Goal: Complete application form: Complete application form

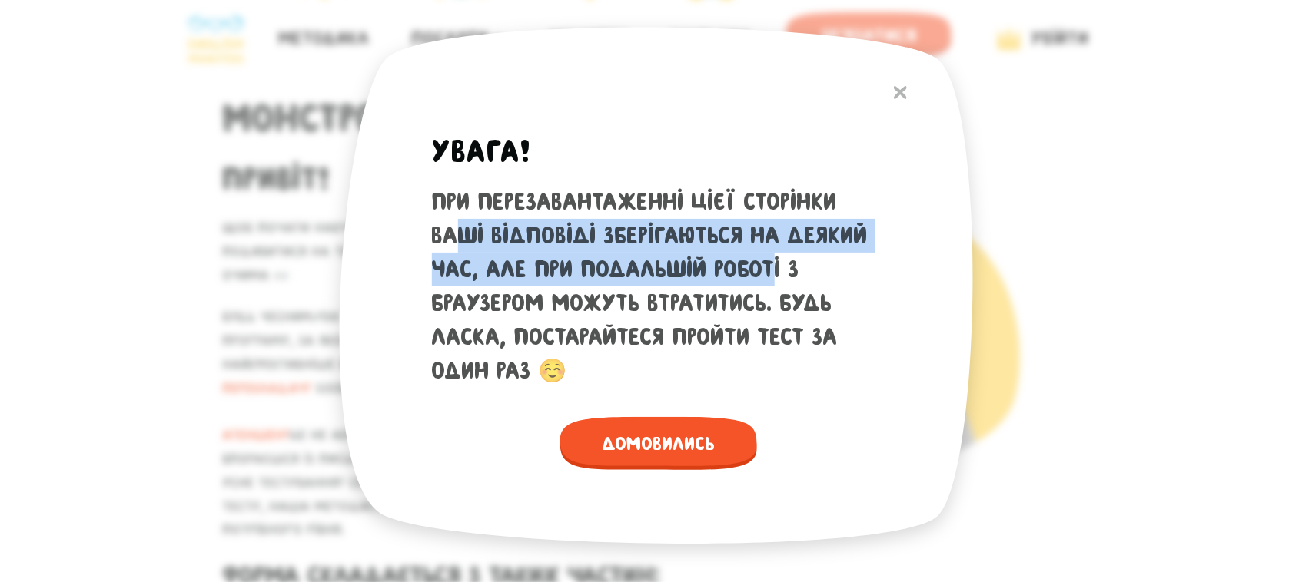
drag, startPoint x: 465, startPoint y: 229, endPoint x: 785, endPoint y: 267, distance: 322.7
click at [785, 267] on div "При перезавантаженні цієї сторінки ваші відповіді зберігаються на деякий час, а…" at bounding box center [658, 286] width 453 height 203
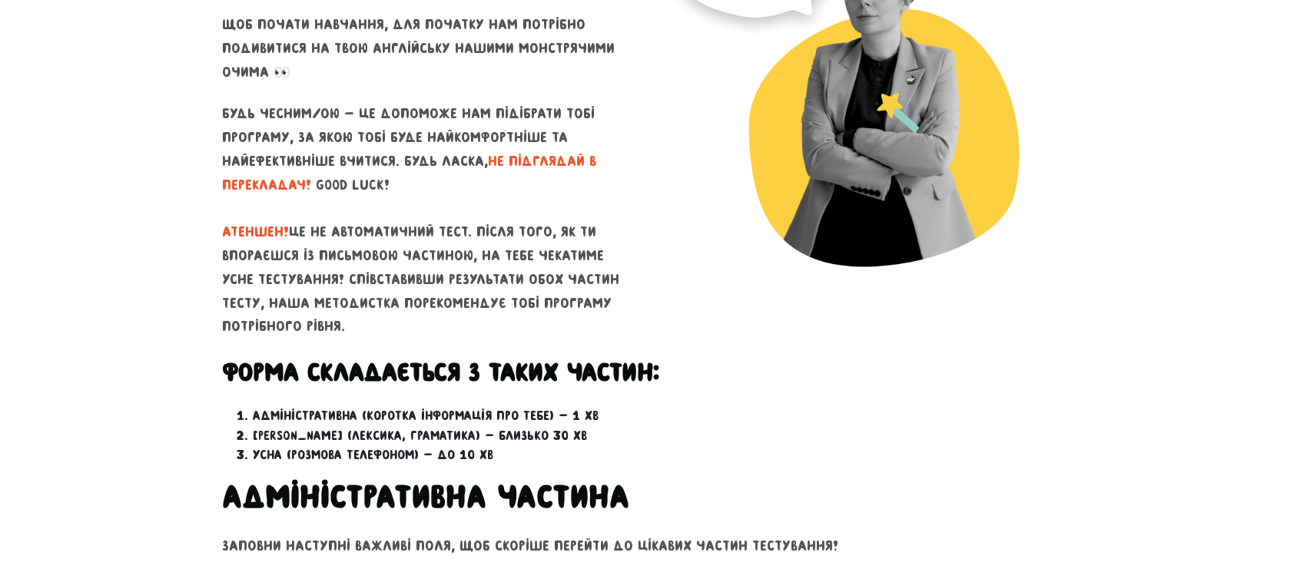
scroll to position [192, 0]
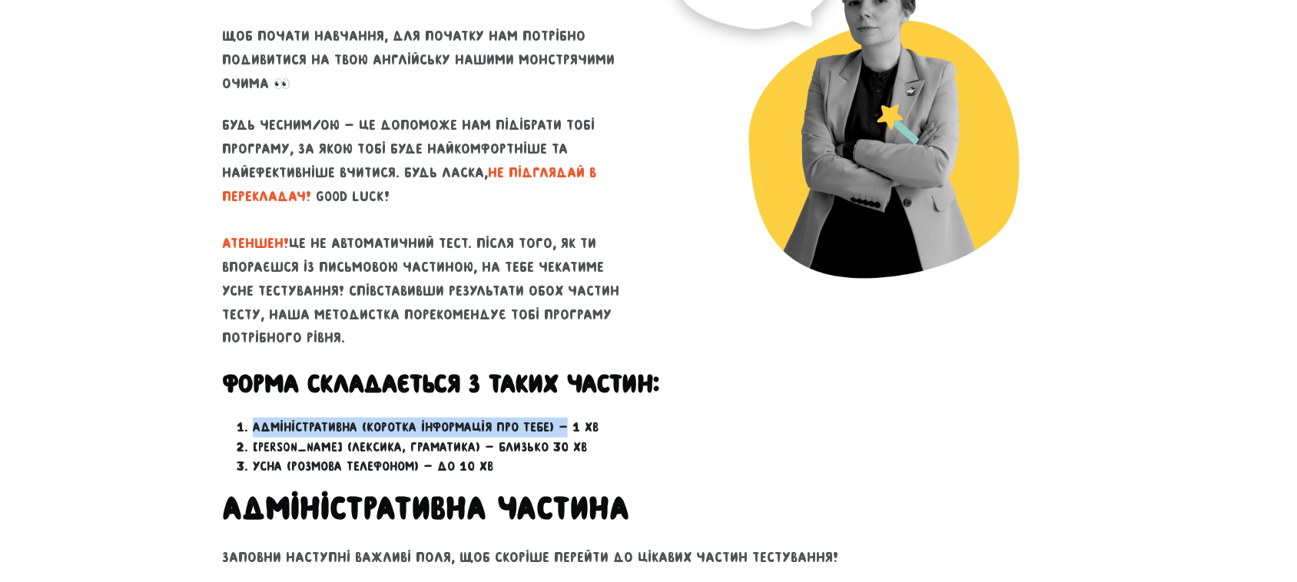
drag, startPoint x: 254, startPoint y: 425, endPoint x: 557, endPoint y: 424, distance: 302.8
click at [557, 424] on li "Адміністративна (коротка інформація про тебе) — 1 хв" at bounding box center [664, 428] width 822 height 20
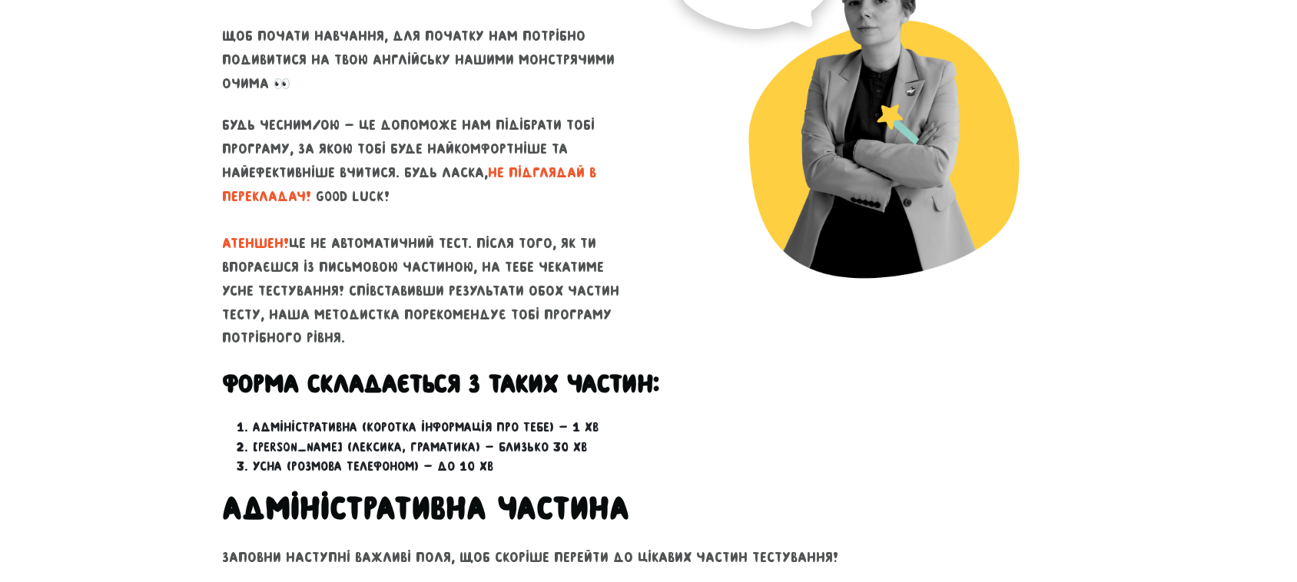
click at [594, 420] on li "Адміністративна (коротка інформація про тебе) — 1 хв" at bounding box center [664, 428] width 822 height 20
drag, startPoint x: 261, startPoint y: 446, endPoint x: 556, endPoint y: 446, distance: 294.3
click at [556, 446] on li "[PERSON_NAME] (лексика, граматика) — близько 30 хв" at bounding box center [664, 448] width 822 height 20
click at [556, 443] on li "[PERSON_NAME] (лексика, граматика) — близько 30 хв" at bounding box center [664, 448] width 822 height 20
drag, startPoint x: 254, startPoint y: 448, endPoint x: 571, endPoint y: 448, distance: 316.6
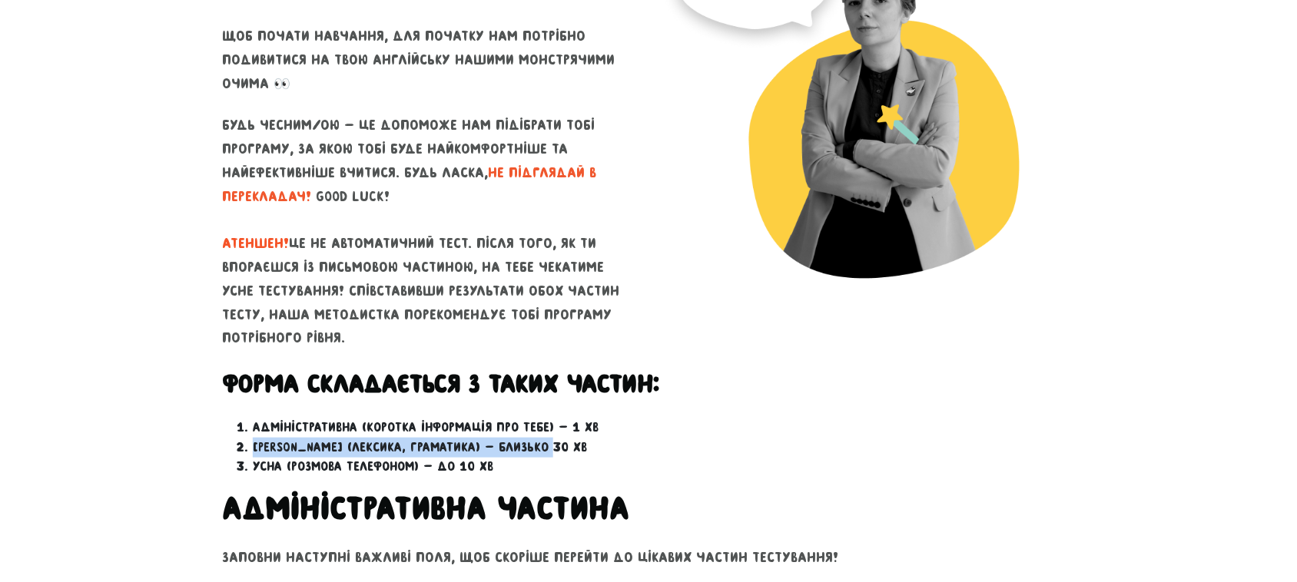
click at [571, 448] on li "[PERSON_NAME] (лексика, граматика) — близько 30 хв" at bounding box center [664, 448] width 822 height 20
click at [529, 450] on li "[PERSON_NAME] (лексика, граматика) — близько 30 хв" at bounding box center [664, 448] width 822 height 20
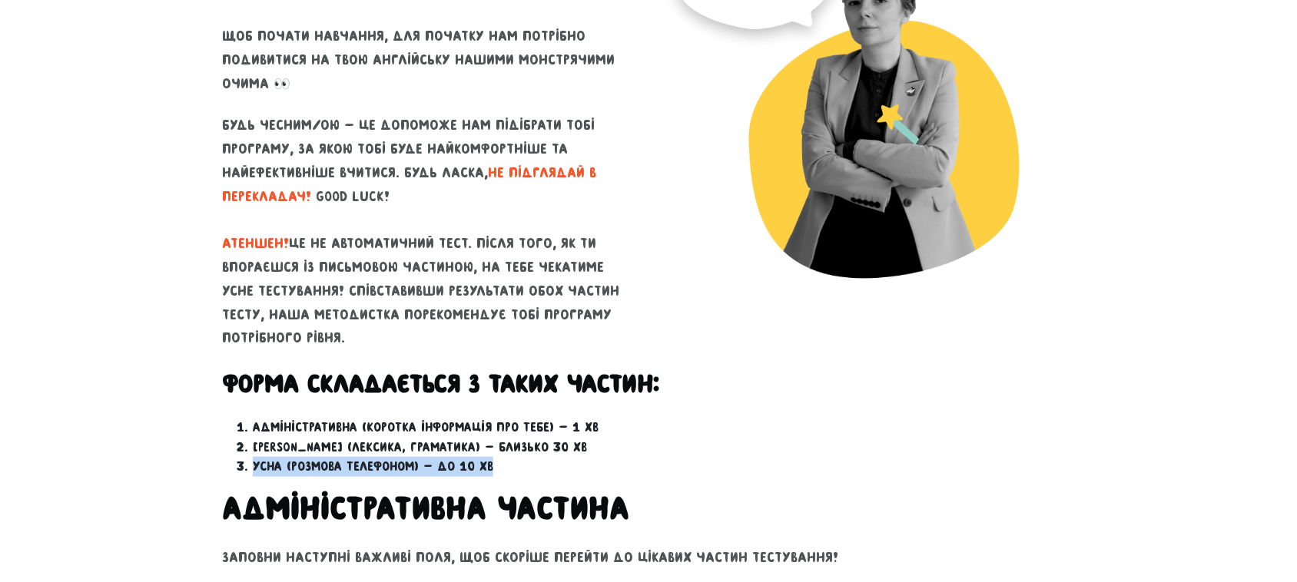
drag, startPoint x: 493, startPoint y: 465, endPoint x: 247, endPoint y: 470, distance: 245.2
click at [253, 470] on li "Усна (розмова телефоном) — до 10 хв" at bounding box center [664, 467] width 822 height 20
click at [338, 470] on li "Усна (розмова телефоном) — до 10 хв" at bounding box center [664, 467] width 822 height 20
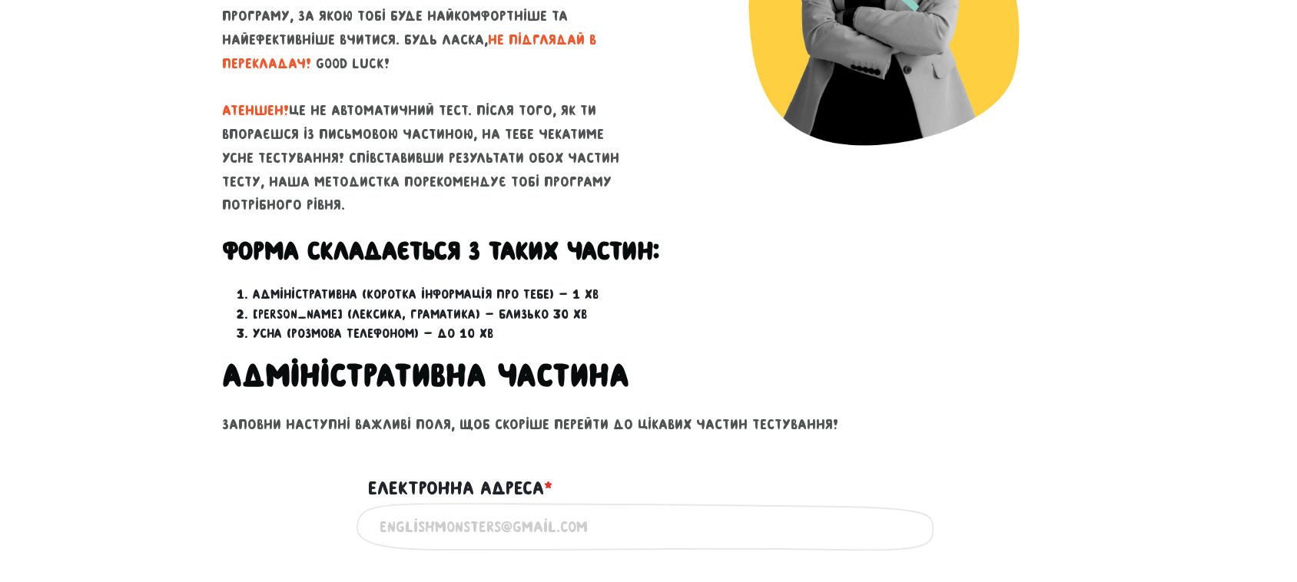
scroll to position [576, 0]
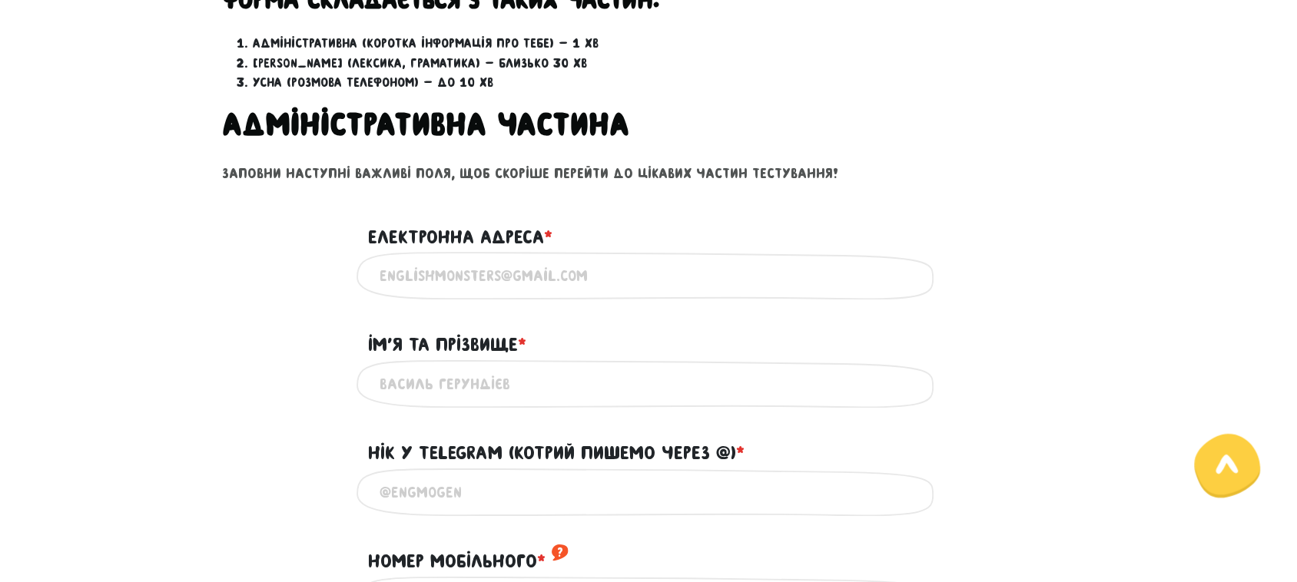
click at [512, 265] on input "Електронна адреса * ?" at bounding box center [649, 276] width 538 height 35
paste input "[EMAIL_ADDRESS][DOMAIN_NAME]"
type input "[EMAIL_ADDRESS][DOMAIN_NAME]"
click at [427, 390] on input "Iм'я та прізвище * ?" at bounding box center [649, 384] width 538 height 35
type input "[PERSON_NAME]"
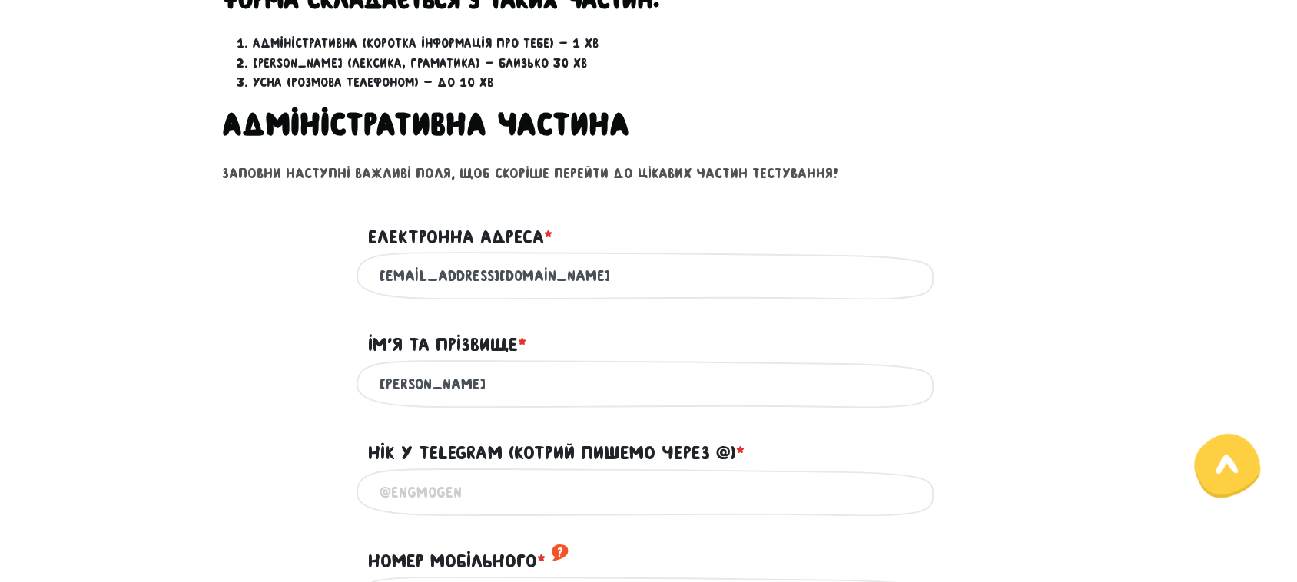
click at [470, 492] on input "Нік у Telegram (котрий пишемо через @) * ?" at bounding box center [649, 493] width 538 height 35
paste input "Roma__da"
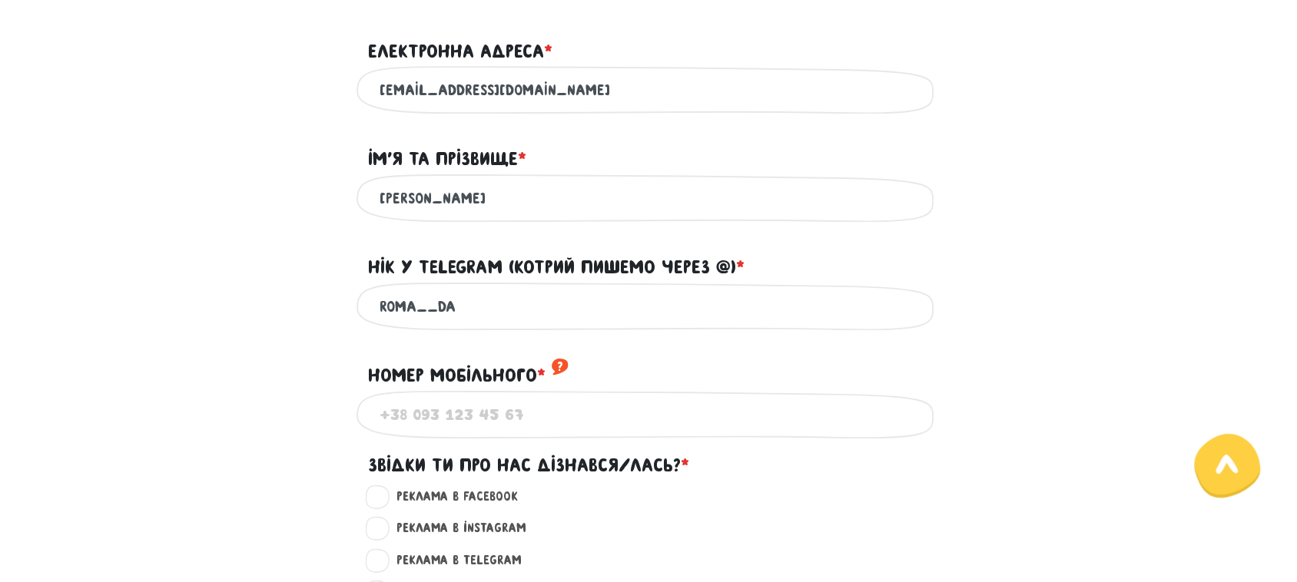
scroll to position [768, 0]
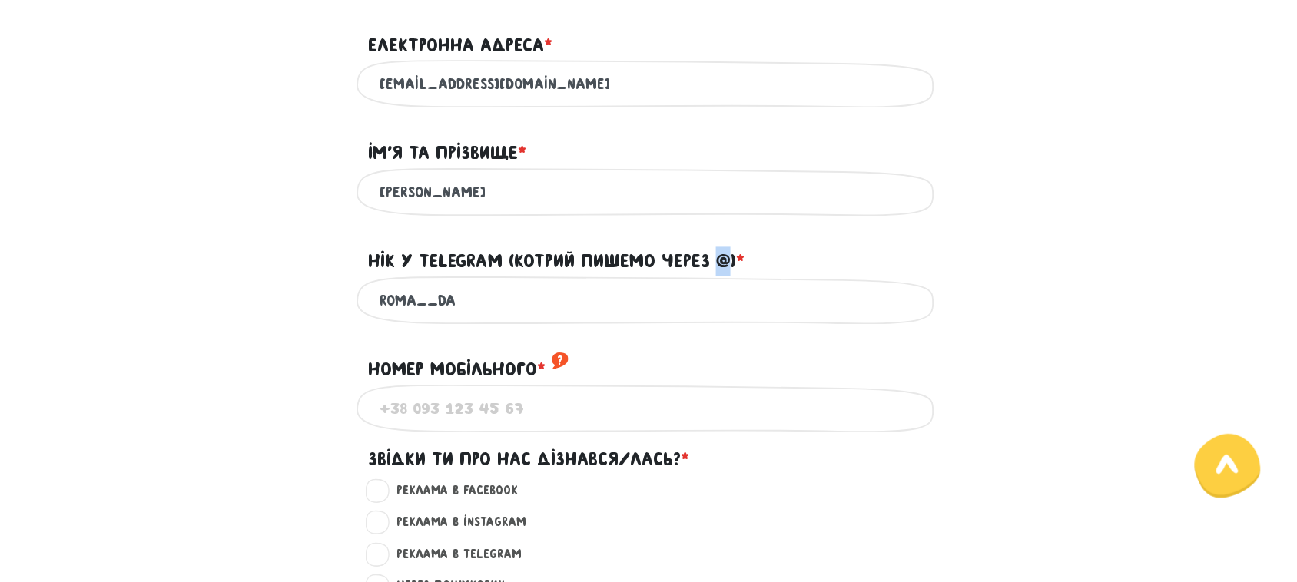
drag, startPoint x: 716, startPoint y: 259, endPoint x: 738, endPoint y: 269, distance: 23.7
click at [736, 264] on label "Нік у Telegram (котрий пишемо через @) * ?" at bounding box center [556, 261] width 377 height 29
copy label "@"
click at [373, 300] on div "Roma__da Напиши свій нік або телефон, за яким тебе можна знайти в телеграмі" at bounding box center [649, 301] width 584 height 48
click at [380, 301] on input "Roma__da" at bounding box center [649, 301] width 538 height 35
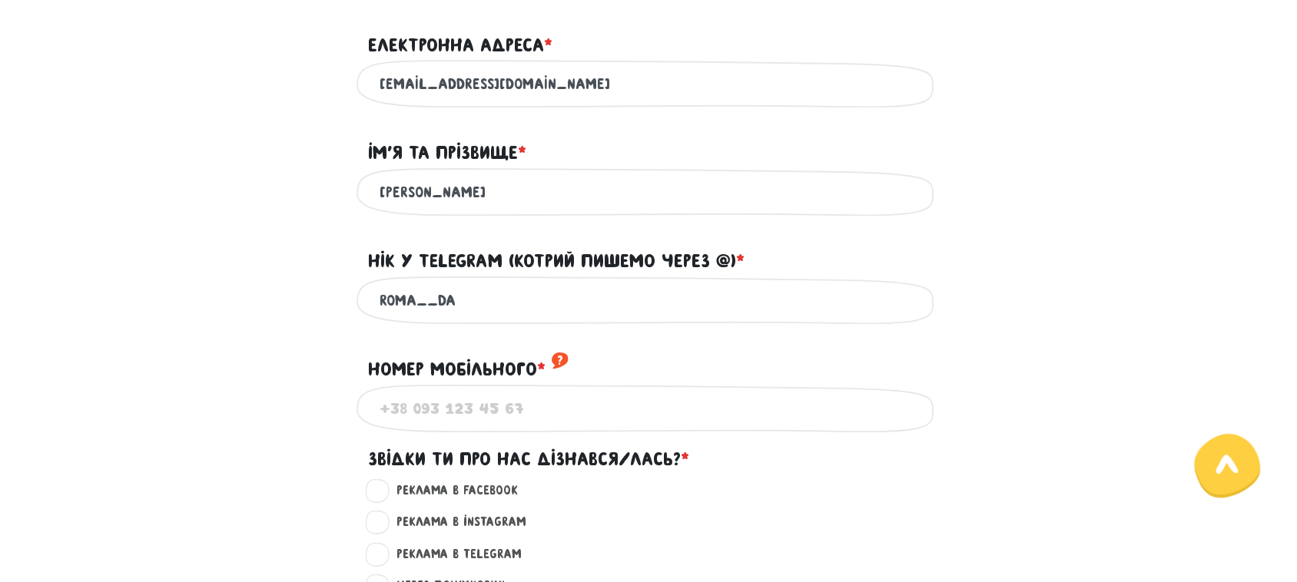
paste input "@"
type input "@[GEOGRAPHIC_DATA]"
click at [471, 407] on input "Номер мобільного * ?" at bounding box center [649, 409] width 538 height 35
type input "[PHONE_NUMBER]"
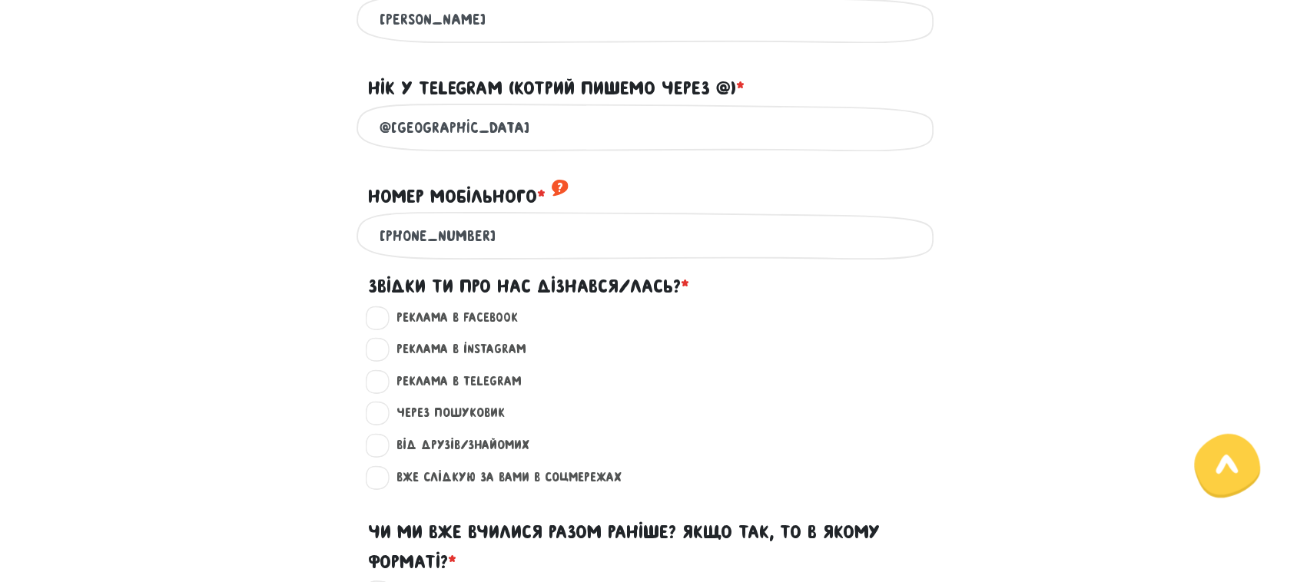
scroll to position [1057, 0]
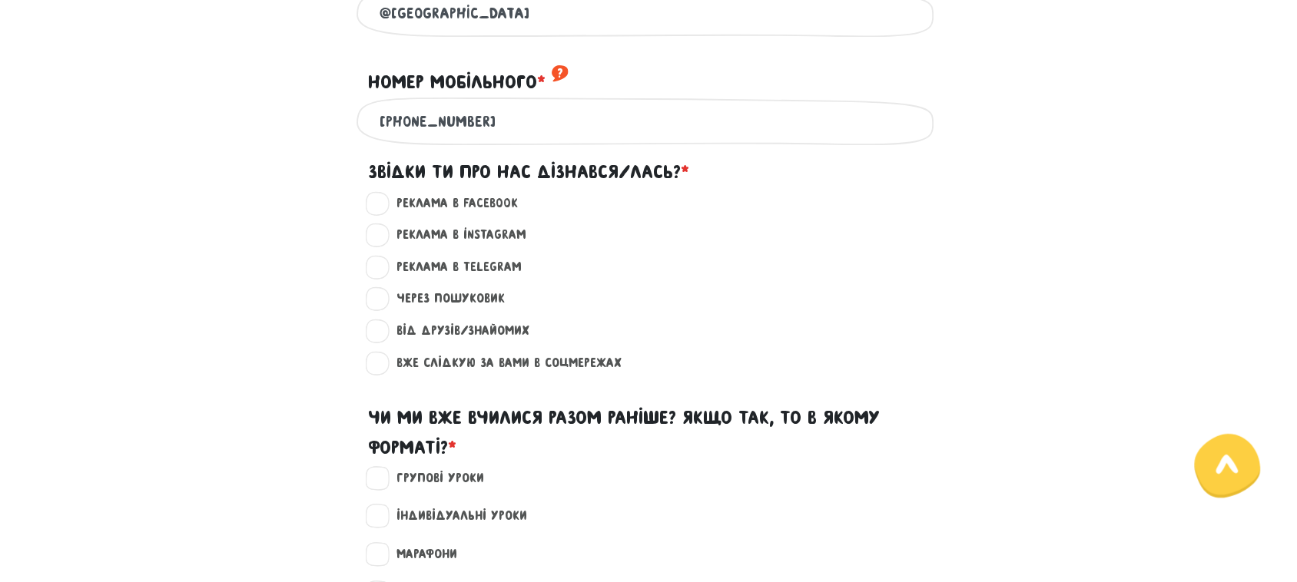
click at [490, 337] on label "Від друзів/знайомих ?" at bounding box center [456, 331] width 146 height 20
click at [384, 337] on input "Від друзів/знайомих ?" at bounding box center [378, 328] width 12 height 15
radio input "true"
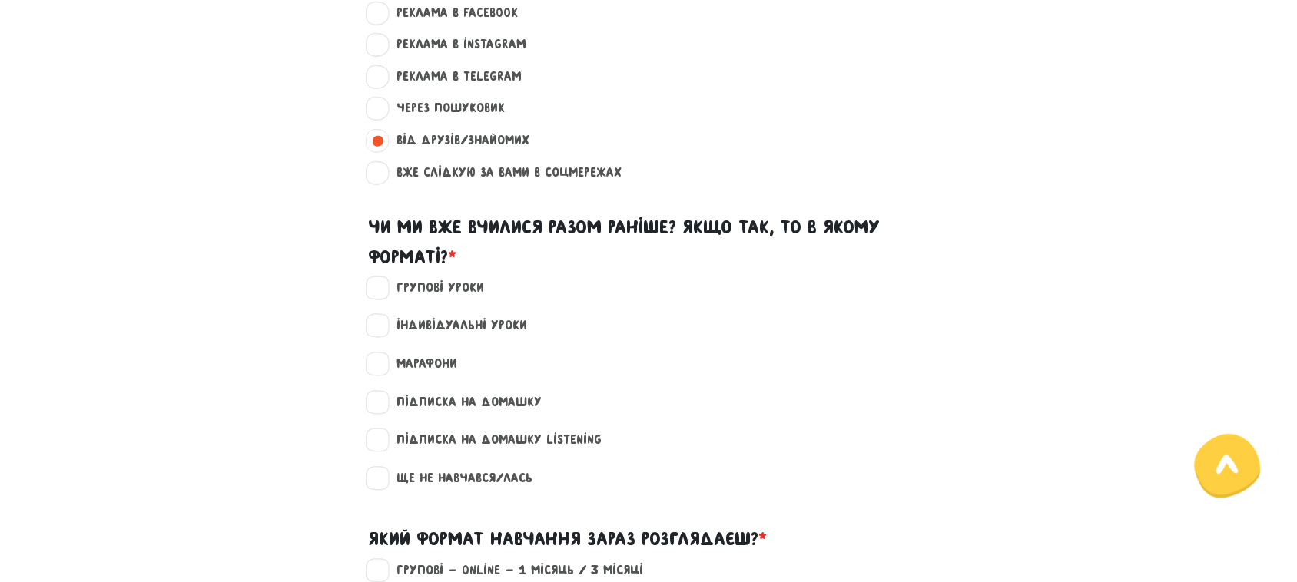
scroll to position [1249, 0]
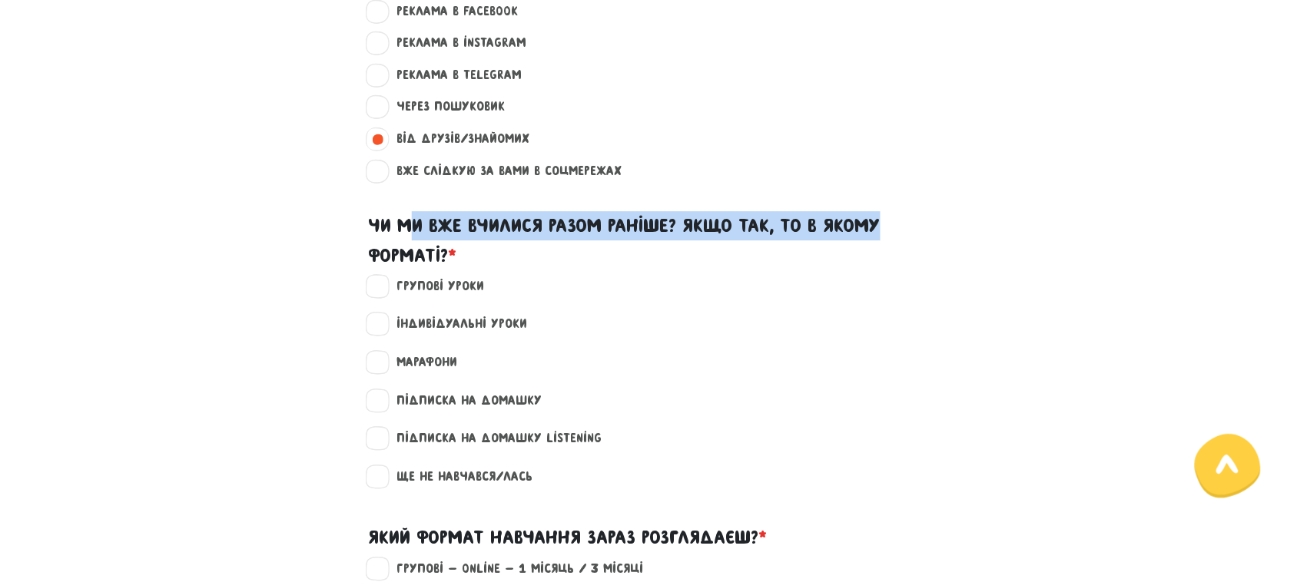
drag, startPoint x: 407, startPoint y: 235, endPoint x: 888, endPoint y: 237, distance: 480.3
click at [888, 237] on label "Чи ми вже вчилися разом раніше? Якщо так, то в якому форматі? *" at bounding box center [648, 240] width 561 height 59
click at [407, 233] on label "Чи ми вже вчилися разом раніше? Якщо так, то в якому форматі? *" at bounding box center [648, 240] width 561 height 59
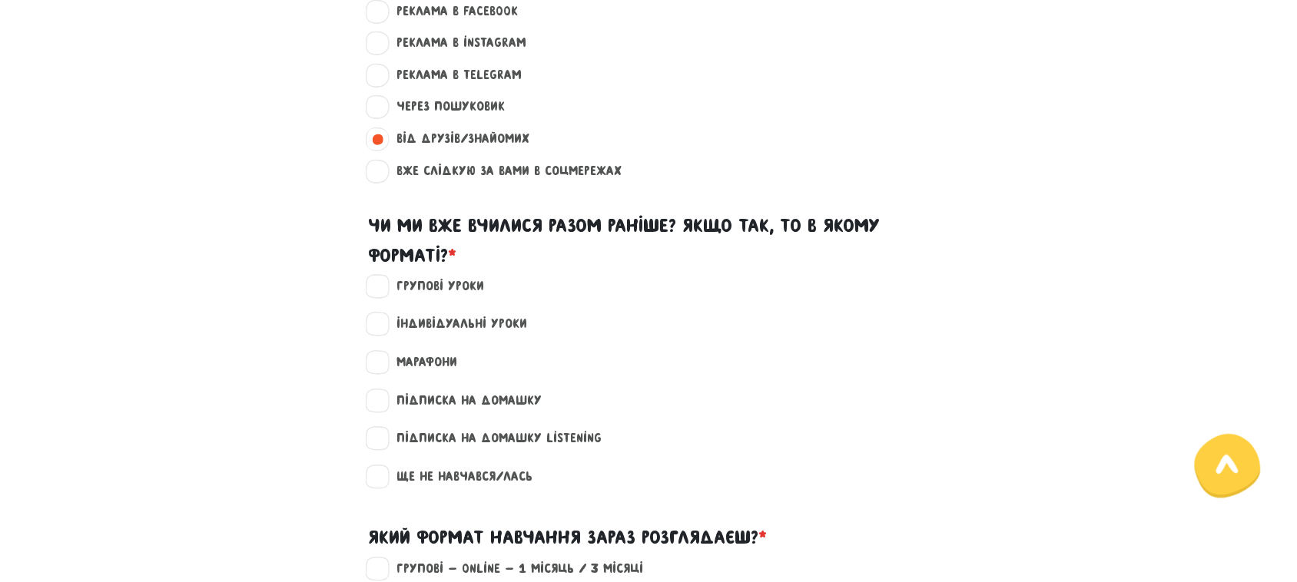
click at [383, 480] on label "Ще не навчався/лась" at bounding box center [457, 477] width 149 height 20
click at [380, 480] on input "Ще не навчався/лась" at bounding box center [378, 474] width 12 height 15
checkbox input "true"
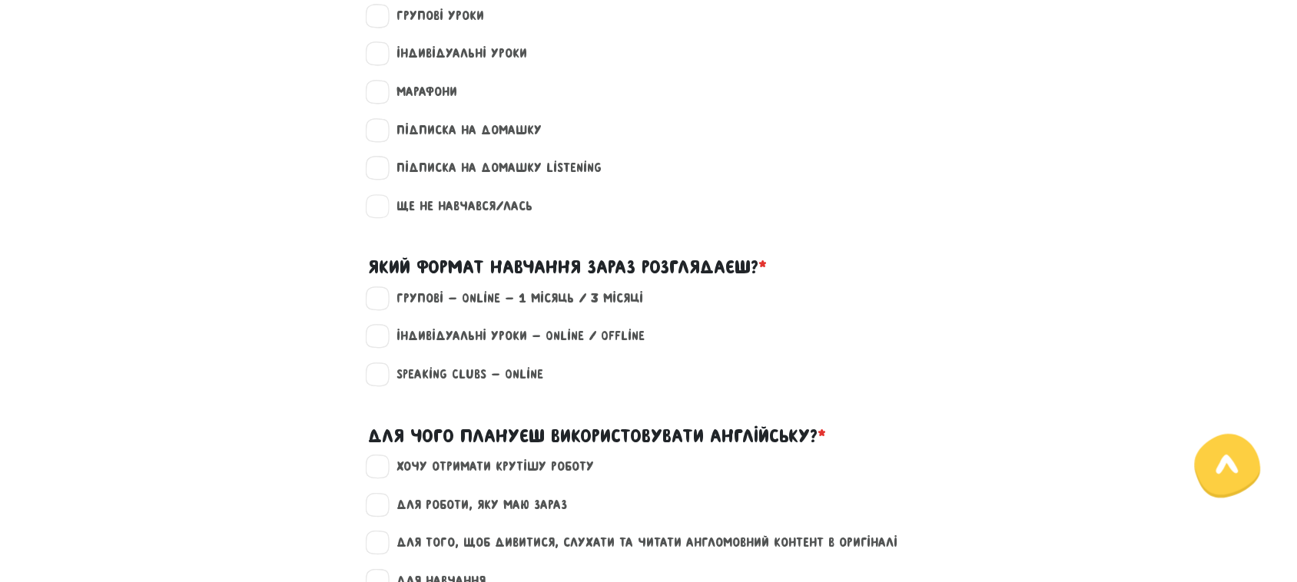
scroll to position [1537, 0]
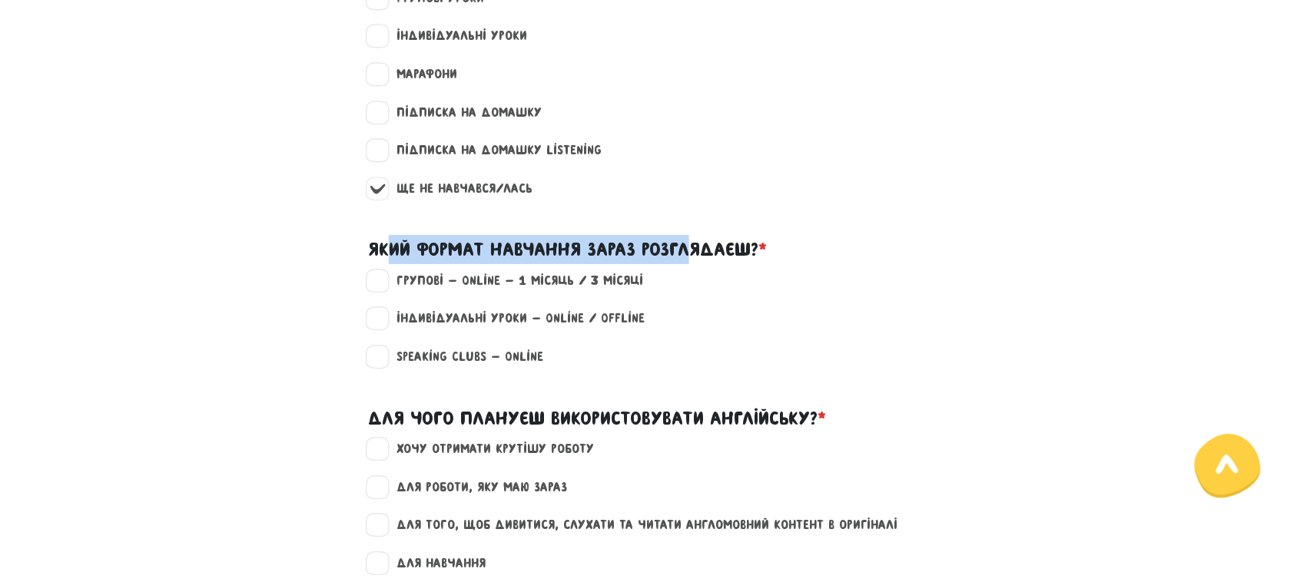
drag, startPoint x: 394, startPoint y: 248, endPoint x: 693, endPoint y: 248, distance: 298.9
click at [693, 248] on label "Який формат навчання зараз розглядаєш? *" at bounding box center [567, 249] width 399 height 29
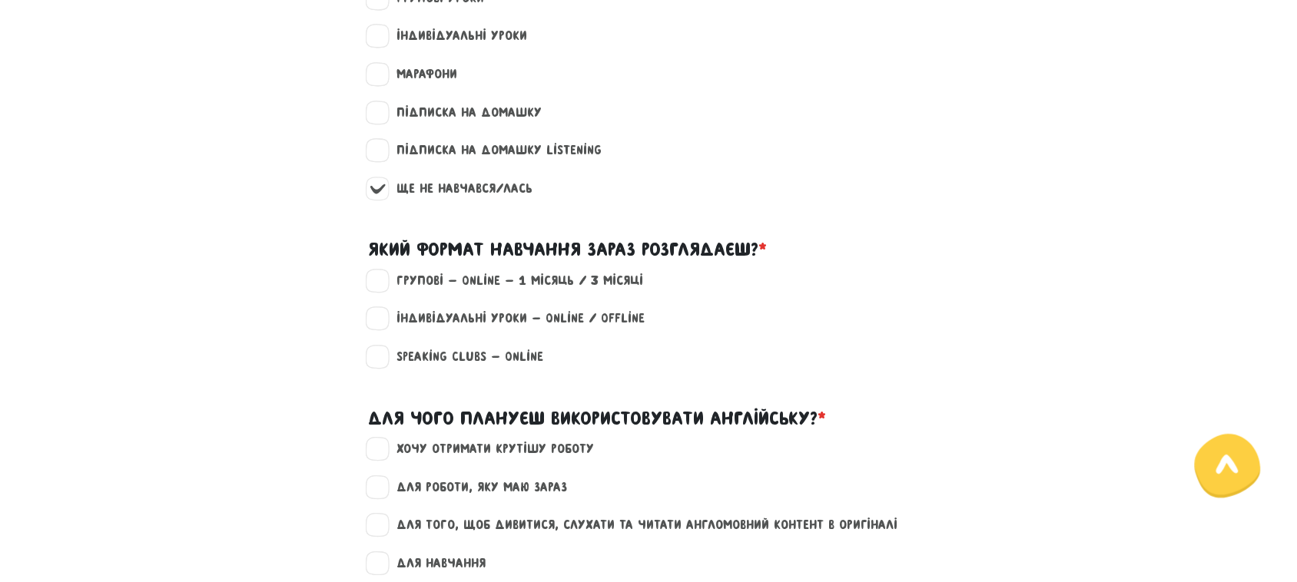
click at [712, 251] on label "Який формат навчання зараз розглядаєш? *" at bounding box center [567, 249] width 399 height 29
drag, startPoint x: 478, startPoint y: 283, endPoint x: 623, endPoint y: 283, distance: 145.2
click at [623, 283] on label "Групові - Online - 1 місяць / 3 місяці" at bounding box center [513, 281] width 260 height 20
click at [629, 285] on label "Групові - Online - 1 місяць / 3 місяці" at bounding box center [513, 281] width 260 height 20
click at [384, 285] on input "Групові - Online - 1 місяць / 3 місяці" at bounding box center [378, 278] width 12 height 15
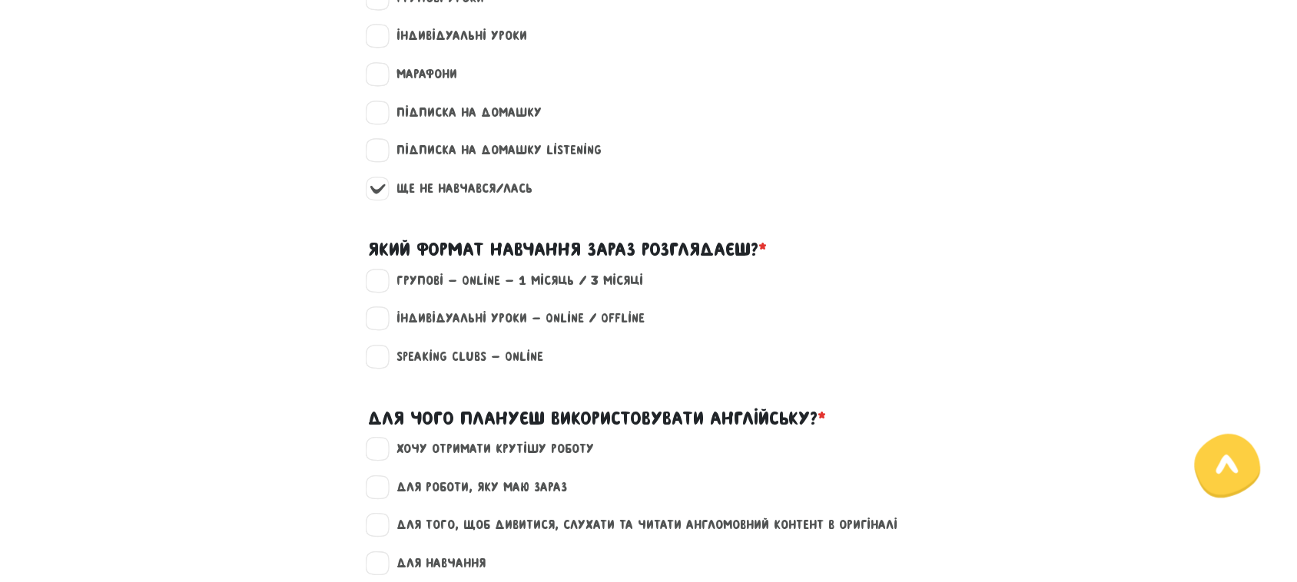
checkbox input "true"
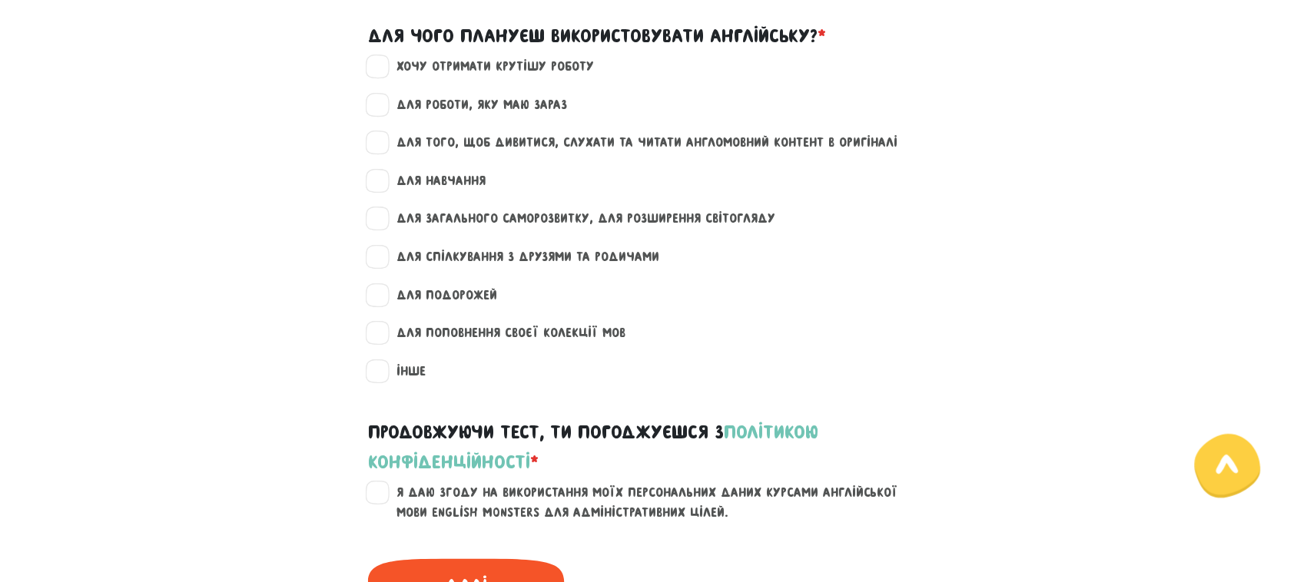
scroll to position [1921, 0]
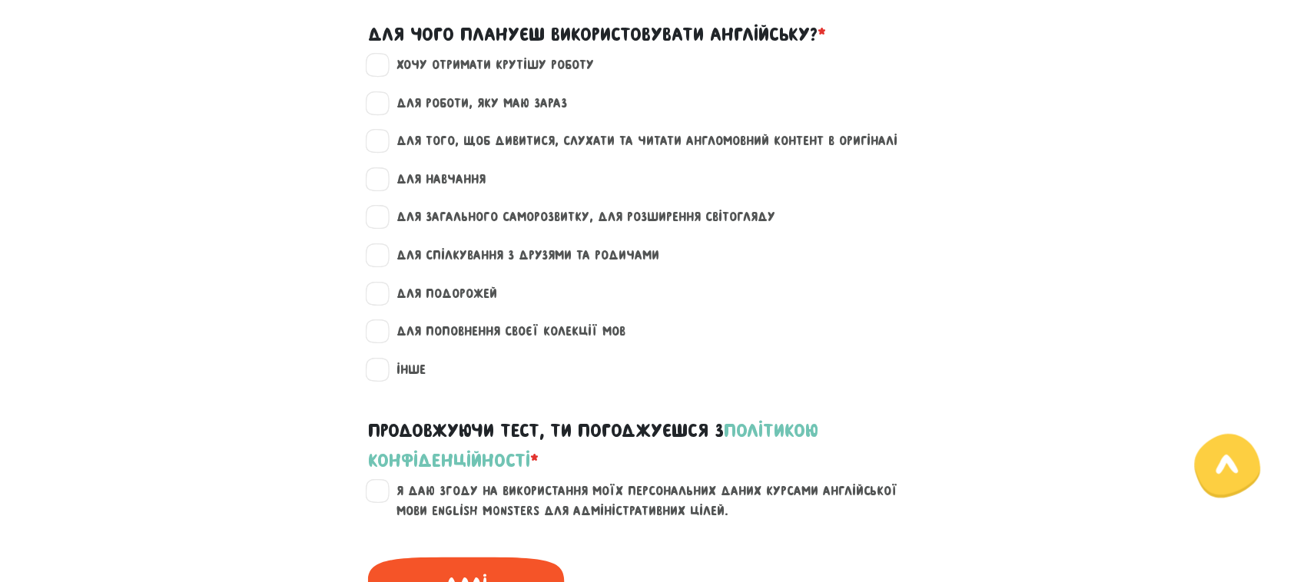
drag, startPoint x: 417, startPoint y: 221, endPoint x: 767, endPoint y: 224, distance: 349.6
click at [767, 224] on div "для загального саморозвитку, для розширення світогляду" at bounding box center [658, 217] width 572 height 20
click at [755, 224] on label "для загального саморозвитку, для розширення світогляду" at bounding box center [579, 217] width 392 height 20
click at [384, 223] on input "для загального саморозвитку, для розширення світогляду" at bounding box center [378, 214] width 12 height 15
checkbox input "true"
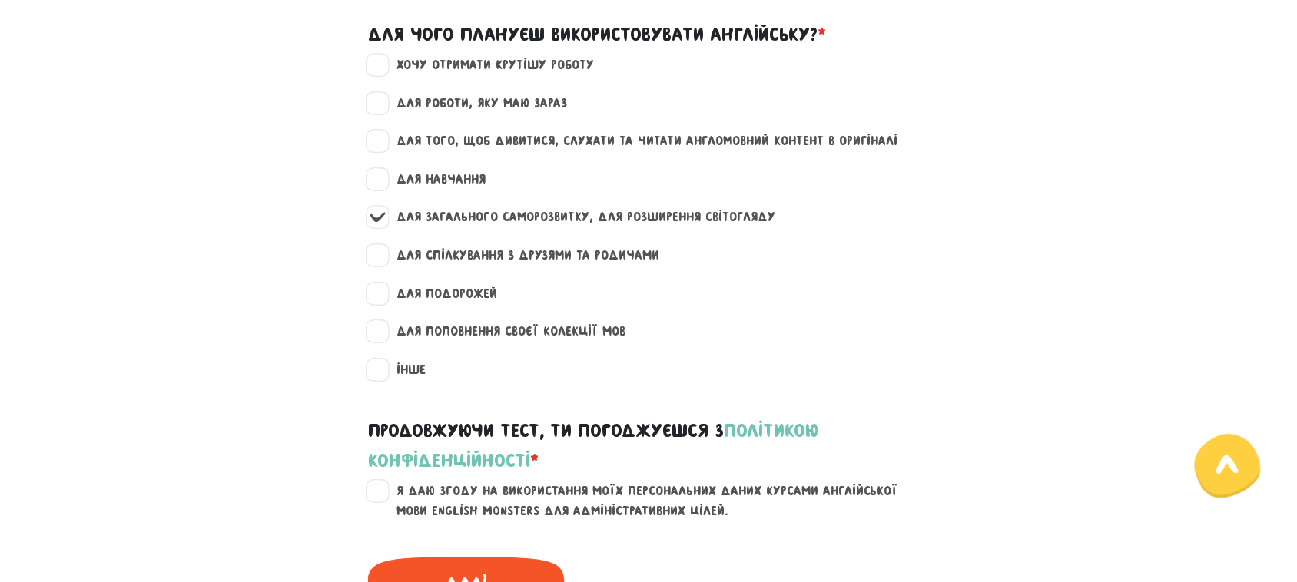
click at [406, 284] on div "для спілкування з друзями та родичами" at bounding box center [649, 265] width 876 height 38
click at [413, 296] on label "для подорожей" at bounding box center [440, 294] width 114 height 20
click at [384, 296] on input "для подорожей" at bounding box center [378, 291] width 12 height 15
click at [423, 297] on label "для подорожей" at bounding box center [440, 294] width 114 height 20
click at [384, 297] on input "для подорожей" at bounding box center [378, 291] width 12 height 15
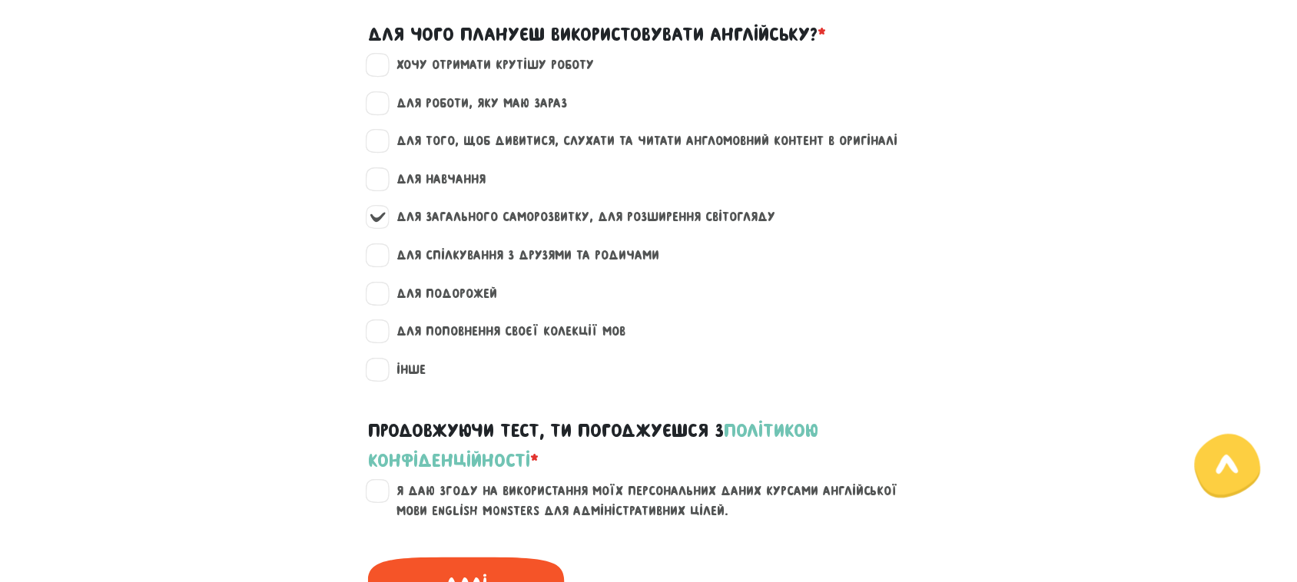
click at [462, 294] on label "для подорожей" at bounding box center [440, 294] width 114 height 20
click at [384, 294] on input "для подорожей" at bounding box center [378, 291] width 12 height 15
checkbox input "true"
click at [384, 379] on label "інше" at bounding box center [404, 370] width 42 height 20
click at [384, 376] on input "інше" at bounding box center [378, 367] width 12 height 15
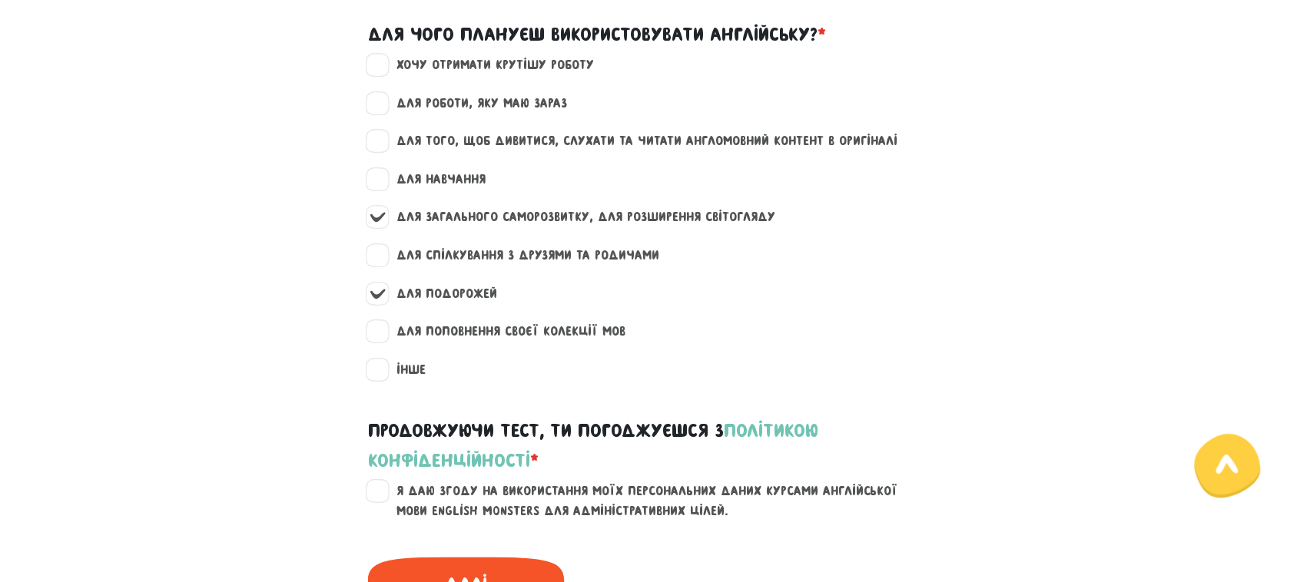
checkbox input "true"
click at [383, 151] on label "для того, щоб дивитися, слухати та читати англомовний контент в оригіналі" at bounding box center [640, 141] width 515 height 20
click at [381, 147] on input "для того, щоб дивитися, слухати та читати англомовний контент в оригіналі" at bounding box center [378, 138] width 12 height 15
checkbox input "true"
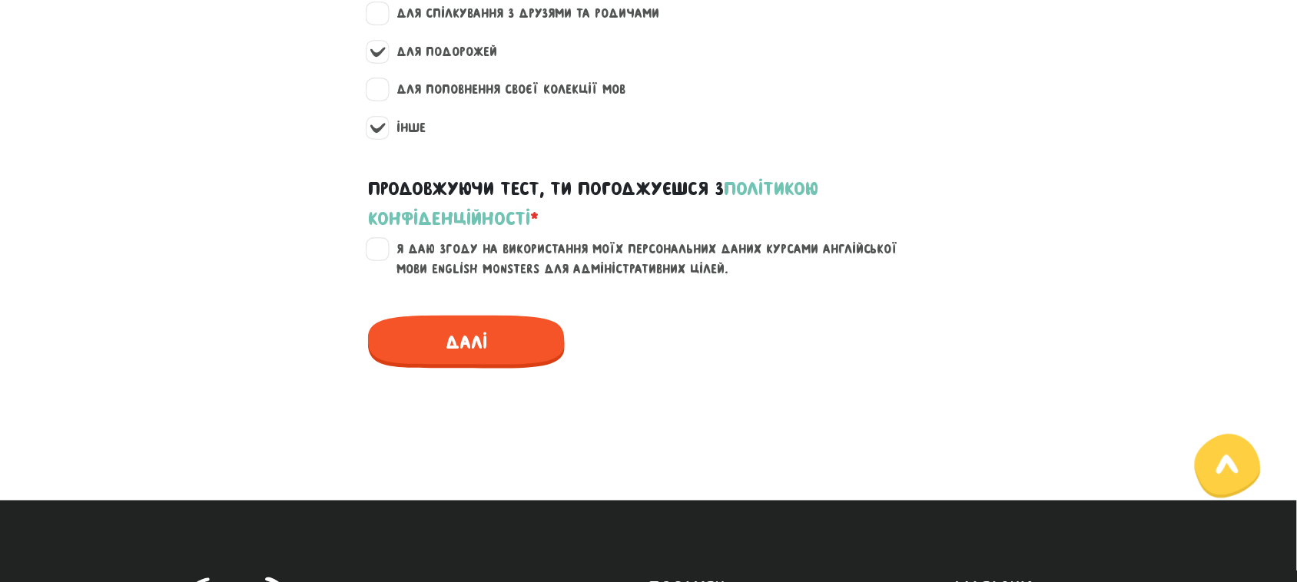
scroll to position [2209, 0]
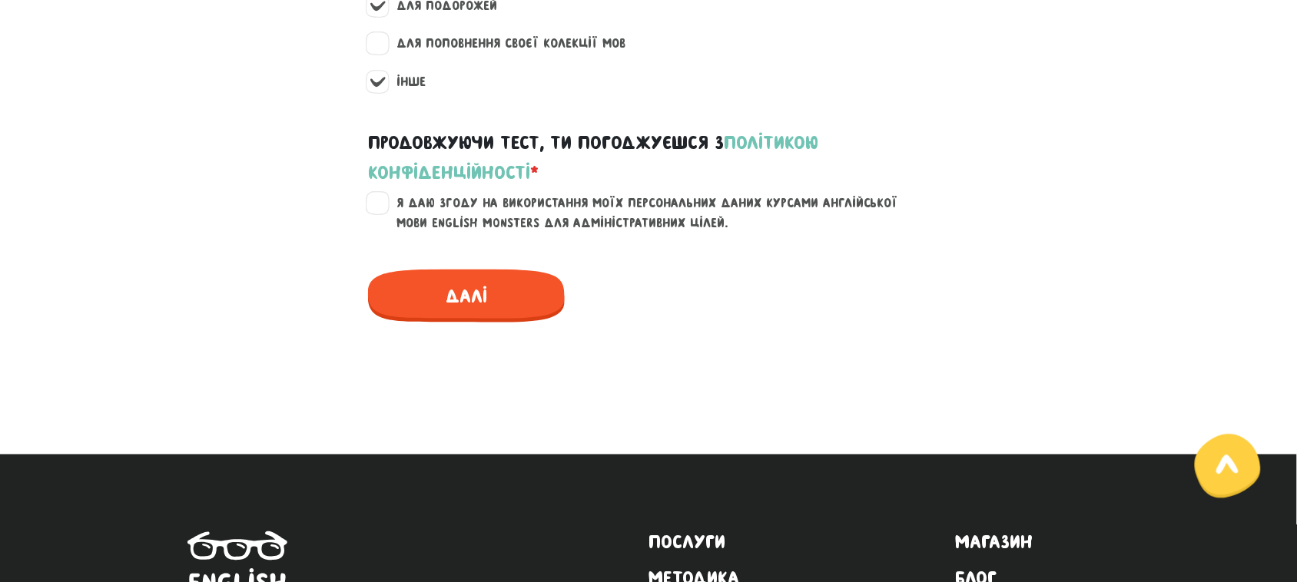
click at [383, 210] on label "Я даю згоду на використання моїх персональних даних курсами англійської мови En…" at bounding box center [657, 213] width 549 height 39
click at [375, 209] on input "Я даю згоду на використання моїх персональних даних курсами англійської мови En…" at bounding box center [378, 201] width 12 height 15
checkbox input "true"
click at [505, 304] on span "Далі" at bounding box center [466, 296] width 197 height 53
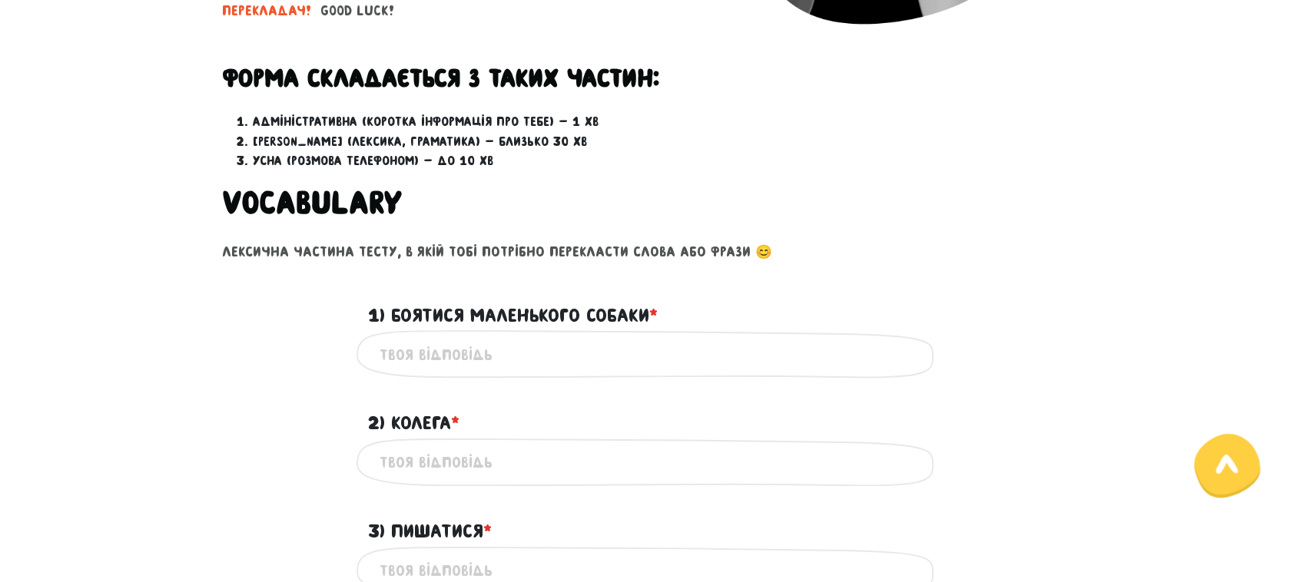
scroll to position [480, 0]
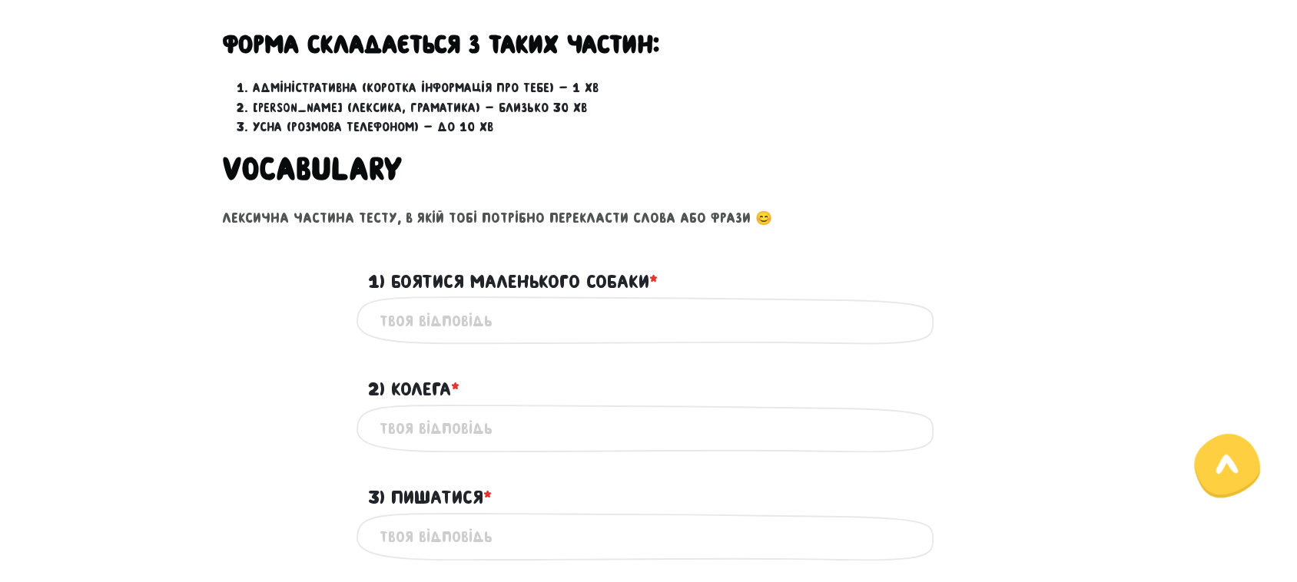
click at [467, 320] on input "1) Боятися маленького собаки * ?" at bounding box center [649, 321] width 538 height 35
paste input "to be afraid of a small dog"
click at [503, 320] on input "to be afraid of a small dog" at bounding box center [649, 321] width 538 height 35
drag, startPoint x: 478, startPoint y: 319, endPoint x: 500, endPoint y: 319, distance: 22.3
click at [500, 319] on input "to be afraid of a small dog" at bounding box center [649, 321] width 538 height 35
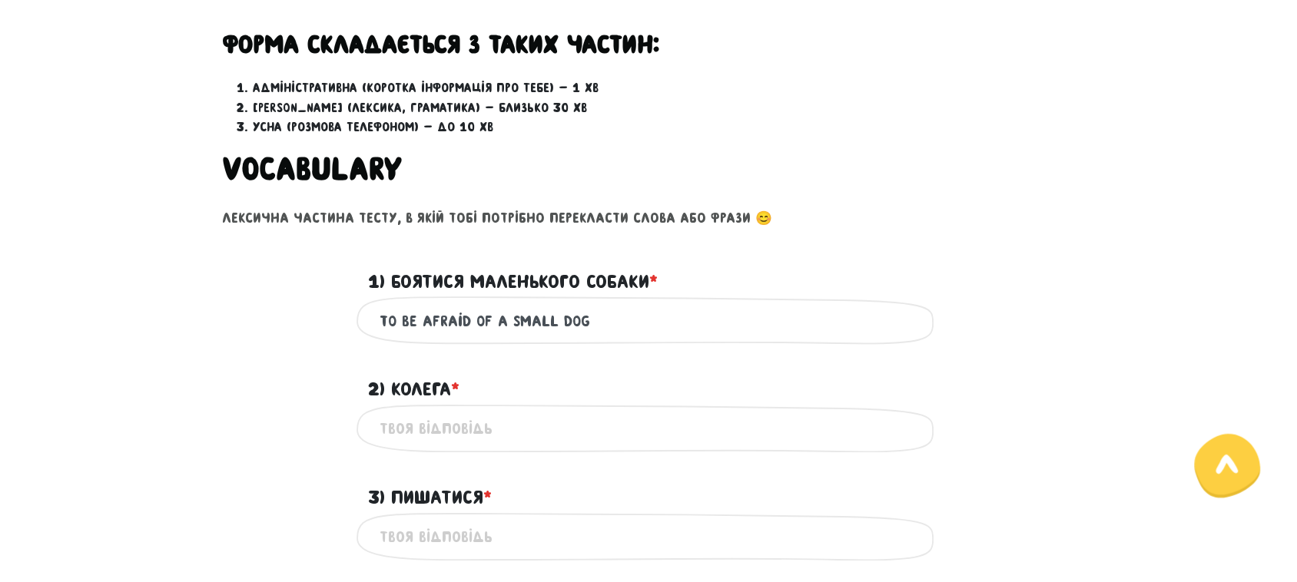
click at [493, 323] on input "to be afraid of a small dog" at bounding box center [649, 321] width 538 height 35
drag, startPoint x: 473, startPoint y: 319, endPoint x: 505, endPoint y: 321, distance: 32.4
click at [505, 321] on input "to be afraid of a small dog" at bounding box center [649, 321] width 538 height 35
click at [483, 319] on input "to be afraid of a small dog" at bounding box center [649, 321] width 538 height 35
click at [493, 320] on input "to be afraid of a small dog" at bounding box center [649, 321] width 538 height 35
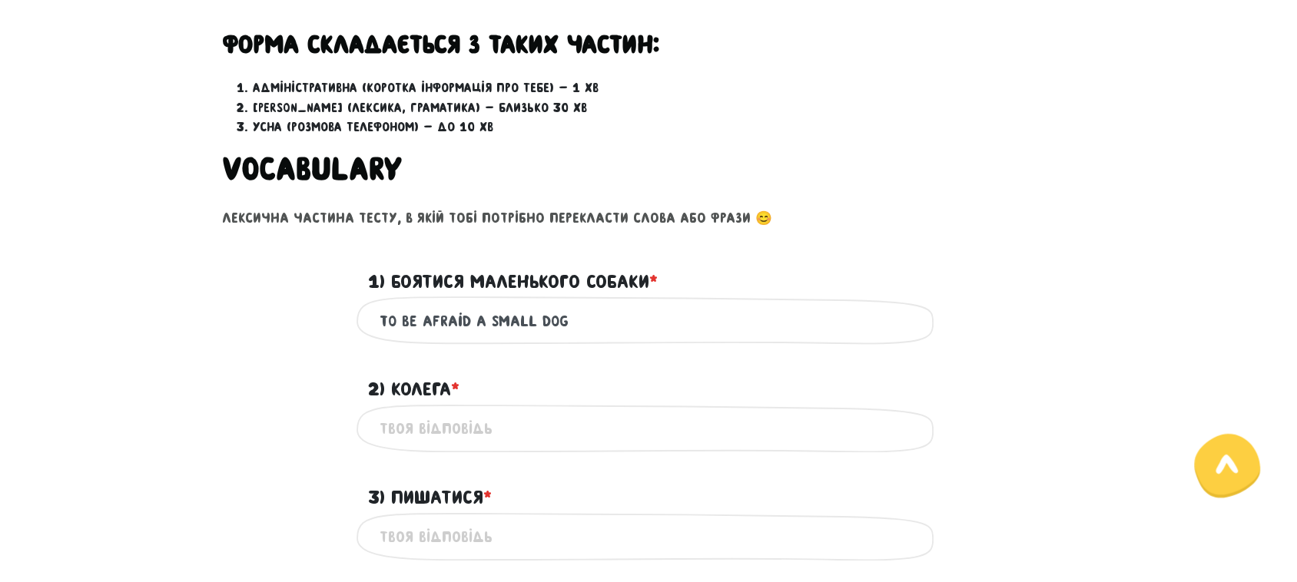
type input "to be afraid a small dog"
click at [453, 434] on input "2) Колега * ?" at bounding box center [649, 429] width 538 height 35
click at [446, 425] on input "2) Колега * ?" at bounding box center [649, 429] width 538 height 35
paste input "colleague"
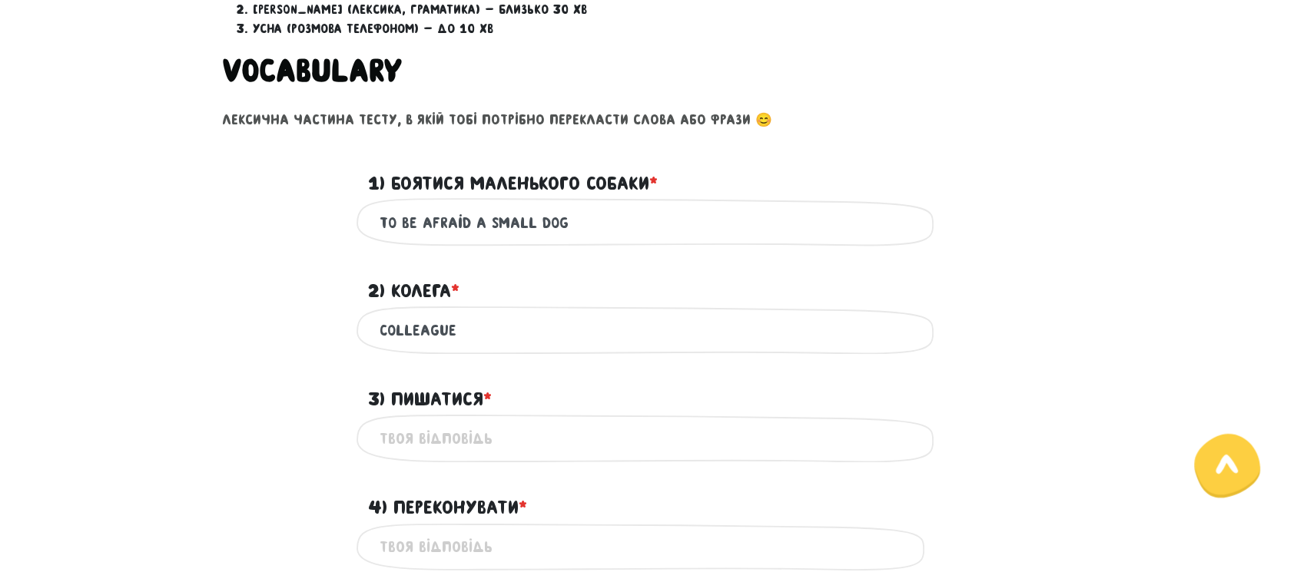
scroll to position [672, 0]
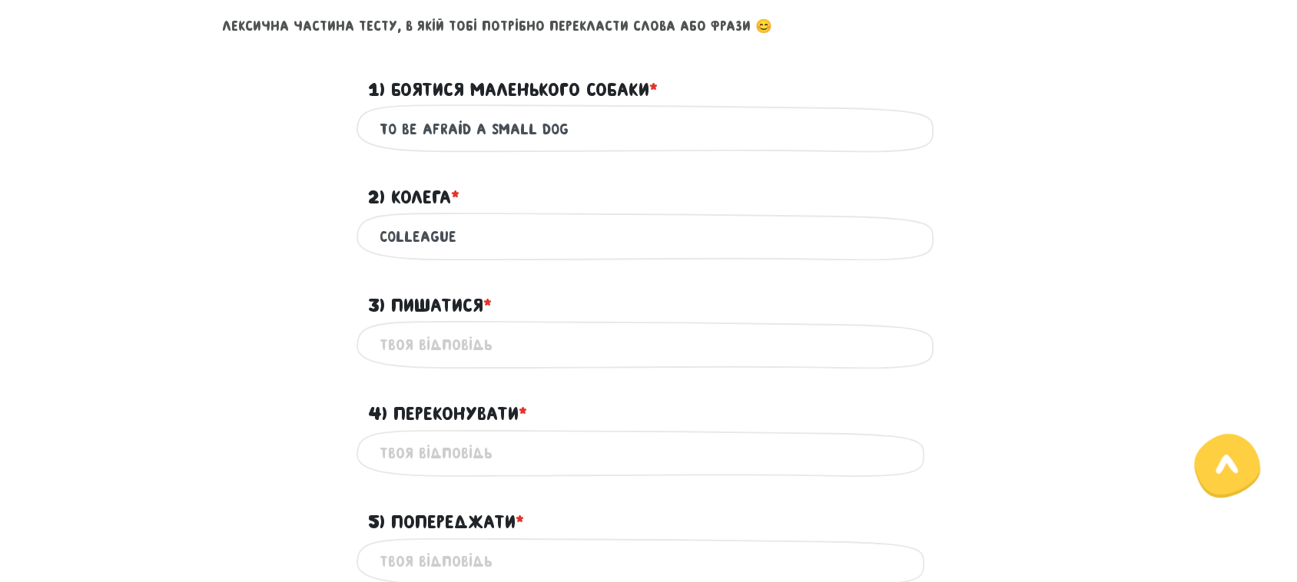
type input "colleague"
click at [440, 336] on input "3) Пишатися * ?" at bounding box center [649, 345] width 538 height 35
type input "-"
click at [421, 458] on input "4) Переконувати * ?" at bounding box center [649, 454] width 538 height 35
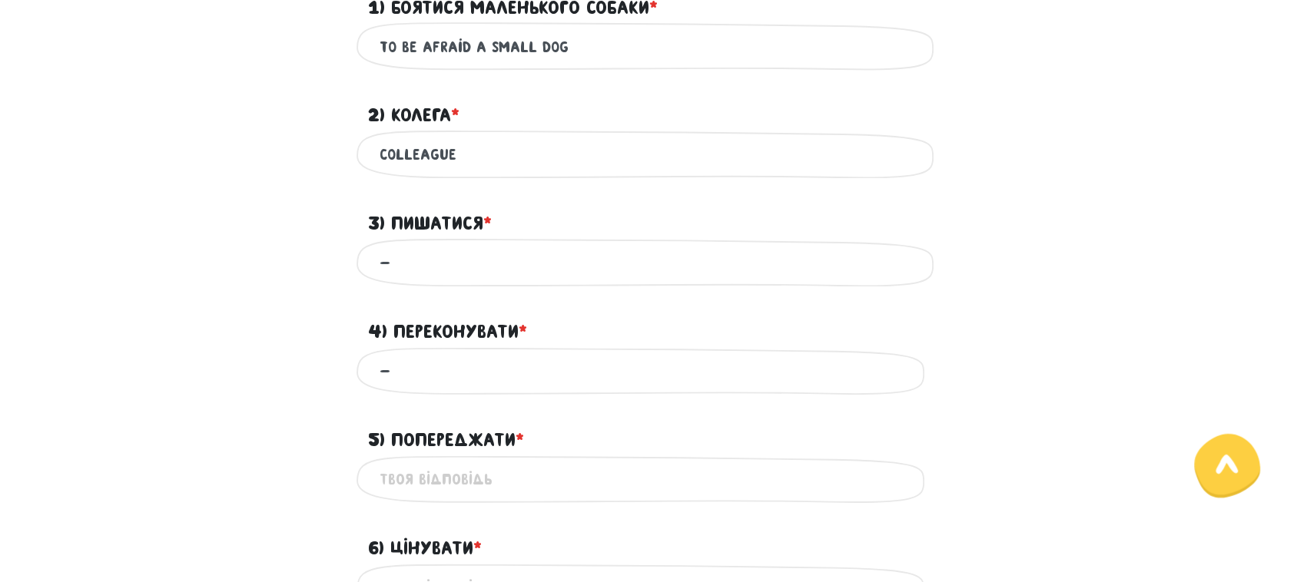
scroll to position [864, 0]
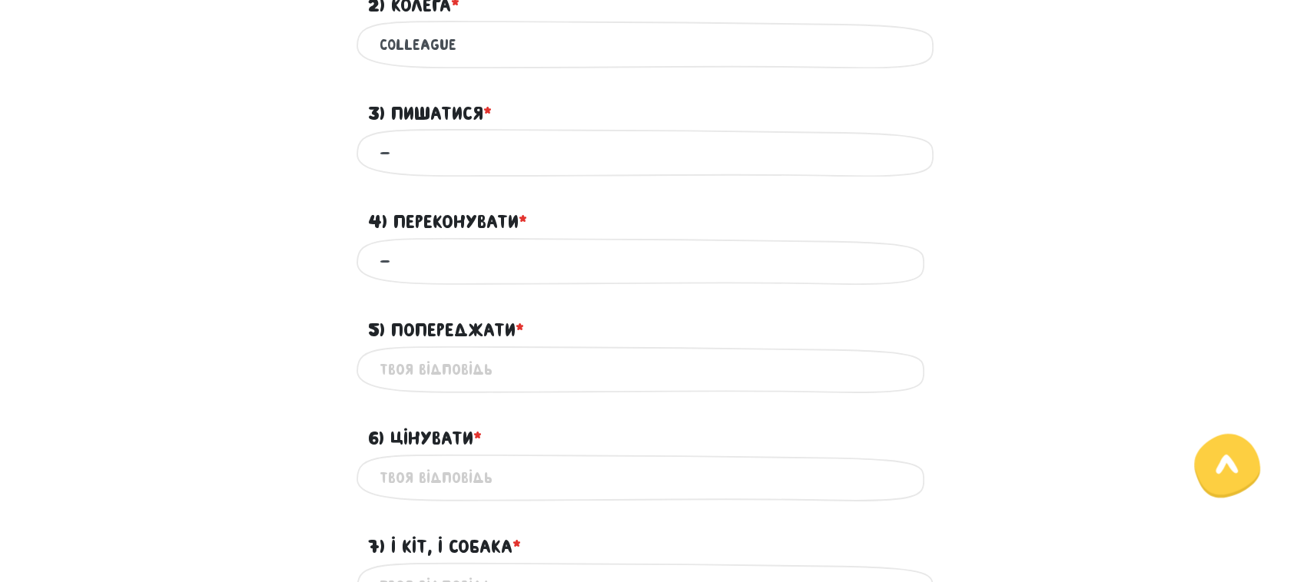
type input "-"
drag, startPoint x: 517, startPoint y: 327, endPoint x: 393, endPoint y: 327, distance: 124.5
click at [393, 327] on label "5) Попереджати * ?" at bounding box center [446, 331] width 156 height 29
copy label "Попереджати"
drag, startPoint x: 474, startPoint y: 439, endPoint x: 494, endPoint y: 386, distance: 56.7
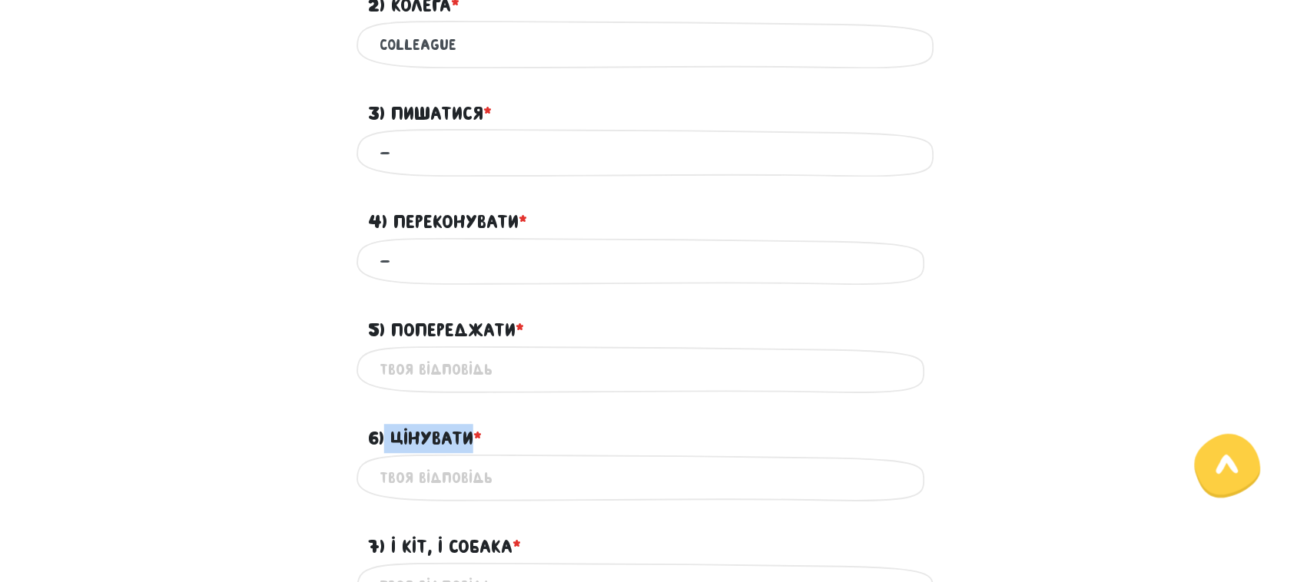
click at [389, 439] on label "6) Цінувати * ?" at bounding box center [425, 439] width 114 height 29
copy label "Цінувати"
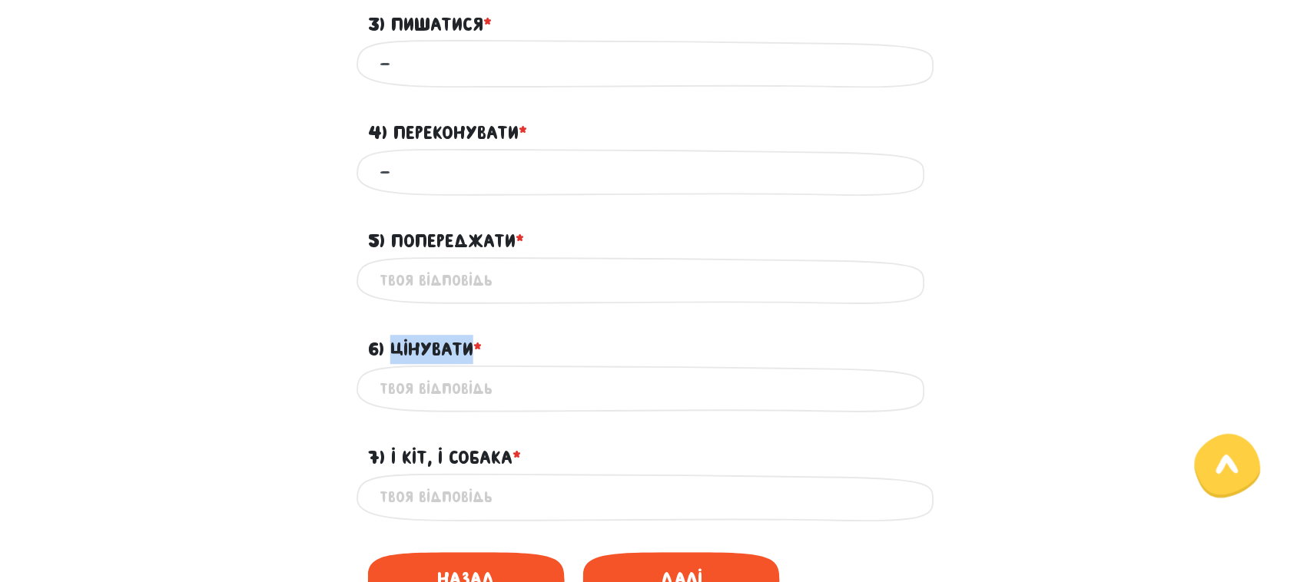
scroll to position [1057, 0]
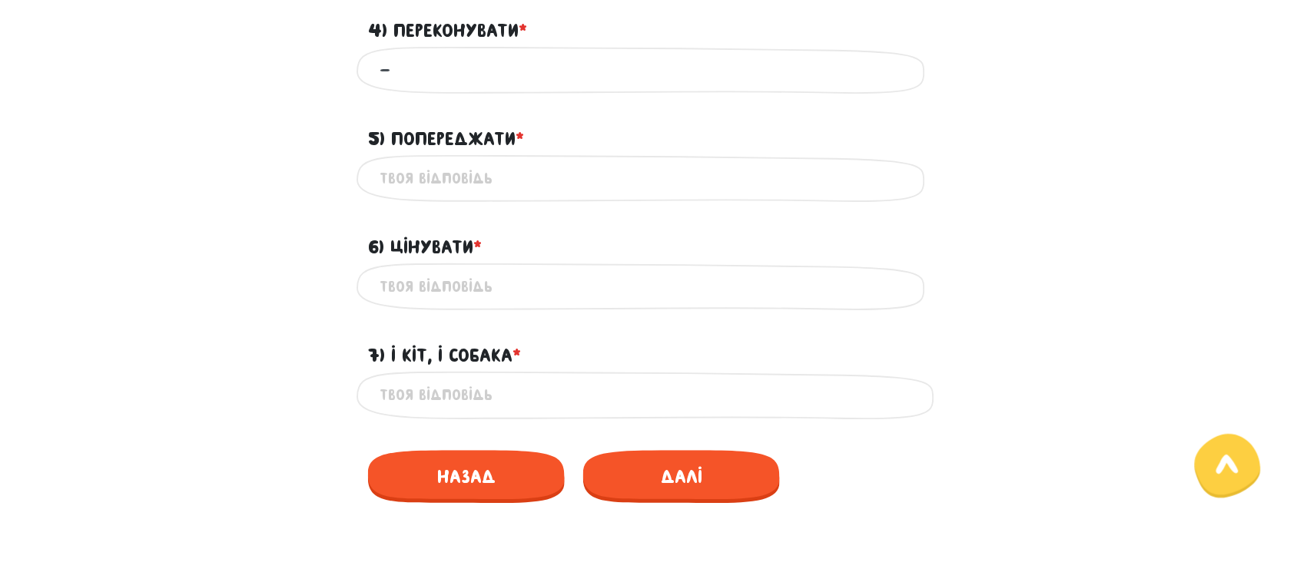
click at [434, 182] on input "5) Попереджати * ?" at bounding box center [649, 178] width 538 height 35
type input "-"
click at [427, 290] on input "6) Цінувати * ?" at bounding box center [649, 287] width 538 height 35
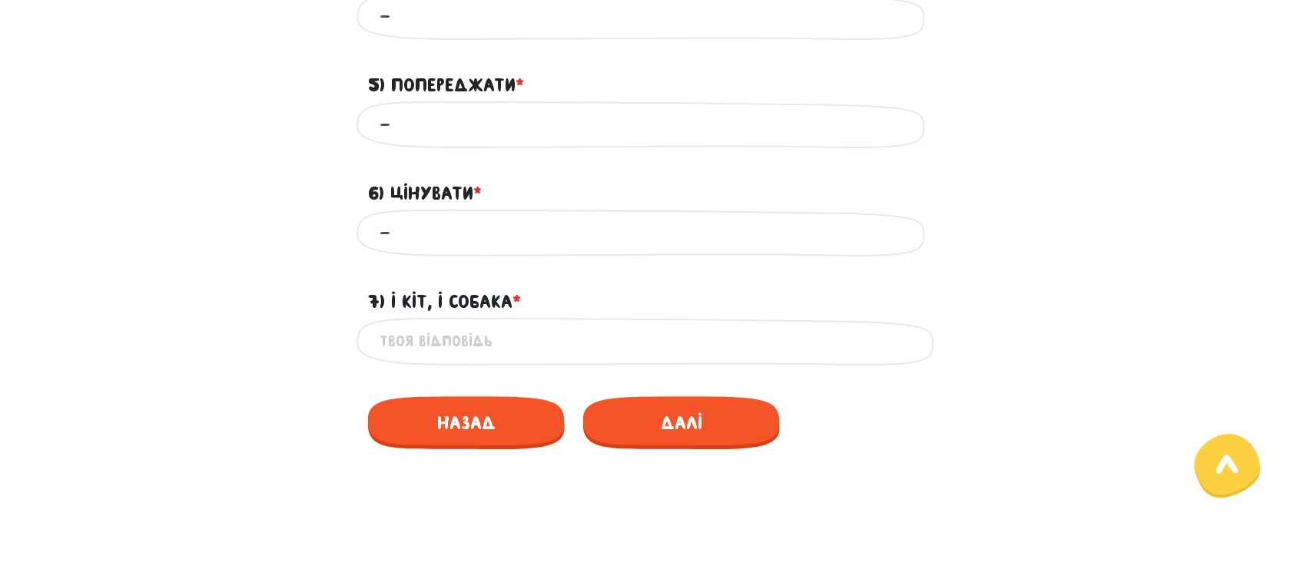
scroll to position [1153, 0]
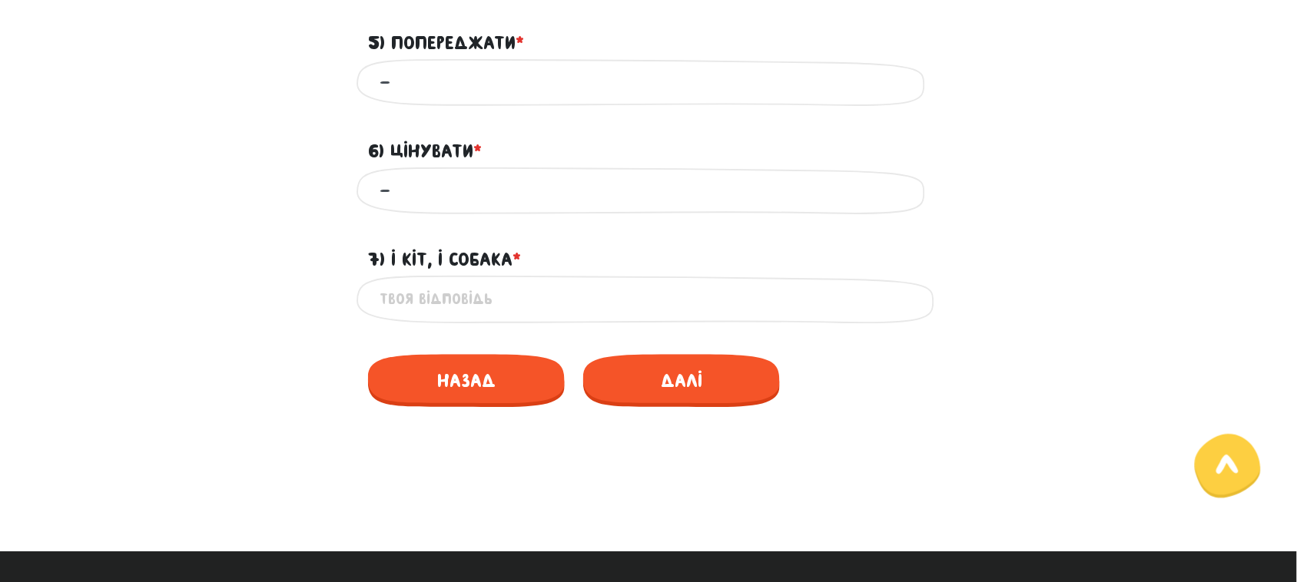
type input "-"
drag, startPoint x: 393, startPoint y: 261, endPoint x: 515, endPoint y: 262, distance: 121.4
click at [515, 262] on label "7) І кіт, і собака * ?" at bounding box center [444, 259] width 153 height 29
copy label "І кіт, і собака"
click at [413, 307] on input "7) І кіт, і собака * ?" at bounding box center [649, 299] width 538 height 35
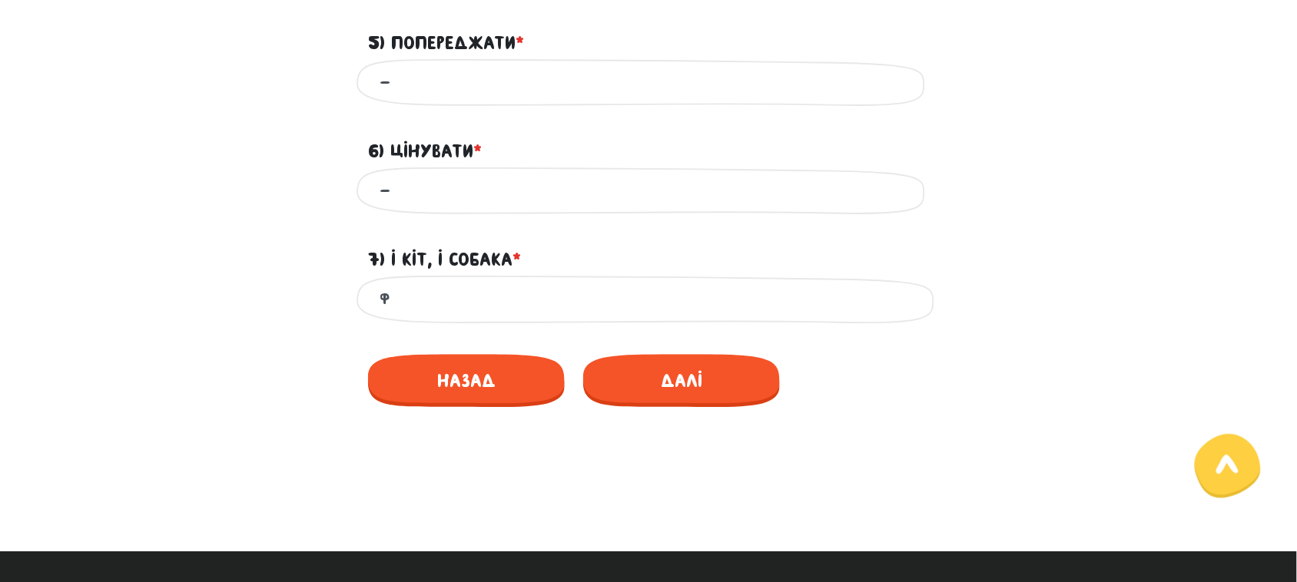
type input "ф"
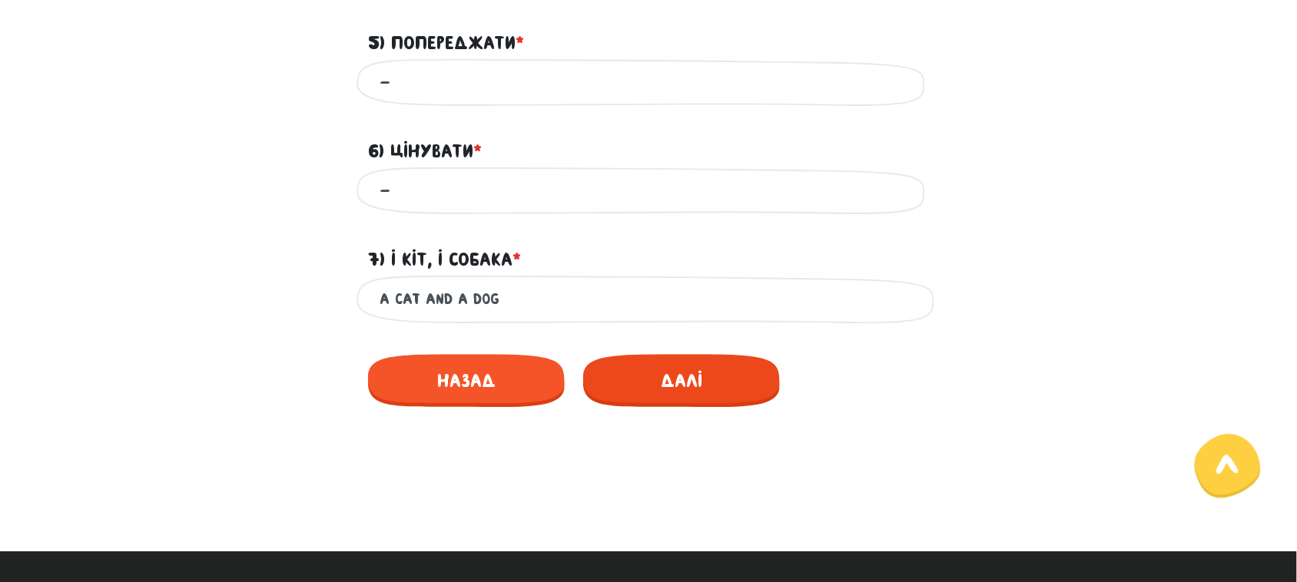
type input "a cat and a dog"
click at [679, 378] on span "Далі" at bounding box center [681, 380] width 197 height 53
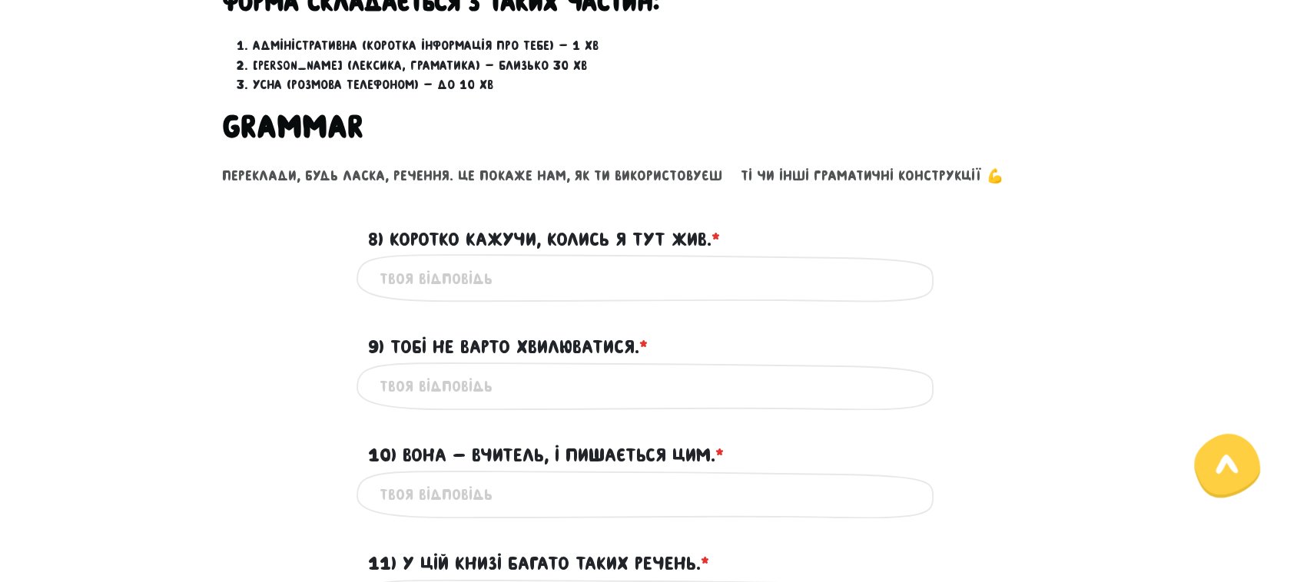
scroll to position [521, 0]
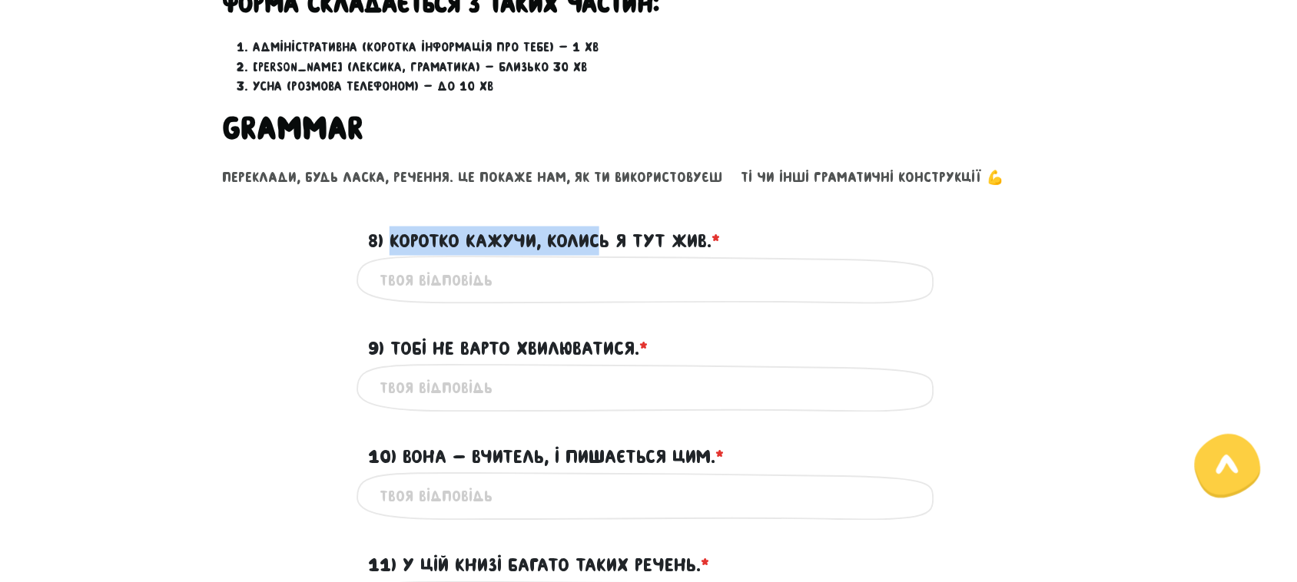
drag, startPoint x: 394, startPoint y: 235, endPoint x: 605, endPoint y: 236, distance: 210.5
click at [605, 236] on label "8) Коротко кажучи, колись я тут жив. * ?" at bounding box center [544, 241] width 352 height 29
click at [645, 237] on label "8) Коротко кажучи, колись я тут жив. * ?" at bounding box center [544, 241] width 352 height 29
click at [645, 263] on input "8) Коротко кажучи, колись я тут жив. * ?" at bounding box center [649, 280] width 538 height 35
click at [467, 281] on input "8) Коротко кажучи, колись я тут жив. * ?" at bounding box center [649, 280] width 538 height 35
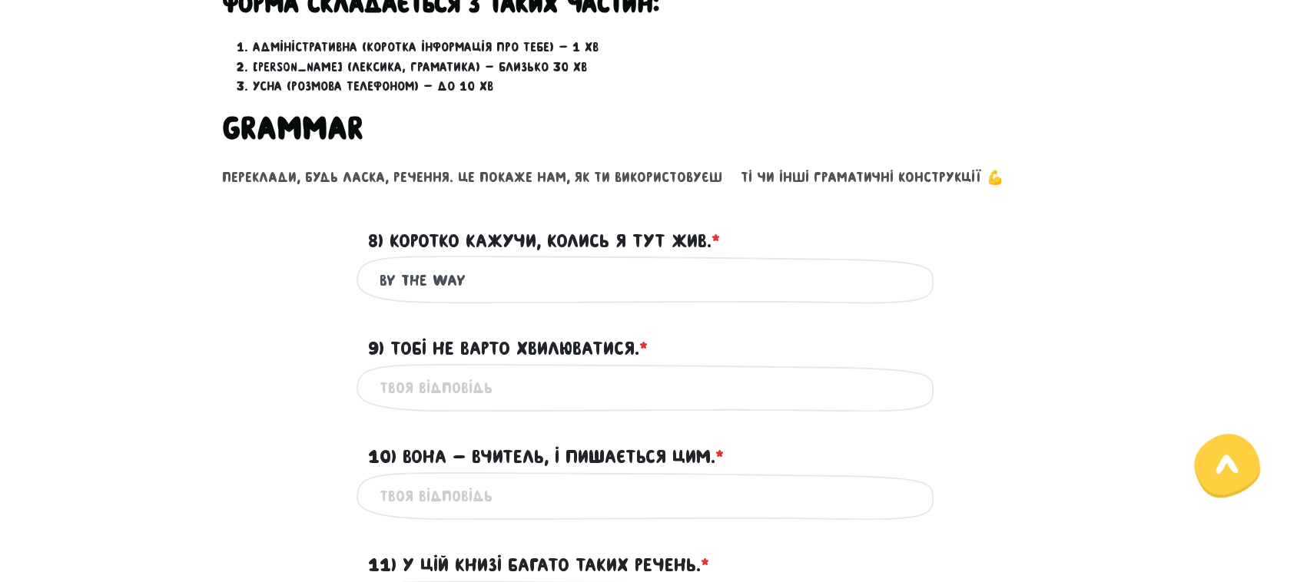
drag, startPoint x: 436, startPoint y: 275, endPoint x: 369, endPoint y: 275, distance: 67.6
click at [369, 275] on div "by the way Це обов'язкове поле" at bounding box center [649, 280] width 584 height 48
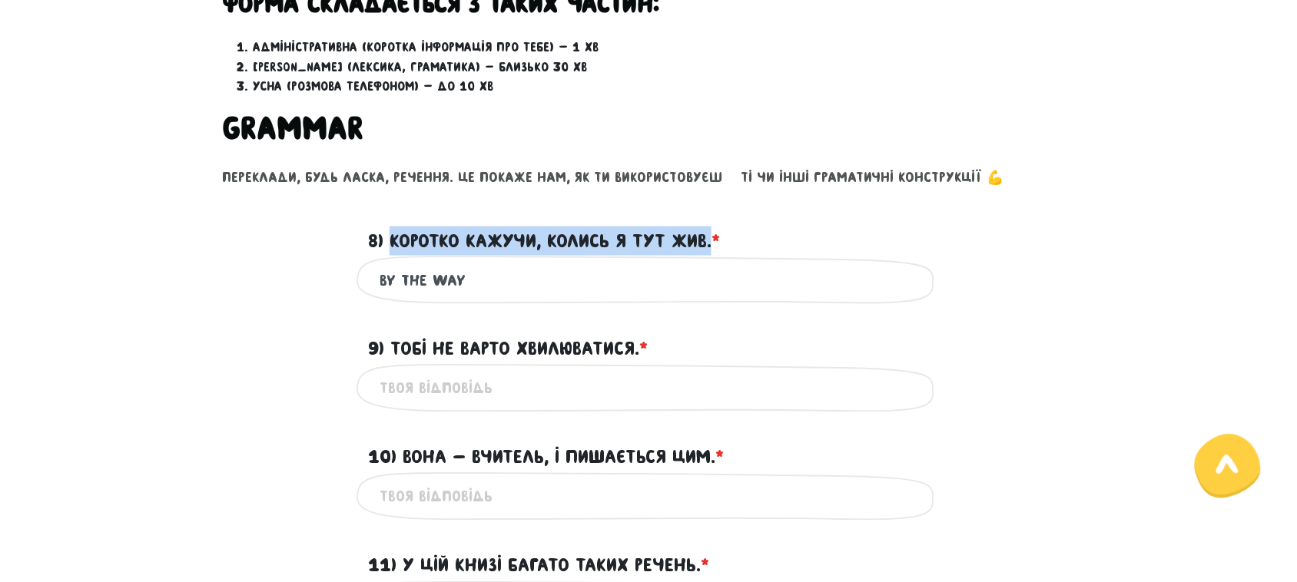
drag, startPoint x: 393, startPoint y: 234, endPoint x: 712, endPoint y: 237, distance: 318.9
click at [712, 237] on label "8) Коротко кажучи, колись я тут жив. * ?" at bounding box center [544, 241] width 352 height 29
copy label "Коротко кажучи, колись я тут жив."
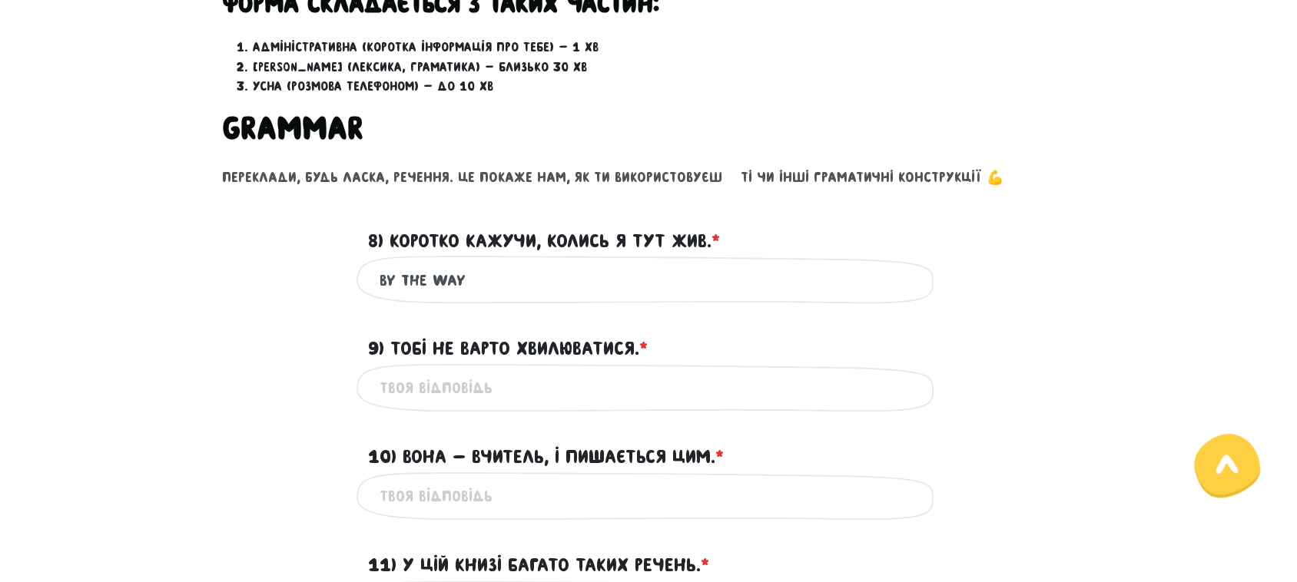
click at [544, 285] on input "by the way" at bounding box center [649, 280] width 538 height 35
paste input "I once lived here"
type input "by the way I once lived here"
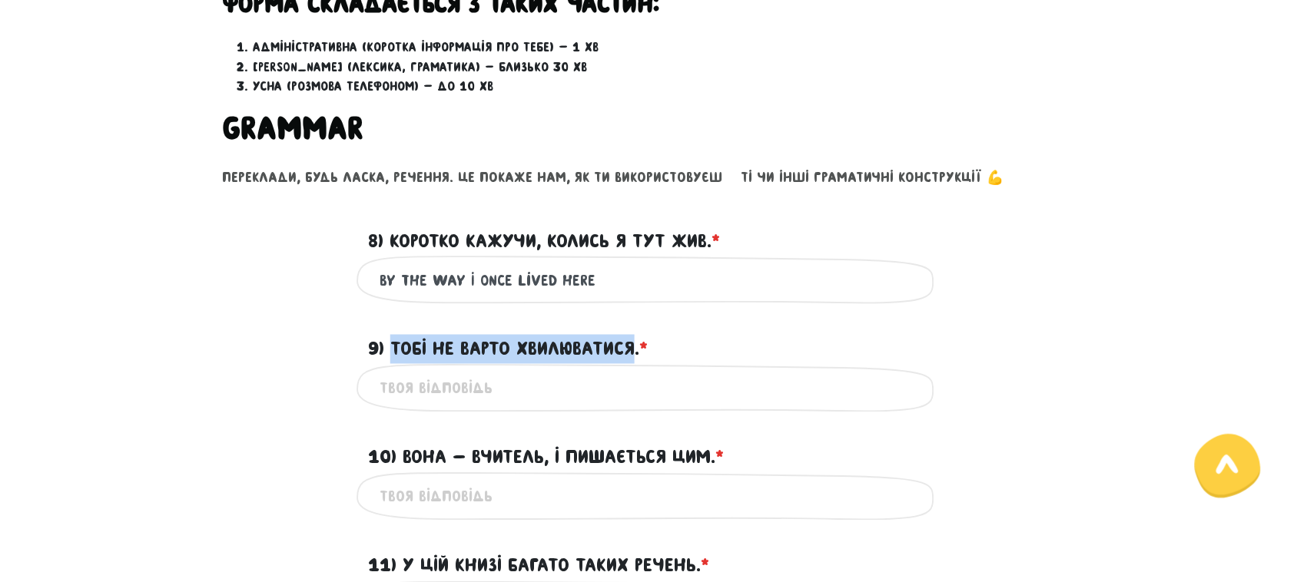
drag, startPoint x: 393, startPoint y: 350, endPoint x: 636, endPoint y: 350, distance: 243.6
click at [636, 350] on label "9) Тобі не варто хвилюватися. * ?" at bounding box center [508, 349] width 280 height 29
copy label "Тобі не варто хвилюватися"
click at [528, 400] on input "9) Тобі не варто хвилюватися. * ?" at bounding box center [649, 388] width 538 height 35
paste input "You shouldn’t worry"
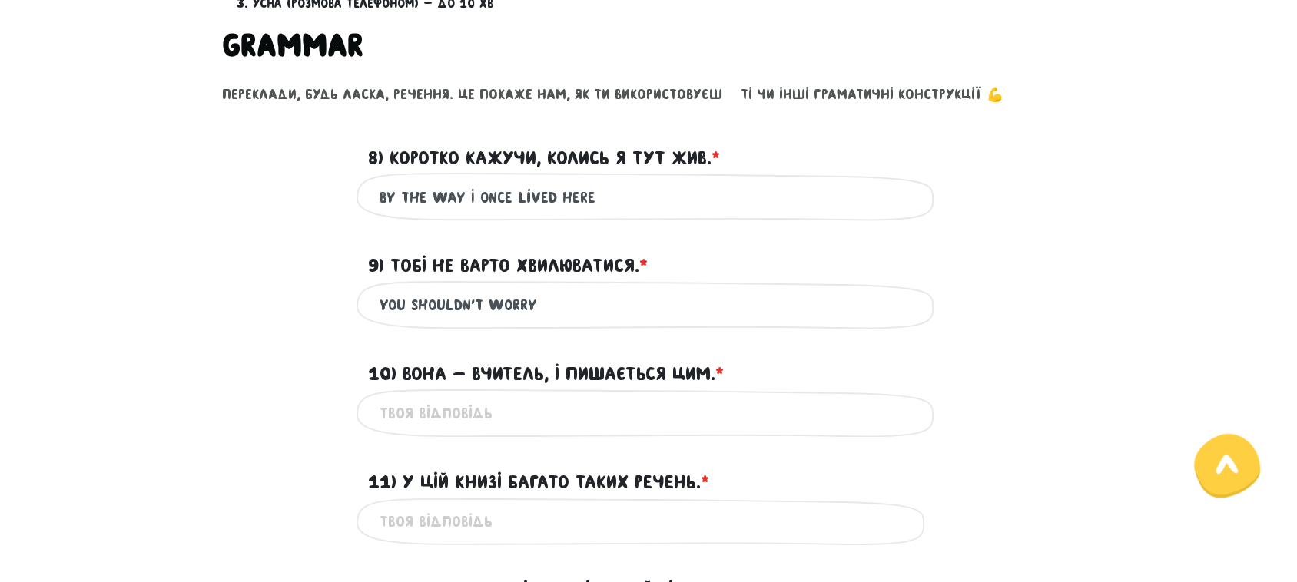
scroll to position [713, 0]
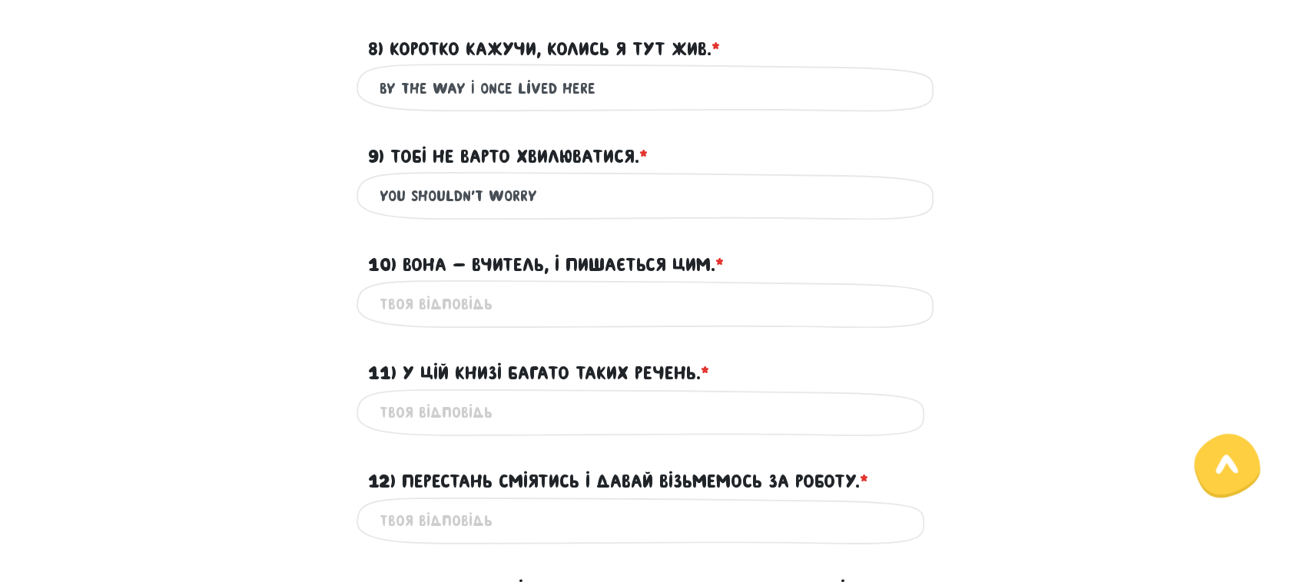
type input "You shouldn’t worry"
click at [453, 308] on input "10) Вона - вчитель, і пишається цим. * ?" at bounding box center [649, 304] width 538 height 35
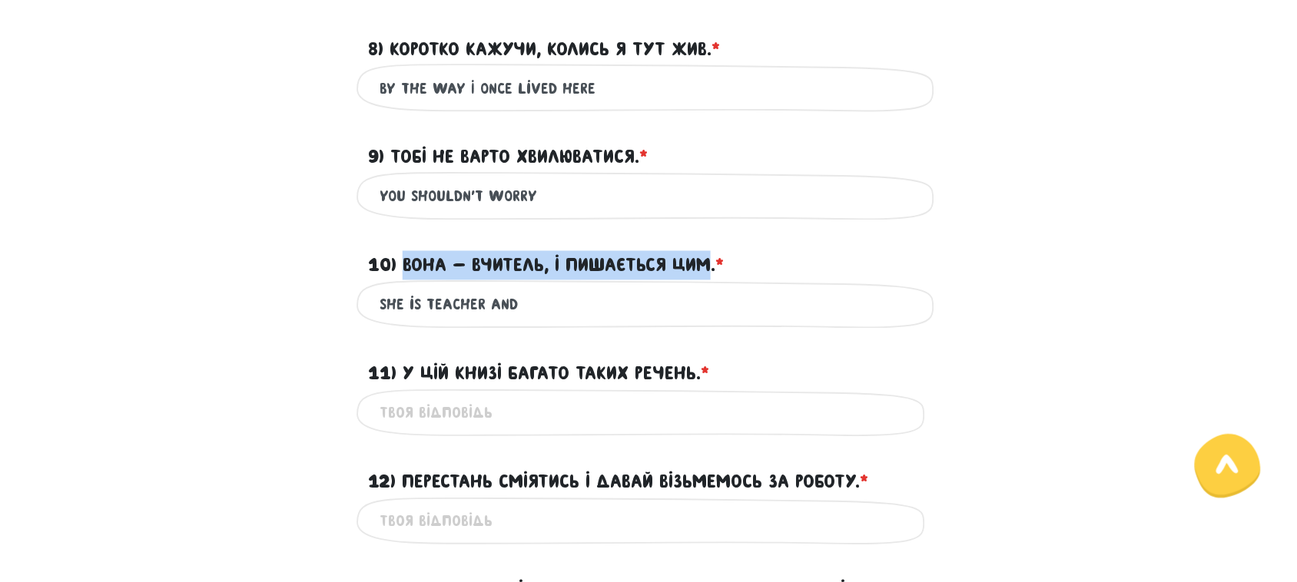
drag, startPoint x: 712, startPoint y: 266, endPoint x: 405, endPoint y: 266, distance: 306.6
click at [405, 266] on label "10) Вона - вчитель, і пишається цим. * ?" at bounding box center [546, 265] width 356 height 29
copy label "Вона - вчитель, і пишається цим"
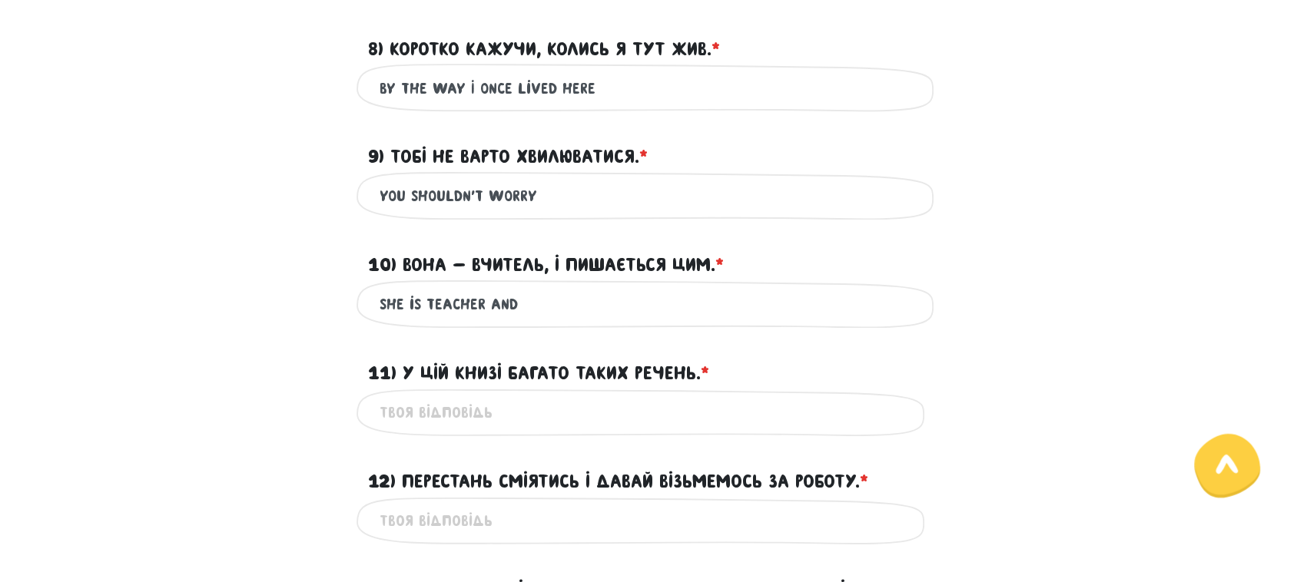
click at [542, 308] on input "she is teacher and" at bounding box center [649, 304] width 538 height 35
type input "she is teacher and she is ... it"
click at [442, 408] on input "11) У цій книзі багато таких речень. * ?" at bounding box center [649, 414] width 538 height 35
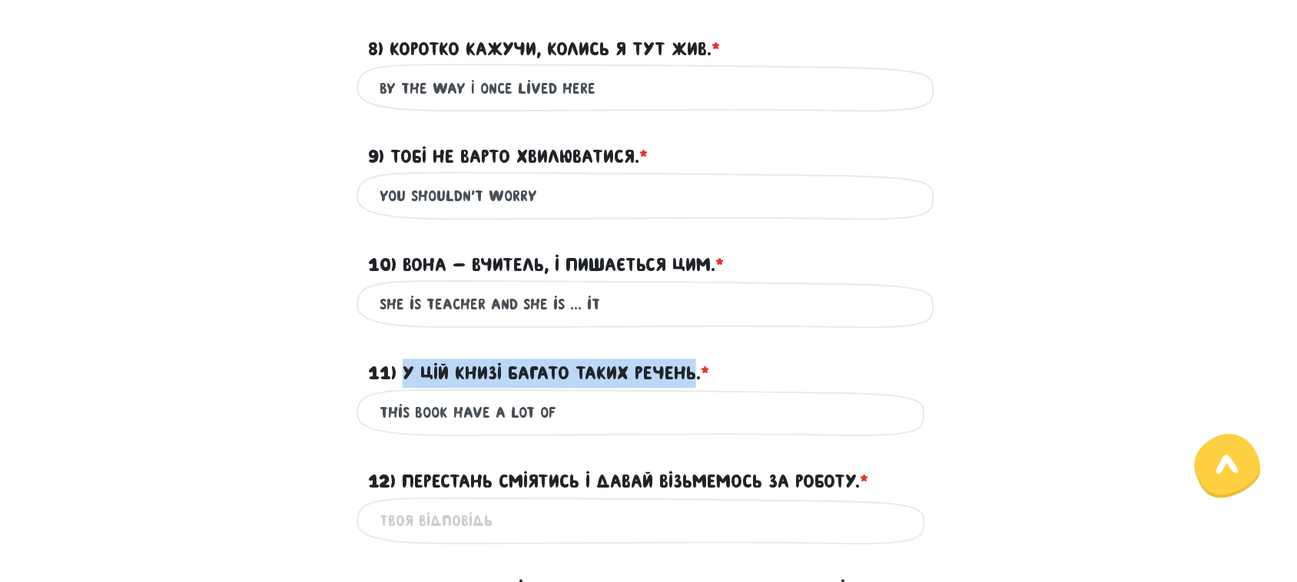
drag, startPoint x: 403, startPoint y: 373, endPoint x: 695, endPoint y: 373, distance: 292.0
click at [695, 373] on label "11) У цій книзі багато таких речень. * ?" at bounding box center [538, 374] width 341 height 29
copy label "У цій книзі багато таких речень"
click at [630, 416] on input "this book have a lot of" at bounding box center [649, 414] width 538 height 35
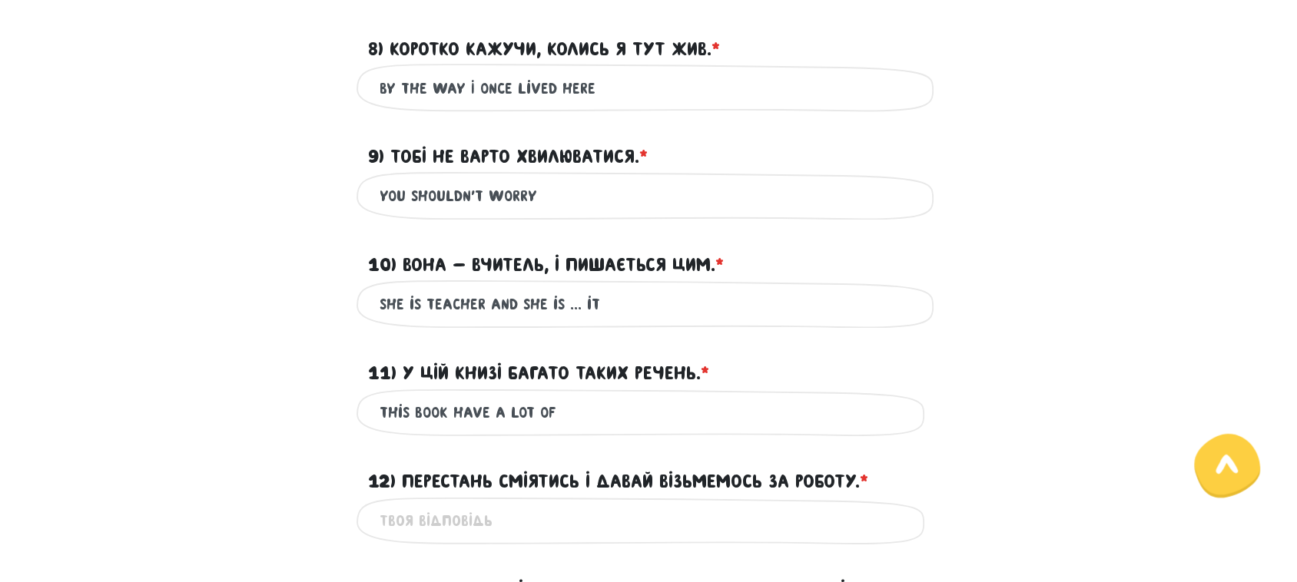
drag, startPoint x: 466, startPoint y: 410, endPoint x: 483, endPoint y: 416, distance: 17.6
click at [483, 416] on input "this book have a lot of" at bounding box center [649, 414] width 538 height 35
click at [592, 423] on input "this book has a lot of" at bounding box center [649, 414] width 538 height 35
drag, startPoint x: 588, startPoint y: 413, endPoint x: 659, endPoint y: 410, distance: 71.6
click at [659, 410] on input "this book has a lot of some sentens" at bounding box center [649, 414] width 538 height 35
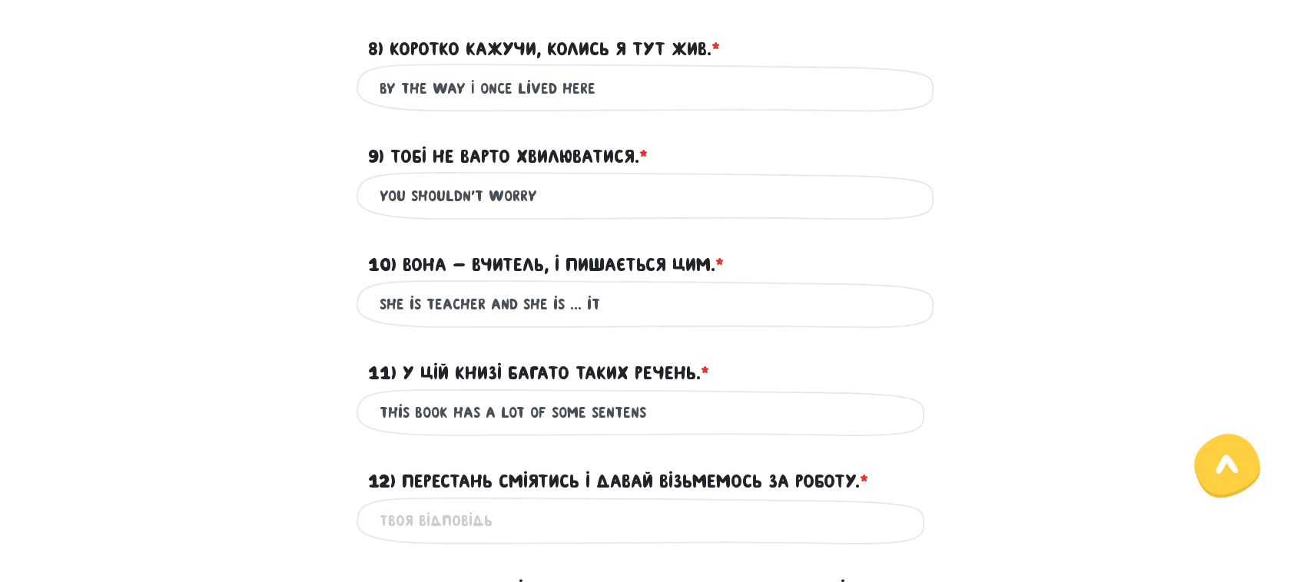
paste input "ce"
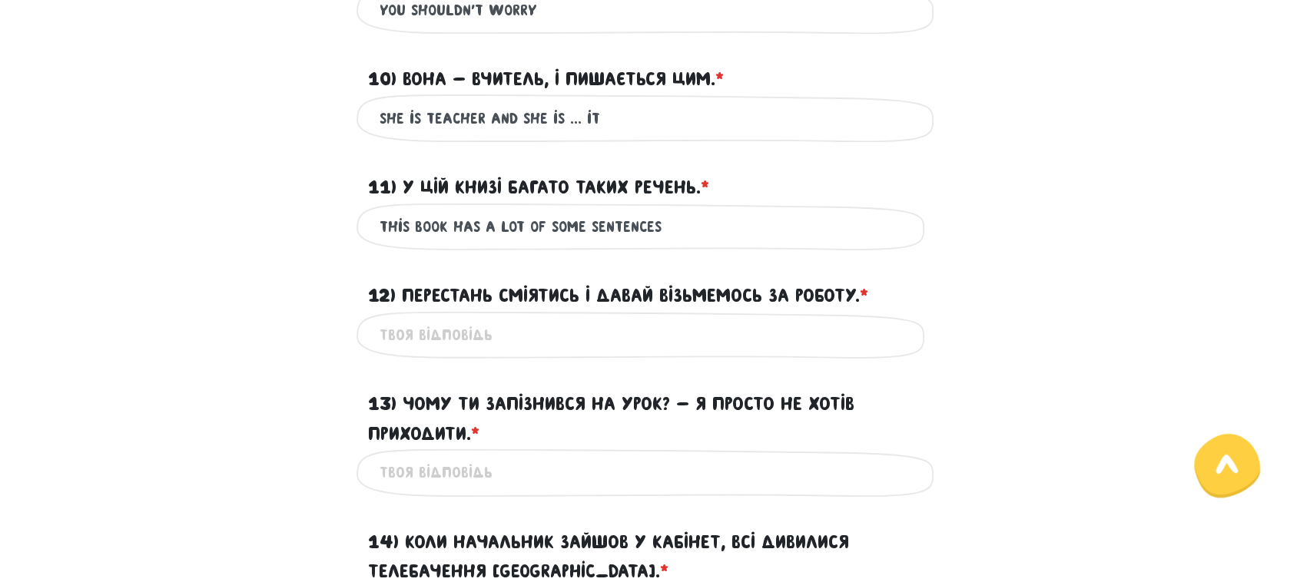
scroll to position [905, 0]
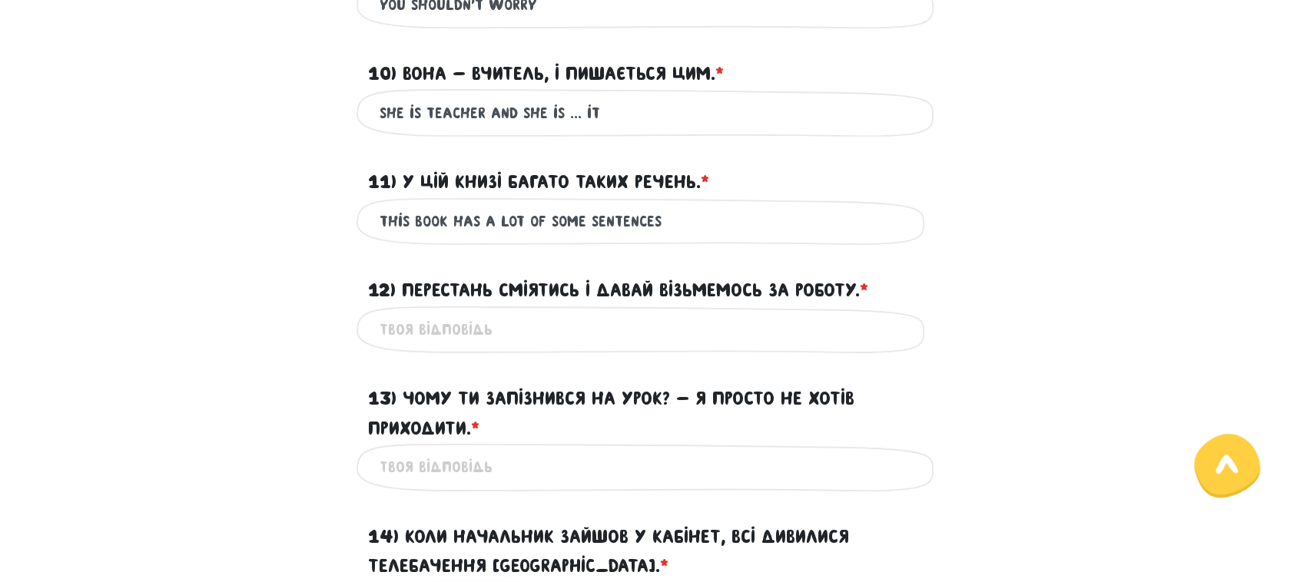
type input "this book has a lot of some sentences"
click at [463, 330] on input "12) Перестань сміятись і давай візьмемось за роботу. * ?" at bounding box center [649, 330] width 538 height 35
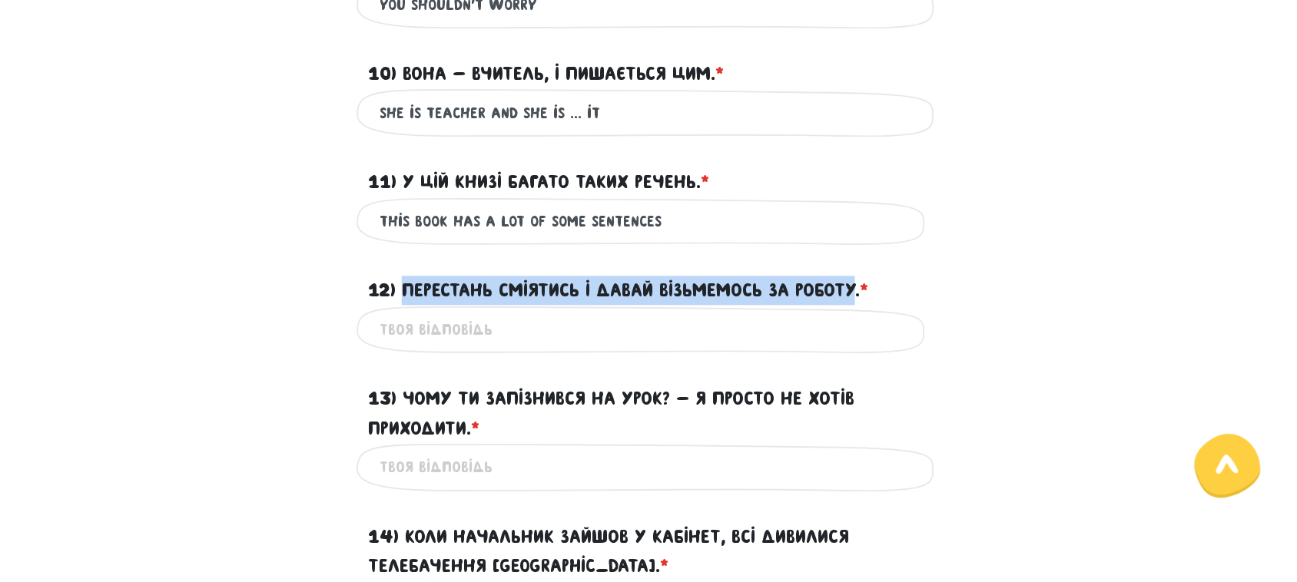
drag, startPoint x: 850, startPoint y: 286, endPoint x: 407, endPoint y: 286, distance: 442.6
click at [407, 286] on label "12) Перестань сміятись і давай візьмемось за роботу. * ?" at bounding box center [618, 290] width 500 height 29
copy label "Перестань сміятись і давай візьмемось за роботу"
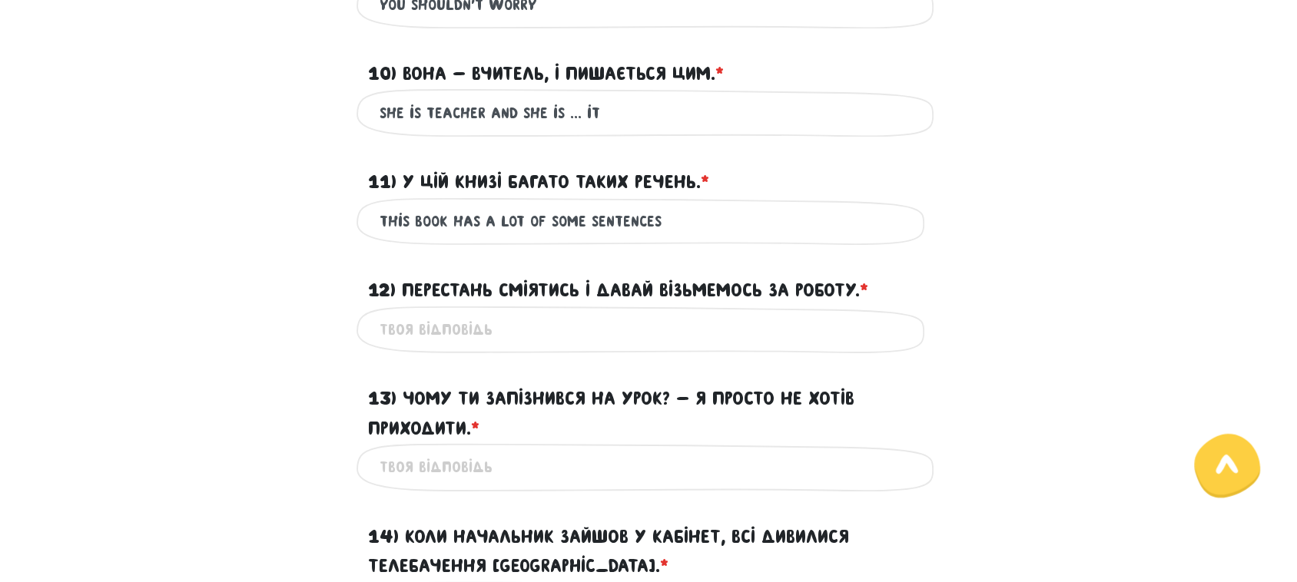
click at [532, 320] on input "12) Перестань сміятись і давай візьмемось за роботу. * ?" at bounding box center [649, 330] width 538 height 35
paste input "Stop laughing and let’s get to work"
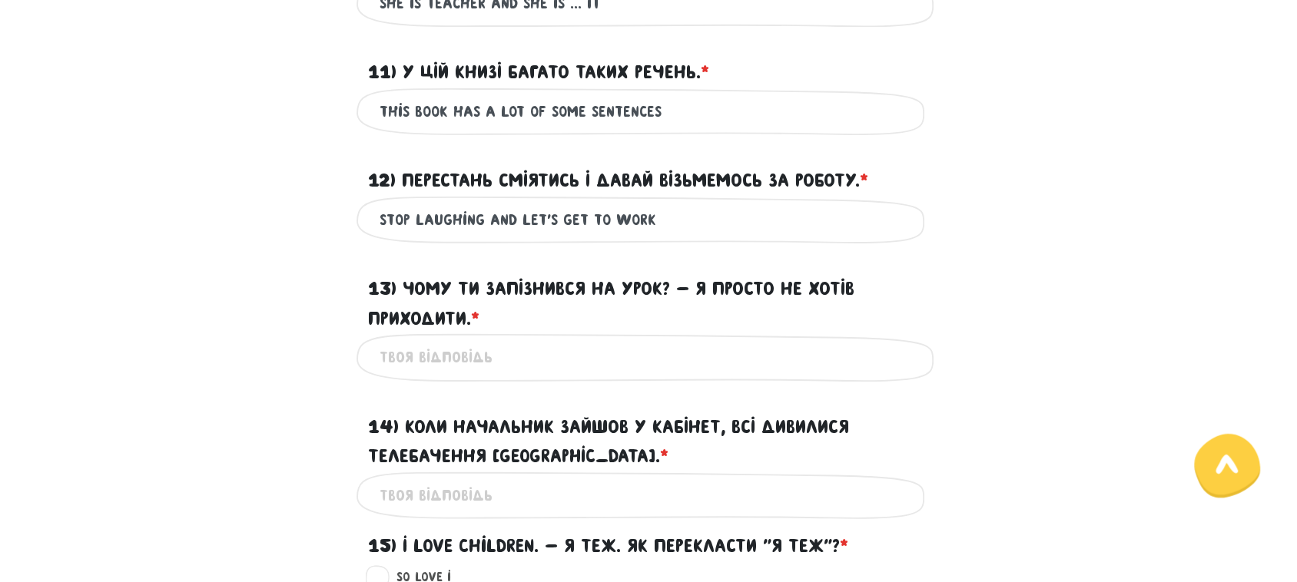
scroll to position [1097, 0]
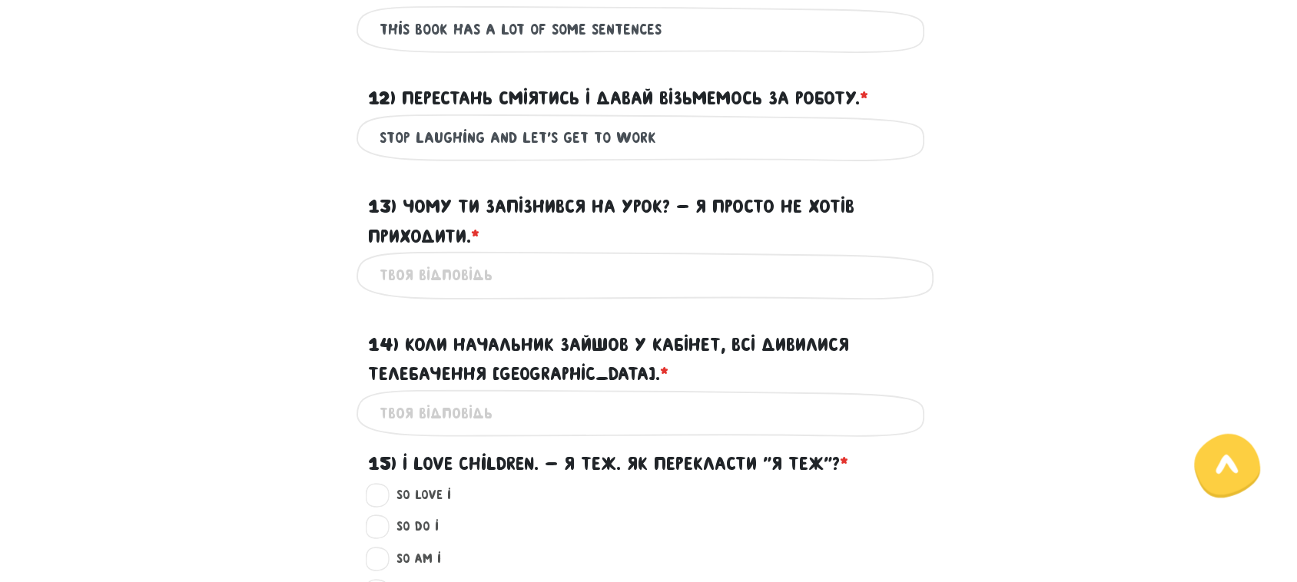
type input "Stop laughing and let’s get to work"
click at [442, 284] on input "13) Чому ти запізнився на урок? - Я просто не хотів приходити. * ?" at bounding box center [649, 275] width 538 height 35
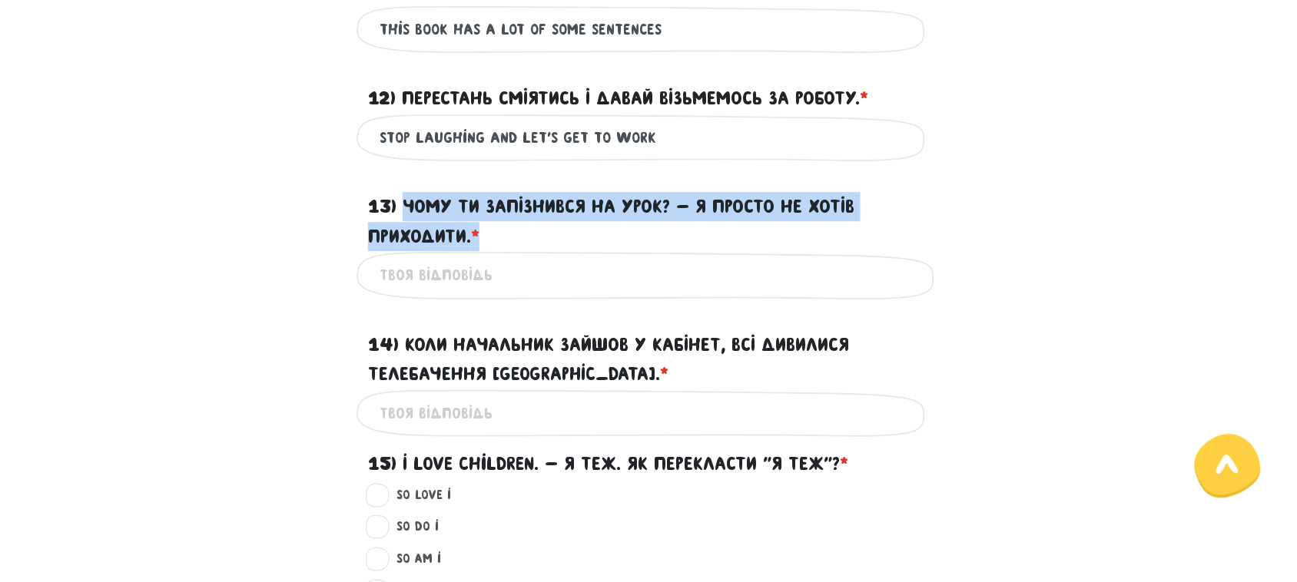
drag, startPoint x: 408, startPoint y: 205, endPoint x: 649, endPoint y: 221, distance: 241.8
click at [649, 221] on label "13) Чому ти запізнився на урок? - Я просто не хотів приходити. * ?" at bounding box center [648, 221] width 561 height 59
copy label "Чому ти запізнився на урок? - Я просто не хотів приходити. *"
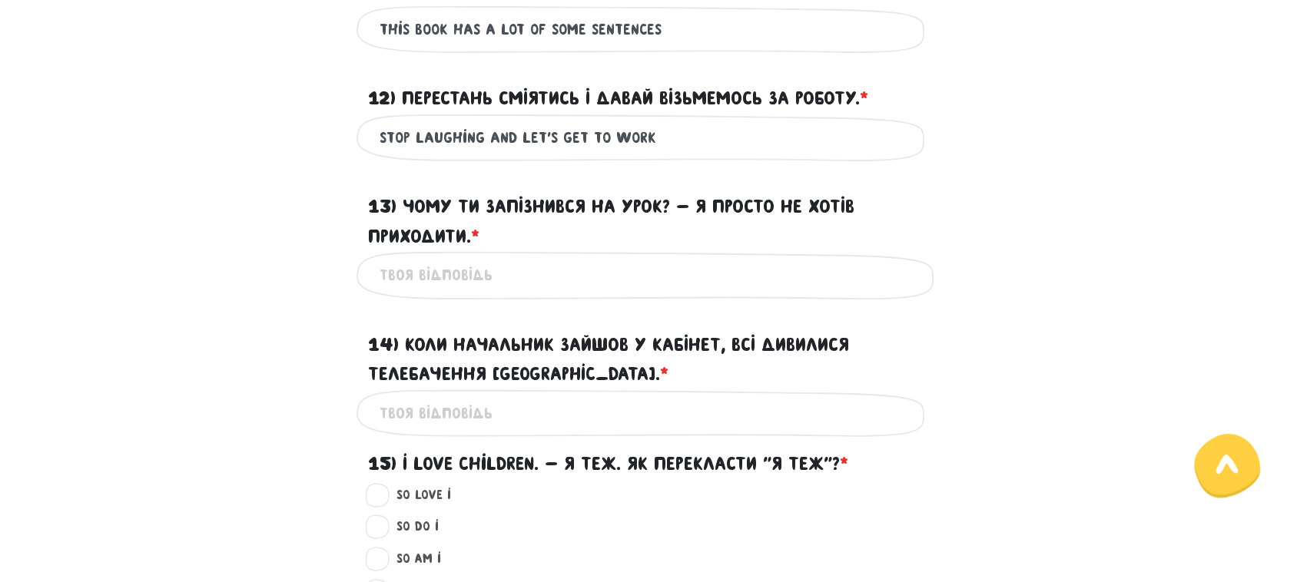
click at [569, 270] on input "13) Чому ти запізнився на урок? - Я просто не хотів приходити. * ?" at bounding box center [649, 275] width 538 height 35
paste input "Why were you late for the lesson? – I just didn’t want to come"
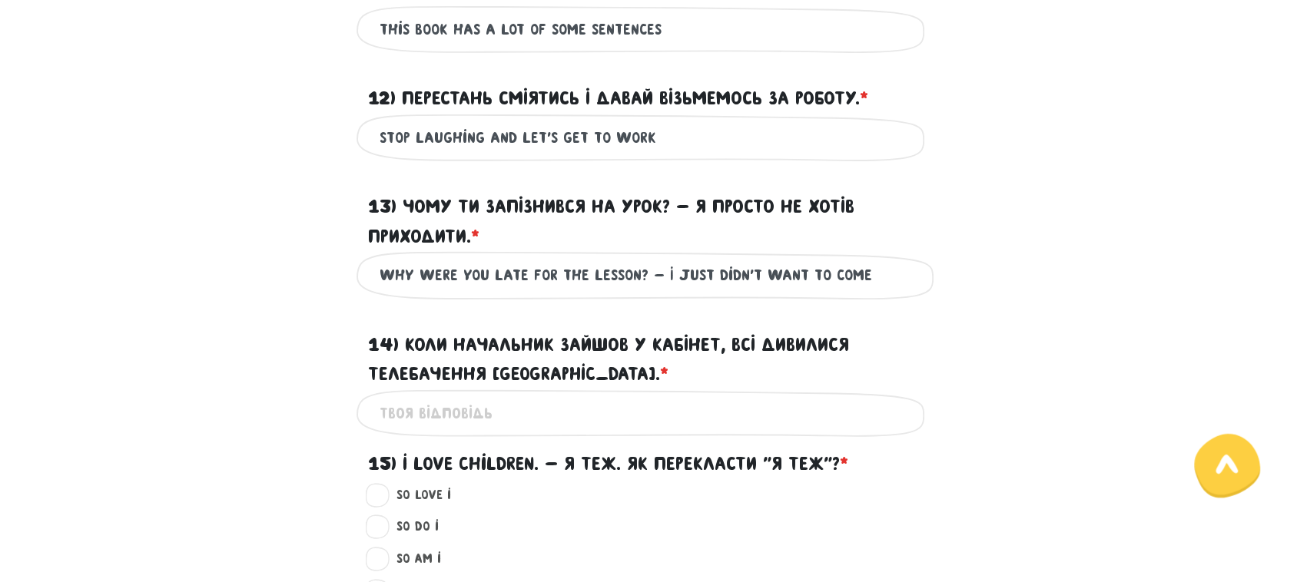
type input "Why were you late for the lesson? – I just didn’t want to come"
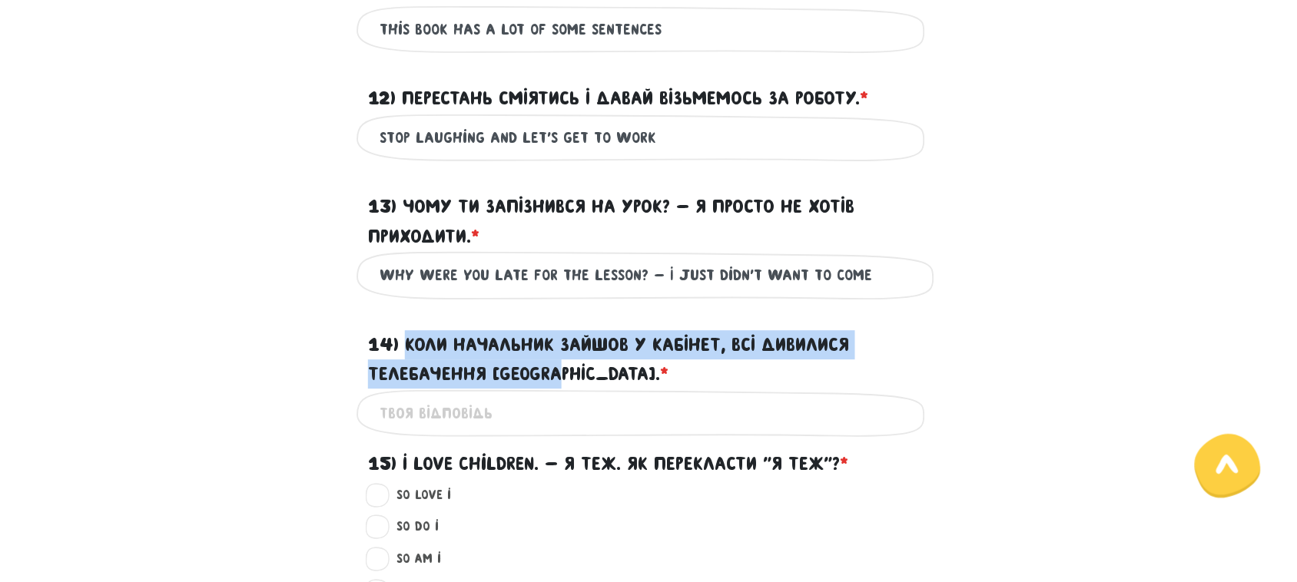
drag, startPoint x: 407, startPoint y: 339, endPoint x: 562, endPoint y: 373, distance: 158.1
click at [562, 373] on label "14) Коли начальник зайшов у кабінет, всі дивилися Телебачення [GEOGRAPHIC_DATA]…" at bounding box center [648, 359] width 561 height 59
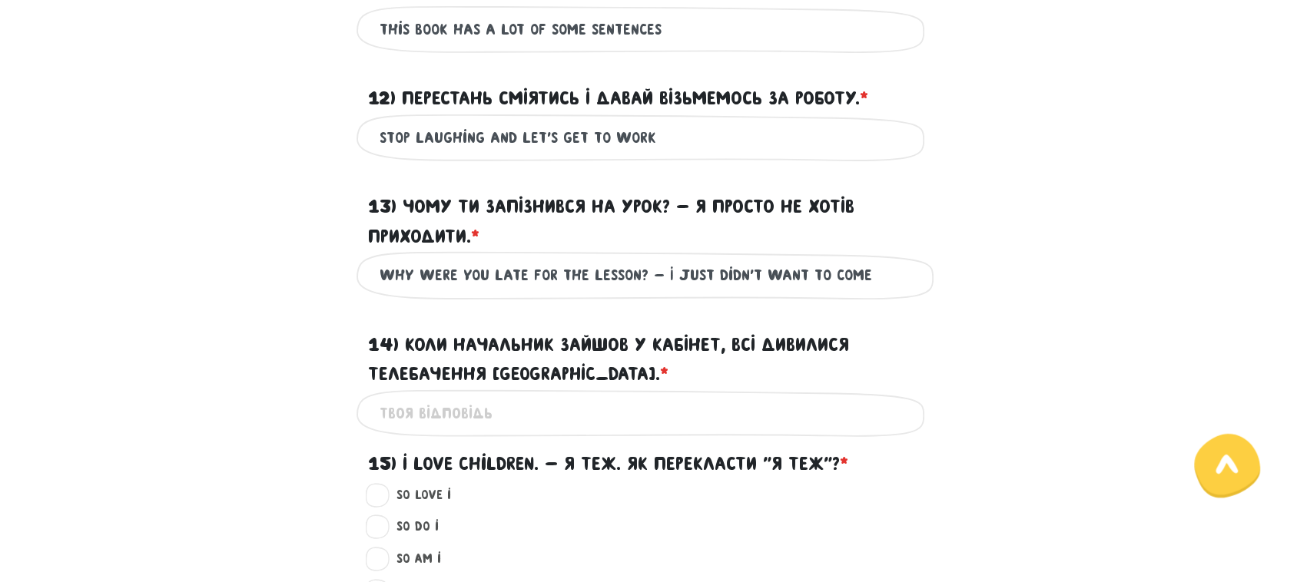
click at [462, 402] on input "14) Коли начальник зайшов у кабінет, всі дивилися Телебачення [GEOGRAPHIC_DATA]…" at bounding box center [649, 414] width 538 height 35
paste input "When the boss entered the office, everyone was watching Toronto TV"
drag, startPoint x: 493, startPoint y: 412, endPoint x: 544, endPoint y: 412, distance: 50.7
click at [544, 412] on input "When the boss entered the office, everyone was watching Toronto TV" at bounding box center [649, 414] width 538 height 35
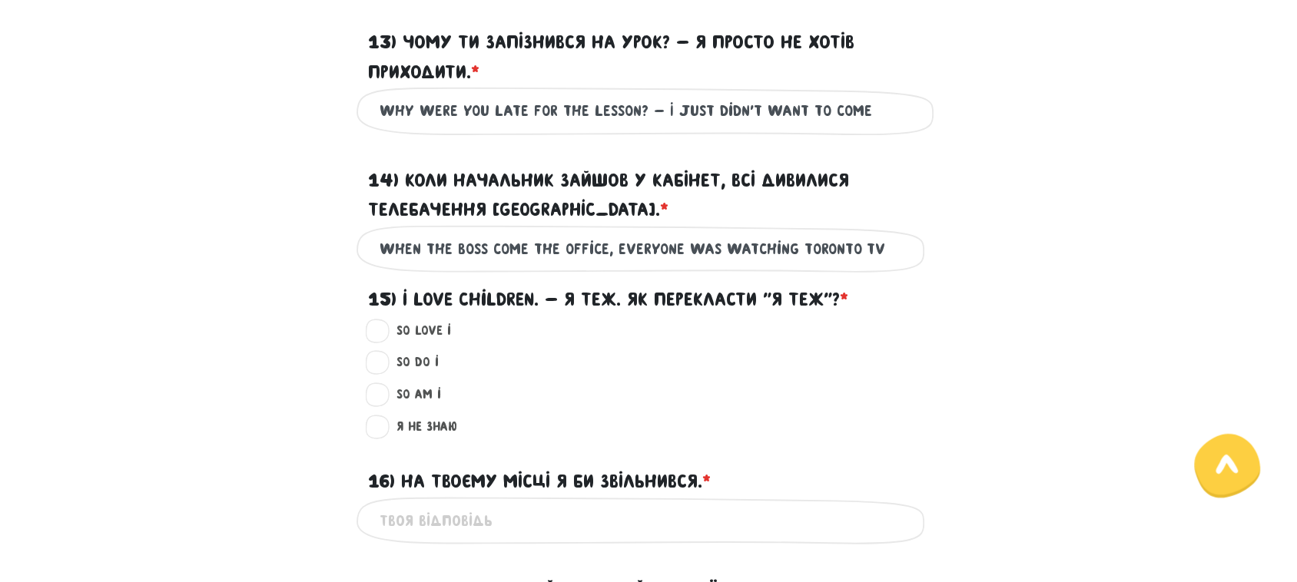
scroll to position [1289, 0]
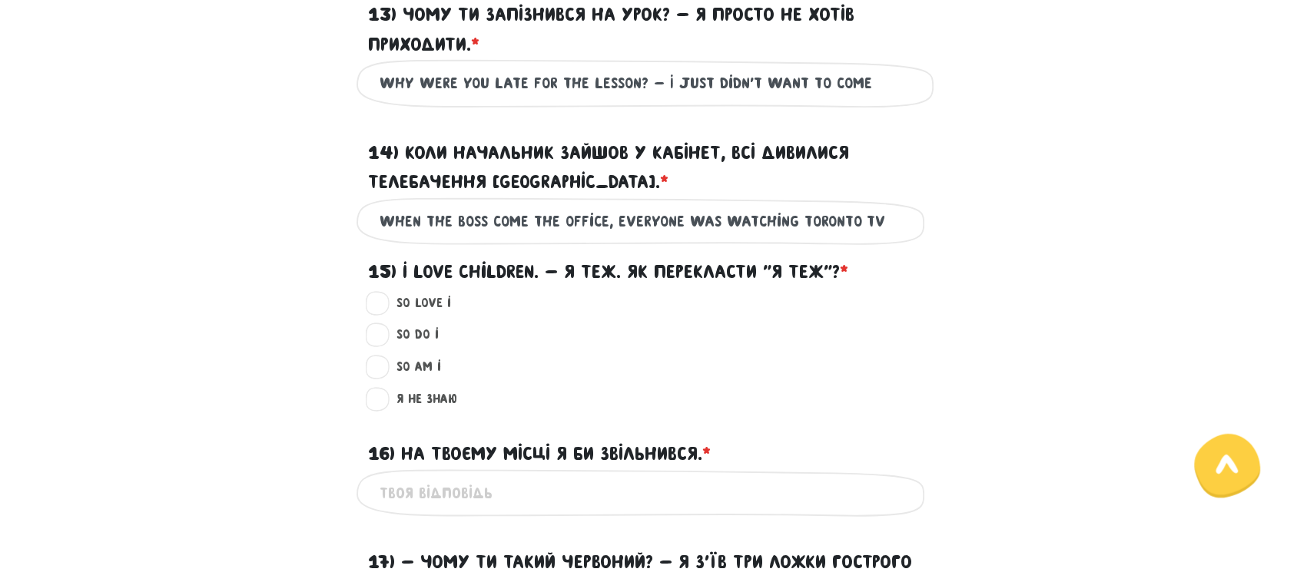
type input "When the boss come the office, everyone was watching Toronto TV"
drag, startPoint x: 778, startPoint y: 270, endPoint x: 825, endPoint y: 273, distance: 47.0
click at [825, 273] on label "15) I love children. - Я теж. Як перекласти "Я теж"? *" at bounding box center [608, 271] width 480 height 29
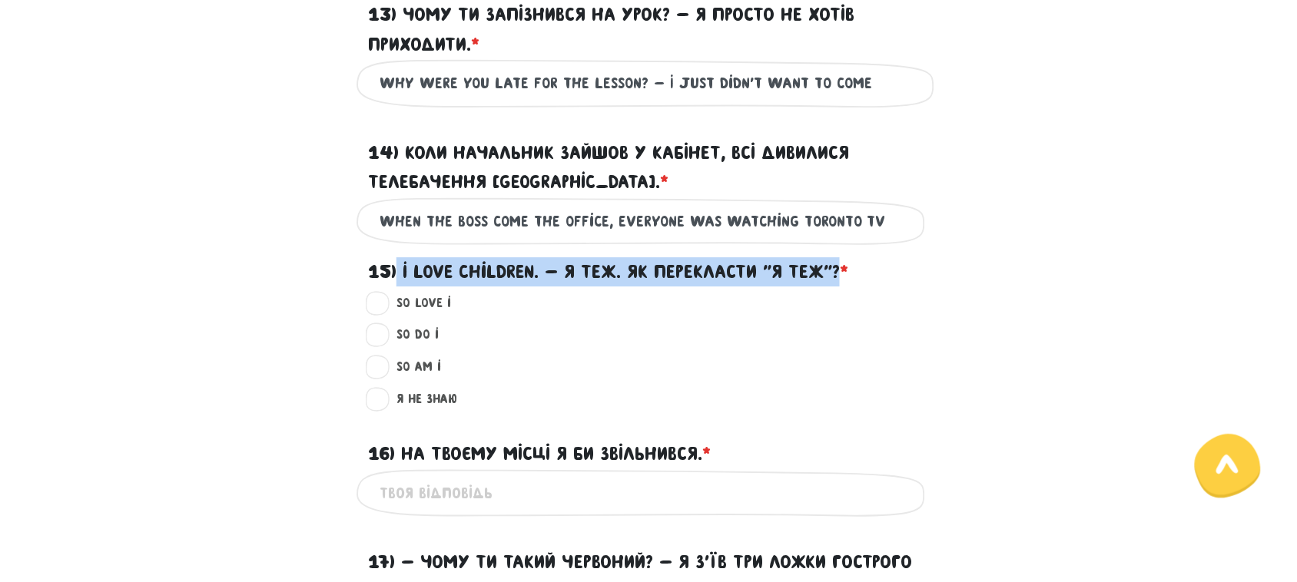
drag, startPoint x: 400, startPoint y: 267, endPoint x: 843, endPoint y: 270, distance: 442.6
click at [843, 270] on label "15) I love children. - Я теж. Як перекласти "Я теж"? *" at bounding box center [608, 271] width 480 height 29
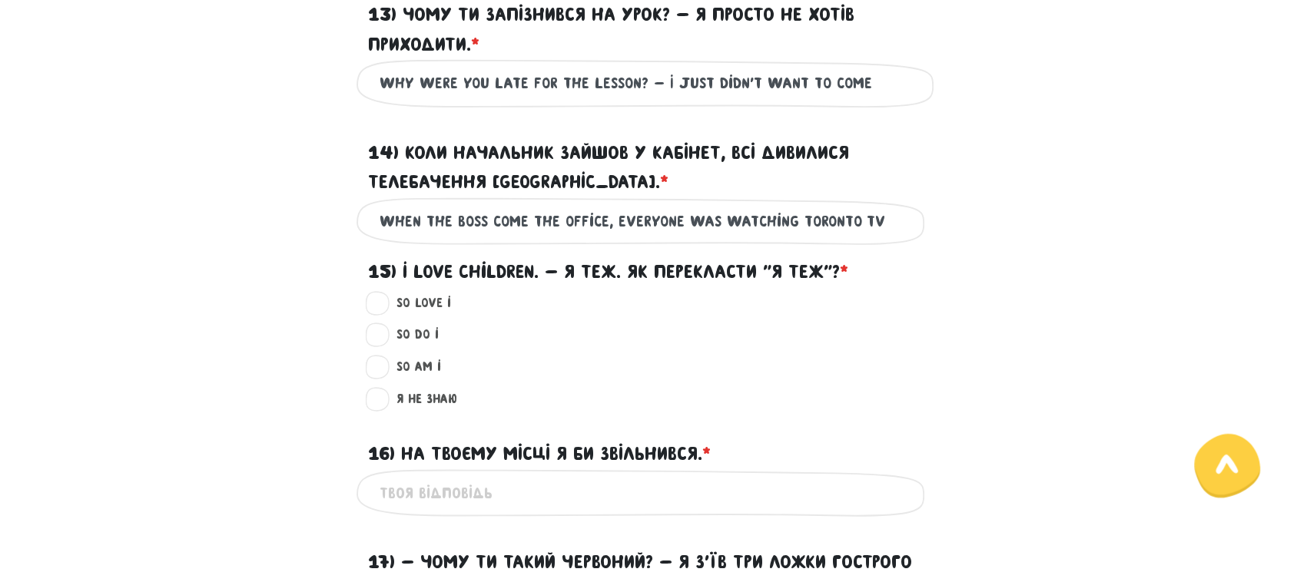
click at [436, 396] on label "Я не знаю ?" at bounding box center [420, 400] width 74 height 20
click at [384, 396] on input "Я не знаю ?" at bounding box center [378, 397] width 12 height 15
radio input "true"
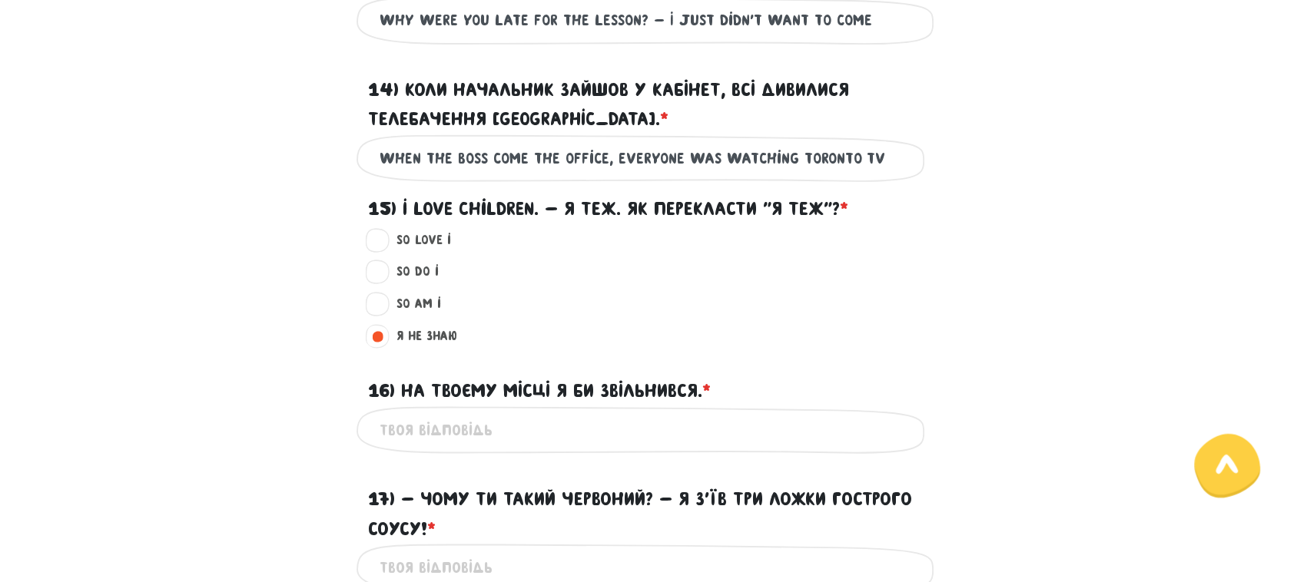
scroll to position [1385, 0]
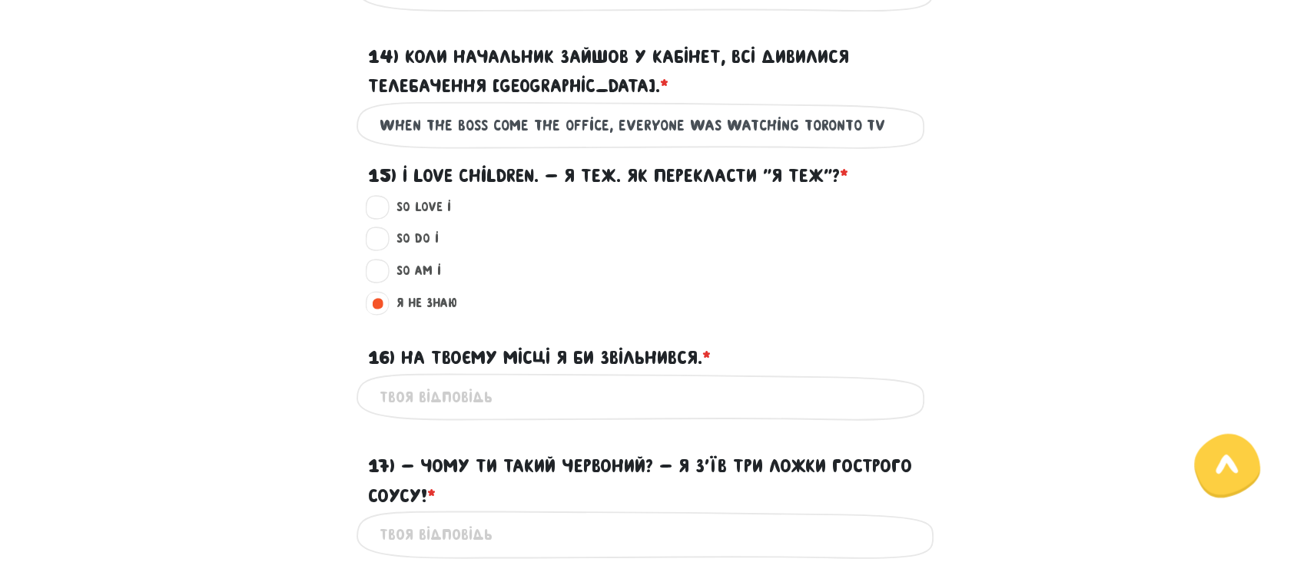
click at [435, 397] on input "16) На твоєму місці я би звільнився. * ?" at bounding box center [649, 397] width 538 height 35
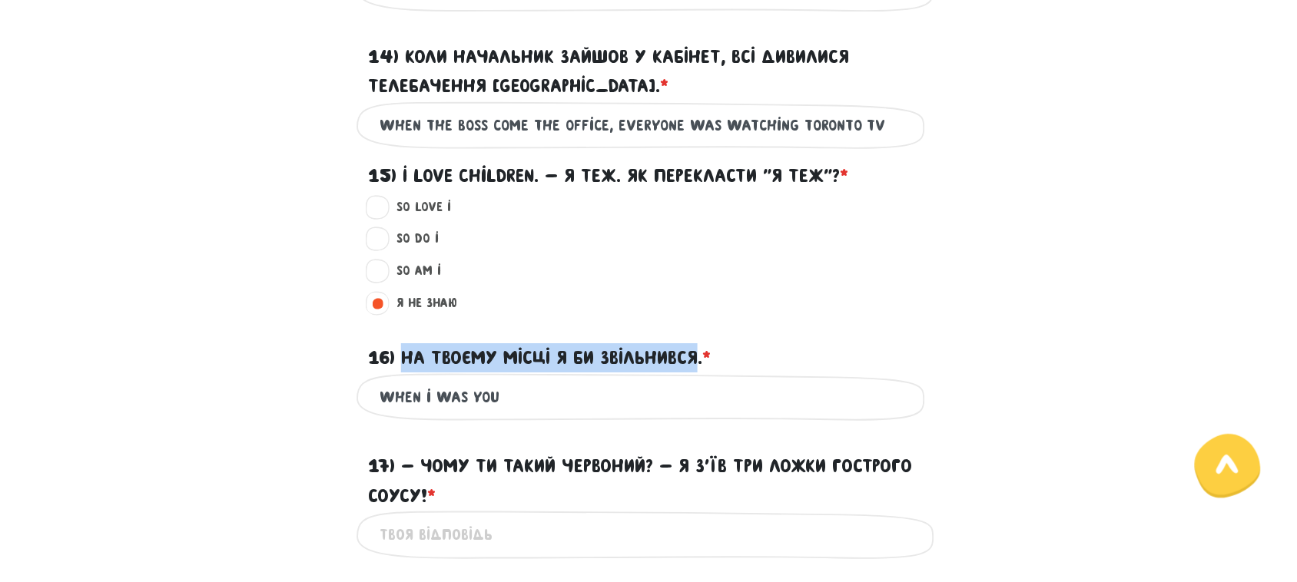
drag, startPoint x: 404, startPoint y: 360, endPoint x: 698, endPoint y: 361, distance: 293.5
click at [698, 361] on label "16) На твоєму місці я би звільнився. * ?" at bounding box center [539, 357] width 343 height 29
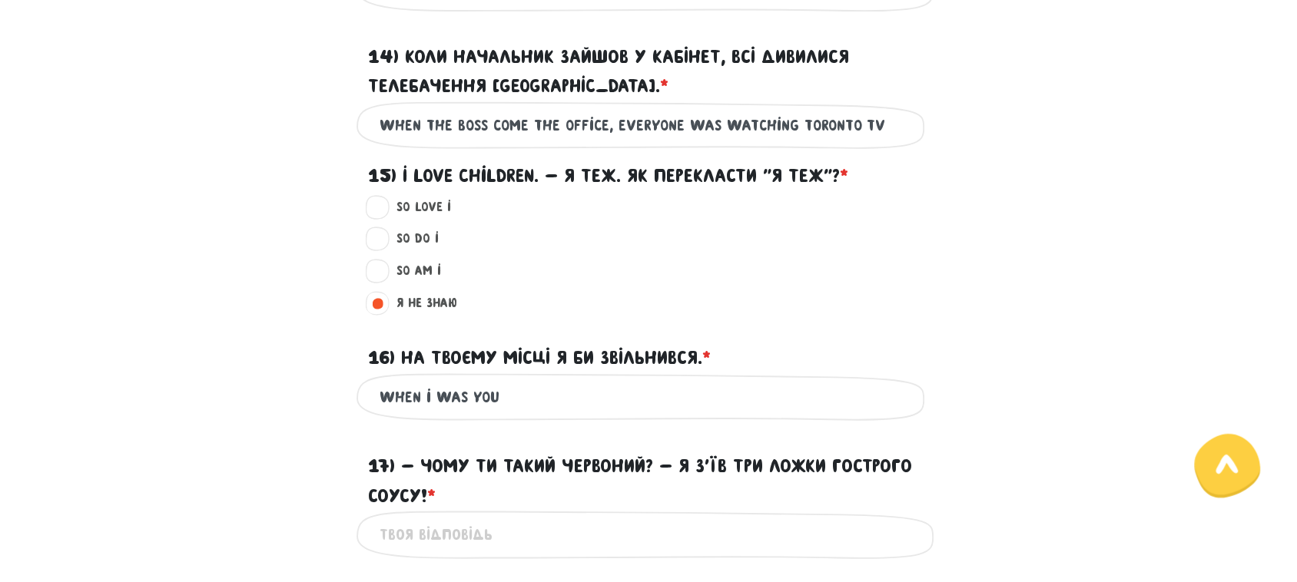
click at [626, 403] on input "when i was you" at bounding box center [649, 397] width 538 height 35
drag, startPoint x: 452, startPoint y: 393, endPoint x: 462, endPoint y: 400, distance: 11.7
click at [462, 400] on input "when i was you" at bounding box center [649, 397] width 538 height 35
click at [531, 400] on input "when i were you" at bounding box center [649, 397] width 538 height 35
paste input "I would quit"
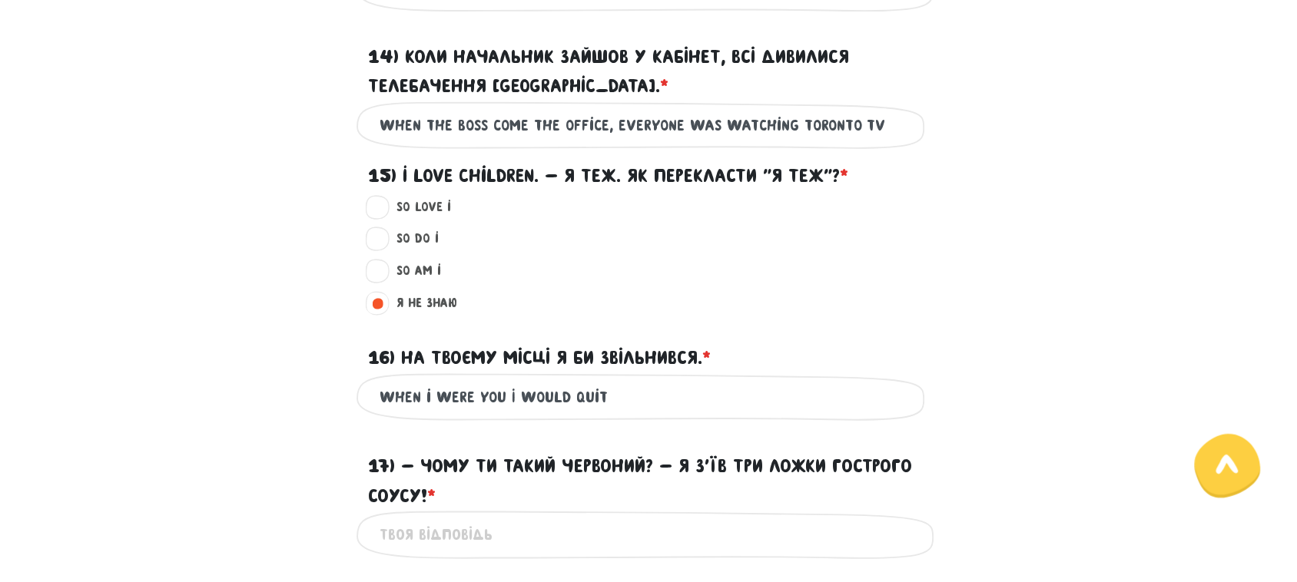
click at [632, 389] on input "when i were you I would quit" at bounding box center [649, 397] width 538 height 35
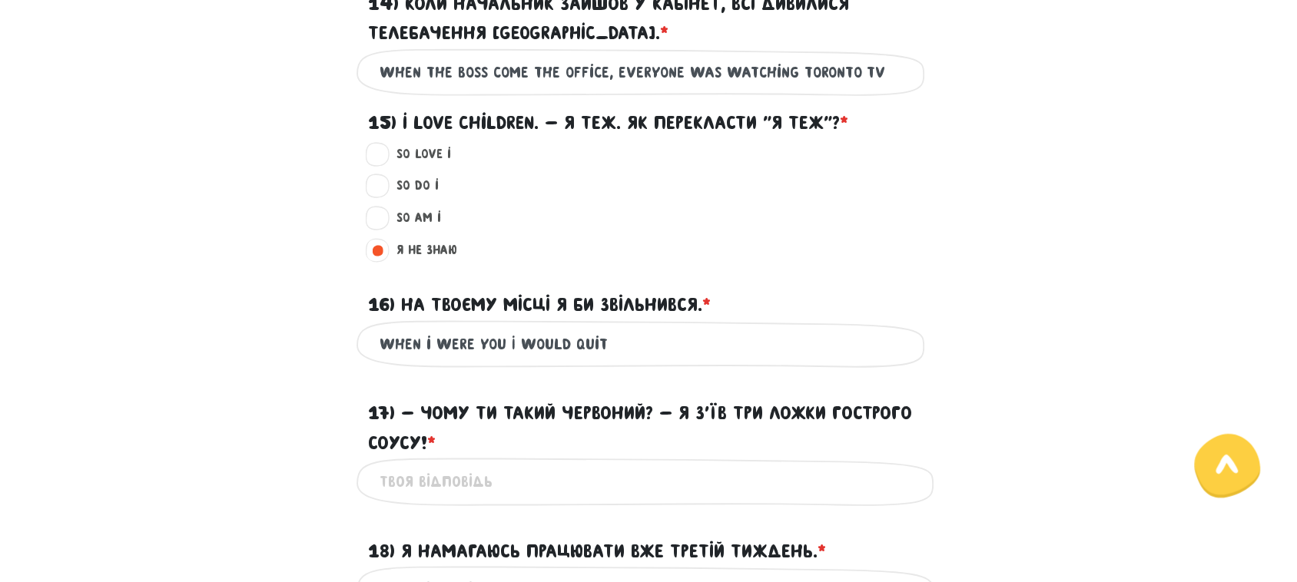
scroll to position [1482, 0]
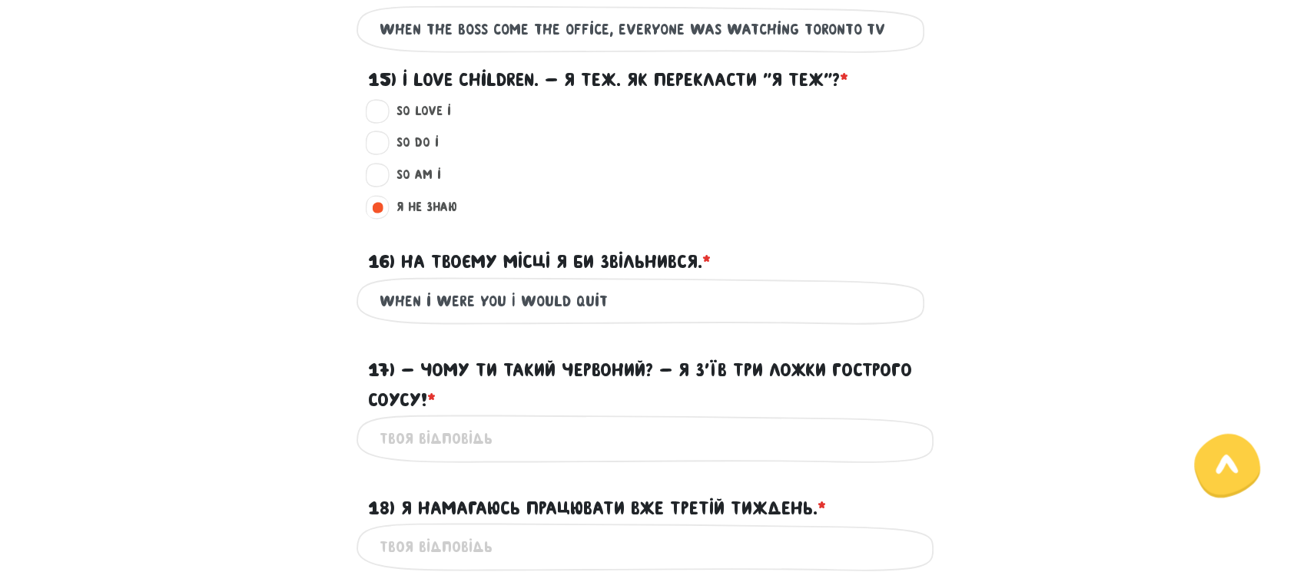
type input "when i were you I would quit"
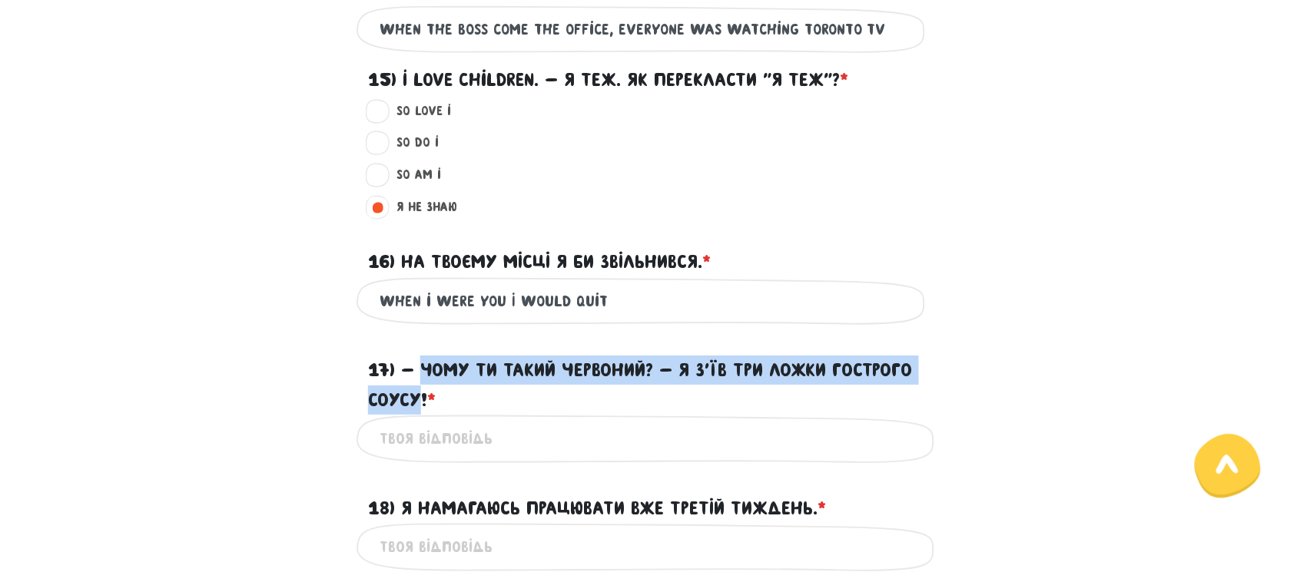
drag, startPoint x: 423, startPoint y: 370, endPoint x: 416, endPoint y: 404, distance: 34.7
click at [416, 404] on label "17) - Чому ти такий червоний? - Я з’їв три ложки гострого соусу! * ?" at bounding box center [648, 385] width 561 height 59
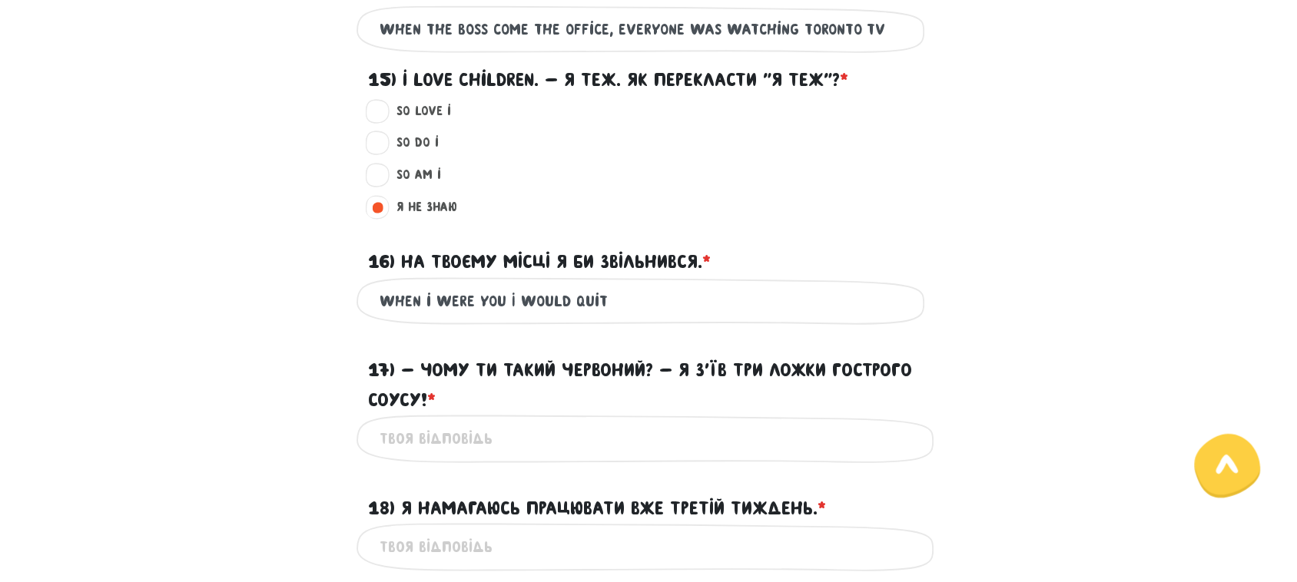
click at [517, 439] on input "17) - Чому ти такий червоний? - Я з’їв три ложки гострого соусу! * ?" at bounding box center [649, 439] width 538 height 35
paste input "Why are you so red? – I ate three spoonfuls of hot sauce"
drag, startPoint x: 671, startPoint y: 439, endPoint x: 700, endPoint y: 442, distance: 29.4
click at [700, 442] on input "Why are you so red? – I ate three spoonfuls of hot sauce" at bounding box center [649, 439] width 538 height 35
click at [801, 436] on input "Why are you so red? – I ate three spoons of hot sauce" at bounding box center [649, 439] width 538 height 35
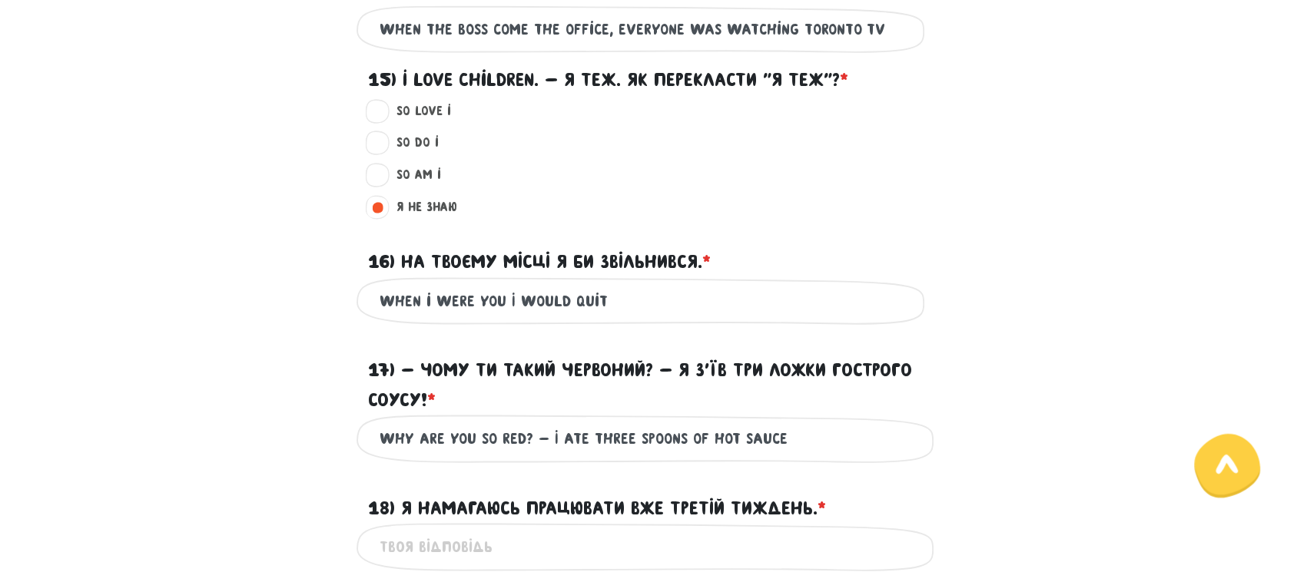
drag, startPoint x: 705, startPoint y: 440, endPoint x: 730, endPoint y: 443, distance: 25.5
click at [730, 443] on input "Why are you so red? – I ate three spoons of hot sauce" at bounding box center [649, 439] width 538 height 35
drag, startPoint x: 712, startPoint y: 436, endPoint x: 793, endPoint y: 439, distance: 80.7
click at [793, 439] on input "Why are you so red? – I ate three spoons of spisy sauce" at bounding box center [649, 439] width 538 height 35
drag, startPoint x: 721, startPoint y: 427, endPoint x: 728, endPoint y: 436, distance: 12.0
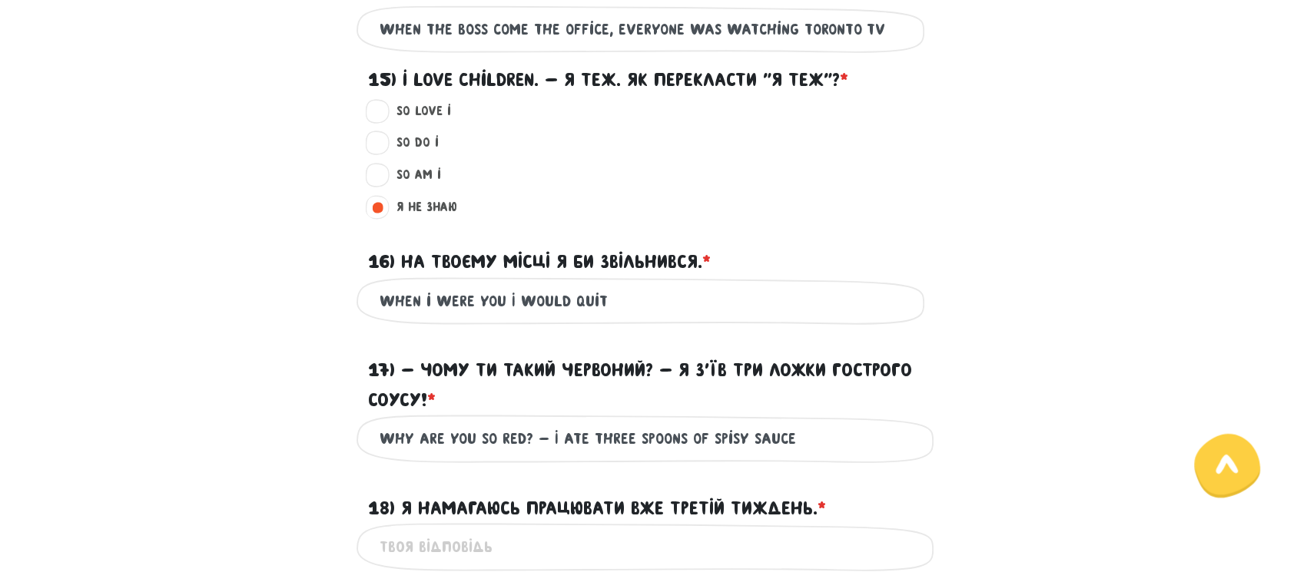
click at [723, 427] on input "Why are you so red? – I ate three spoons of spisy sauce" at bounding box center [649, 439] width 538 height 35
click at [724, 439] on input "Why are you so red? – I ate three spoons of spisy sauce" at bounding box center [649, 439] width 538 height 35
click at [731, 440] on input "Why are you so red? – I ate three spoons of spisy sauce" at bounding box center [649, 439] width 538 height 35
click at [792, 432] on input "Why are you so red? – I ate three spoons of spicy sauce" at bounding box center [649, 439] width 538 height 35
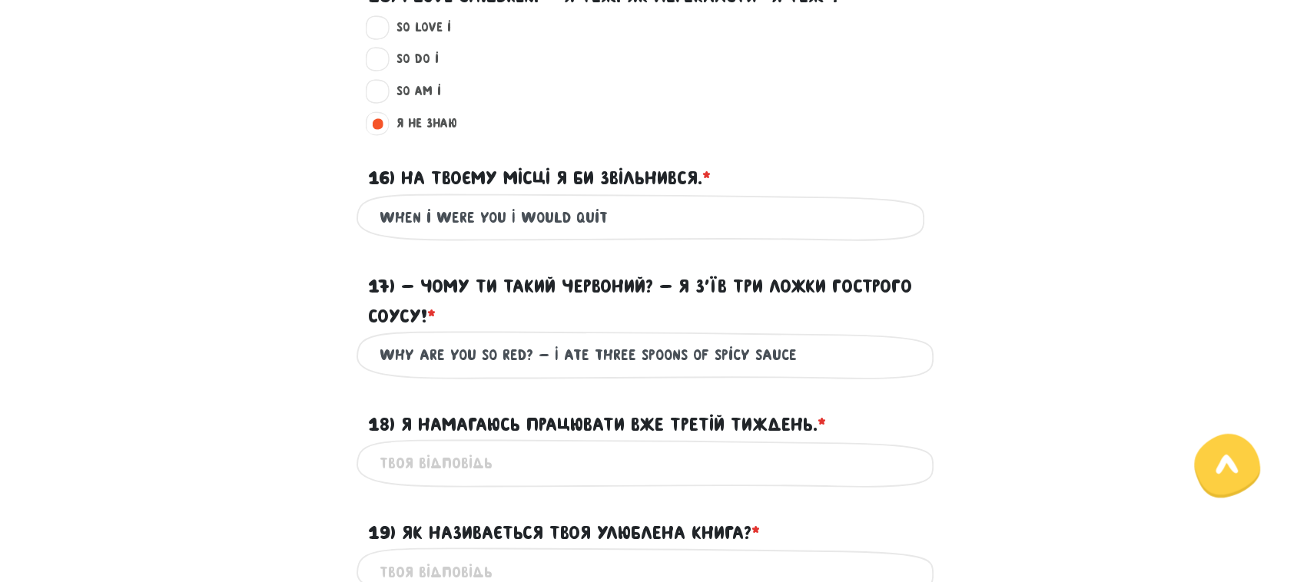
scroll to position [1674, 0]
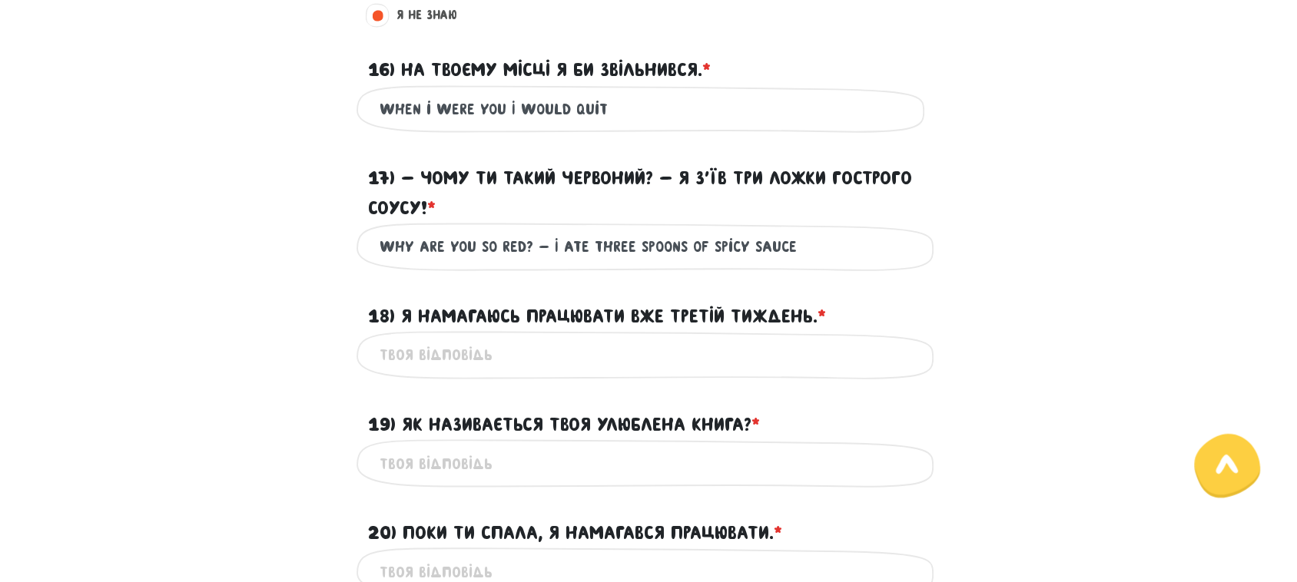
type input "Why are you so red? – I ate three spoons of spicy sauce"
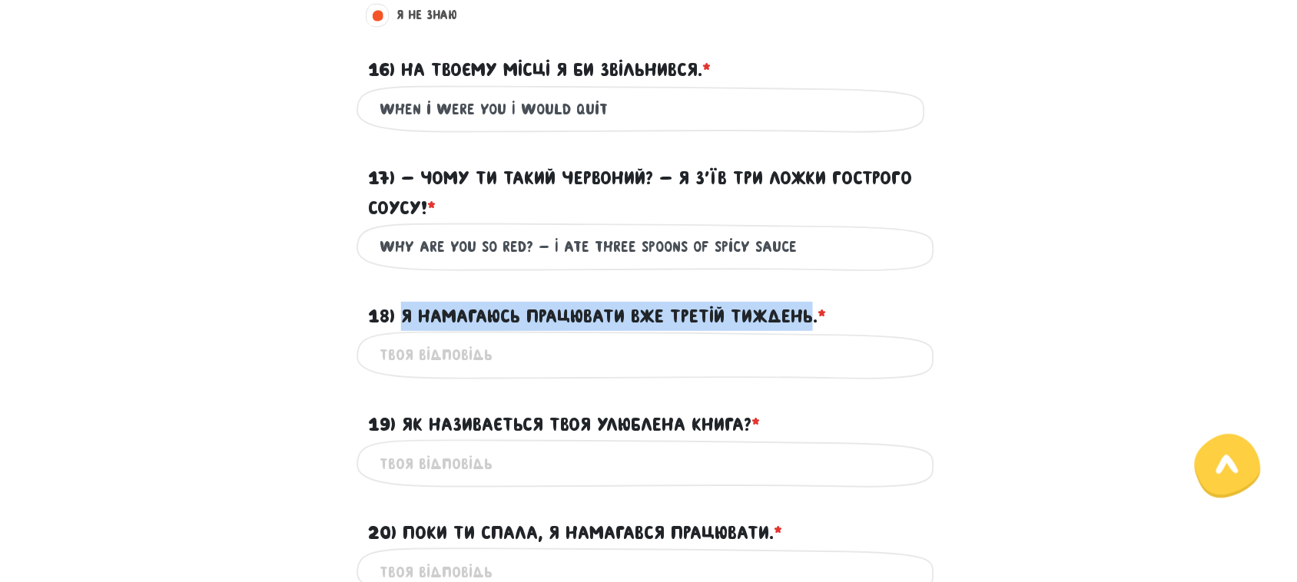
drag, startPoint x: 403, startPoint y: 316, endPoint x: 813, endPoint y: 320, distance: 409.6
click at [813, 320] on label "18) Я намагаюсь працювати вже третій тиждень. * ?" at bounding box center [597, 316] width 458 height 29
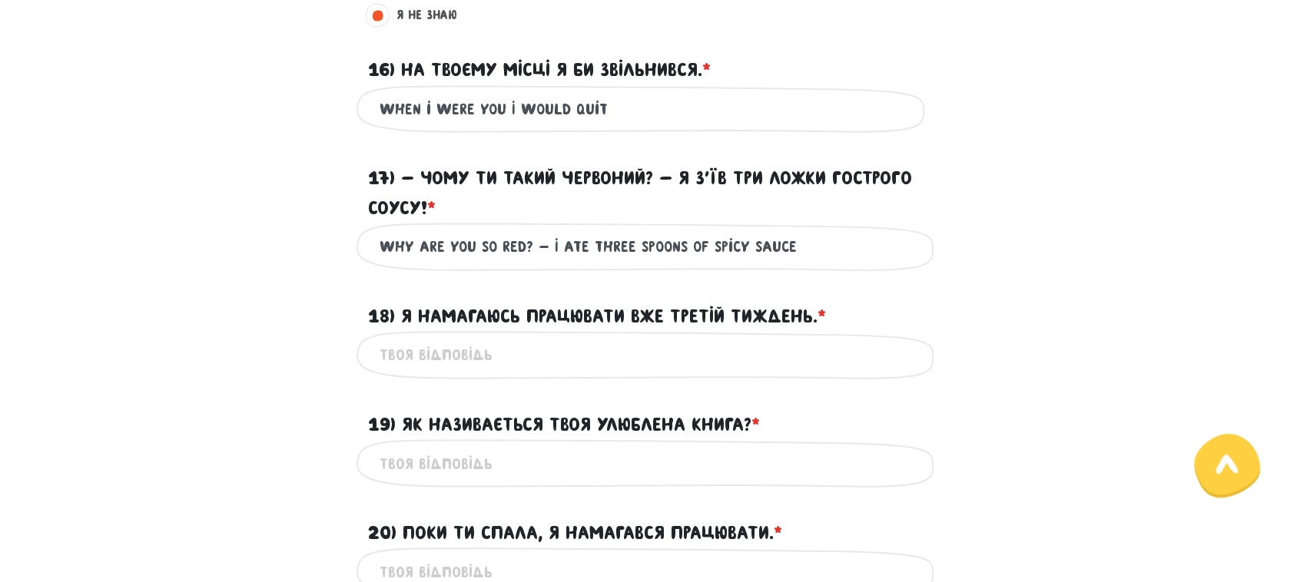
click at [436, 355] on input "18) Я намагаюсь працювати вже третій тиждень. * ?" at bounding box center [649, 355] width 538 height 35
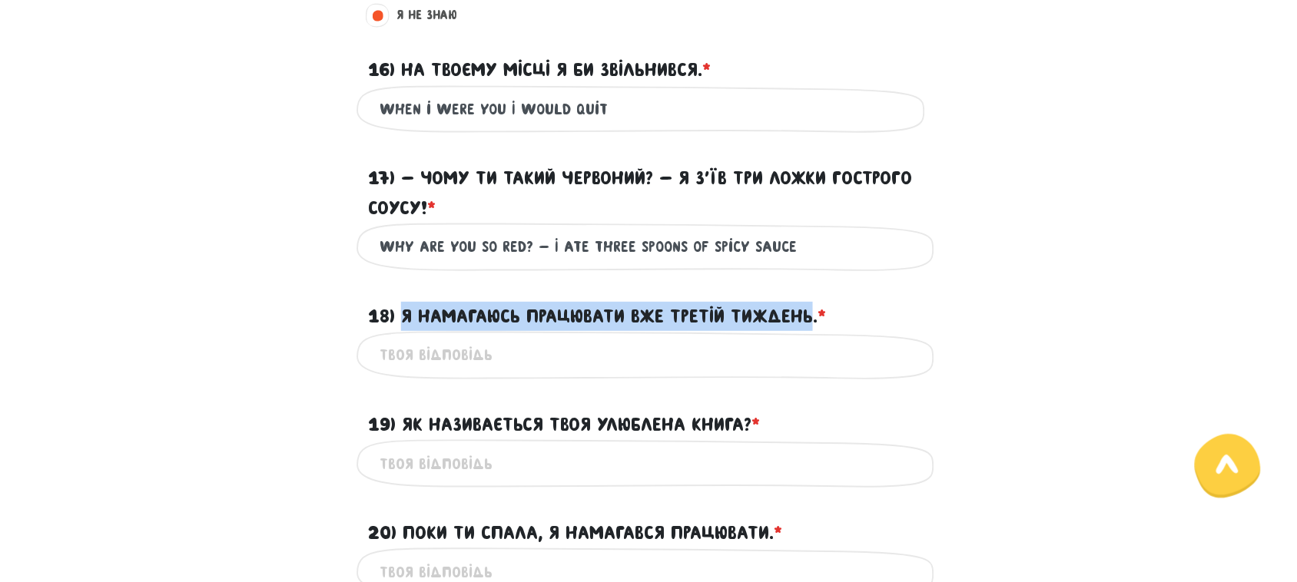
drag, startPoint x: 404, startPoint y: 310, endPoint x: 815, endPoint y: 316, distance: 410.4
click at [815, 316] on label "18) Я намагаюсь працювати вже третій тиждень. * ?" at bounding box center [597, 316] width 458 height 29
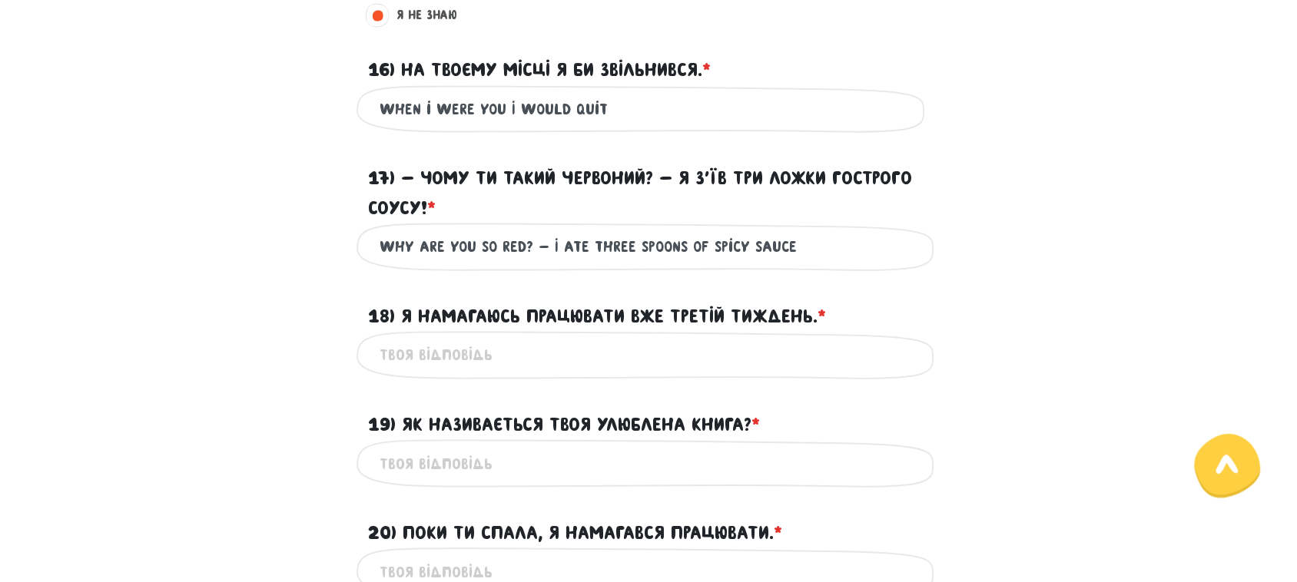
click at [478, 346] on input "18) Я намагаюсь працювати вже третій тиждень. * ?" at bounding box center [649, 355] width 538 height 35
paste input "I’ve been trying to work for three weeks now"
type input "I’ve been trying to work for three weeks now"
click at [384, 350] on input "I’ve been trying to work for three weeks now" at bounding box center [649, 355] width 538 height 35
drag, startPoint x: 745, startPoint y: 346, endPoint x: 282, endPoint y: 355, distance: 463.4
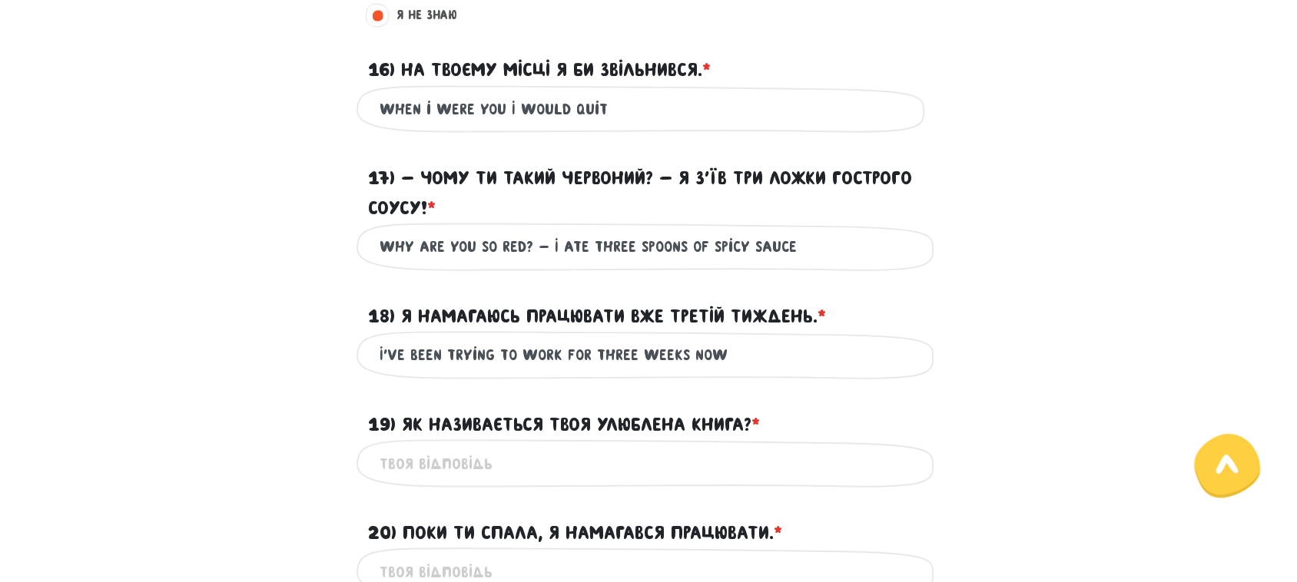
click at [282, 355] on div "I’ve been trying to work for three weeks now Це обов'язкове поле" at bounding box center [649, 355] width 876 height 48
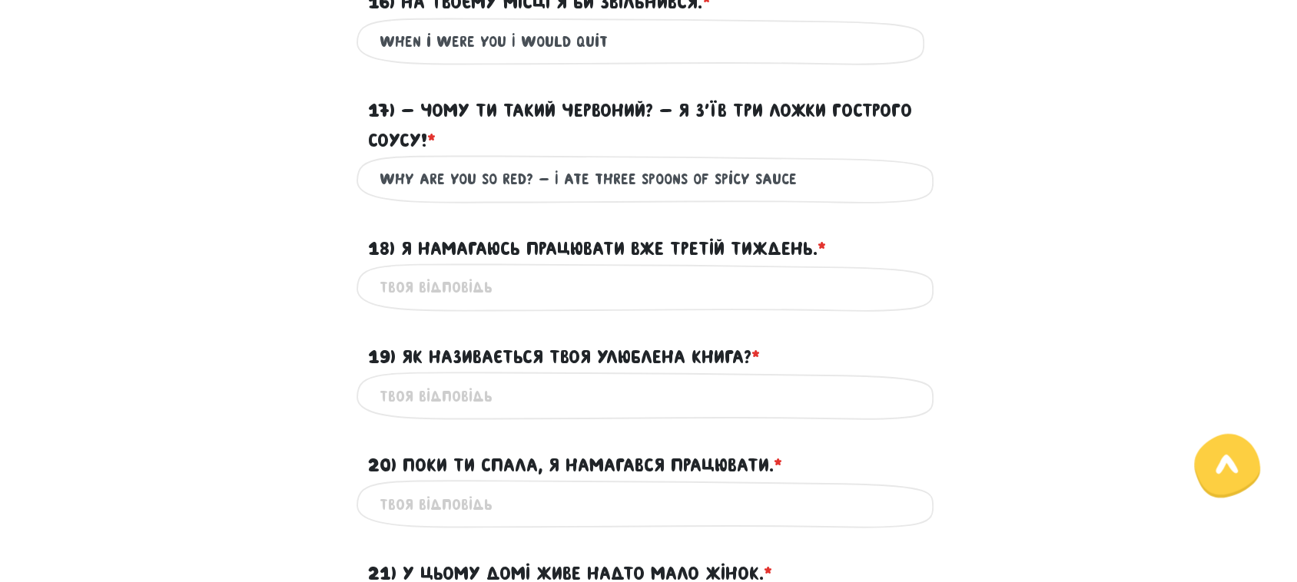
scroll to position [1866, 0]
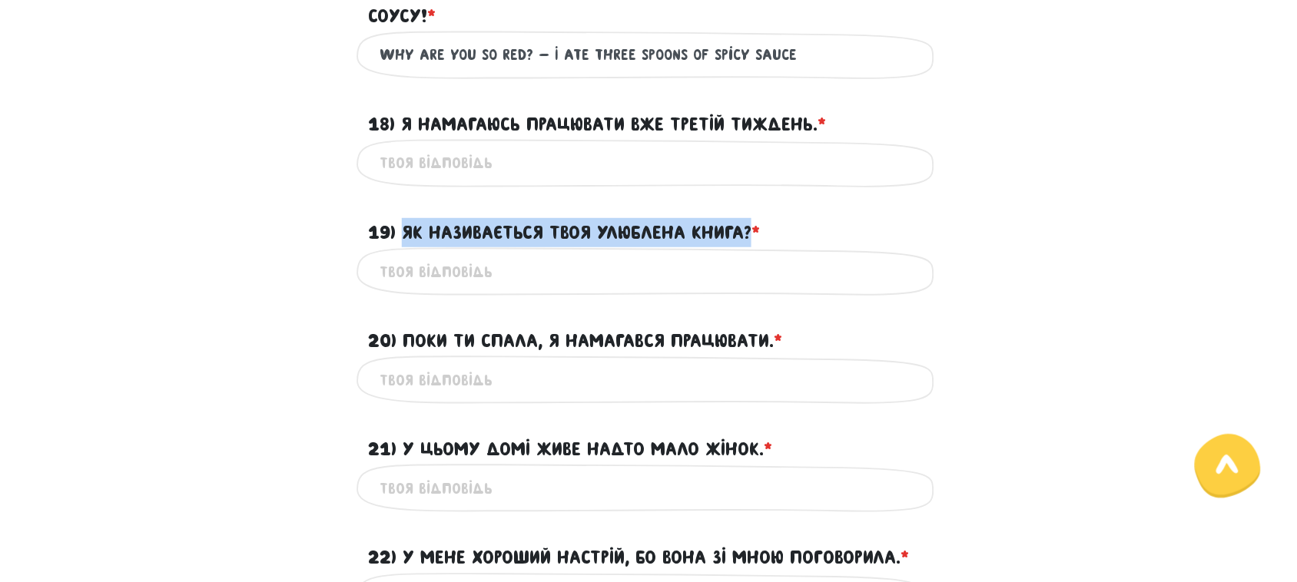
drag, startPoint x: 406, startPoint y: 229, endPoint x: 754, endPoint y: 231, distance: 348.1
click at [754, 231] on label "19) Як називається твоя улюблена книга? * ?" at bounding box center [564, 232] width 392 height 29
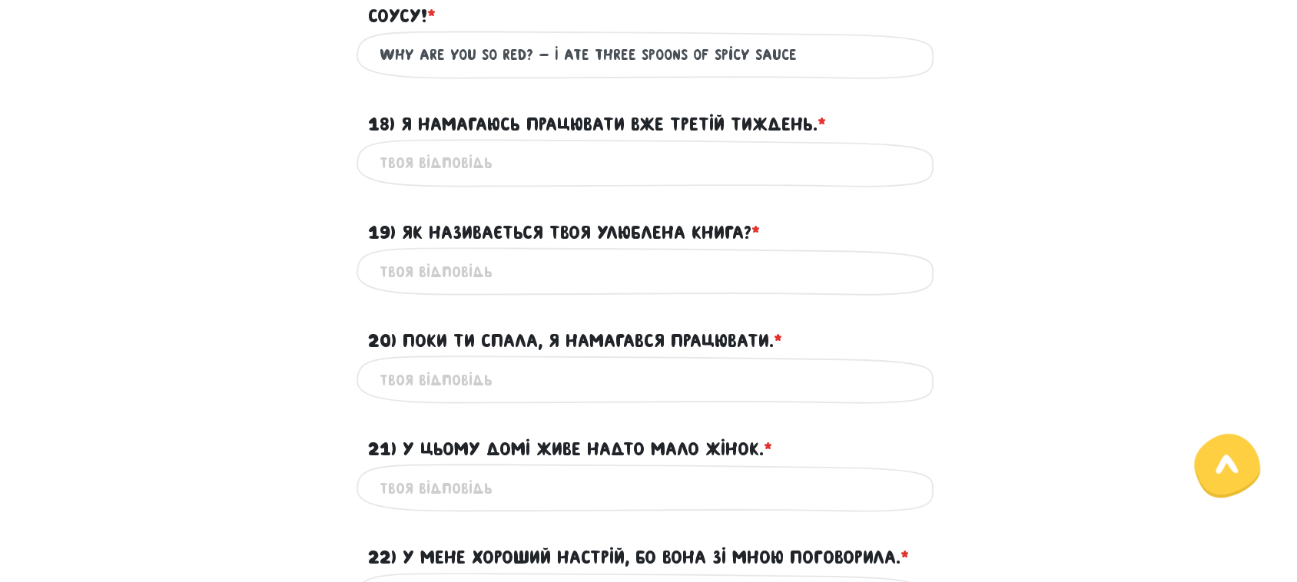
click at [459, 266] on input "19) Як називається твоя улюблена книга? * ?" at bounding box center [649, 271] width 538 height 35
paste input "What is the name of your favorite book?"
drag, startPoint x: 446, startPoint y: 267, endPoint x: 467, endPoint y: 273, distance: 21.4
click at [467, 273] on input "What is the name of your favorite book?" at bounding box center [649, 271] width 538 height 35
type input "What is name of your favorite book?"
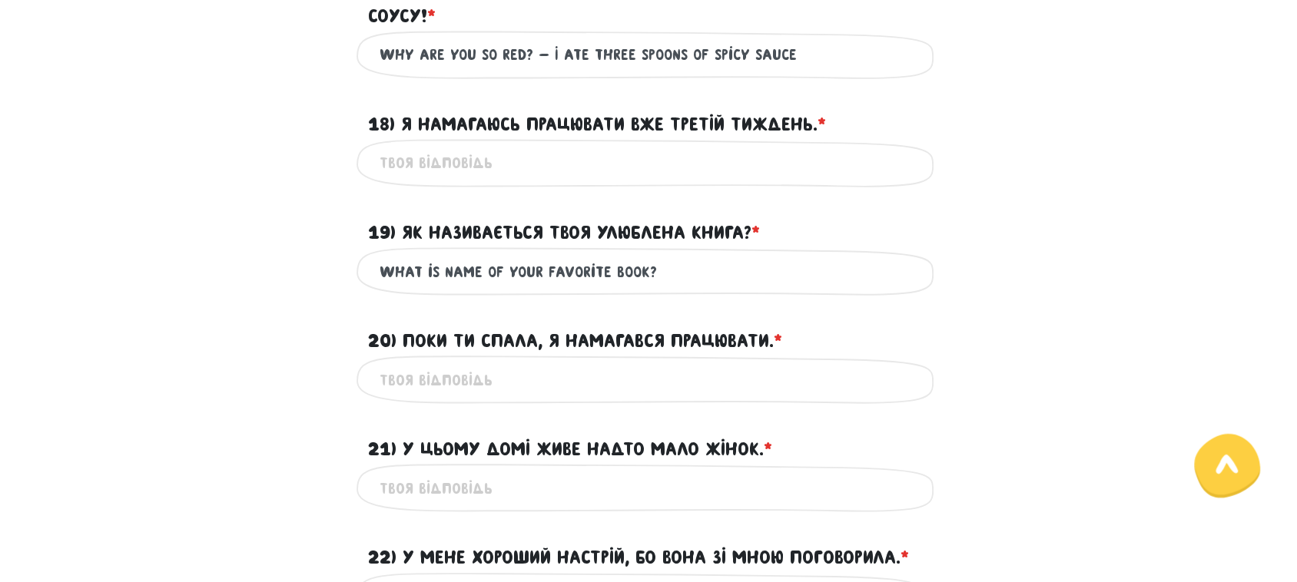
click at [423, 379] on input "20) Поки ти спала, я намагався працювати. * ?" at bounding box center [649, 380] width 538 height 35
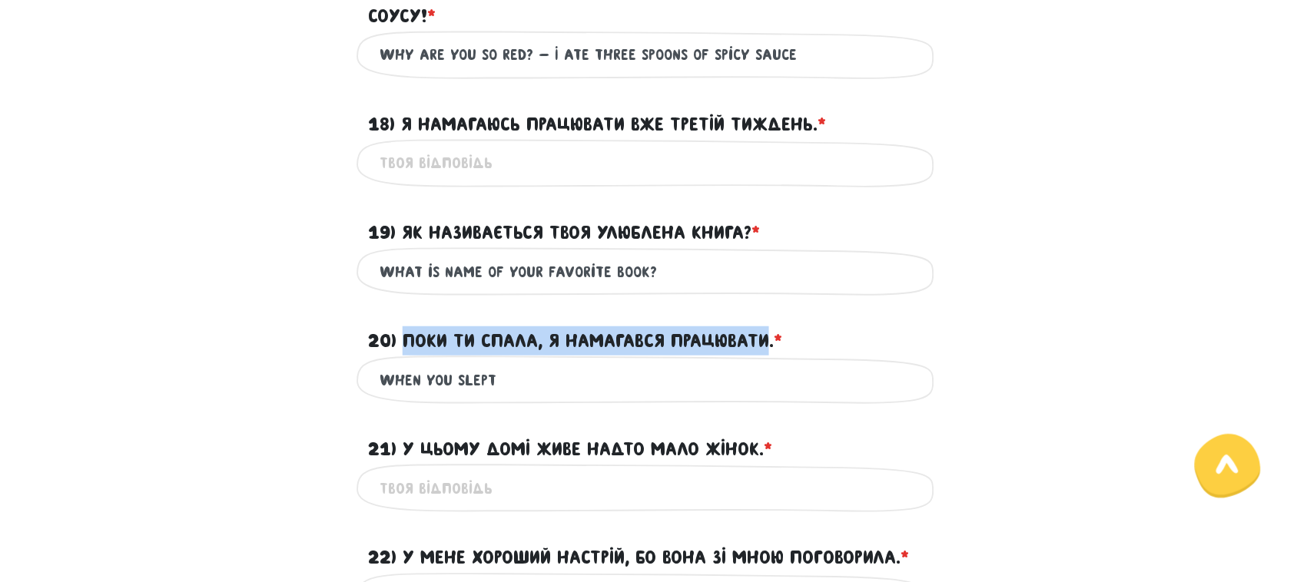
drag, startPoint x: 402, startPoint y: 337, endPoint x: 893, endPoint y: 196, distance: 510.8
click at [771, 340] on label "20) Поки ти спала, я намагався працювати. * ?" at bounding box center [575, 341] width 414 height 29
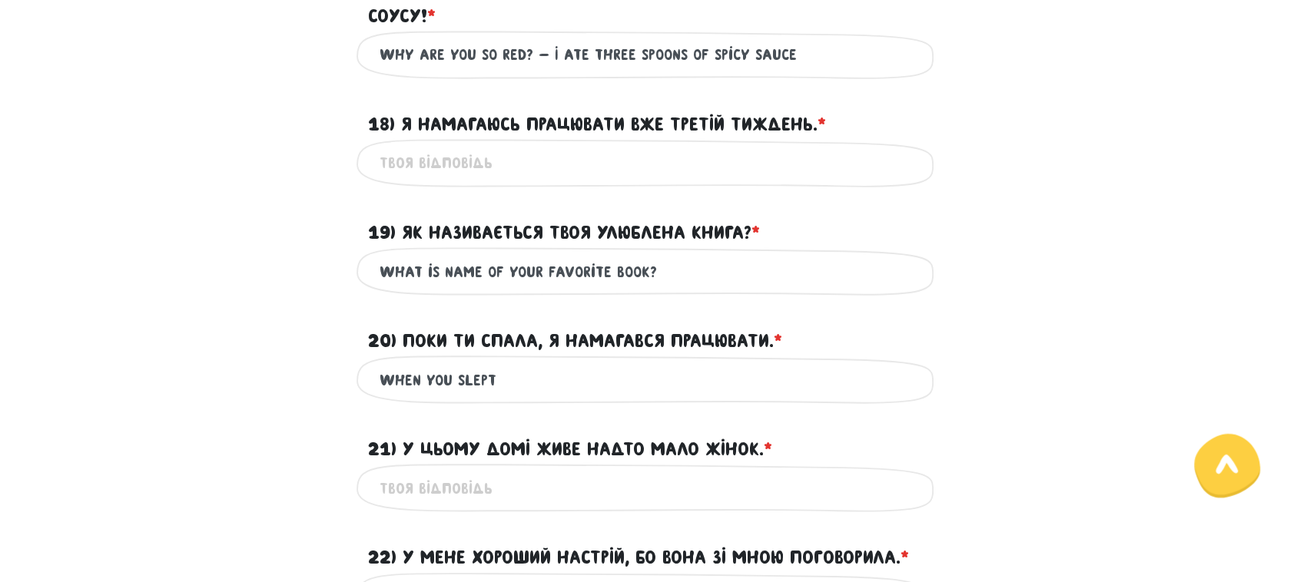
click at [592, 374] on input "when you slept" at bounding box center [649, 380] width 538 height 35
paste input "trying to work"
click at [497, 377] on input "when you slept trying to work" at bounding box center [649, 380] width 538 height 35
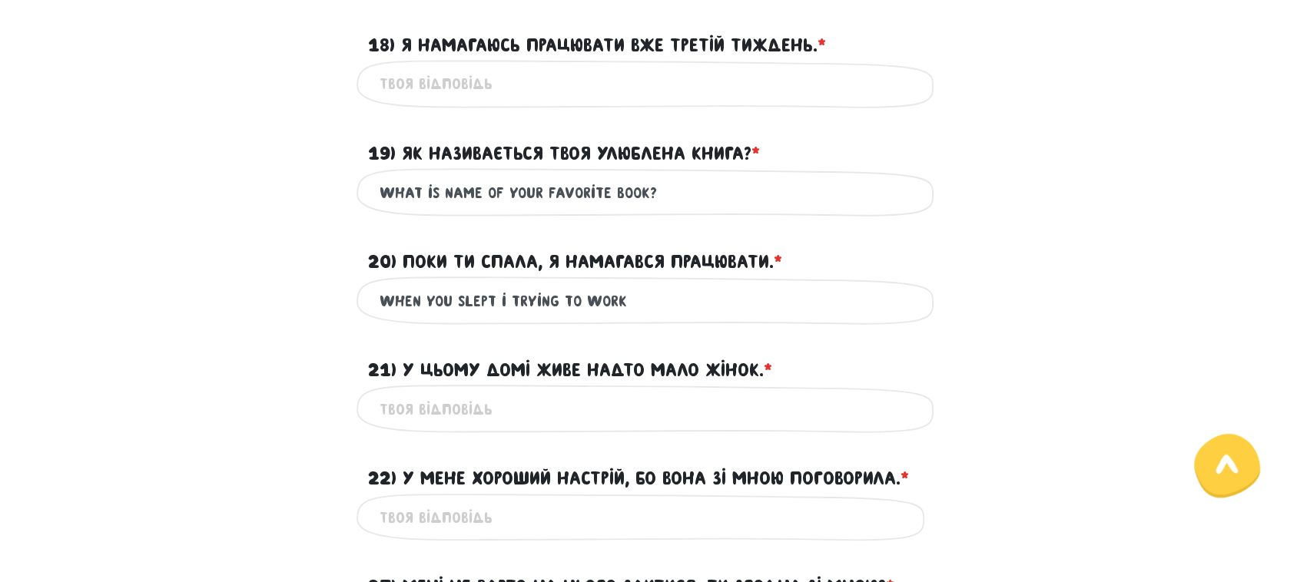
scroll to position [2058, 0]
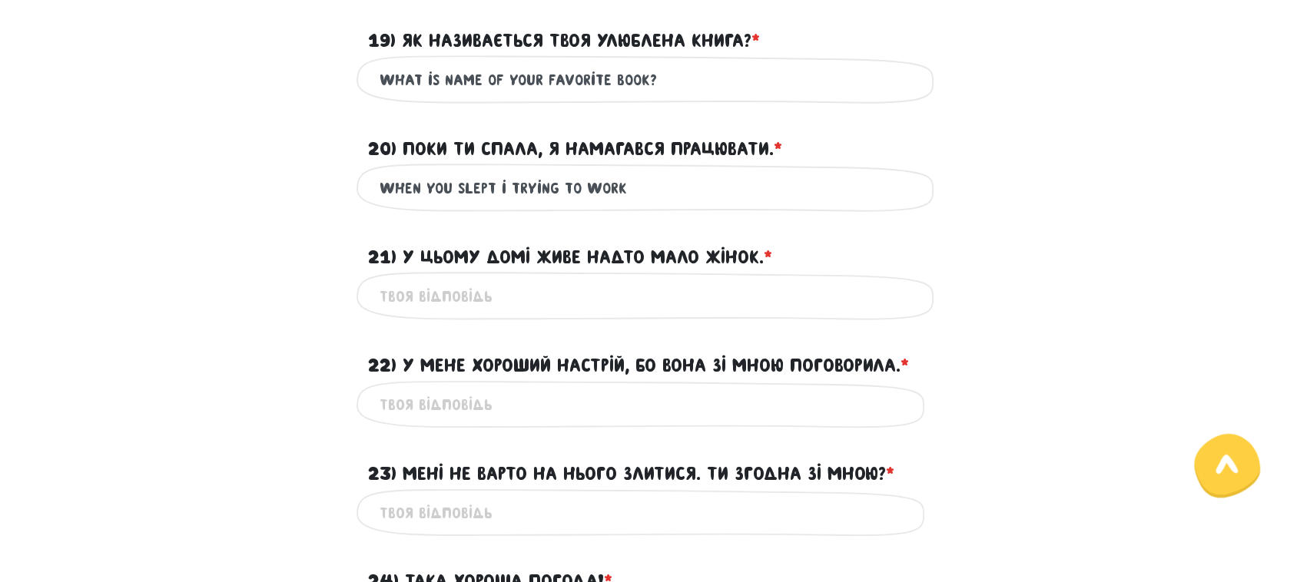
type input "when you slept i trying to work"
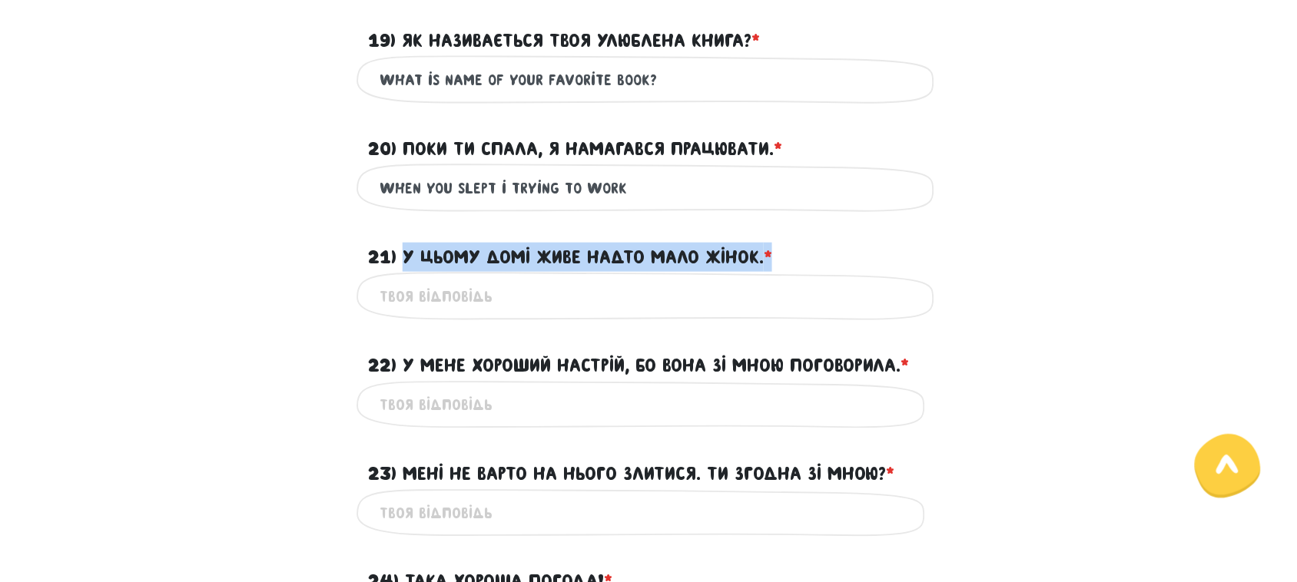
drag, startPoint x: 404, startPoint y: 254, endPoint x: 778, endPoint y: 248, distance: 374.3
click at [778, 248] on div "21) У цьому домі живе надто мало жінок. * ?" at bounding box center [649, 248] width 584 height 48
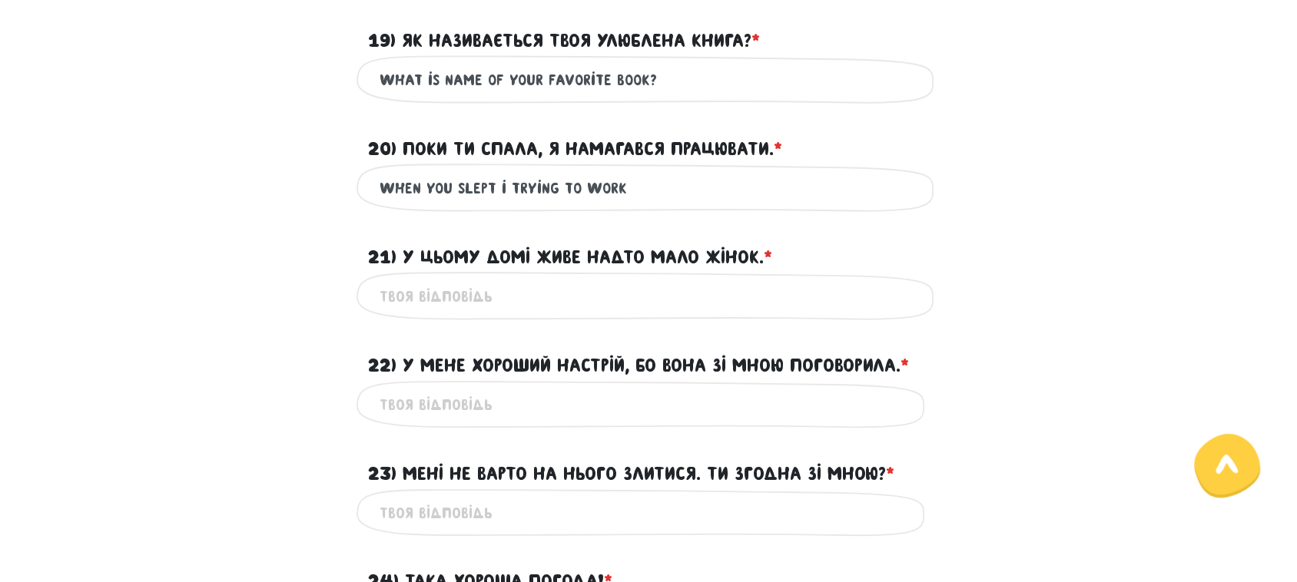
click at [780, 250] on div "21) У цьому домі живе надто мало жінок. * ?" at bounding box center [649, 248] width 584 height 48
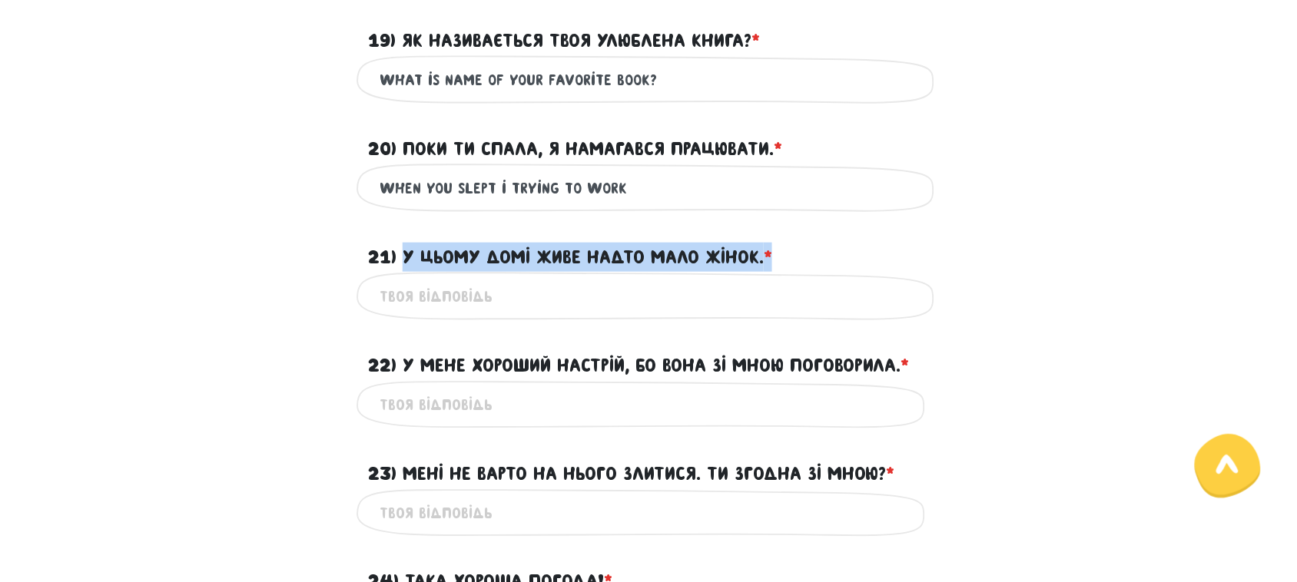
drag, startPoint x: 778, startPoint y: 250, endPoint x: 405, endPoint y: 254, distance: 373.5
click at [405, 254] on div "21) У цьому домі живе надто мало жінок. * ?" at bounding box center [649, 248] width 584 height 48
click at [505, 254] on label "21) У цьому домі живе надто мало жінок. * ?" at bounding box center [570, 257] width 404 height 29
click at [505, 279] on input "21) У цьому домі живе надто мало жінок. * ?" at bounding box center [649, 296] width 538 height 35
drag, startPoint x: 797, startPoint y: 257, endPoint x: 406, endPoint y: 257, distance: 391.1
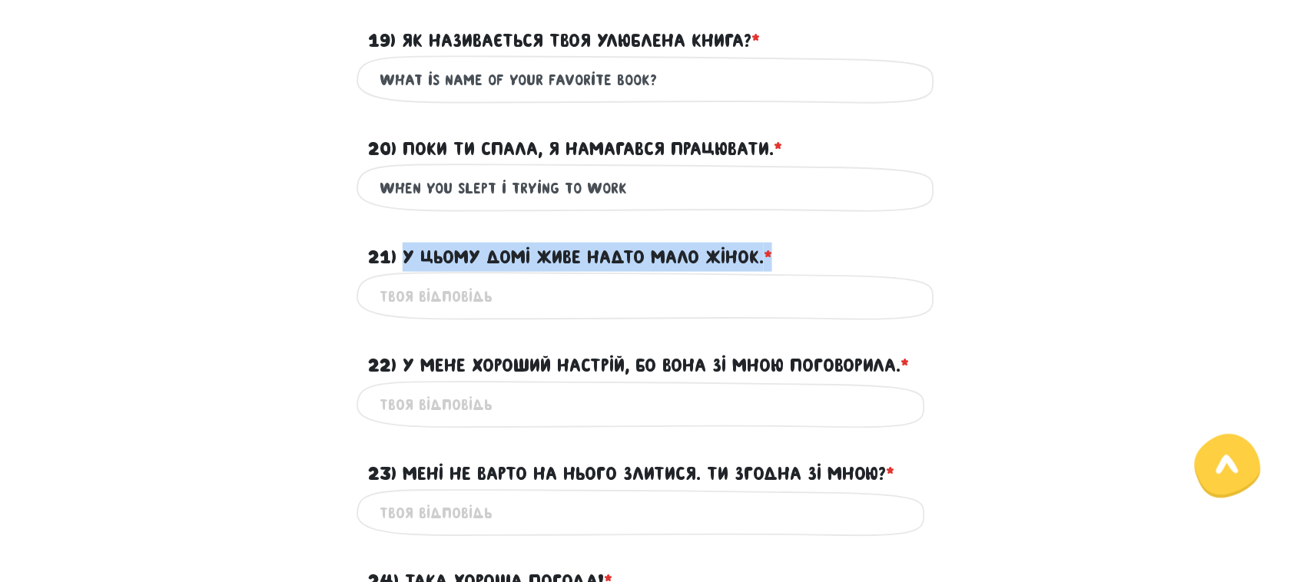
click at [406, 257] on div "21) У цьому домі живе надто мало жінок. * ?" at bounding box center [649, 248] width 584 height 48
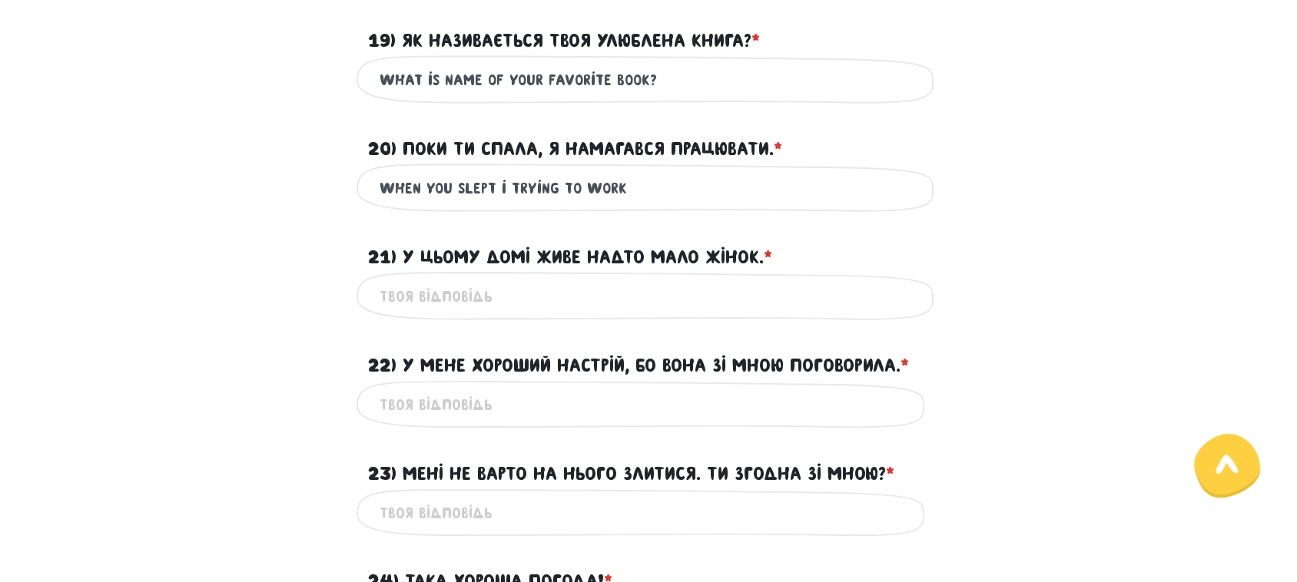
click at [553, 297] on input "21) У цьому домі живе надто мало жінок. * ?" at bounding box center [649, 296] width 538 height 35
paste input "There are too few women living in this house"
click at [478, 290] on input "There are too few women living in this house" at bounding box center [649, 296] width 538 height 35
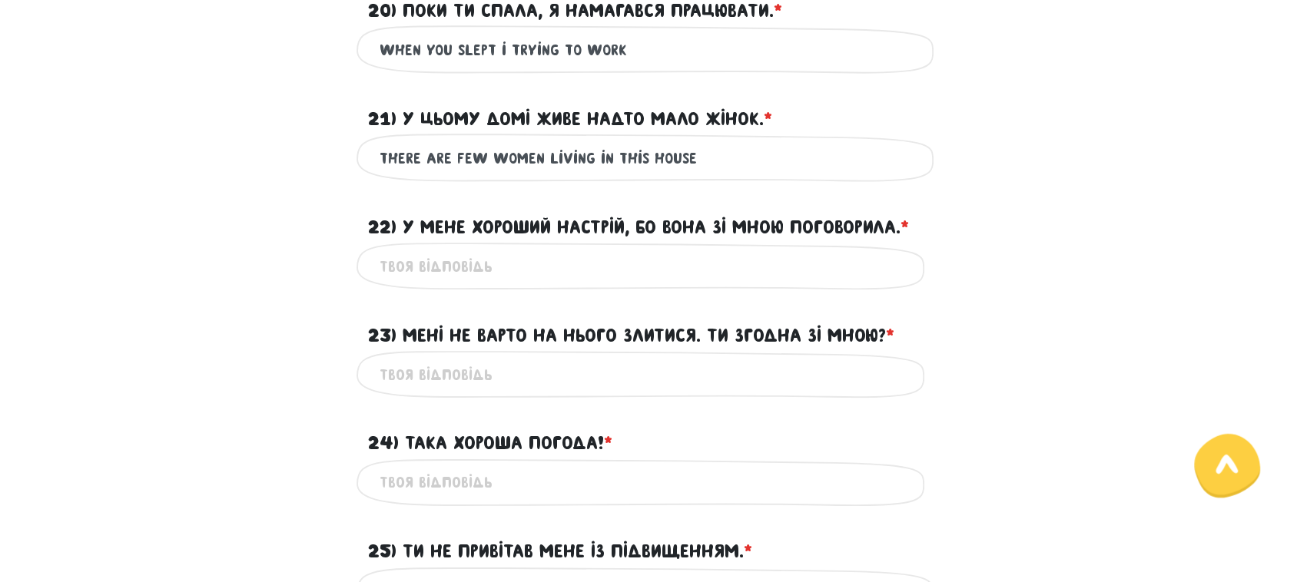
scroll to position [2154, 0]
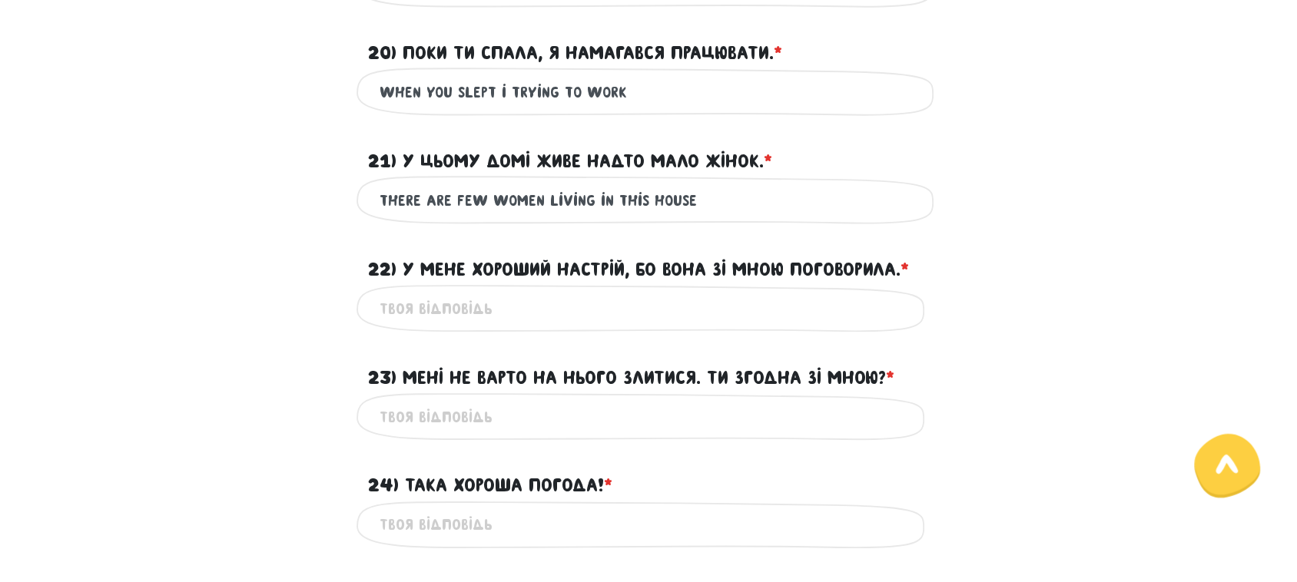
type input "There are few women living in this house"
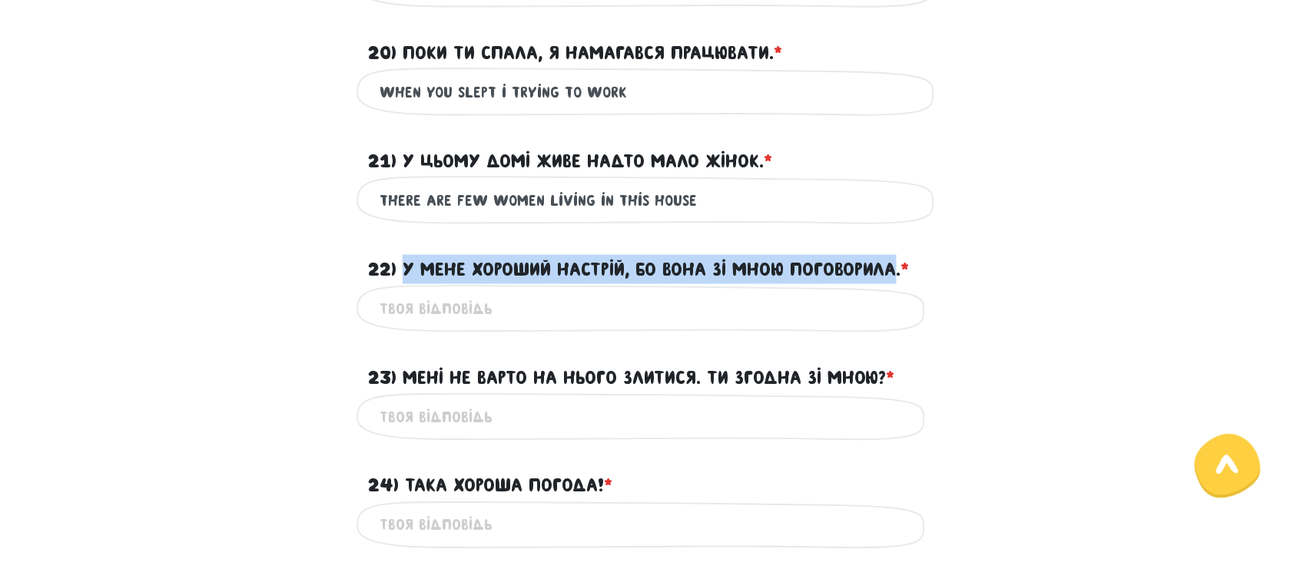
drag, startPoint x: 406, startPoint y: 267, endPoint x: 904, endPoint y: 270, distance: 498.7
click at [904, 270] on label "22) У мене хороший настрій, бо вона зі мною поговорила. * ?" at bounding box center [639, 269] width 542 height 29
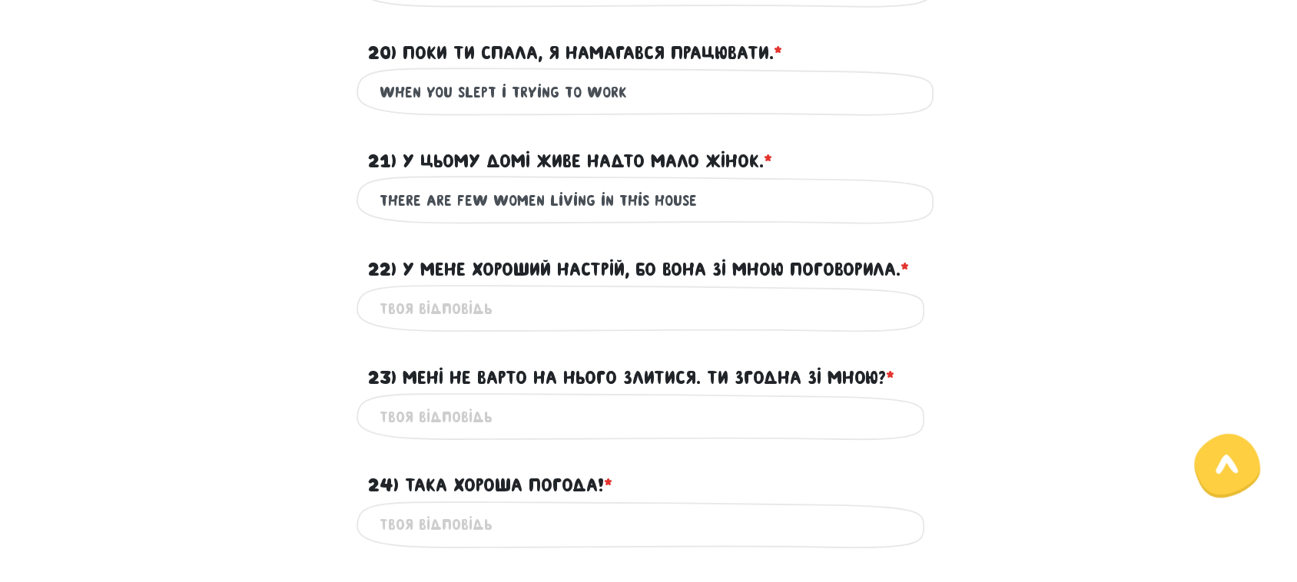
click at [409, 308] on input "22) У мене хороший настрій, бо вона зі мною поговорила. * ?" at bounding box center [649, 309] width 538 height 35
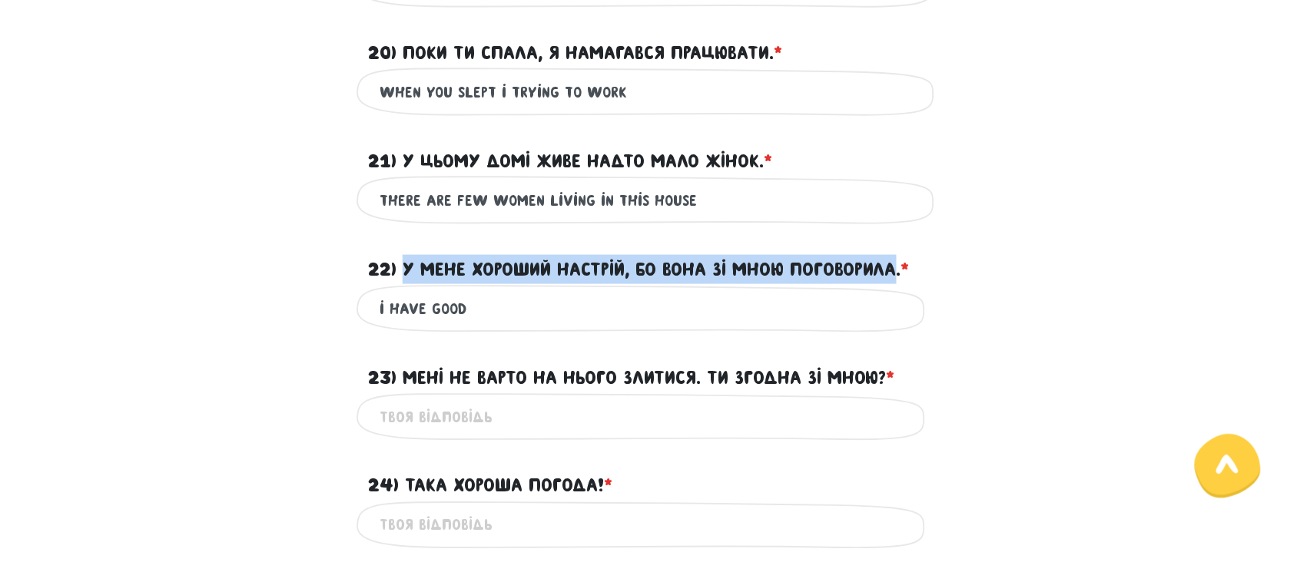
drag, startPoint x: 406, startPoint y: 265, endPoint x: 903, endPoint y: 267, distance: 497.2
click at [903, 267] on label "22) У мене хороший настрій, бо вона зі мною поговорила. * ?" at bounding box center [639, 269] width 542 height 29
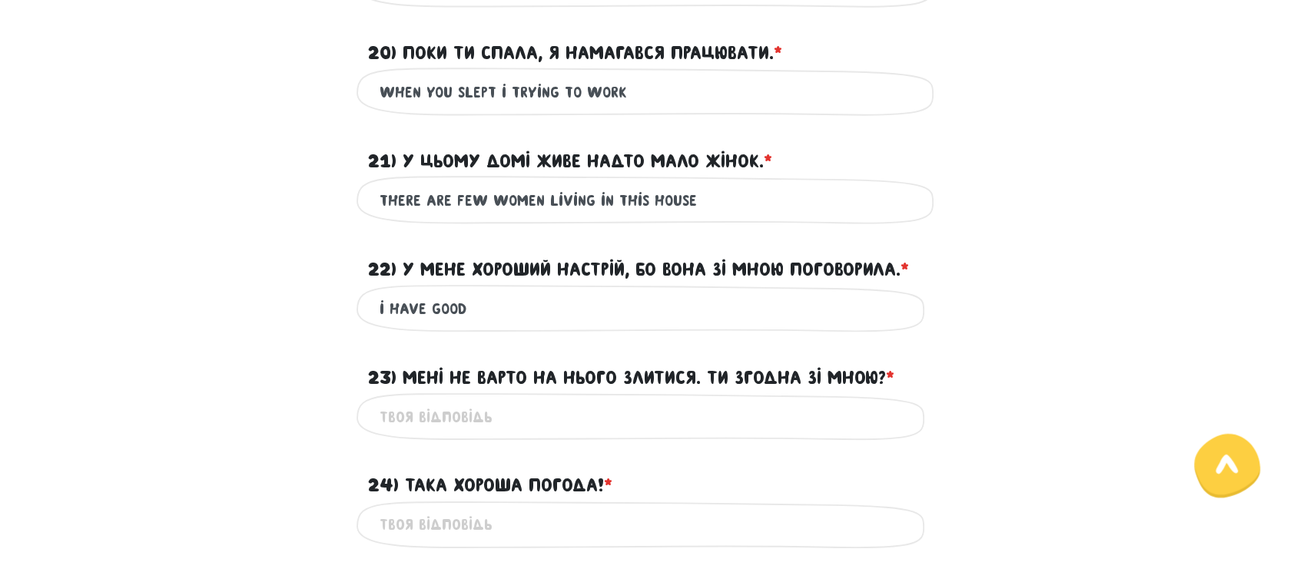
drag, startPoint x: 383, startPoint y: 306, endPoint x: 527, endPoint y: 306, distance: 144.5
click at [527, 306] on input "i have good" at bounding box center [649, 309] width 538 height 35
click at [470, 312] on input "i have good" at bounding box center [649, 309] width 538 height 35
click at [452, 305] on input "i have good" at bounding box center [649, 309] width 538 height 35
drag, startPoint x: 367, startPoint y: 305, endPoint x: 304, endPoint y: 305, distance: 63.0
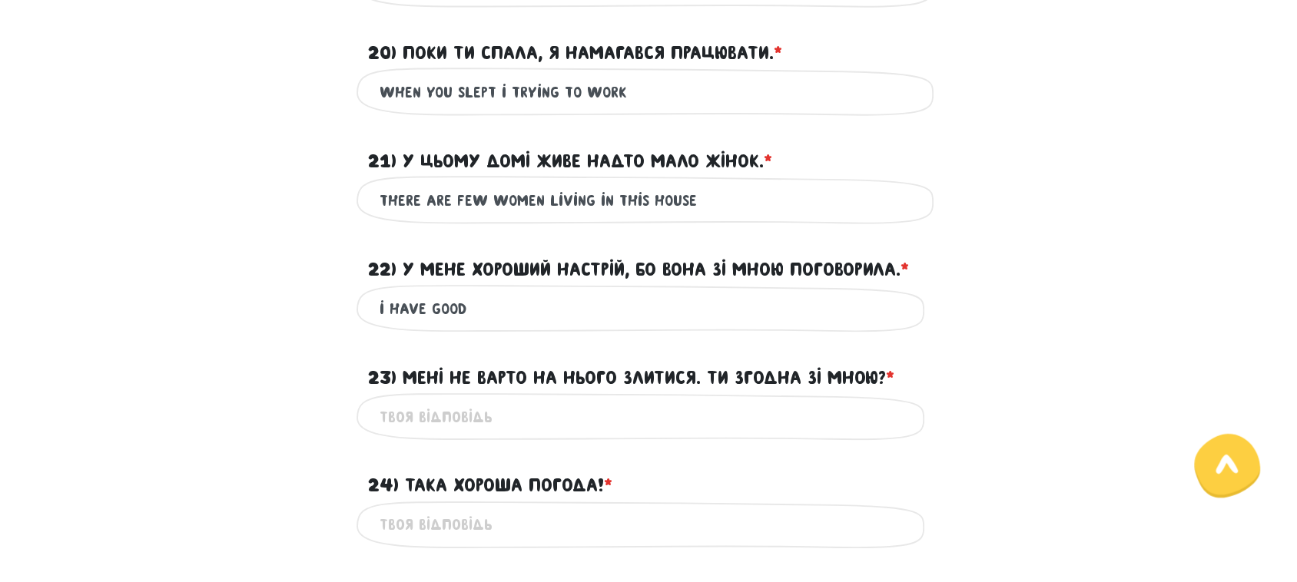
click at [300, 305] on div "i have good Це обов'язкове поле" at bounding box center [649, 309] width 876 height 48
paste input "I’m in a good mood because she talked to me"
drag, startPoint x: 386, startPoint y: 306, endPoint x: 419, endPoint y: 307, distance: 33.1
click at [419, 307] on input "I’m in a good mood because she talked to me" at bounding box center [649, 309] width 538 height 35
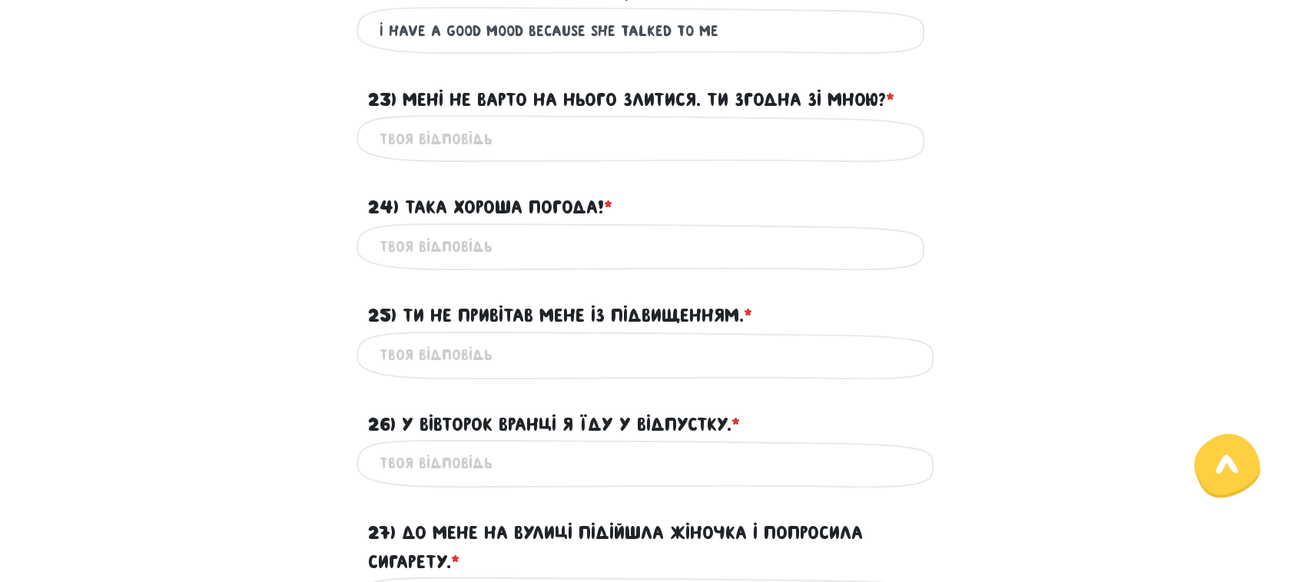
scroll to position [2442, 0]
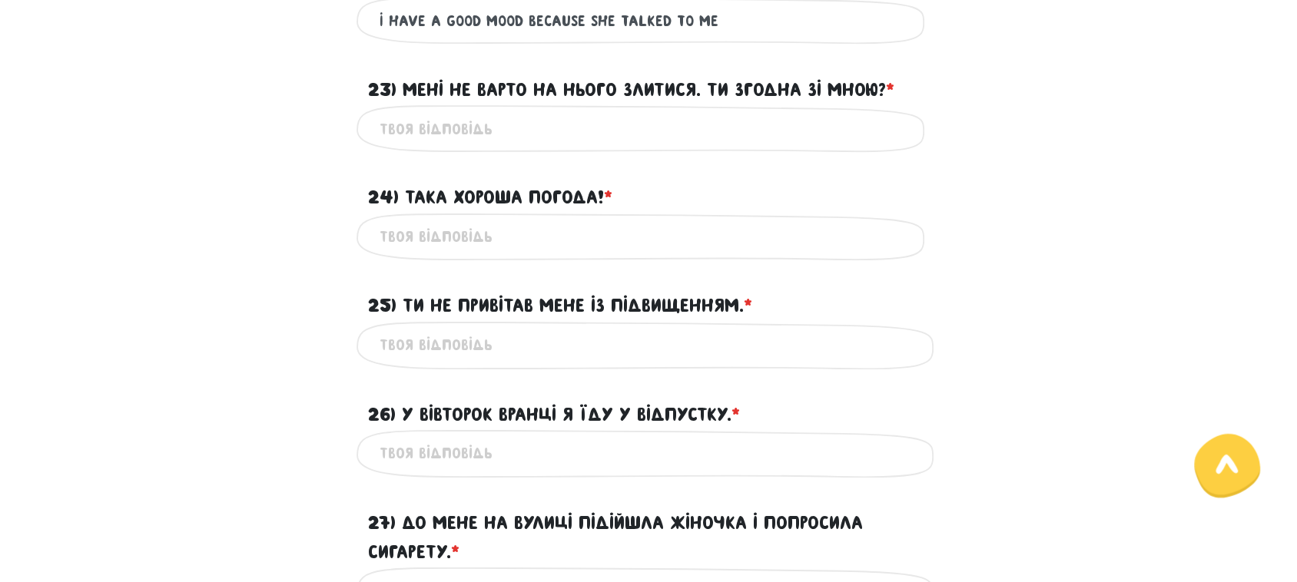
type input "I have a good mood because she talked to me"
drag, startPoint x: 408, startPoint y: 196, endPoint x: 600, endPoint y: 197, distance: 192.1
click at [600, 197] on label "24) Така хороша погода! * ?" at bounding box center [490, 198] width 244 height 29
click at [446, 235] on input "24) Така хороша погода! * ?" at bounding box center [649, 238] width 538 height 35
paste input "good weather"
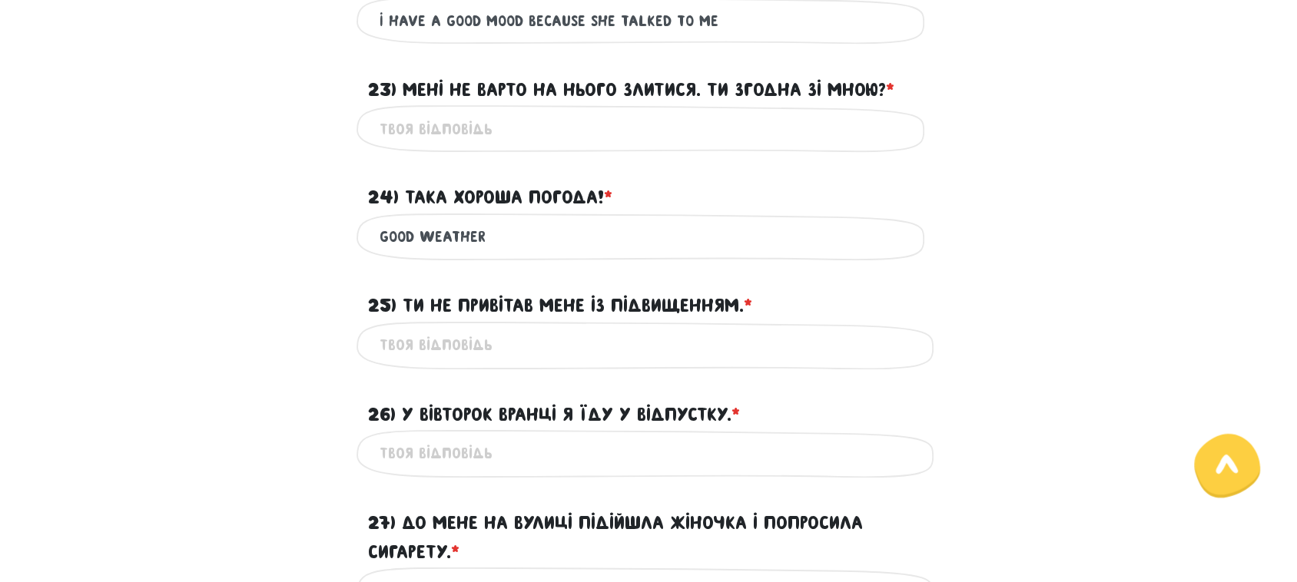
drag, startPoint x: 419, startPoint y: 235, endPoint x: 369, endPoint y: 234, distance: 50.0
click at [369, 234] on div "good weather Це обов'язкове поле" at bounding box center [649, 238] width 584 height 48
click at [485, 239] on input "weather" at bounding box center [649, 238] width 538 height 35
drag, startPoint x: 456, startPoint y: 233, endPoint x: 314, endPoint y: 233, distance: 142.2
click at [314, 233] on div "weather is good Це обов'язкове поле" at bounding box center [649, 238] width 876 height 48
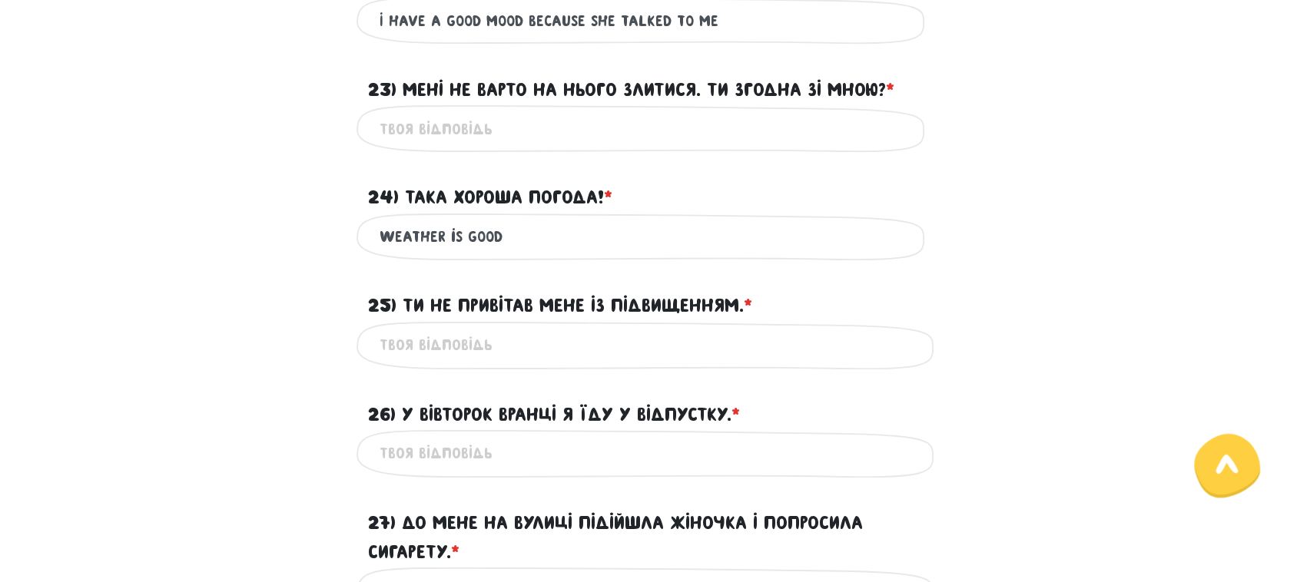
type input "weather is good"
click at [470, 357] on input "25) Ти не привітав мене із підвищенням. * ?" at bounding box center [649, 346] width 538 height 35
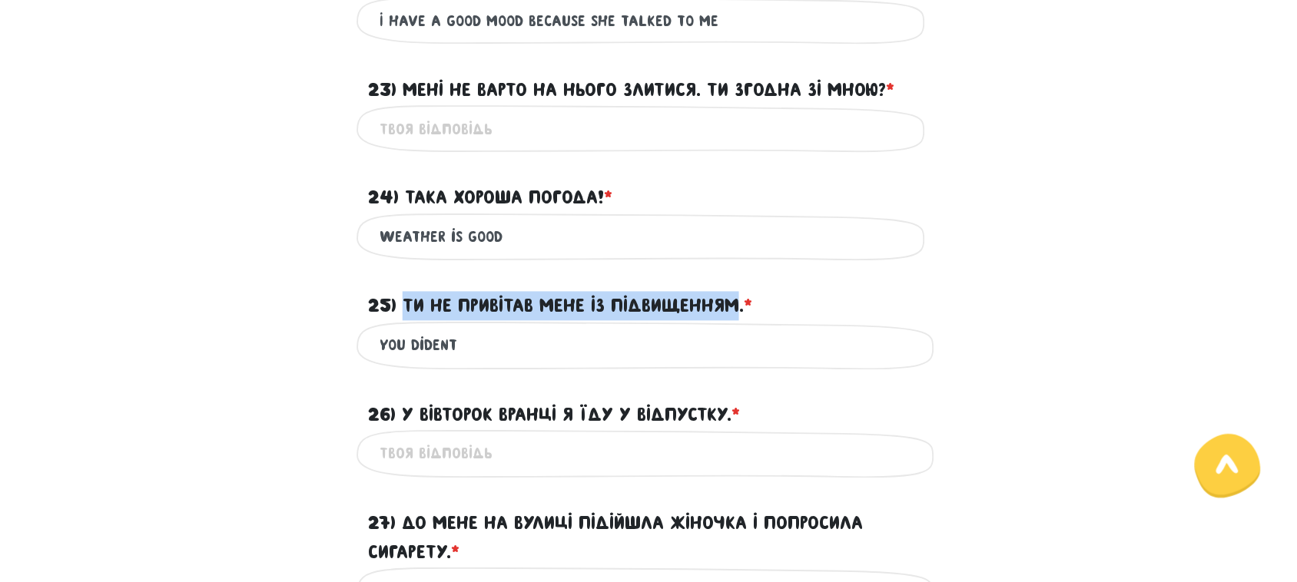
drag, startPoint x: 406, startPoint y: 298, endPoint x: 742, endPoint y: 304, distance: 336.6
click at [742, 304] on label "25) Ти не привітав мене із підвищенням. * ?" at bounding box center [560, 306] width 384 height 29
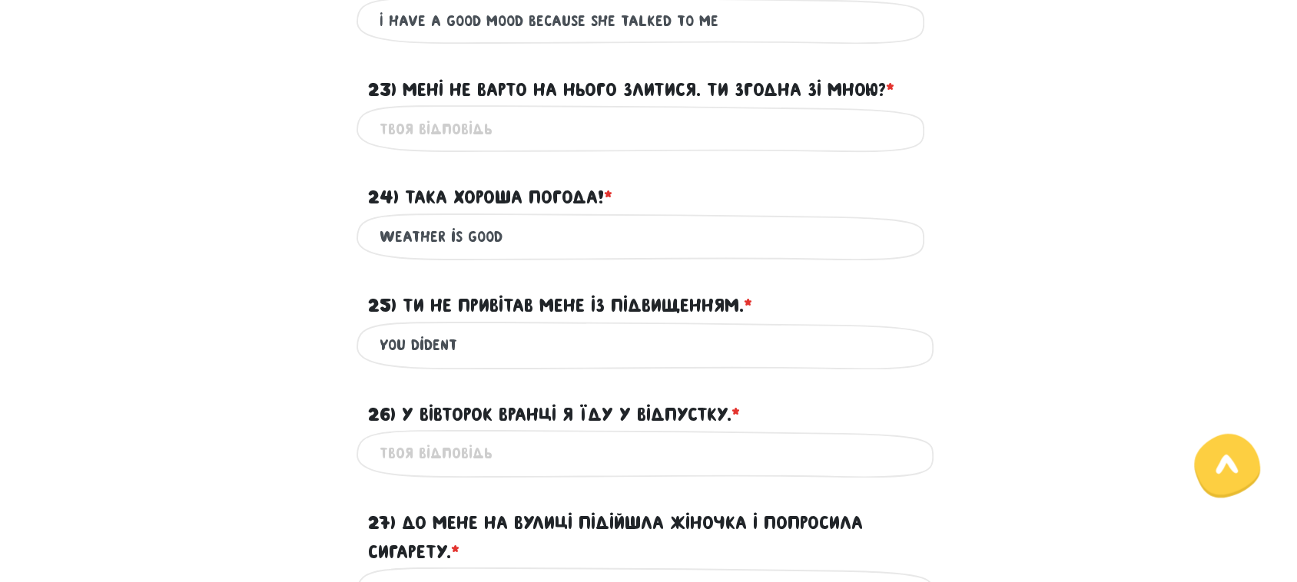
click at [573, 348] on input "you dident" at bounding box center [649, 346] width 538 height 35
paste input "congratulate me"
click at [467, 347] on input "you dident congratulate me" at bounding box center [649, 346] width 538 height 35
click at [609, 343] on input "you dident congratulate me" at bounding box center [649, 346] width 538 height 35
click at [684, 339] on input "you dident congratulate me in my" at bounding box center [649, 346] width 538 height 35
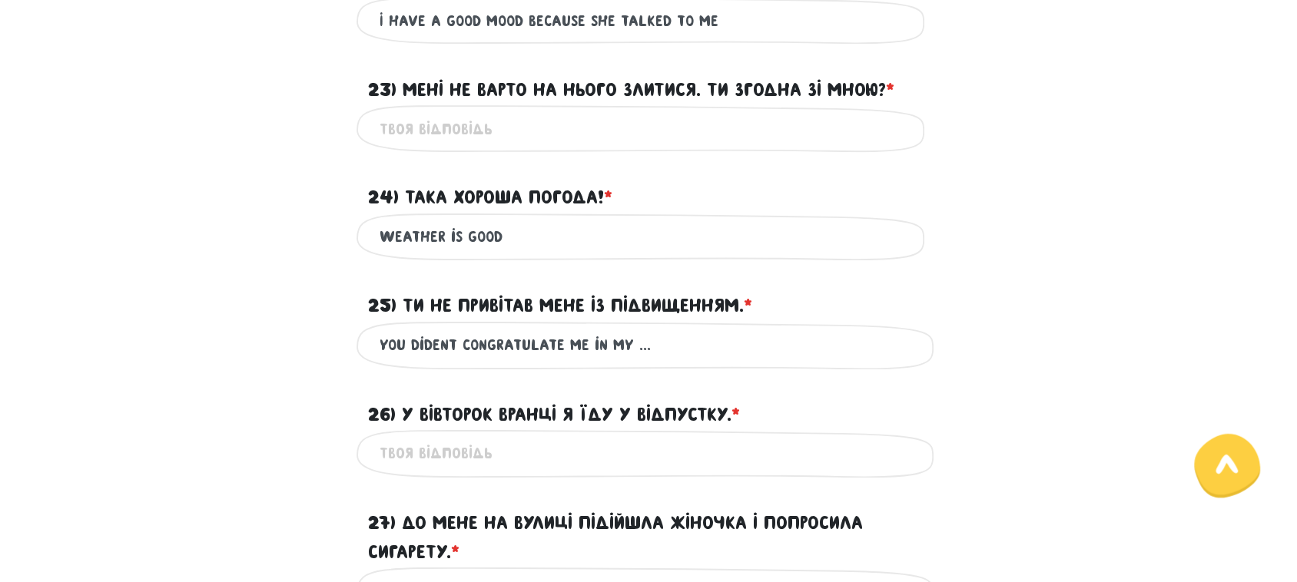
type input "you dident congratulate me in my ..."
click at [474, 451] on input "26) У вівторок вранці я їду у відпустку. * ?" at bounding box center [649, 454] width 538 height 35
type input "I"
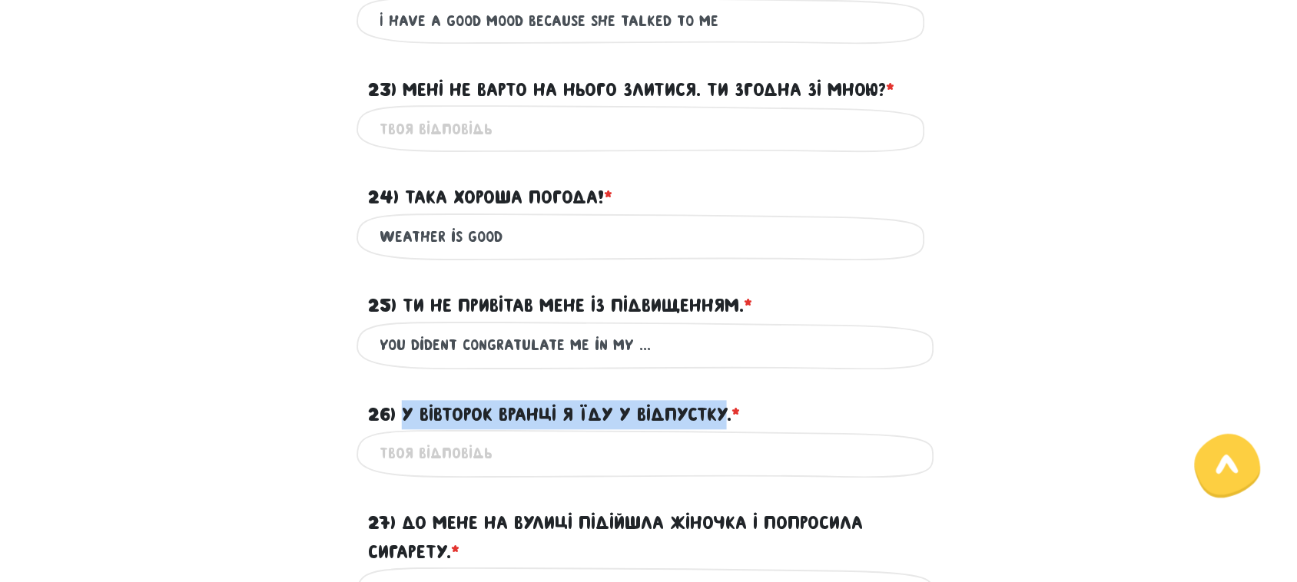
drag, startPoint x: 405, startPoint y: 409, endPoint x: 728, endPoint y: 412, distance: 322.8
click at [728, 412] on label "26) У вівторок вранці я їду у відпустку. * ?" at bounding box center [554, 415] width 372 height 29
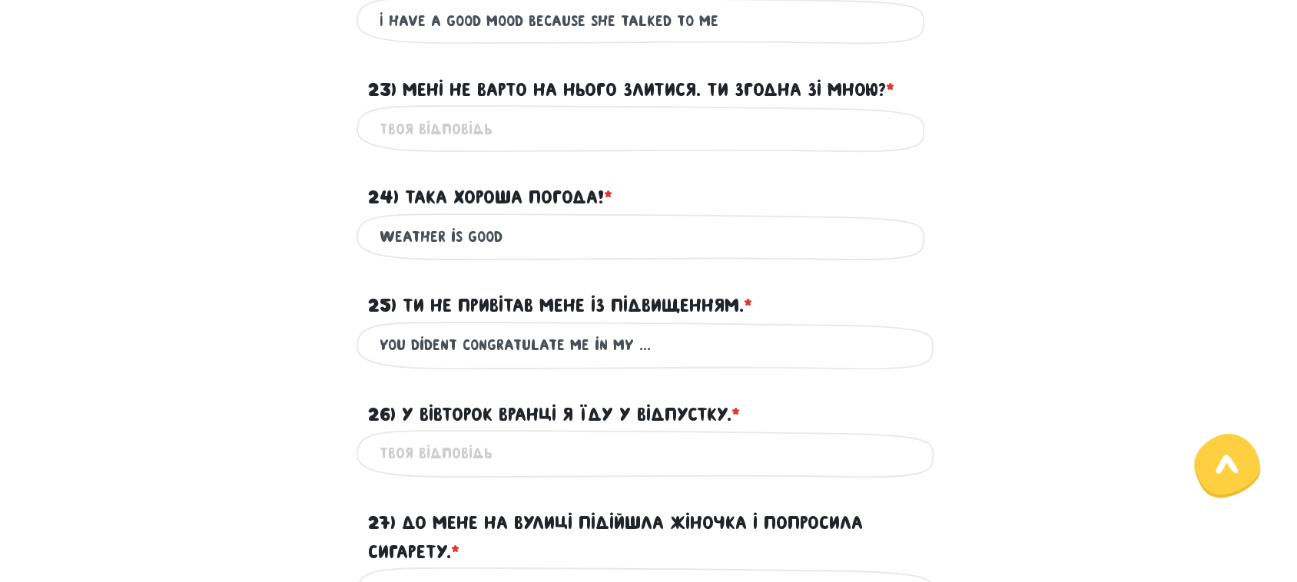
click at [463, 446] on input "26) У вівторок вранці я їду у відпустку. * ?" at bounding box center [649, 454] width 538 height 35
drag, startPoint x: 670, startPoint y: 454, endPoint x: 274, endPoint y: 454, distance: 395.7
click at [274, 454] on div "i go ti vacation in thusday morning Це обов'язкове поле" at bounding box center [649, 454] width 876 height 48
click at [431, 448] on input "i go ti vacation in thusday morning" at bounding box center [649, 454] width 538 height 35
click at [423, 454] on input "i go ti vacation in thusday morning" at bounding box center [649, 454] width 538 height 35
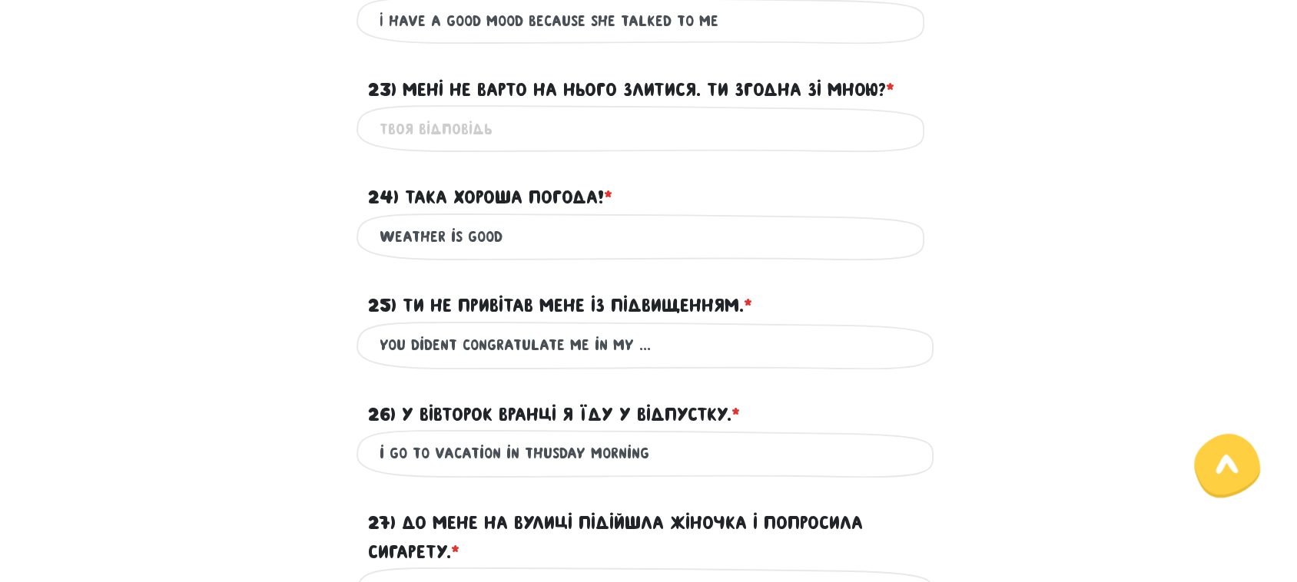
drag, startPoint x: 419, startPoint y: 454, endPoint x: 427, endPoint y: 454, distance: 8.5
click at [427, 454] on input "i go to vacation in thusday morning" at bounding box center [649, 454] width 538 height 35
drag, startPoint x: 542, startPoint y: 450, endPoint x: 597, endPoint y: 452, distance: 55.3
click at [597, 452] on input "i go on to vacation in thusday morning" at bounding box center [649, 454] width 538 height 35
paste input "I'm going on vacation [DATE] morning."
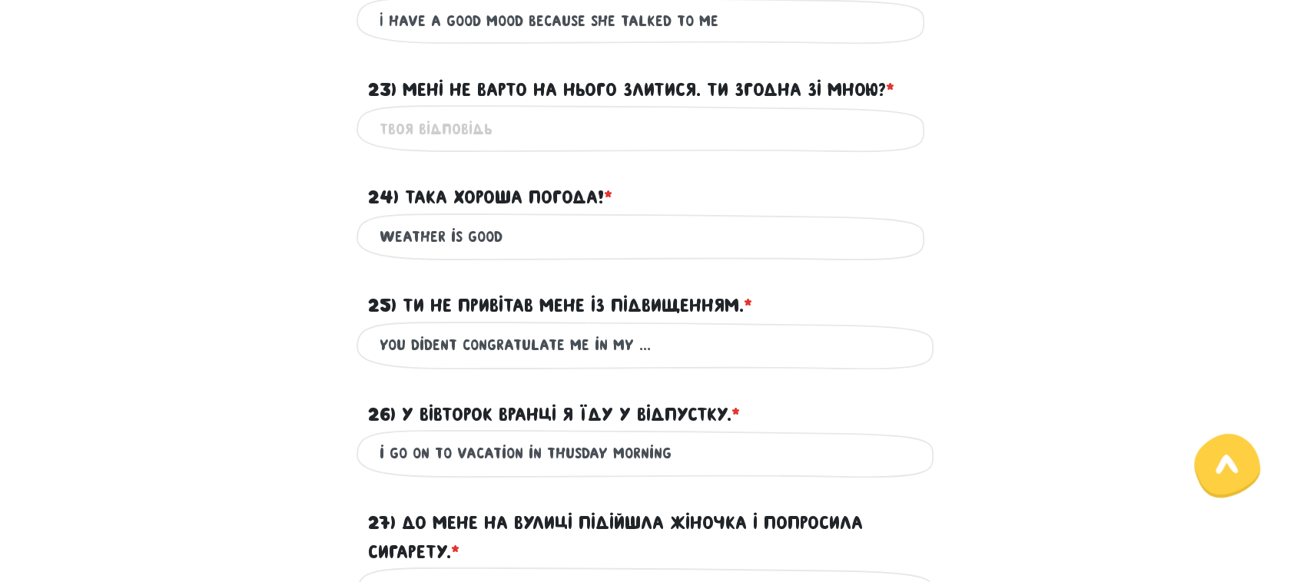
paste input "Tue"
click at [689, 452] on input "i go on to vacation in [DATE] morning" at bounding box center [649, 454] width 538 height 35
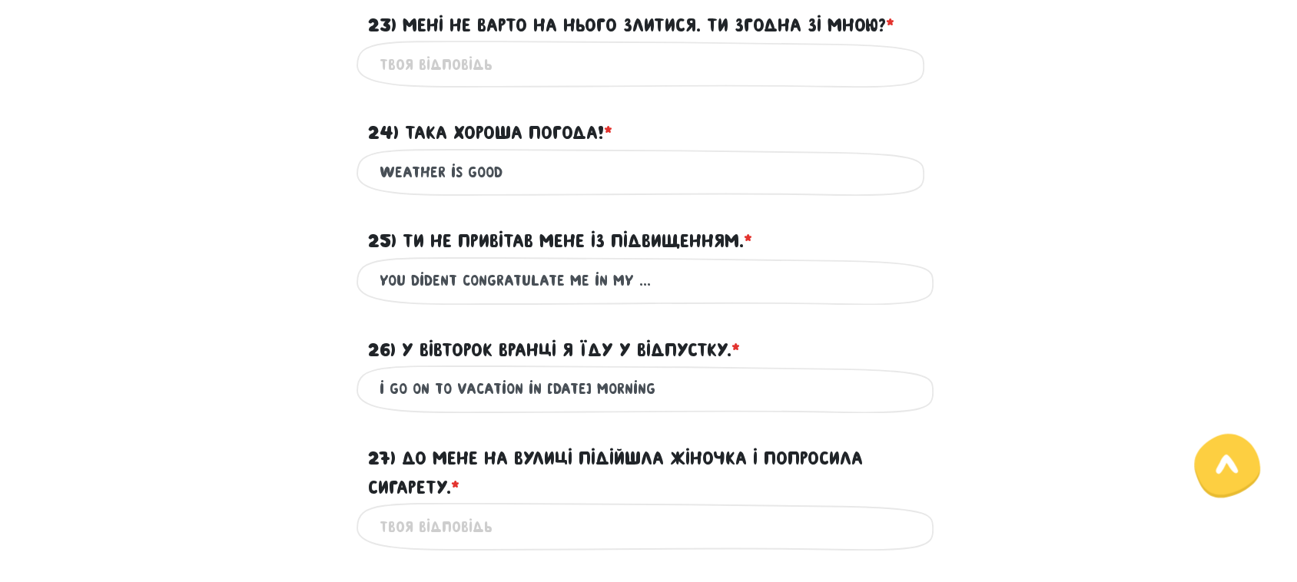
scroll to position [2634, 0]
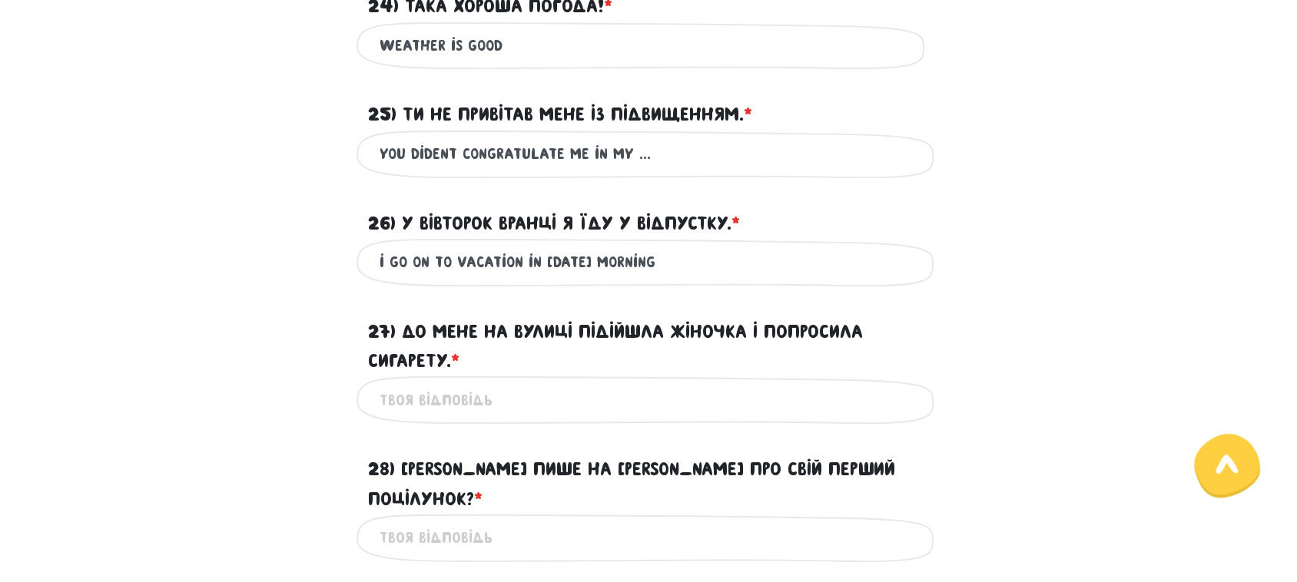
type input "i go on to vacation in [DATE] morning"
click at [549, 397] on input "27) До мене на вулиці підійшла жіночка і попросила сигарету. * ?" at bounding box center [649, 400] width 538 height 35
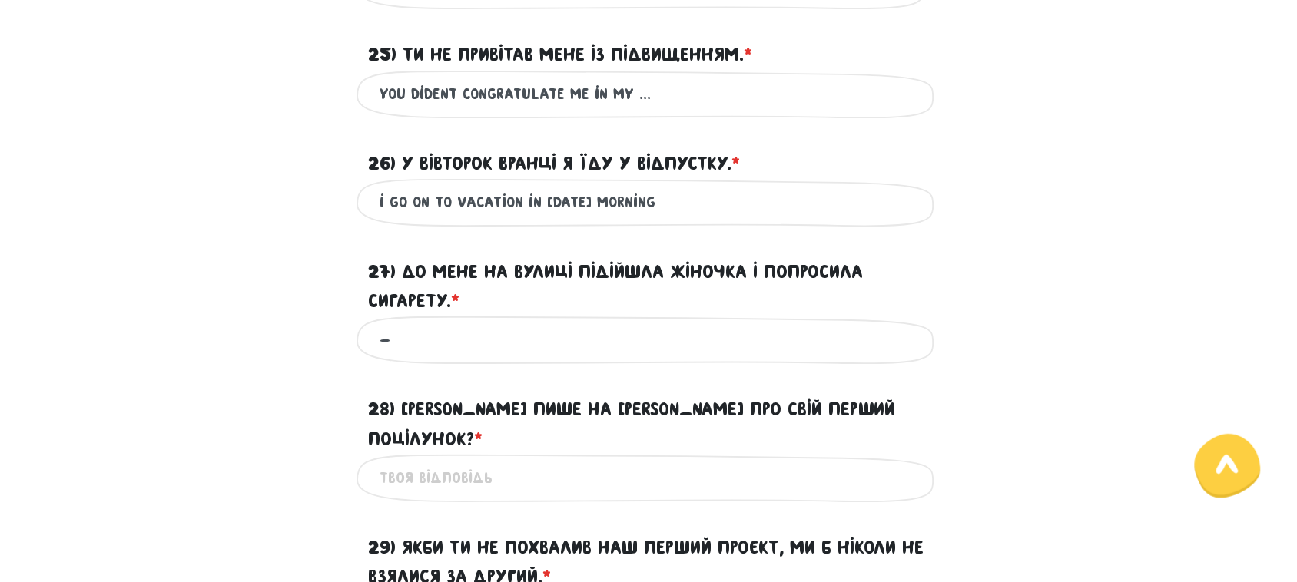
scroll to position [2826, 0]
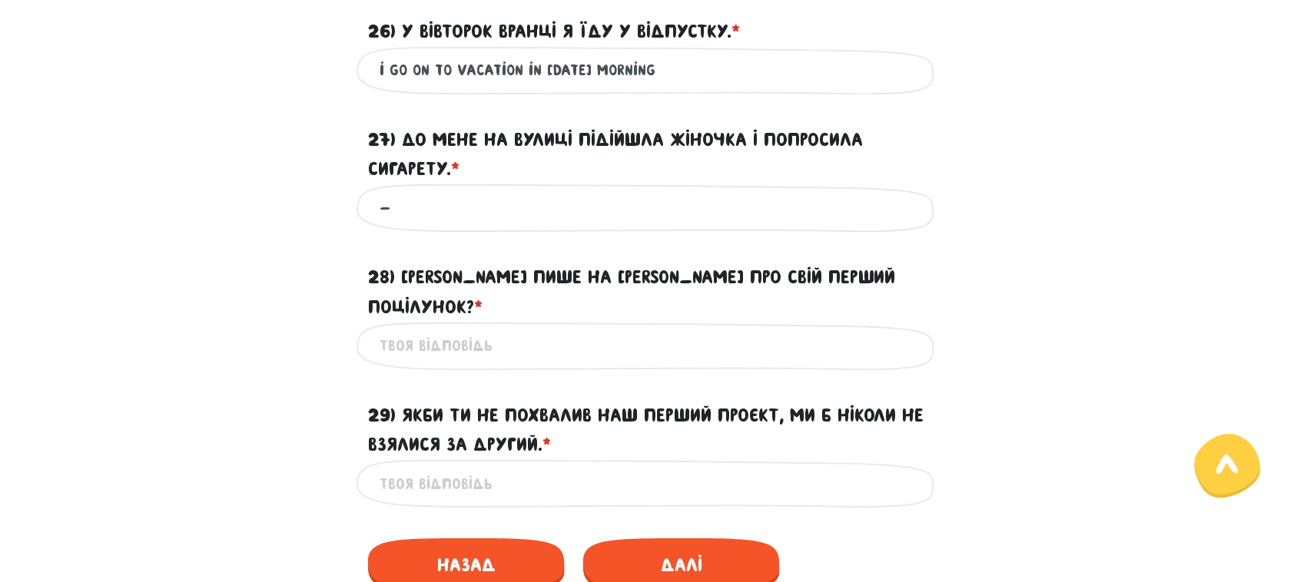
type input "-"
click at [512, 329] on input "28) [PERSON_NAME] пише на [PERSON_NAME] про свій перший поцілунок? * ?" at bounding box center [649, 346] width 538 height 35
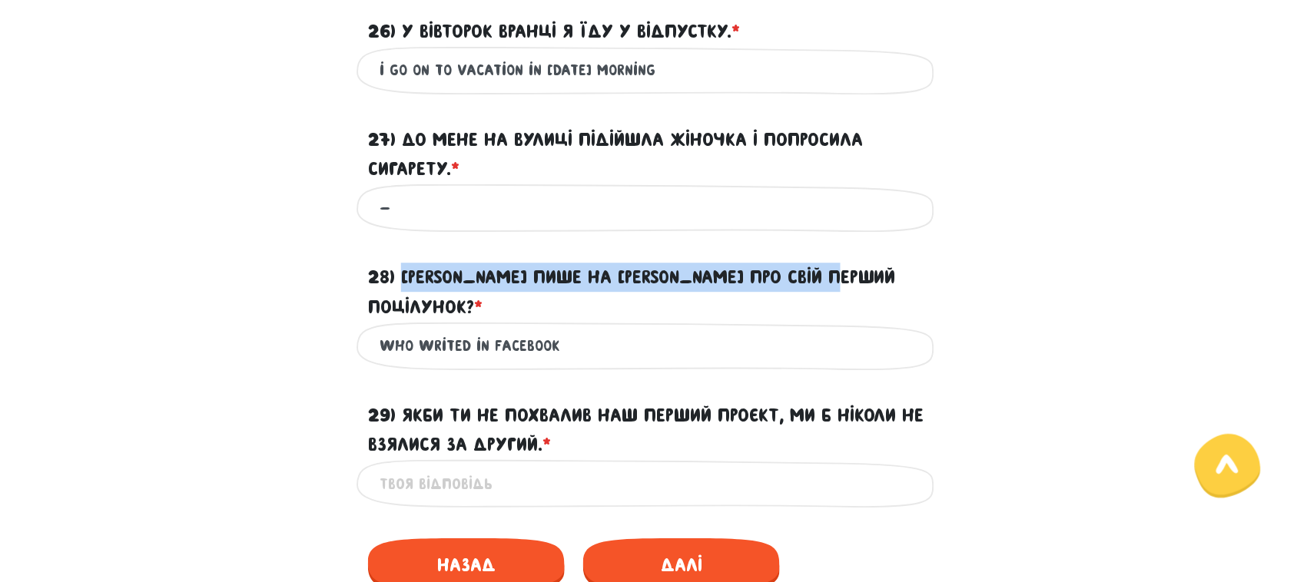
drag, startPoint x: 405, startPoint y: 277, endPoint x: 871, endPoint y: 279, distance: 465.7
click at [871, 279] on label "28) [PERSON_NAME] пише на [PERSON_NAME] про свій перший поцілунок? * ?" at bounding box center [648, 292] width 561 height 59
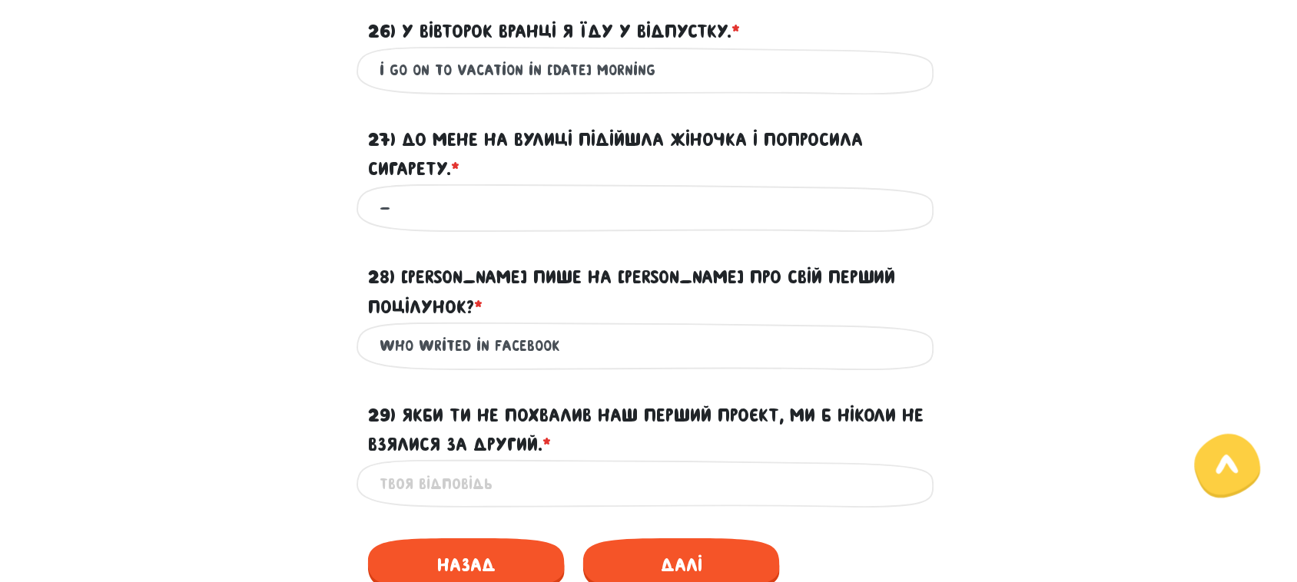
click at [466, 329] on input "who writed in facebook" at bounding box center [649, 346] width 538 height 35
paste input "Who writes on Facebook about their first kiss?"
drag, startPoint x: 438, startPoint y: 317, endPoint x: 380, endPoint y: 314, distance: 57.7
click at [383, 329] on input "Who writes on Facebook about their first kiss?" at bounding box center [649, 346] width 538 height 35
drag, startPoint x: 398, startPoint y: 313, endPoint x: 848, endPoint y: 311, distance: 449.5
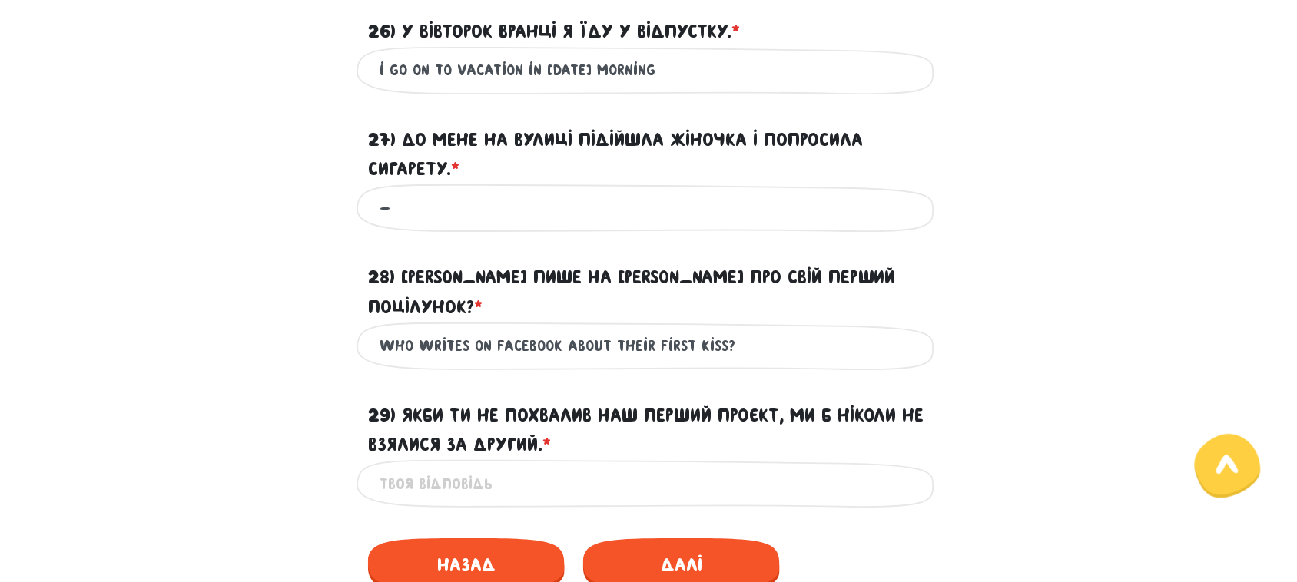
click at [847, 329] on input "Who writes on Facebook about their first kiss?" at bounding box center [649, 346] width 538 height 35
paste input "text"
click at [465, 329] on input "Who writes on Facebook about their first kiss?" at bounding box center [649, 346] width 538 height 35
click at [758, 329] on input "Who write on Facebook about their first kiss?" at bounding box center [649, 346] width 538 height 35
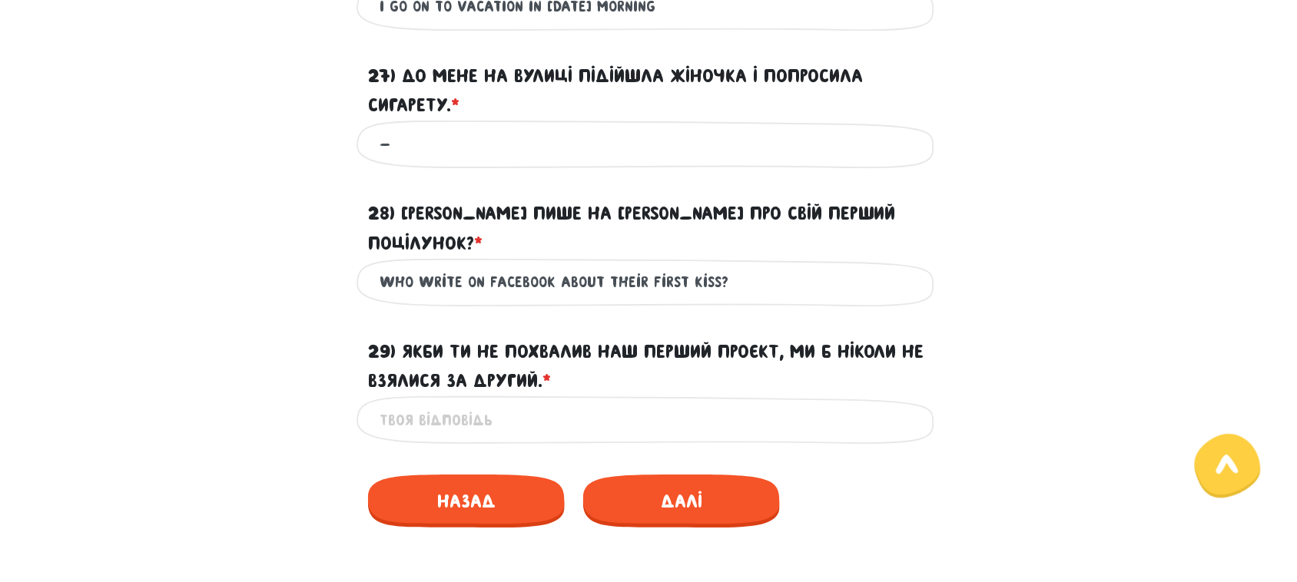
scroll to position [2922, 0]
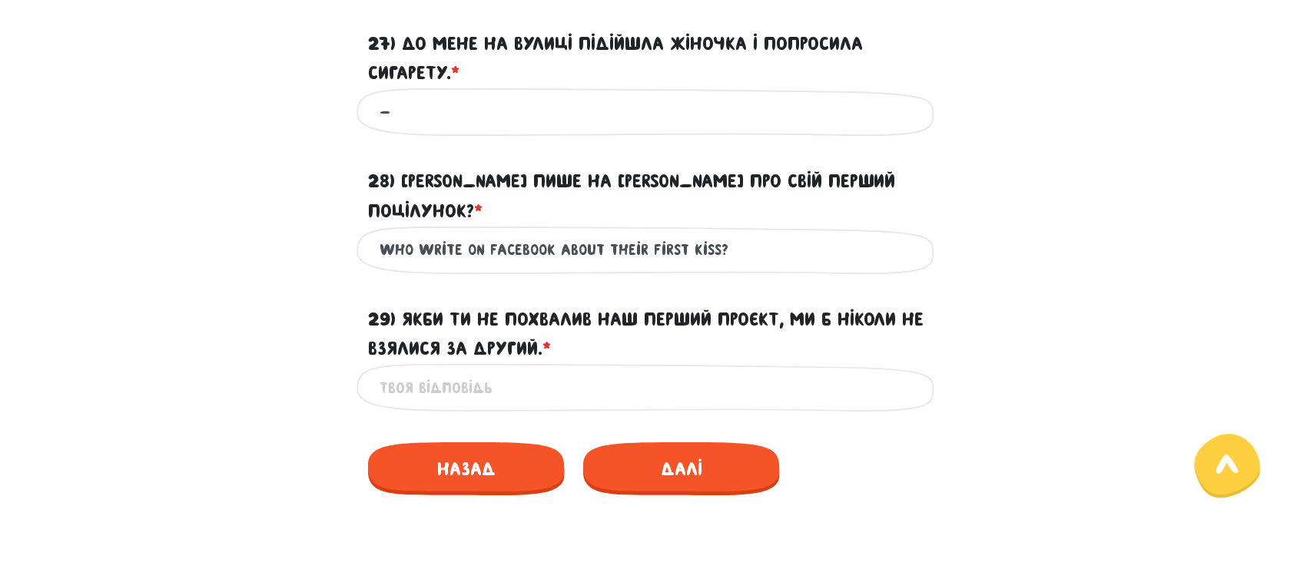
type input "Who write on Facebook about their first kiss?"
click at [440, 370] on input "29) Якби ти не похвалив наш перший проєкт, ми б ніколи не взялися за другий. * ?" at bounding box center [649, 387] width 538 height 35
type input "-"
click at [670, 443] on span "Далі" at bounding box center [681, 469] width 197 height 53
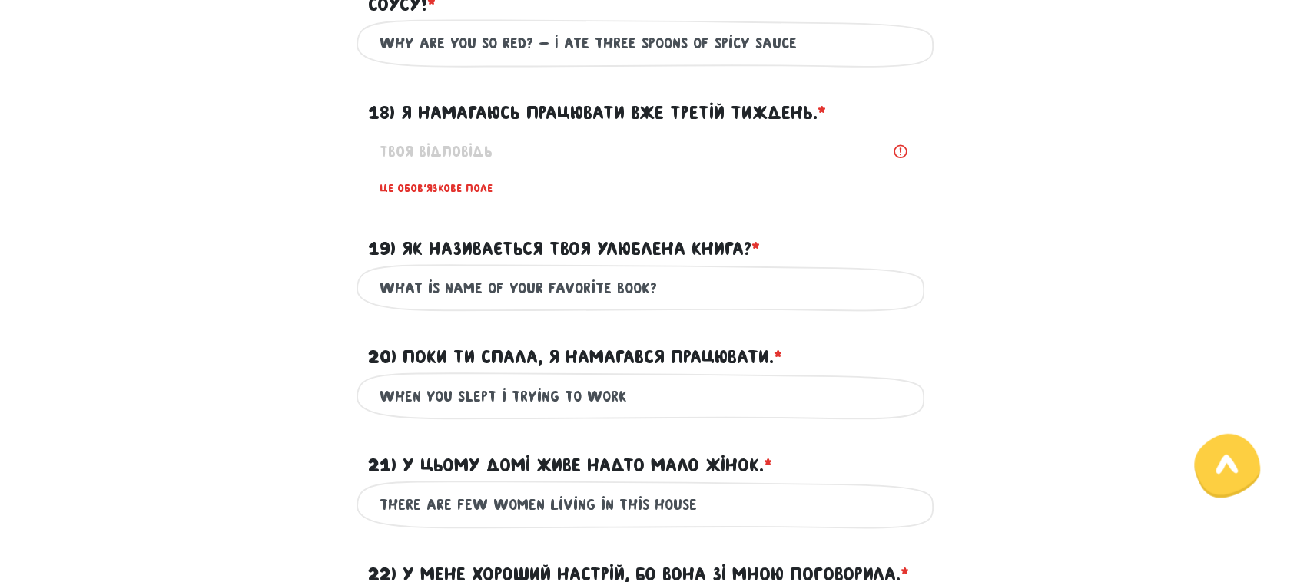
scroll to position [1876, 0]
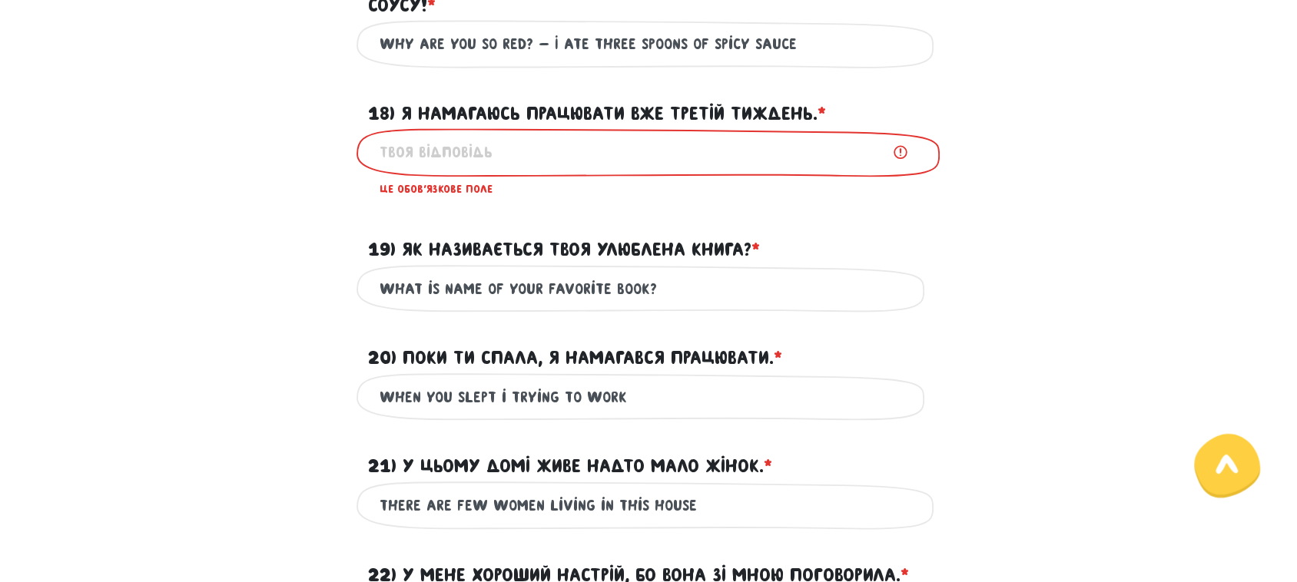
click at [473, 148] on input "18) Я намагаюсь працювати вже третій тиждень. * ?" at bounding box center [649, 152] width 538 height 35
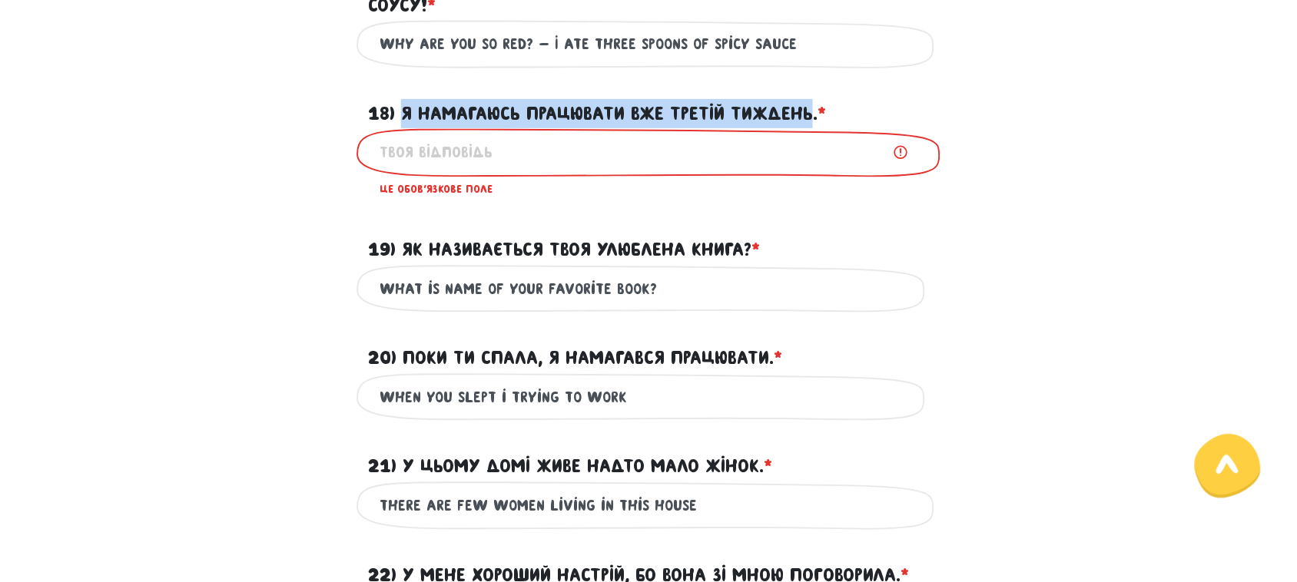
drag, startPoint x: 404, startPoint y: 111, endPoint x: 815, endPoint y: 110, distance: 410.3
click at [815, 110] on label "18) Я намагаюсь працювати вже третій тиждень. * ?" at bounding box center [597, 113] width 458 height 29
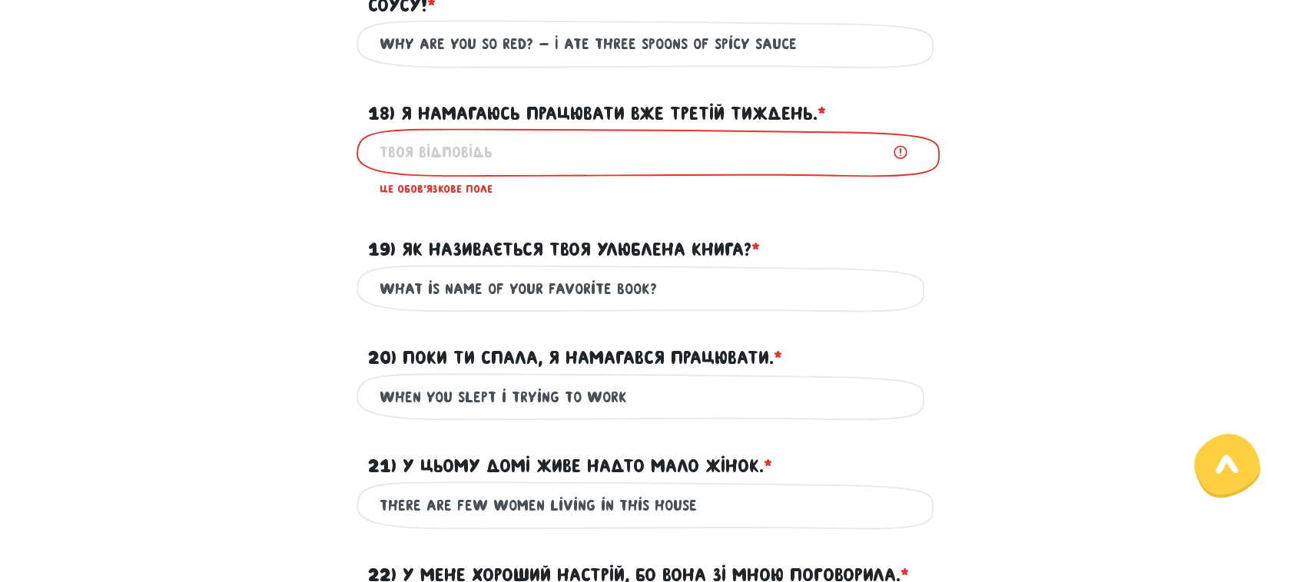
click at [457, 154] on input "18) Я намагаюсь працювати вже третій тиждень. * ?" at bounding box center [649, 152] width 538 height 35
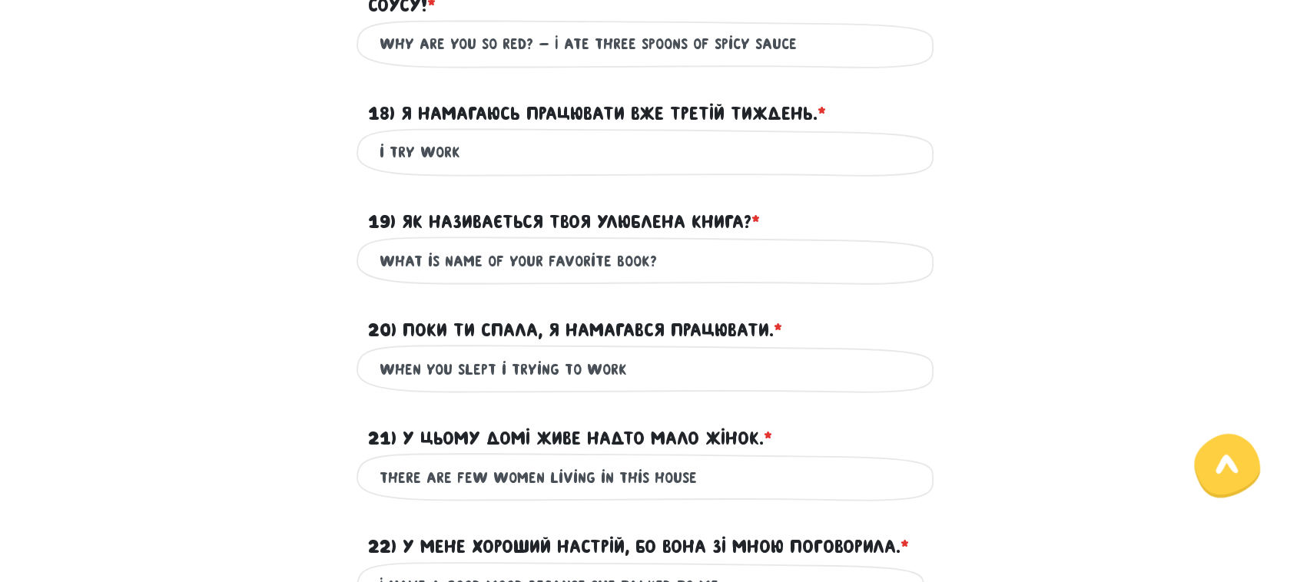
paste input "three weeks now"
drag, startPoint x: 553, startPoint y: 154, endPoint x: 649, endPoint y: 152, distance: 96.1
click at [649, 152] on input "i try work three weeks now" at bounding box center [649, 152] width 538 height 35
click at [462, 147] on input "i try work three weeks" at bounding box center [649, 152] width 538 height 35
click at [629, 158] on input "i try work a three weeks" at bounding box center [649, 152] width 538 height 35
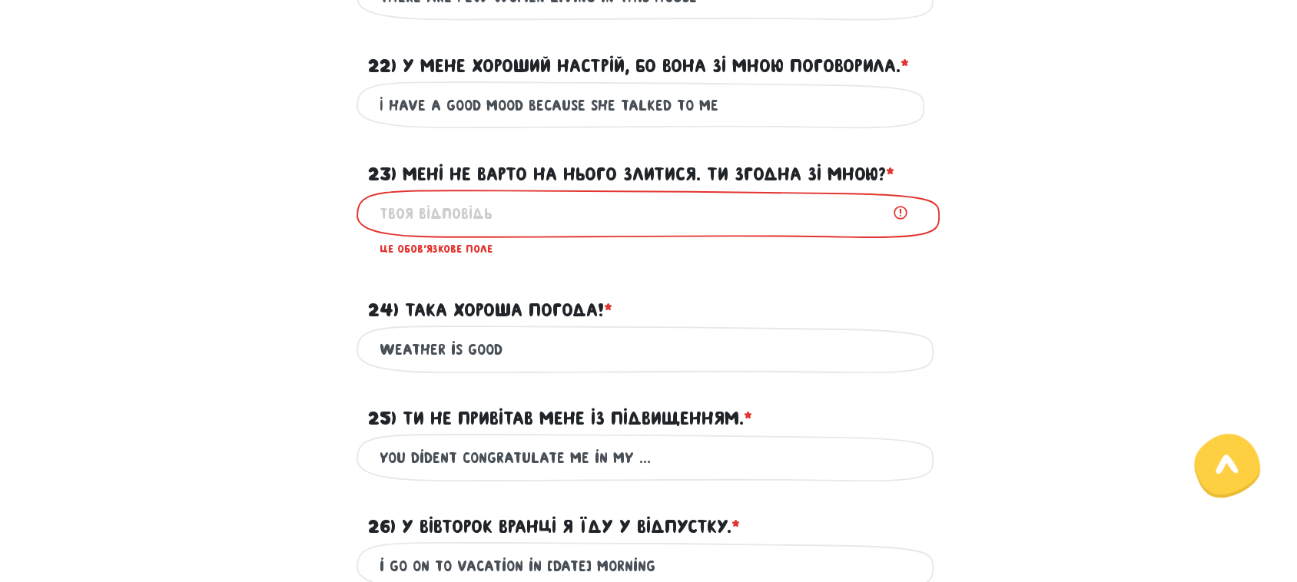
scroll to position [2357, 0]
type input "i try work a three weeks"
click at [538, 206] on input "23) Мені не варто на нього злитися. Ти згодна зі мною? * ?" at bounding box center [649, 214] width 538 height 35
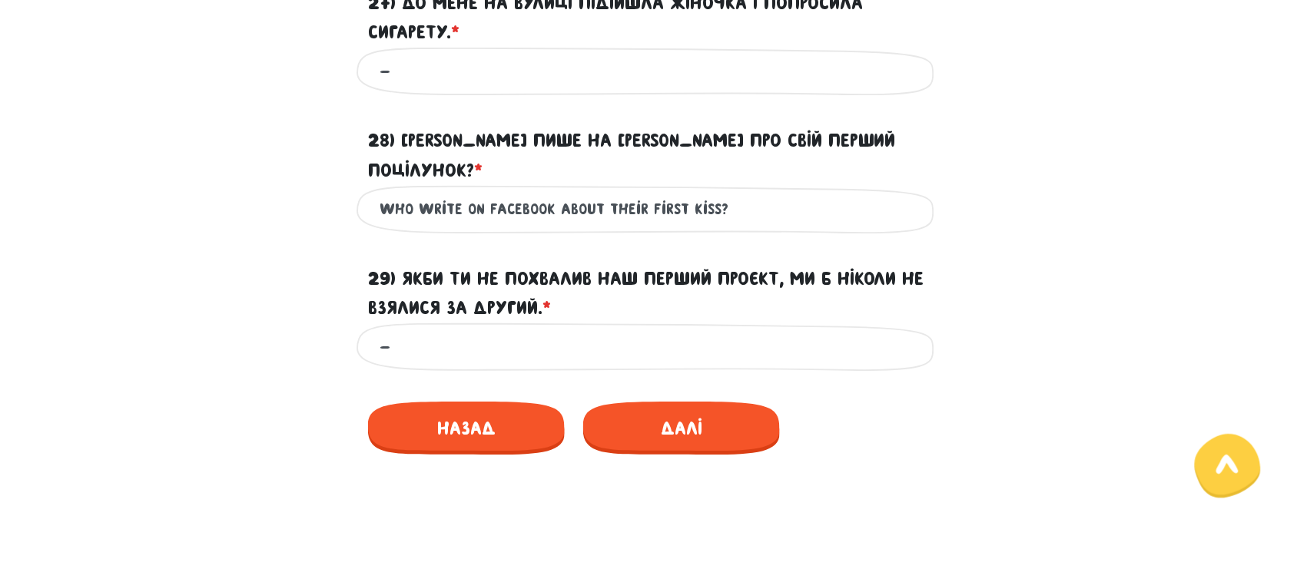
scroll to position [3317, 0]
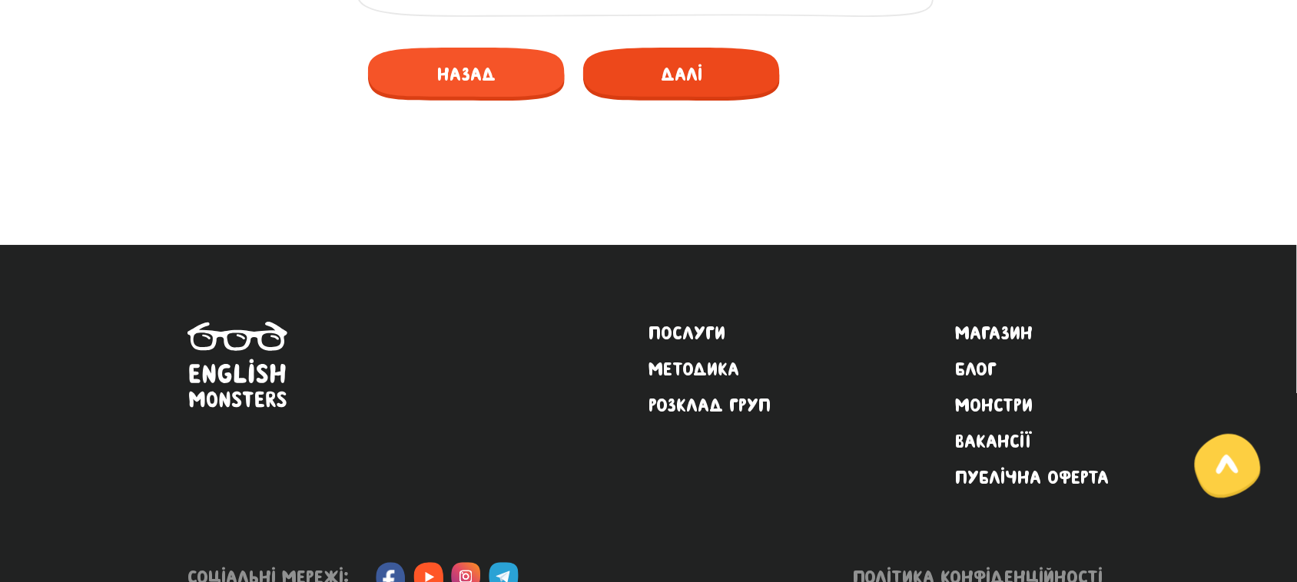
type input "-"
click at [661, 48] on span "Далі" at bounding box center [681, 74] width 197 height 53
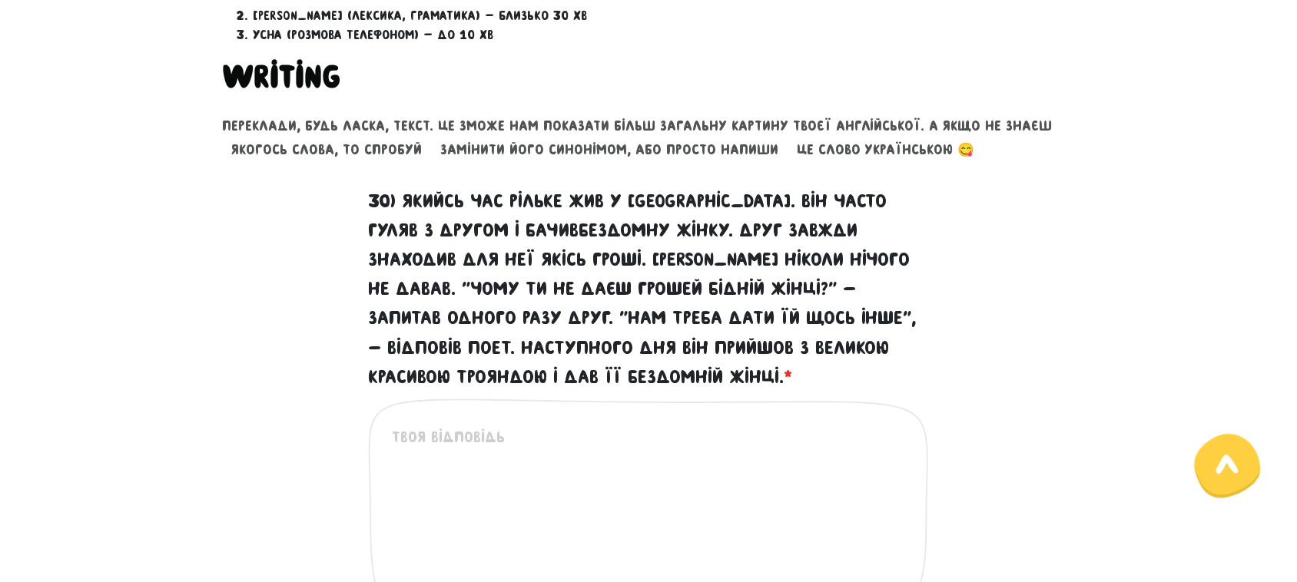
scroll to position [684, 0]
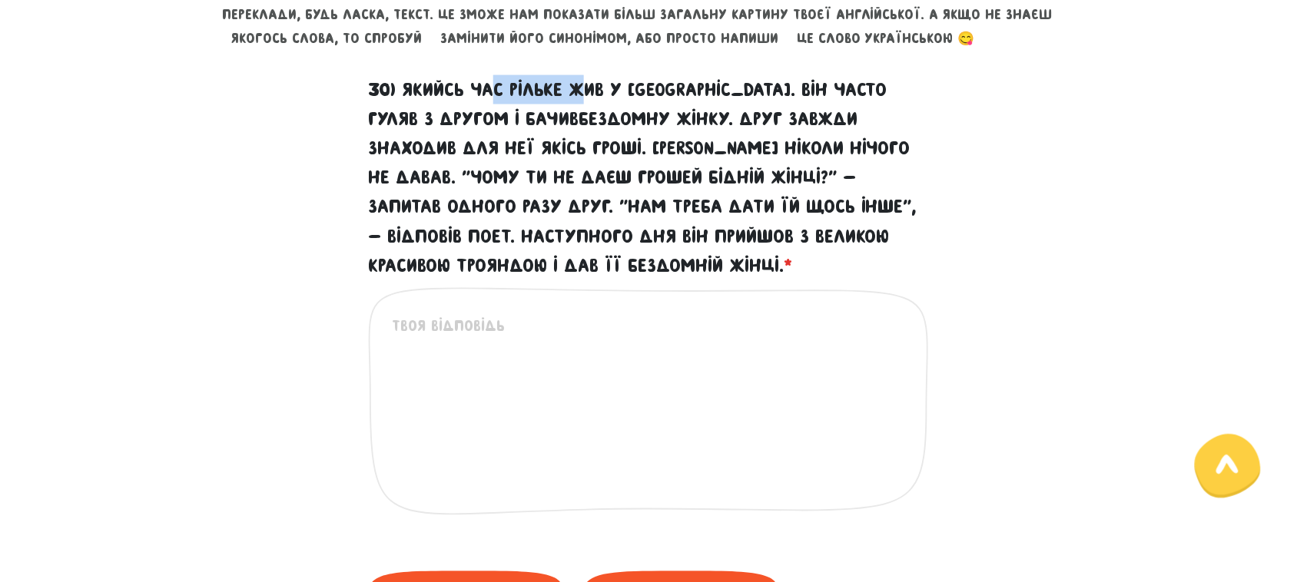
drag, startPoint x: 496, startPoint y: 87, endPoint x: 586, endPoint y: 91, distance: 90.8
click at [586, 91] on label "30) Якийсь час Рільке жив у [GEOGRAPHIC_DATA]. Він часто гуляв з другом і бачив…" at bounding box center [648, 178] width 561 height 207
click at [600, 96] on label "30) Якийсь час Рільке жив у [GEOGRAPHIC_DATA]. Він часто гуляв з другом і бачив…" at bounding box center [648, 178] width 561 height 207
click at [600, 315] on textarea "30) Якийсь час Рільке жив у [GEOGRAPHIC_DATA]. Він часто гуляв з другом і бачив…" at bounding box center [649, 409] width 515 height 189
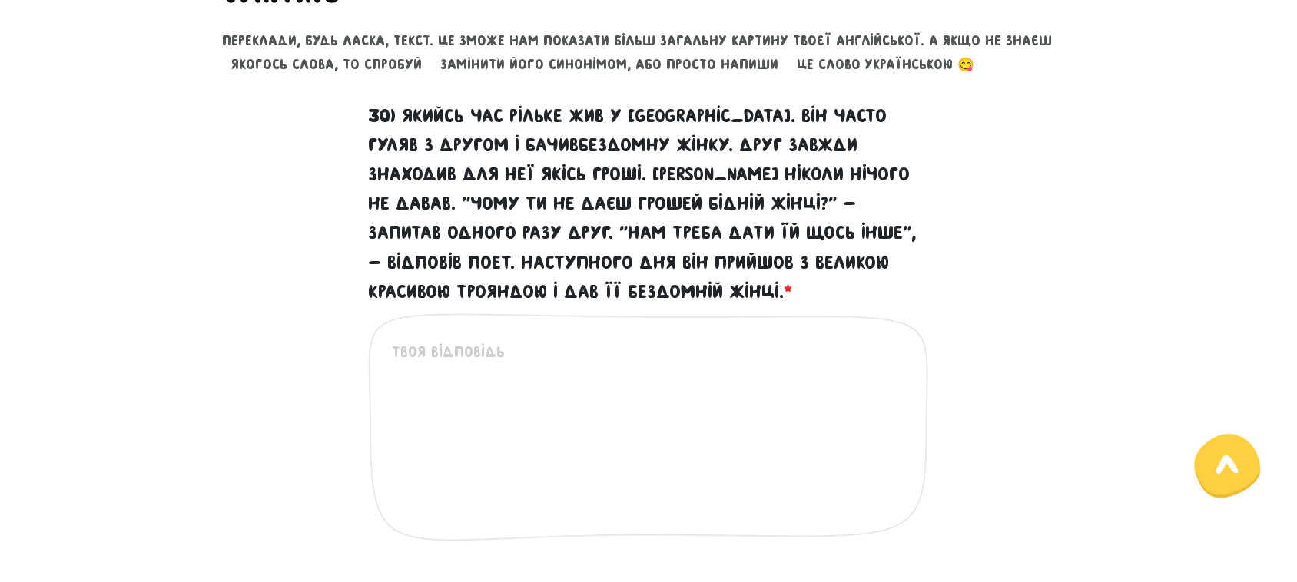
scroll to position [588, 0]
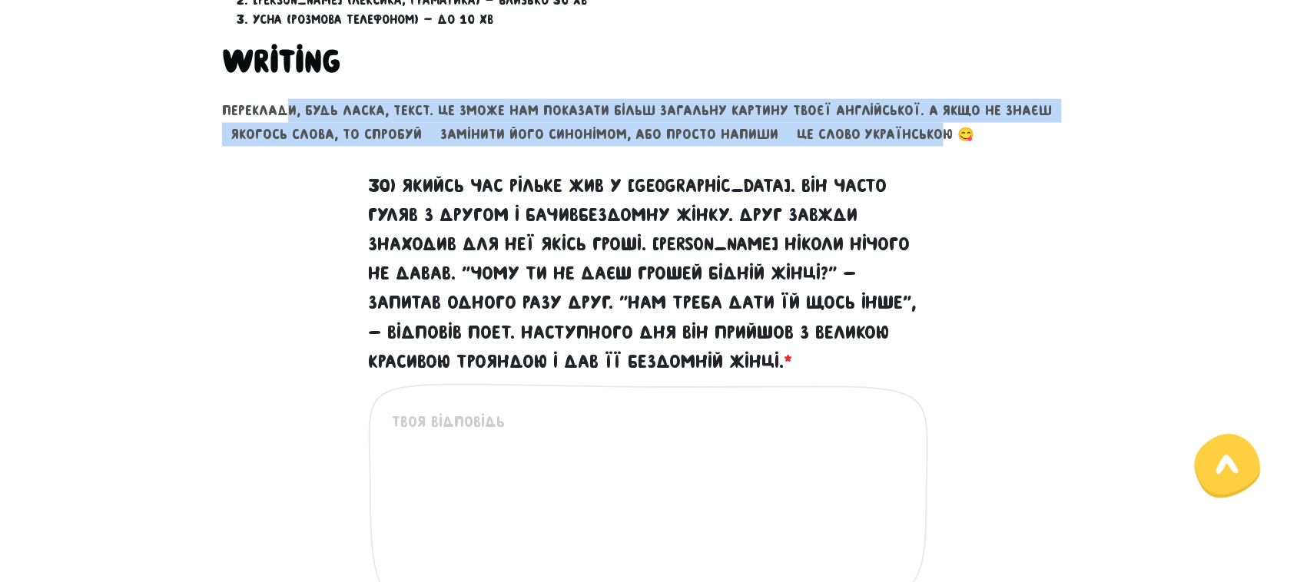
drag, startPoint x: 352, startPoint y: 109, endPoint x: 831, endPoint y: 132, distance: 480.0
click at [905, 133] on p "Переклади, будь ласка, текст. Це зможе нам показати більш загальну картину твоє…" at bounding box center [648, 123] width 853 height 48
click at [827, 132] on p "Переклади, будь ласка, текст. Це зможе нам показати більш загальну картину твоє…" at bounding box center [648, 123] width 853 height 48
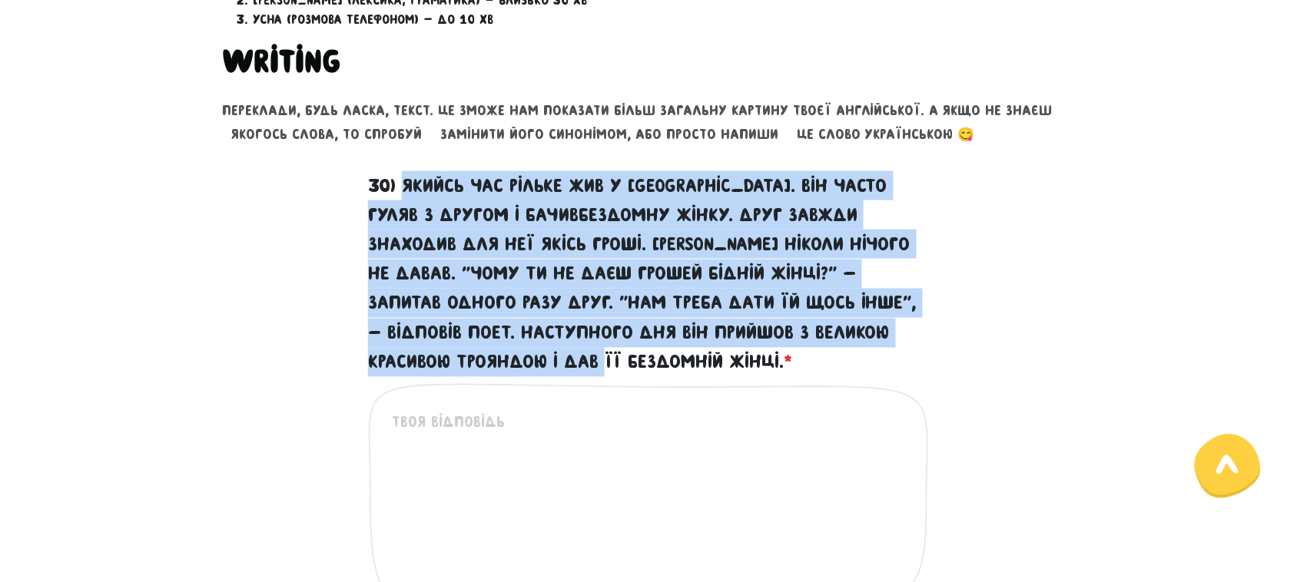
drag, startPoint x: 404, startPoint y: 181, endPoint x: 596, endPoint y: 363, distance: 264.2
click at [596, 363] on label "30) Якийсь час Рільке жив у [GEOGRAPHIC_DATA]. Він часто гуляв з другом і бачив…" at bounding box center [648, 274] width 561 height 207
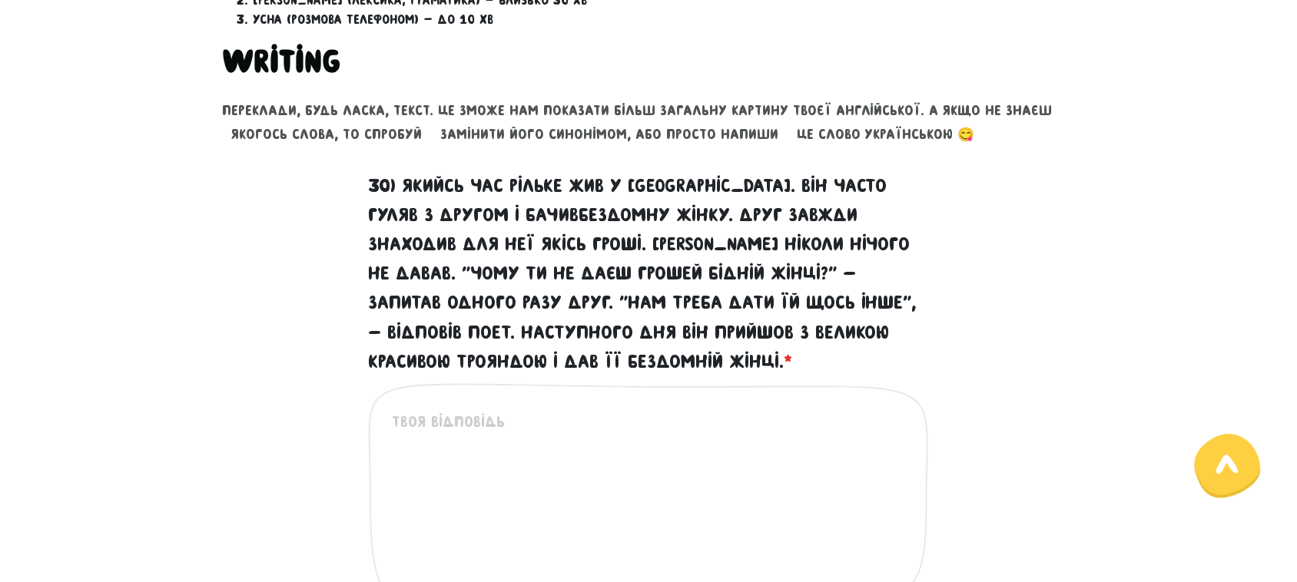
click at [515, 408] on div "Це обов'язкове поле" at bounding box center [648, 510] width 561 height 254
click at [507, 424] on textarea "30) Якийсь час Рільке жив у [GEOGRAPHIC_DATA]. Він часто гуляв з другом і бачив…" at bounding box center [649, 505] width 515 height 189
paste textarea "Якийсь час [PERSON_NAME] жив у [GEOGRAPHIC_DATA]. Він часто гуляв з другом і ба…"
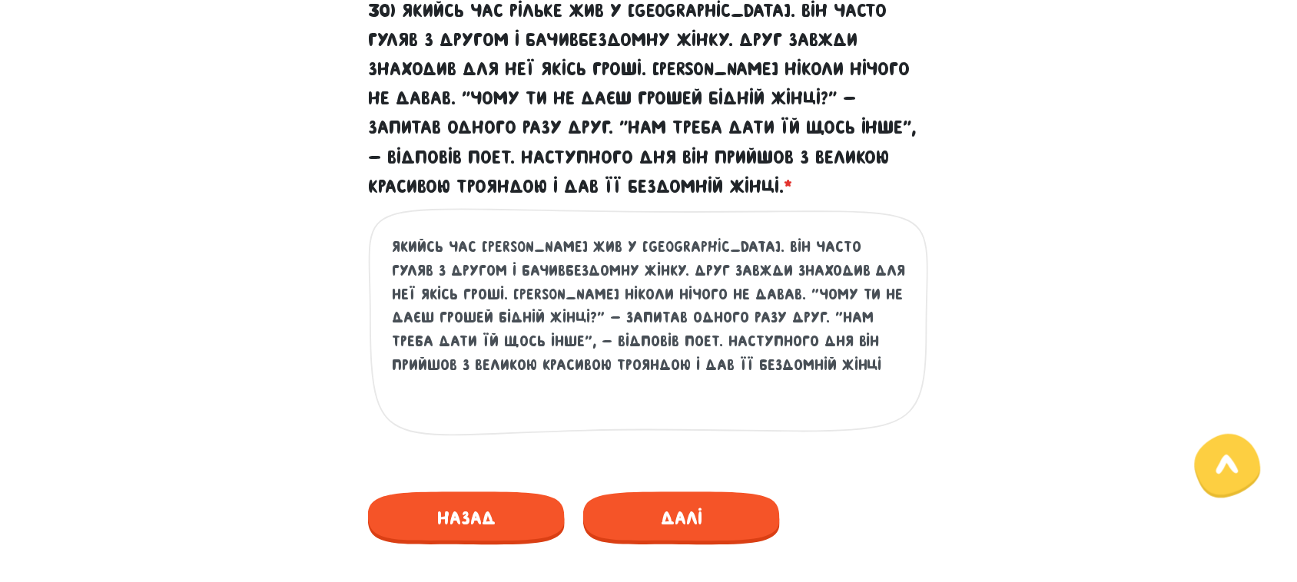
scroll to position [780, 0]
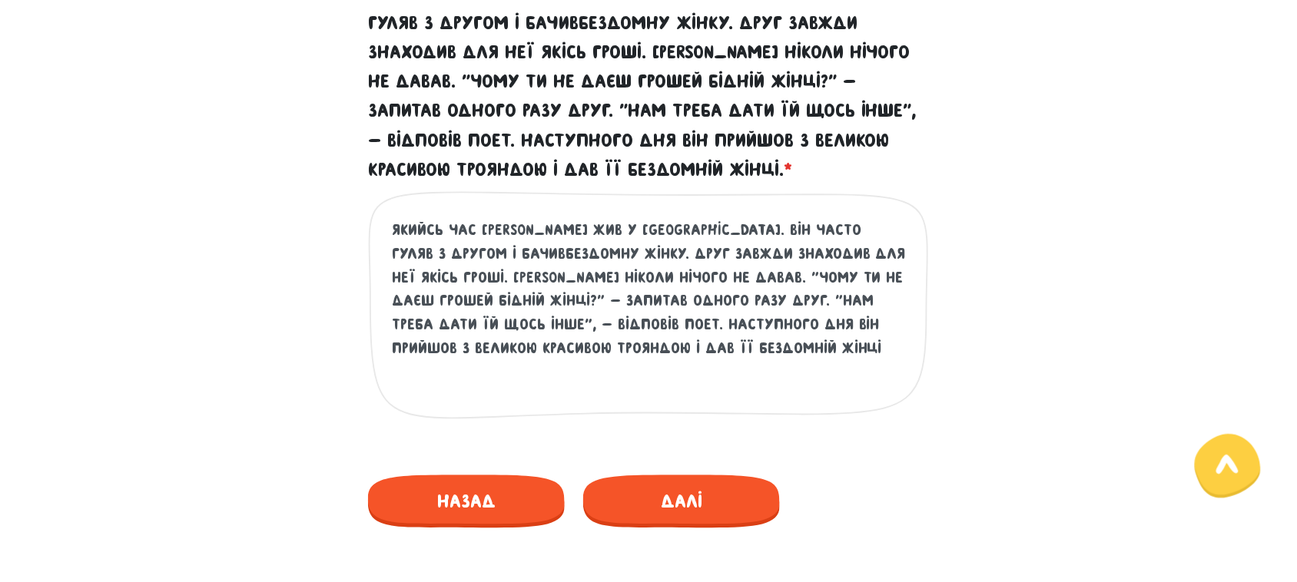
drag, startPoint x: 394, startPoint y: 229, endPoint x: 438, endPoint y: 229, distance: 43.8
click at [438, 229] on textarea "Якийсь час [PERSON_NAME] жив у [GEOGRAPHIC_DATA]. Він часто гуляв з другом і ба…" at bounding box center [649, 313] width 515 height 189
drag, startPoint x: 623, startPoint y: 231, endPoint x: 380, endPoint y: 231, distance: 242.8
click at [380, 231] on div "Якийсь час [PERSON_NAME] жив у [GEOGRAPHIC_DATA]. Він часто гуляв з другом і ба…" at bounding box center [648, 318] width 561 height 254
drag, startPoint x: 390, startPoint y: 227, endPoint x: 498, endPoint y: 228, distance: 107.6
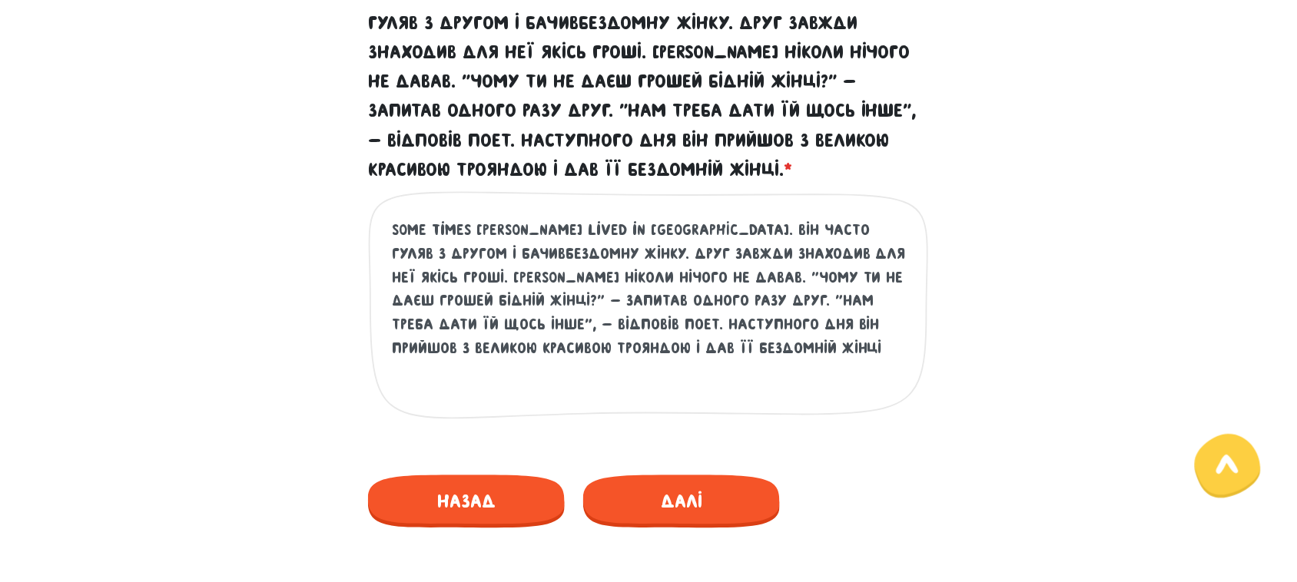
click at [492, 227] on div "Some times [PERSON_NAME] lived in [GEOGRAPHIC_DATA]. Він часто гуляв з другом і…" at bounding box center [648, 318] width 561 height 254
drag, startPoint x: 607, startPoint y: 231, endPoint x: 382, endPoint y: 229, distance: 225.2
click at [382, 229] on div "Some times [PERSON_NAME] lived in [GEOGRAPHIC_DATA]. Він часто гуляв з другом і…" at bounding box center [648, 318] width 561 height 254
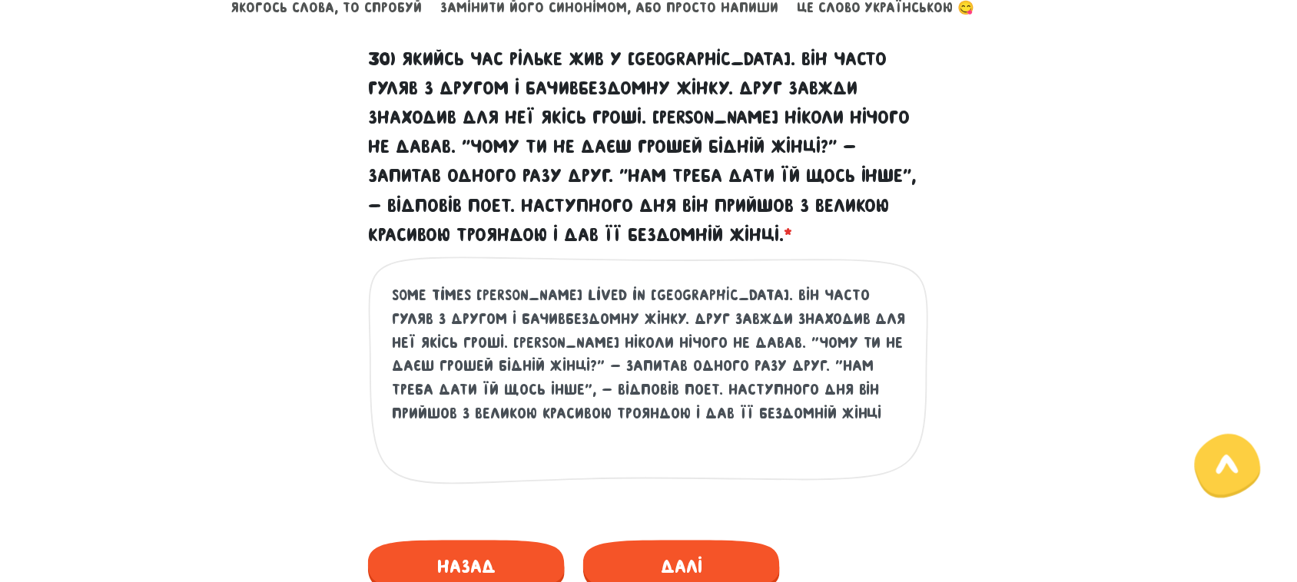
scroll to position [684, 0]
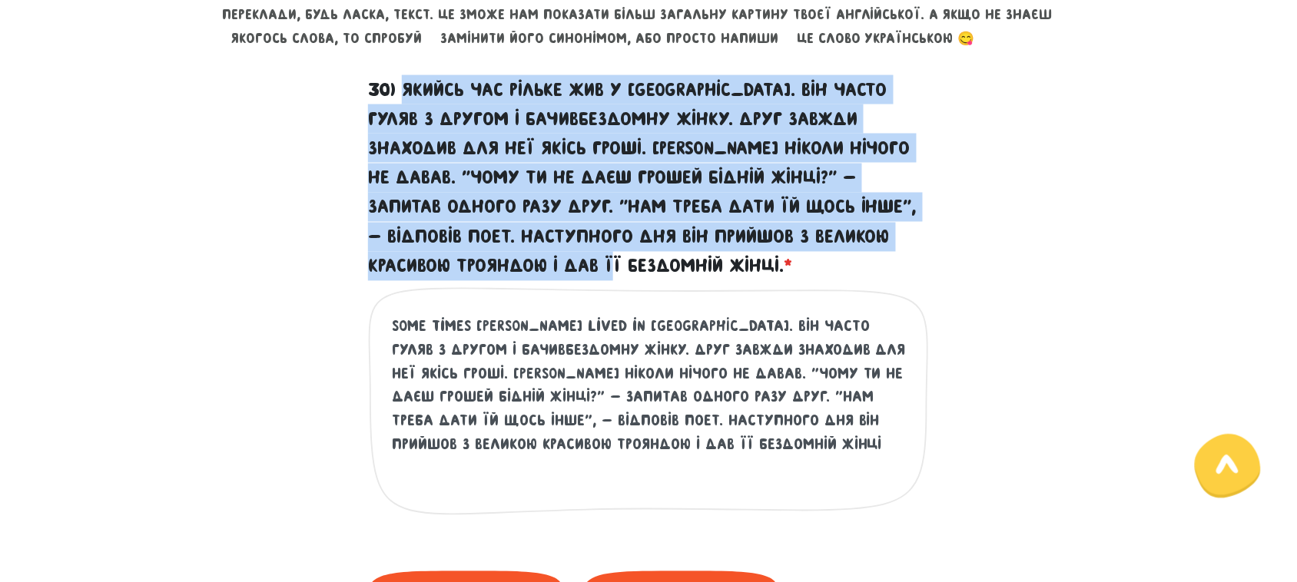
drag, startPoint x: 408, startPoint y: 92, endPoint x: 604, endPoint y: 265, distance: 261.3
click at [604, 265] on label "30) Якийсь час Рільке жив у [GEOGRAPHIC_DATA]. Він часто гуляв з другом і бачив…" at bounding box center [648, 178] width 561 height 207
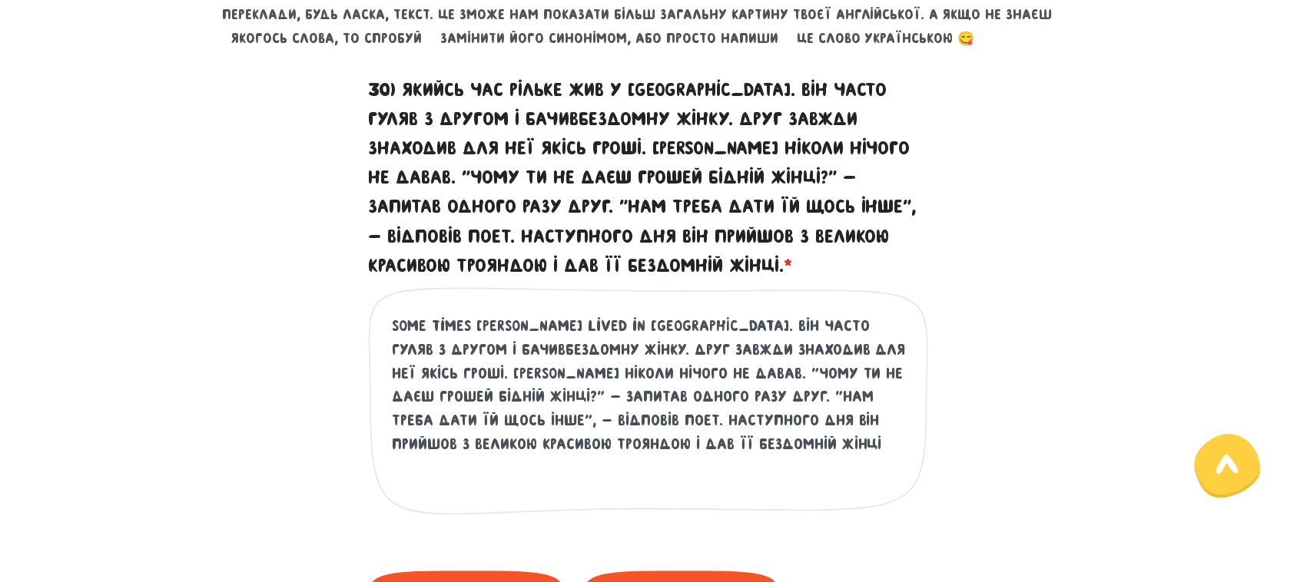
click at [473, 340] on textarea "Some times [PERSON_NAME] lived in [GEOGRAPHIC_DATA]. Він часто гуляв з другом і…" at bounding box center [649, 409] width 515 height 189
drag, startPoint x: 477, startPoint y: 324, endPoint x: 389, endPoint y: 324, distance: 88.4
click at [389, 324] on div "Some times [PERSON_NAME] lived in [GEOGRAPHIC_DATA]. Він часто гуляв з другом і…" at bounding box center [648, 414] width 561 height 254
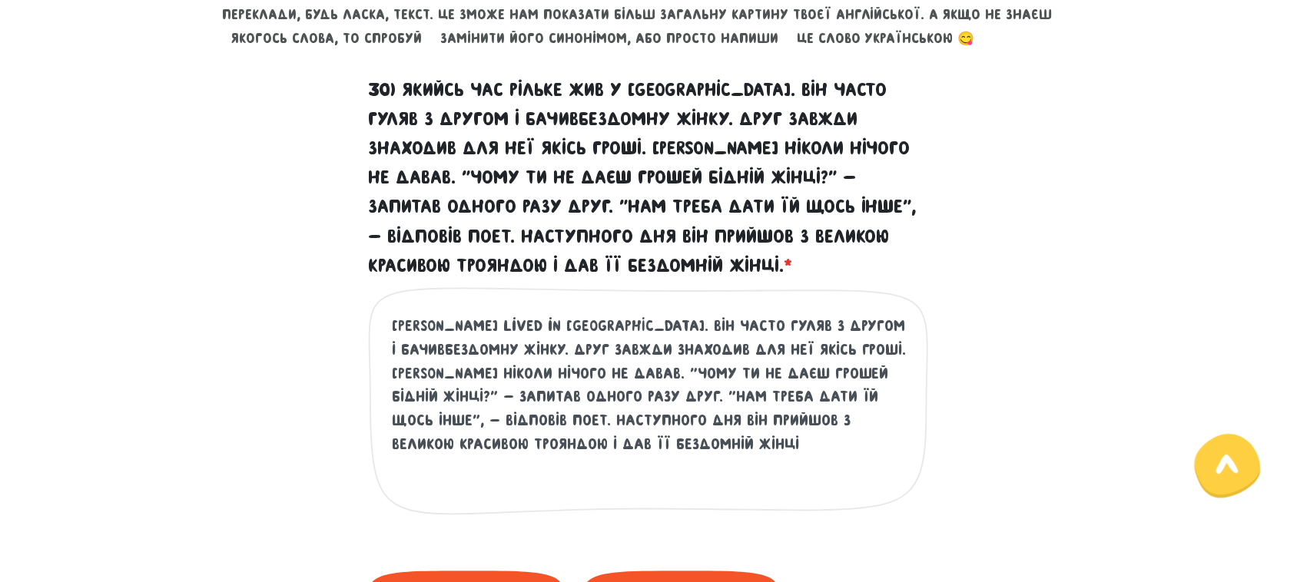
click at [520, 320] on textarea "[PERSON_NAME] lived in [GEOGRAPHIC_DATA]. Він часто гуляв з другом і бачивбездо…" at bounding box center [649, 409] width 515 height 189
click at [526, 324] on textarea "[PERSON_NAME] lived in [GEOGRAPHIC_DATA]. Він часто гуляв з другом і бачивбездо…" at bounding box center [649, 409] width 515 height 189
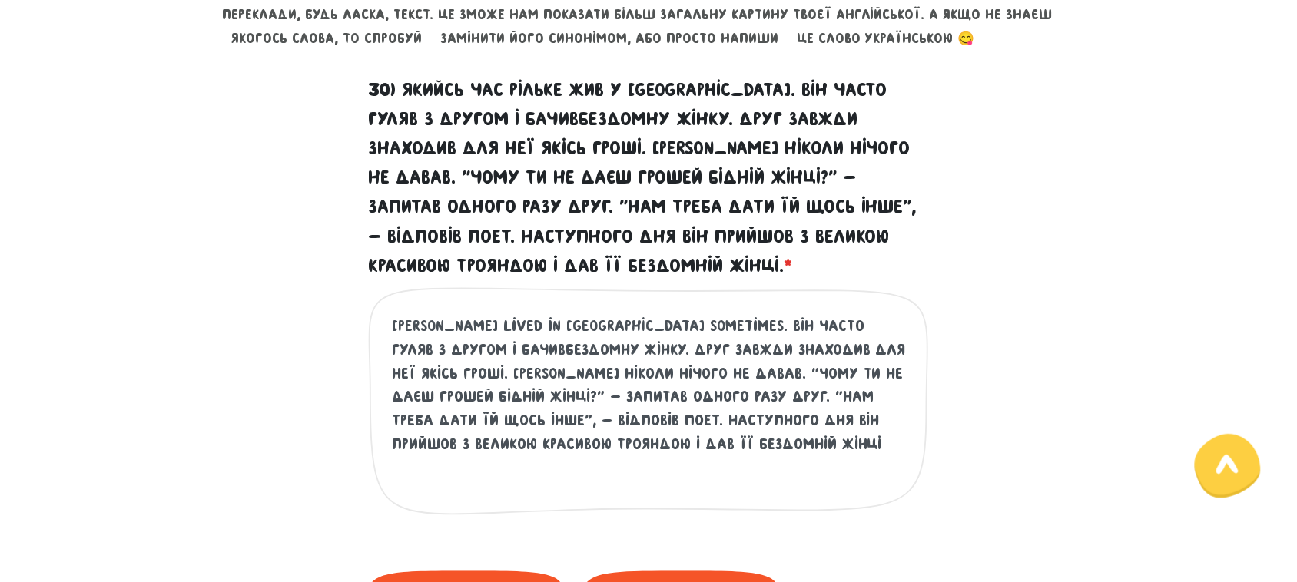
drag, startPoint x: 616, startPoint y: 324, endPoint x: 635, endPoint y: 327, distance: 20.1
click at [635, 327] on textarea "[PERSON_NAME] lived in [GEOGRAPHIC_DATA] sometimes. Він часто гуляв з другом і …" at bounding box center [649, 409] width 515 height 189
drag, startPoint x: 655, startPoint y: 324, endPoint x: 553, endPoint y: 348, distance: 105.1
click at [553, 348] on textarea "[PERSON_NAME] lived in [GEOGRAPHIC_DATA] sometimes. he часто гуляв з другом і б…" at bounding box center [649, 409] width 515 height 189
paste textarea "He often walked with a friend and saw a homeless woman"
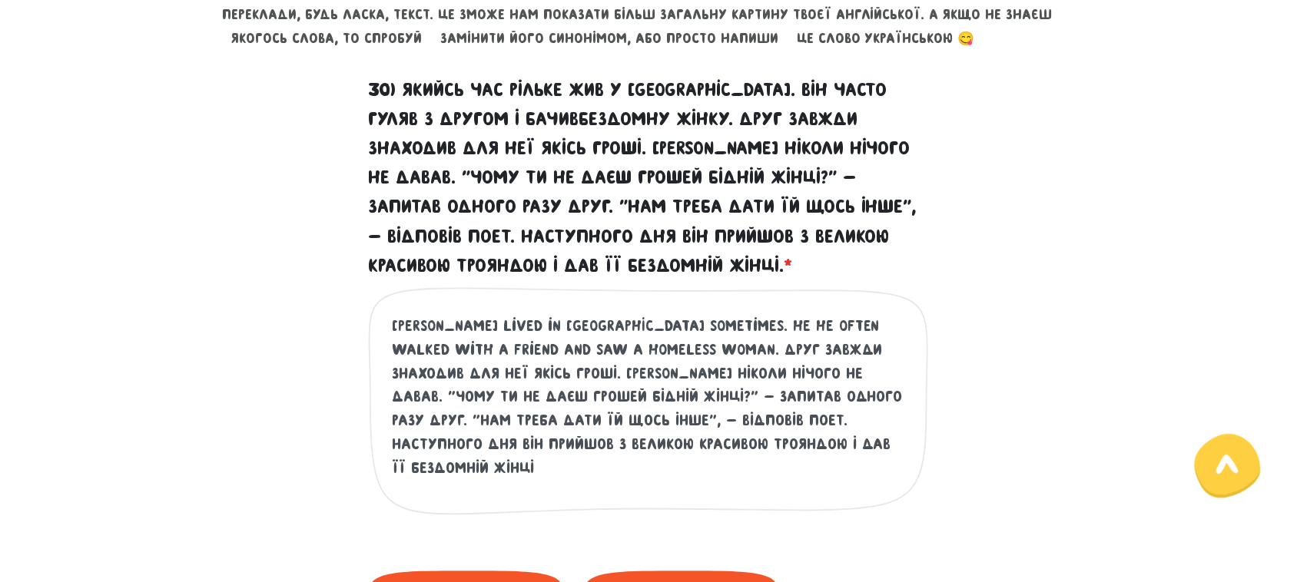
click at [632, 321] on textarea "[PERSON_NAME] lived in [GEOGRAPHIC_DATA] sometimes. he He often walked with a f…" at bounding box center [649, 409] width 515 height 189
click at [507, 344] on textarea "[PERSON_NAME] lived in [GEOGRAPHIC_DATA] sometimes. He often walked with a frie…" at bounding box center [649, 409] width 515 height 189
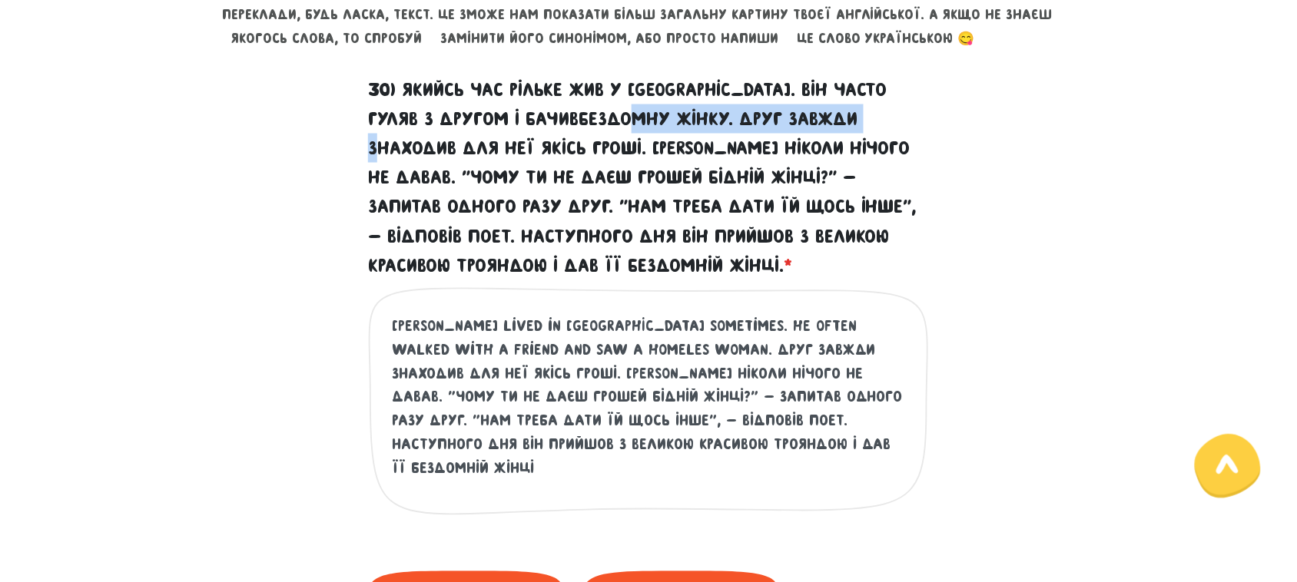
drag, startPoint x: 672, startPoint y: 119, endPoint x: 920, endPoint y: 121, distance: 247.4
click at [920, 121] on label "30) Якийсь час Рільке жив у [GEOGRAPHIC_DATA]. Він часто гуляв з другом і бачив…" at bounding box center [648, 178] width 561 height 207
click at [609, 347] on textarea "[PERSON_NAME] lived in [GEOGRAPHIC_DATA] sometimes. He often walked with a frie…" at bounding box center [649, 409] width 515 height 189
drag, startPoint x: 573, startPoint y: 343, endPoint x: 889, endPoint y: 344, distance: 315.8
click at [889, 344] on textarea "[PERSON_NAME] lived in [GEOGRAPHIC_DATA] sometimes. He often walked with a frie…" at bounding box center [649, 409] width 515 height 189
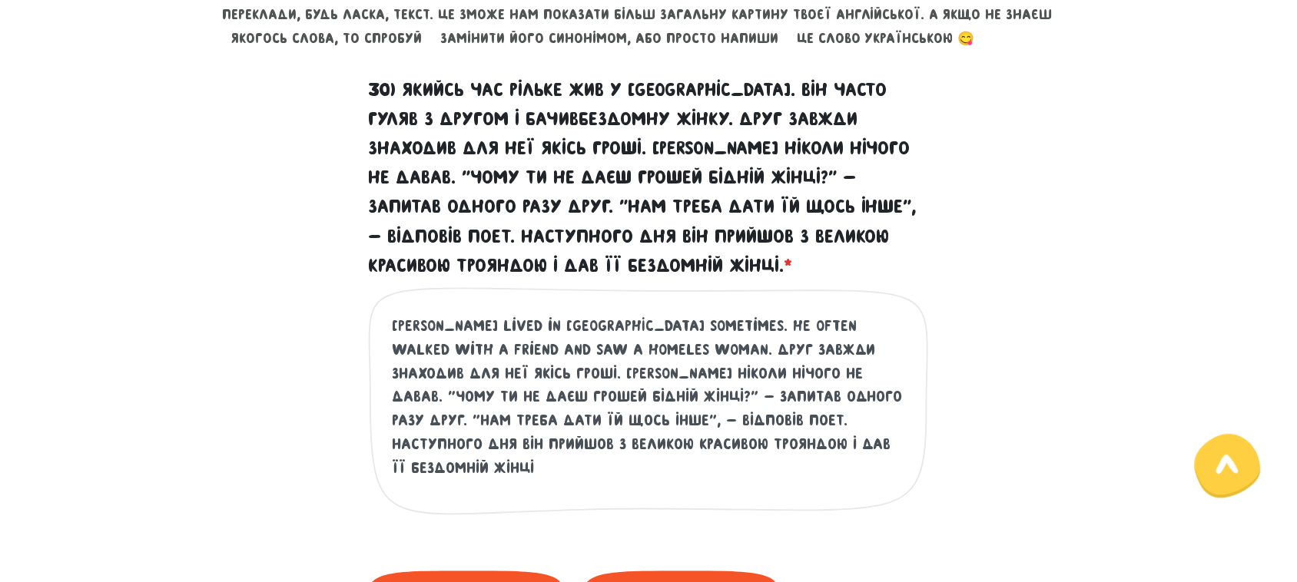
paste textarea "He often walked with a friend and saw a homeless woman"
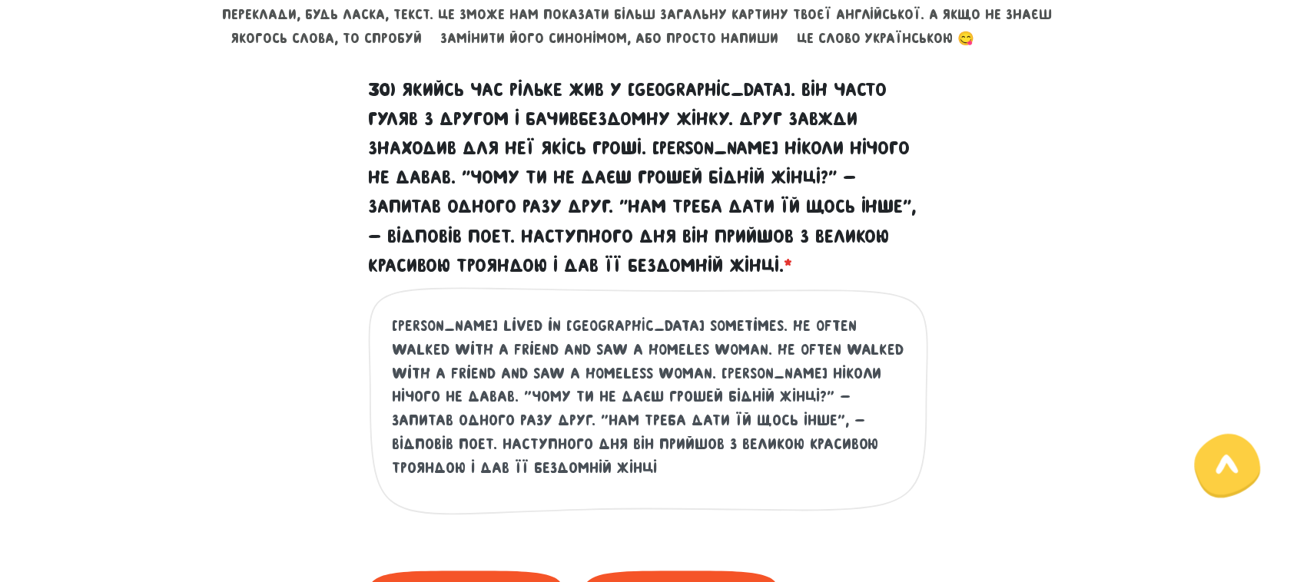
click at [584, 350] on textarea "[PERSON_NAME] lived in [GEOGRAPHIC_DATA] sometimes. He often walked with a frie…" at bounding box center [649, 409] width 515 height 189
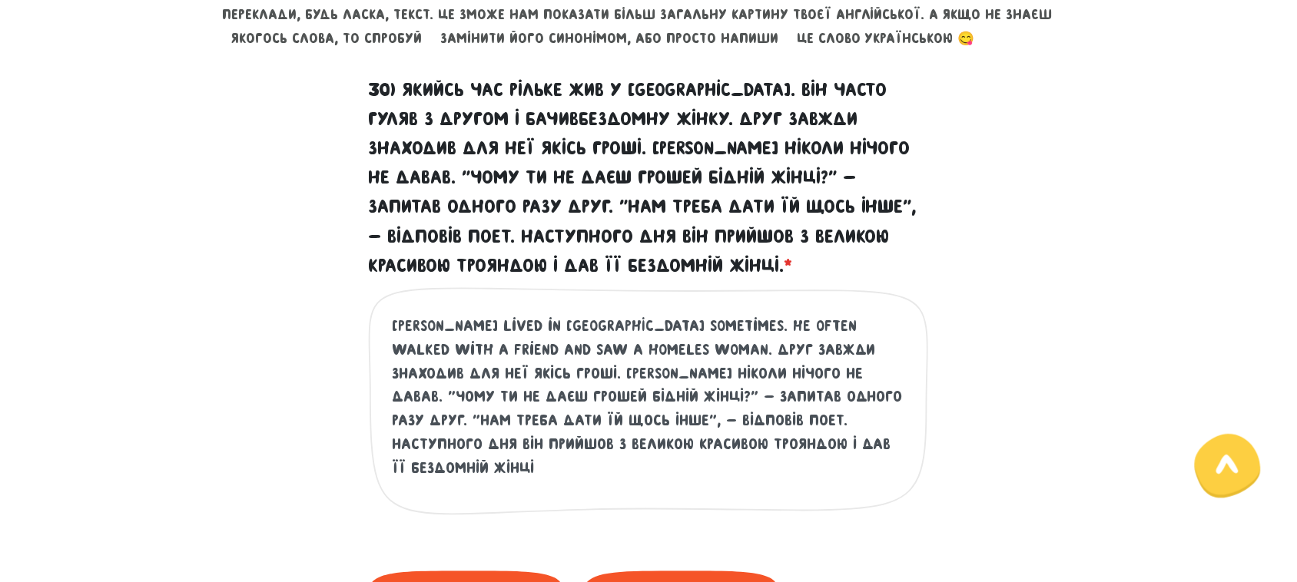
paste textarea "friend always found some money for her"
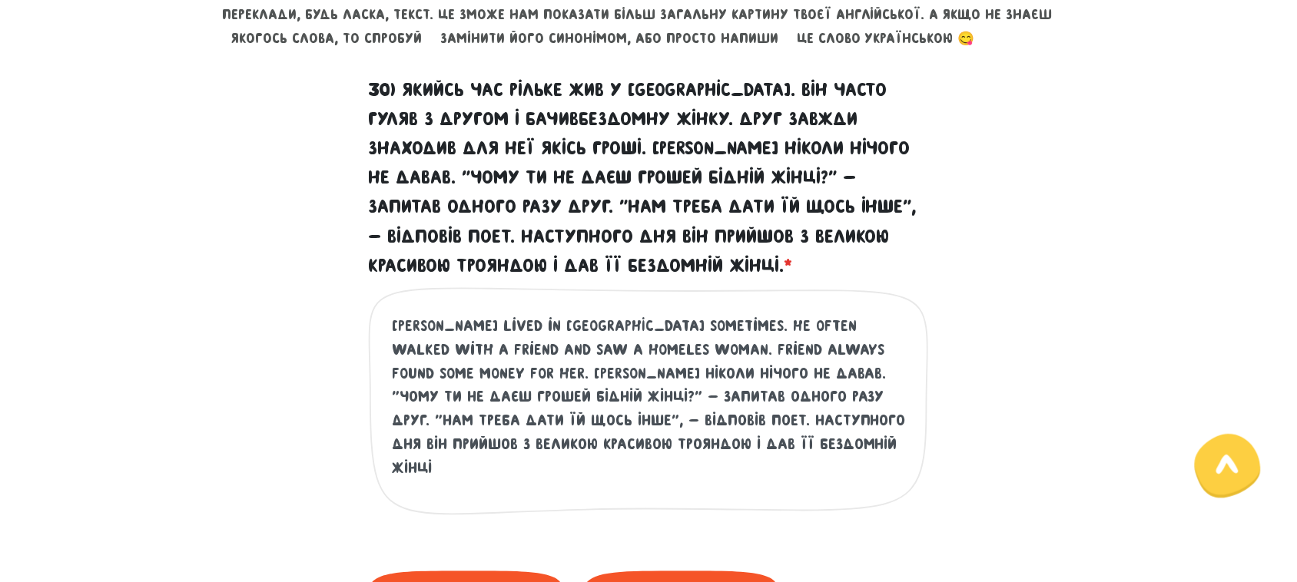
click at [569, 344] on textarea "[PERSON_NAME] lived in [GEOGRAPHIC_DATA] sometimes. He often walked with a frie…" at bounding box center [649, 409] width 515 height 189
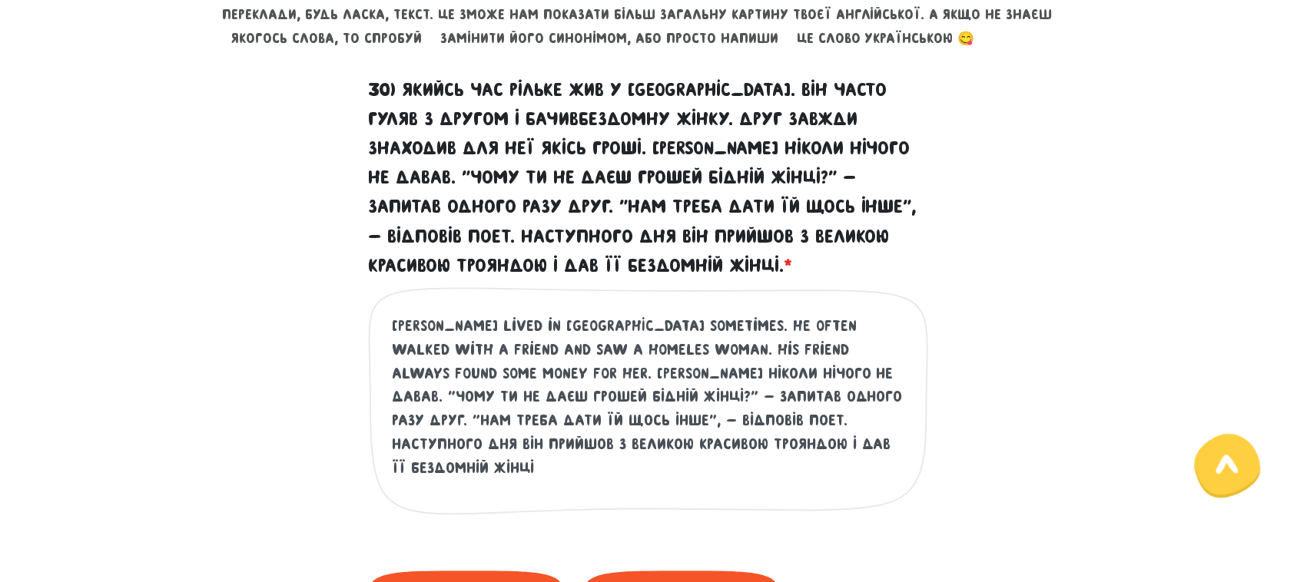
click at [636, 352] on textarea "[PERSON_NAME] lived in [GEOGRAPHIC_DATA] sometimes. He often walked with a frie…" at bounding box center [649, 409] width 515 height 189
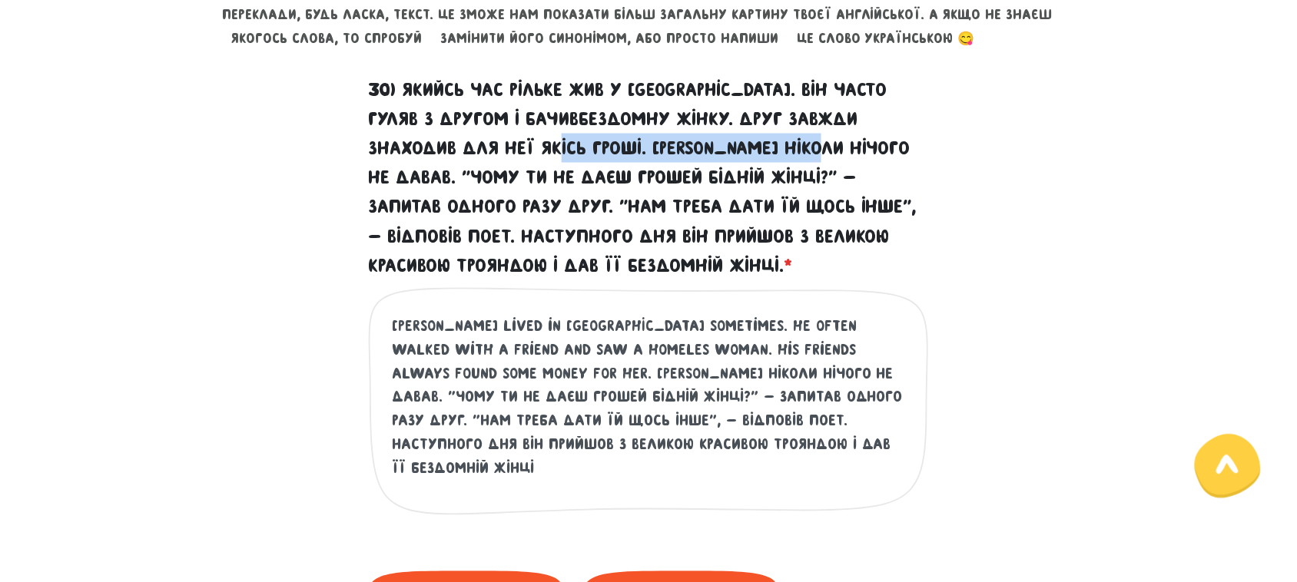
drag, startPoint x: 519, startPoint y: 144, endPoint x: 789, endPoint y: 151, distance: 270.6
click at [789, 151] on label "30) Якийсь час Рільке жив у [GEOGRAPHIC_DATA]. Він часто гуляв з другом і бачив…" at bounding box center [648, 178] width 561 height 207
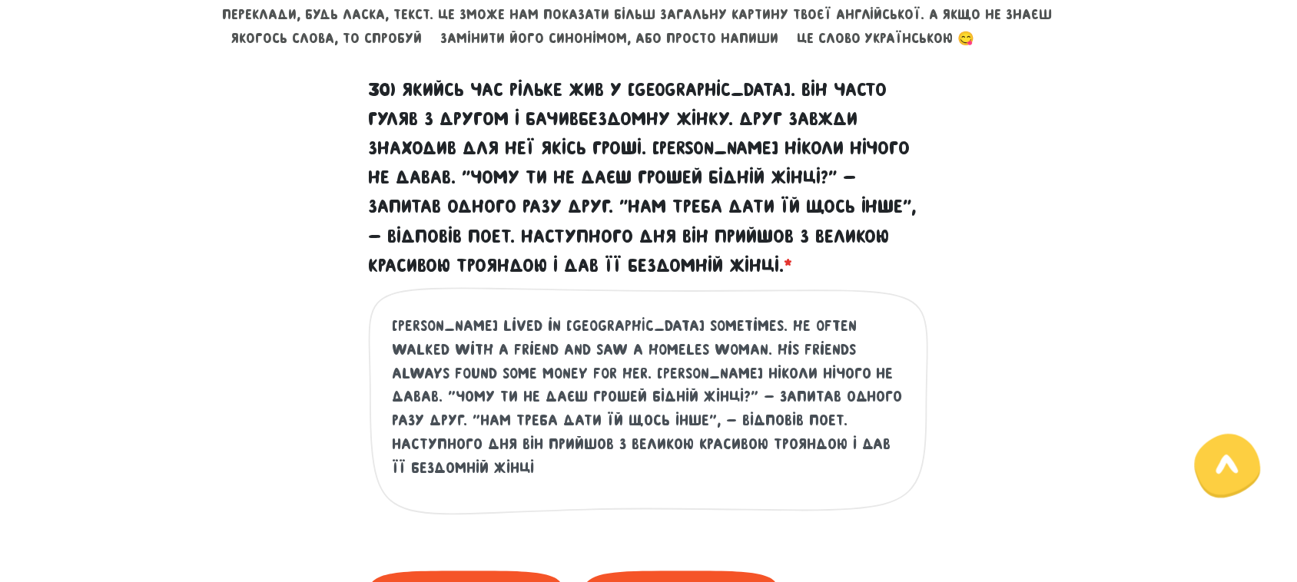
drag, startPoint x: 396, startPoint y: 324, endPoint x: 427, endPoint y: 324, distance: 31.5
click at [427, 324] on textarea "[PERSON_NAME] lived in [GEOGRAPHIC_DATA] sometimes. He often walked with a frie…" at bounding box center [649, 409] width 515 height 189
drag, startPoint x: 397, startPoint y: 374, endPoint x: 428, endPoint y: 374, distance: 31.5
click at [427, 374] on div "[PERSON_NAME] lived in [GEOGRAPHIC_DATA] sometimes. He often walked with a frie…" at bounding box center [648, 414] width 561 height 254
drag, startPoint x: 434, startPoint y: 374, endPoint x: 385, endPoint y: 374, distance: 49.2
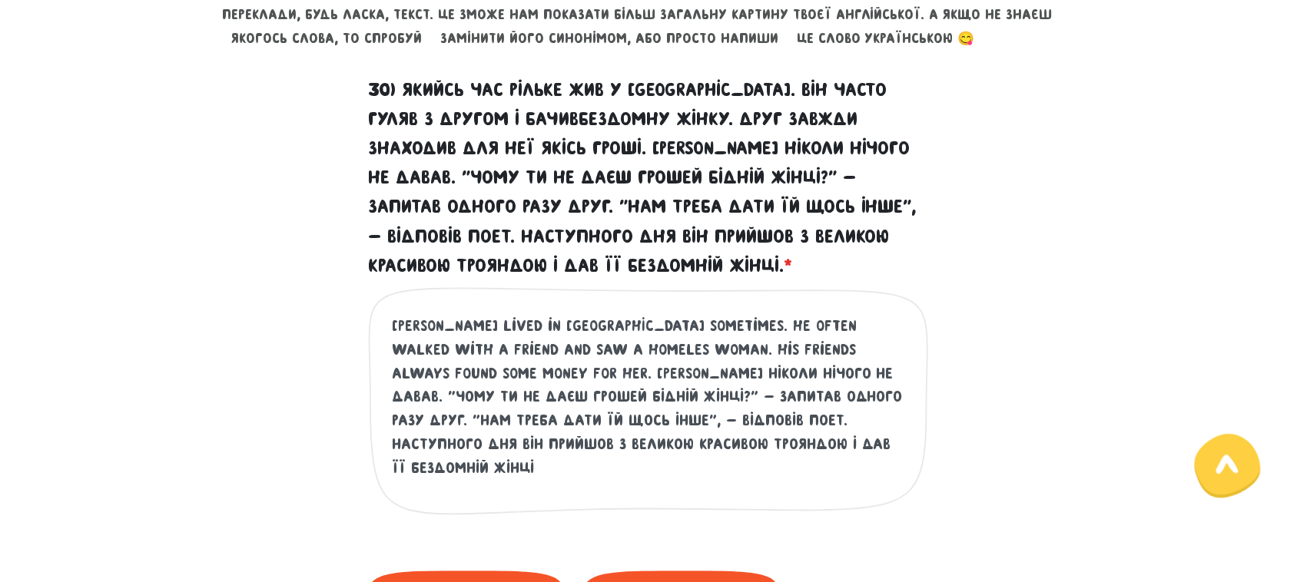
click at [385, 374] on div "[PERSON_NAME] lived in [GEOGRAPHIC_DATA] sometimes. He often walked with a frie…" at bounding box center [648, 414] width 561 height 254
paste textarea "rilke"
drag, startPoint x: 434, startPoint y: 371, endPoint x: 480, endPoint y: 371, distance: 46.1
click at [480, 371] on textarea "[PERSON_NAME] lived in [GEOGRAPHIC_DATA] sometimes. He often walked with a frie…" at bounding box center [649, 409] width 515 height 189
drag, startPoint x: 654, startPoint y: 347, endPoint x: 705, endPoint y: 347, distance: 51.5
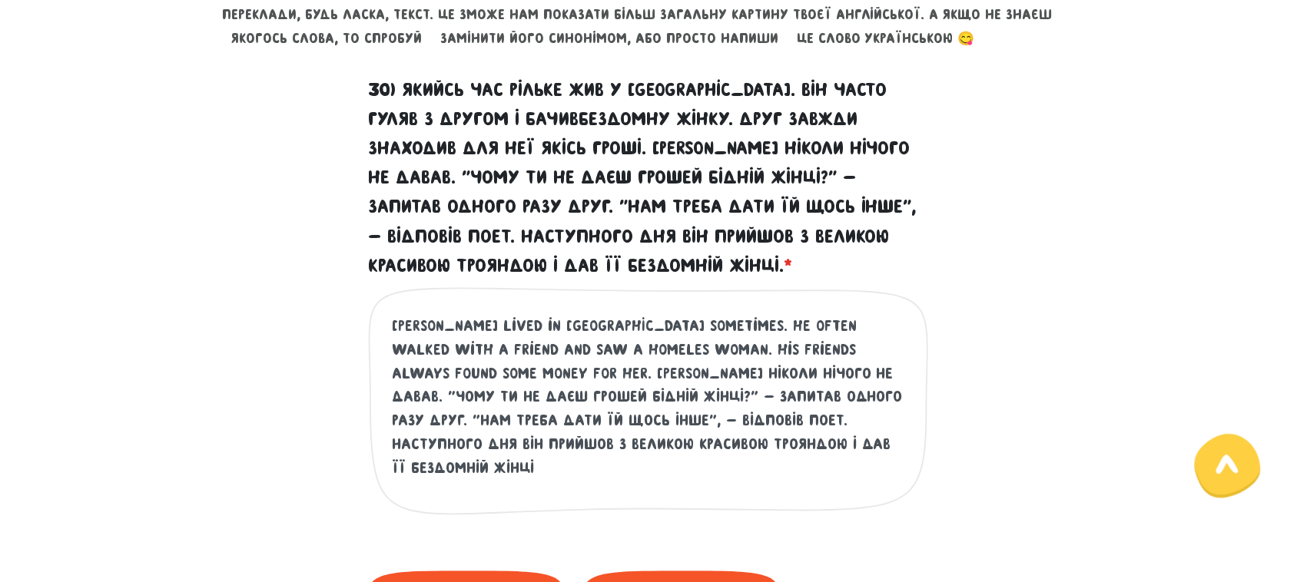
click at [705, 347] on textarea "[PERSON_NAME] lived in [GEOGRAPHIC_DATA] sometimes. He often walked with a frie…" at bounding box center [649, 409] width 515 height 189
drag, startPoint x: 433, startPoint y: 371, endPoint x: 480, endPoint y: 371, distance: 47.6
click at [480, 371] on textarea "[PERSON_NAME] lived in [GEOGRAPHIC_DATA] sometimes. He often walked with a frie…" at bounding box center [649, 409] width 515 height 189
paste textarea "always"
drag, startPoint x: 478, startPoint y: 371, endPoint x: 596, endPoint y: 377, distance: 118.5
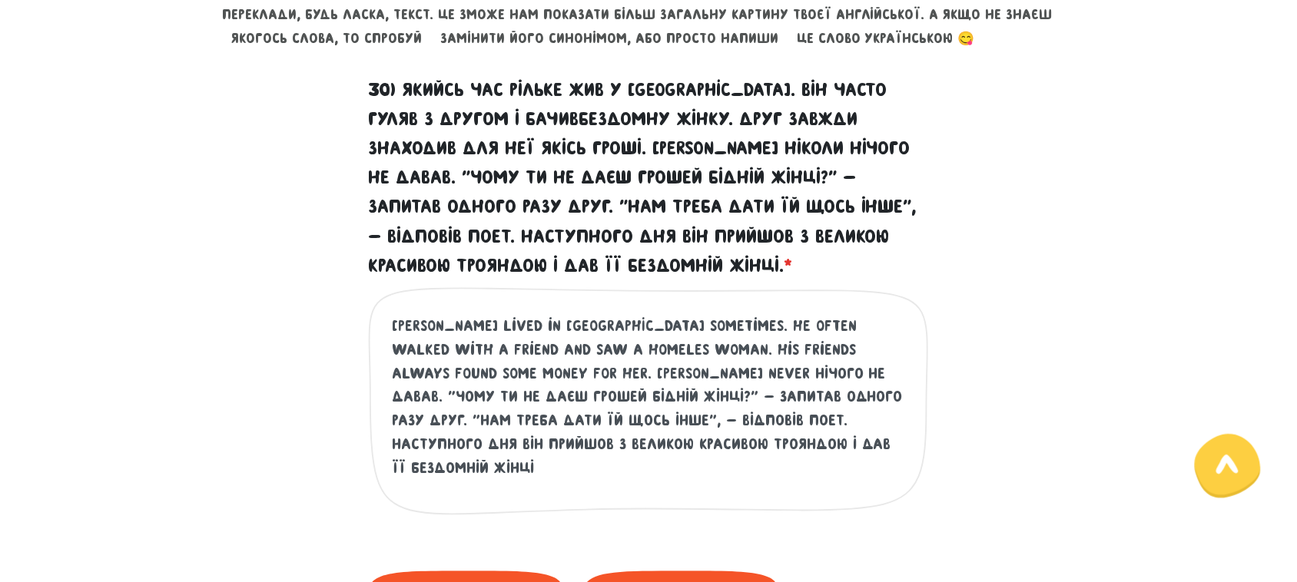
click at [596, 377] on textarea "[PERSON_NAME] lived in [GEOGRAPHIC_DATA] sometimes. He often walked with a frie…" at bounding box center [649, 409] width 515 height 189
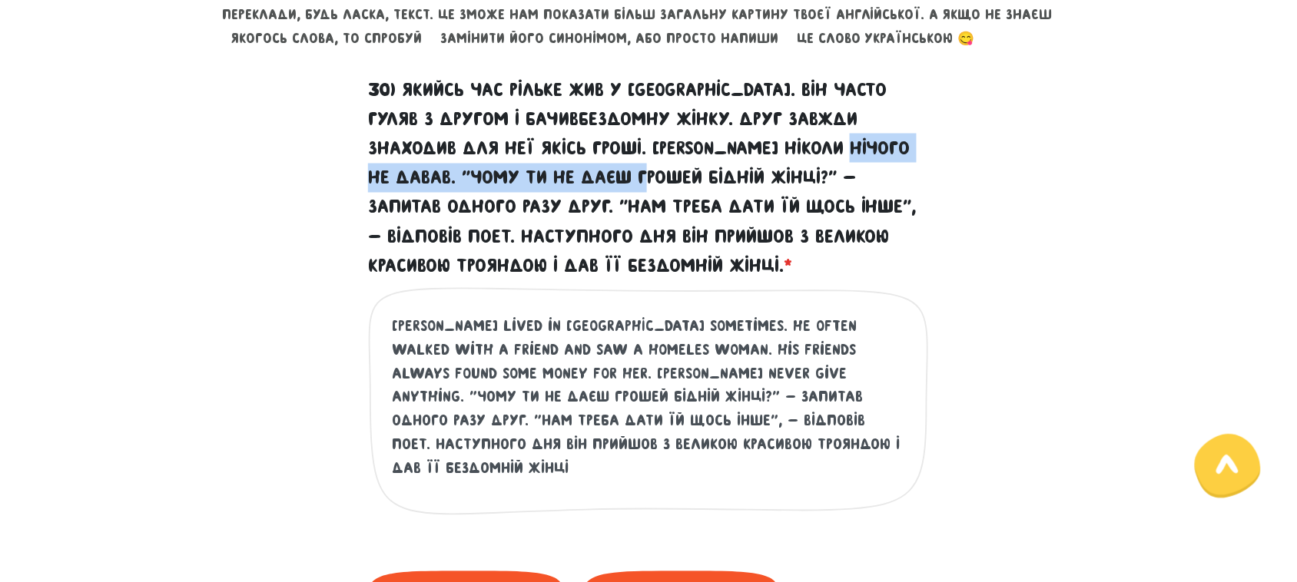
drag, startPoint x: 817, startPoint y: 144, endPoint x: 613, endPoint y: 178, distance: 206.4
click at [613, 178] on label "30) Якийсь час Рільке жив у [GEOGRAPHIC_DATA]. Він часто гуляв з другом і бачив…" at bounding box center [648, 178] width 561 height 207
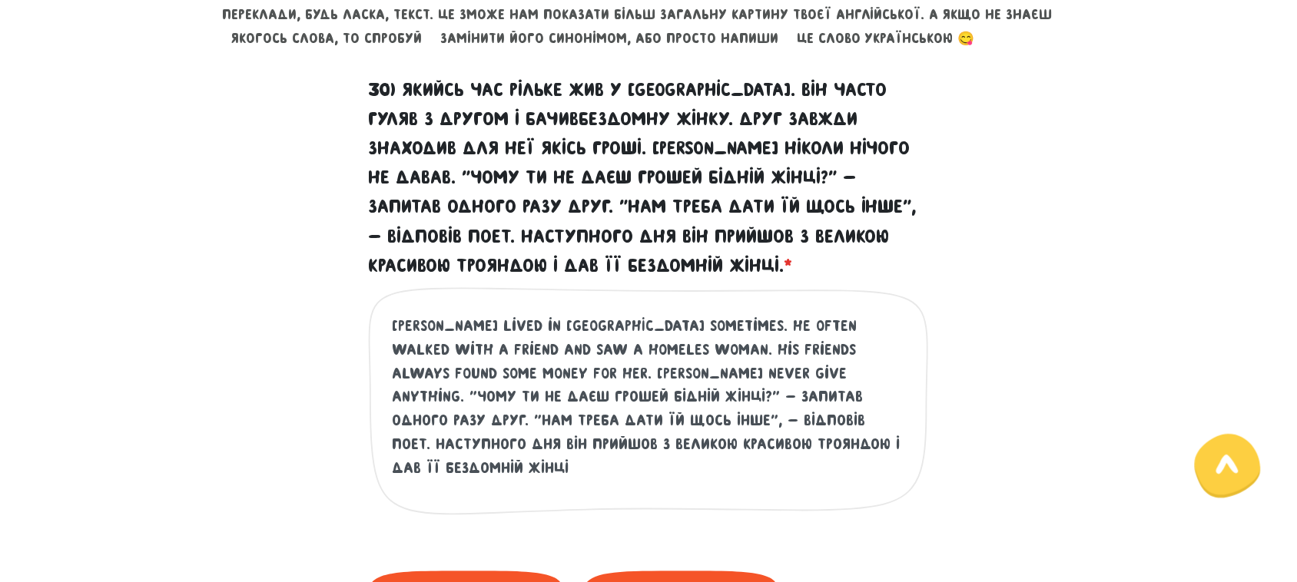
drag, startPoint x: 596, startPoint y: 370, endPoint x: 717, endPoint y: 370, distance: 121.4
click at [717, 370] on textarea "[PERSON_NAME] lived in [GEOGRAPHIC_DATA] sometimes. He often walked with a frie…" at bounding box center [649, 409] width 515 height 189
paste textarea "Why don’t you give money"
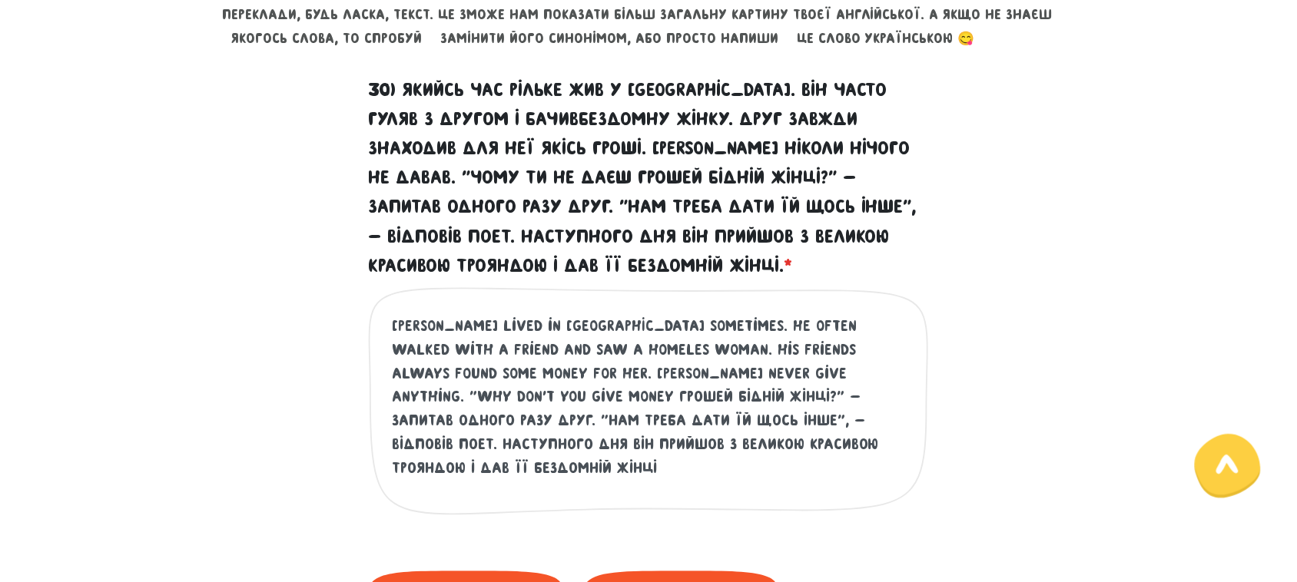
drag, startPoint x: 792, startPoint y: 369, endPoint x: 844, endPoint y: 369, distance: 51.5
click at [844, 369] on textarea "[PERSON_NAME] lived in [GEOGRAPHIC_DATA] sometimes. He often walked with a frie…" at bounding box center [649, 409] width 515 height 189
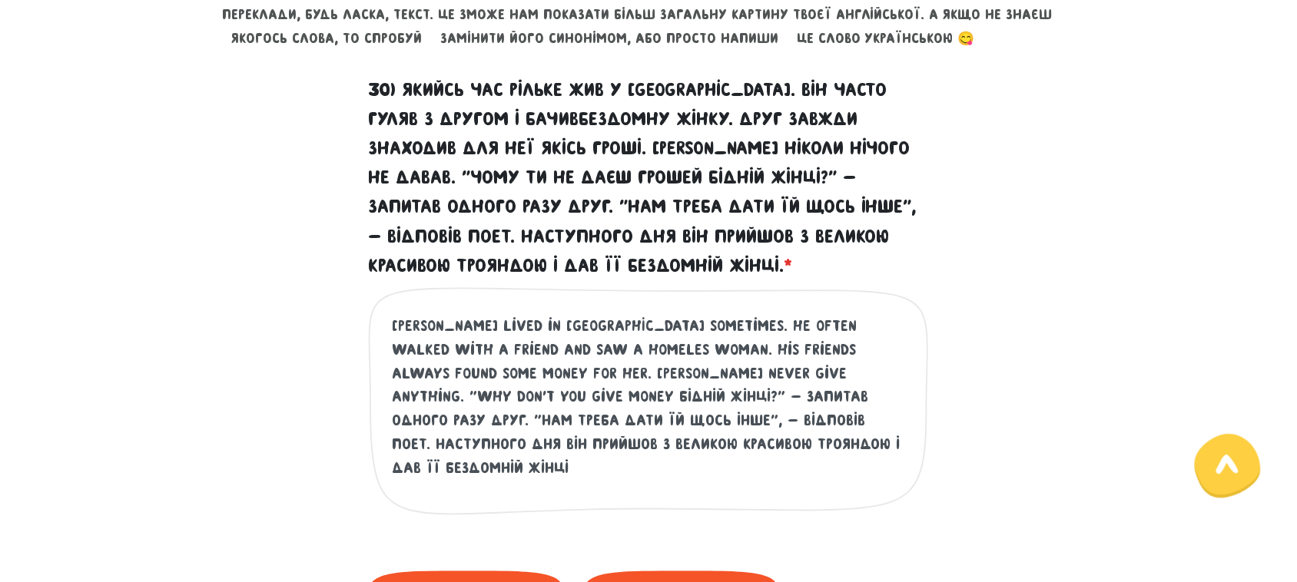
drag, startPoint x: 791, startPoint y: 367, endPoint x: 881, endPoint y: 373, distance: 90.2
click at [881, 373] on textarea "[PERSON_NAME] lived in [GEOGRAPHIC_DATA] sometimes. He often walked with a frie…" at bounding box center [649, 409] width 515 height 189
drag, startPoint x: 409, startPoint y: 394, endPoint x: 466, endPoint y: 393, distance: 57.7
click at [466, 393] on textarea "[PERSON_NAME] lived in [GEOGRAPHIC_DATA] sometimes. He often walked with a frie…" at bounding box center [649, 409] width 515 height 189
drag, startPoint x: 456, startPoint y: 397, endPoint x: 579, endPoint y: 396, distance: 122.9
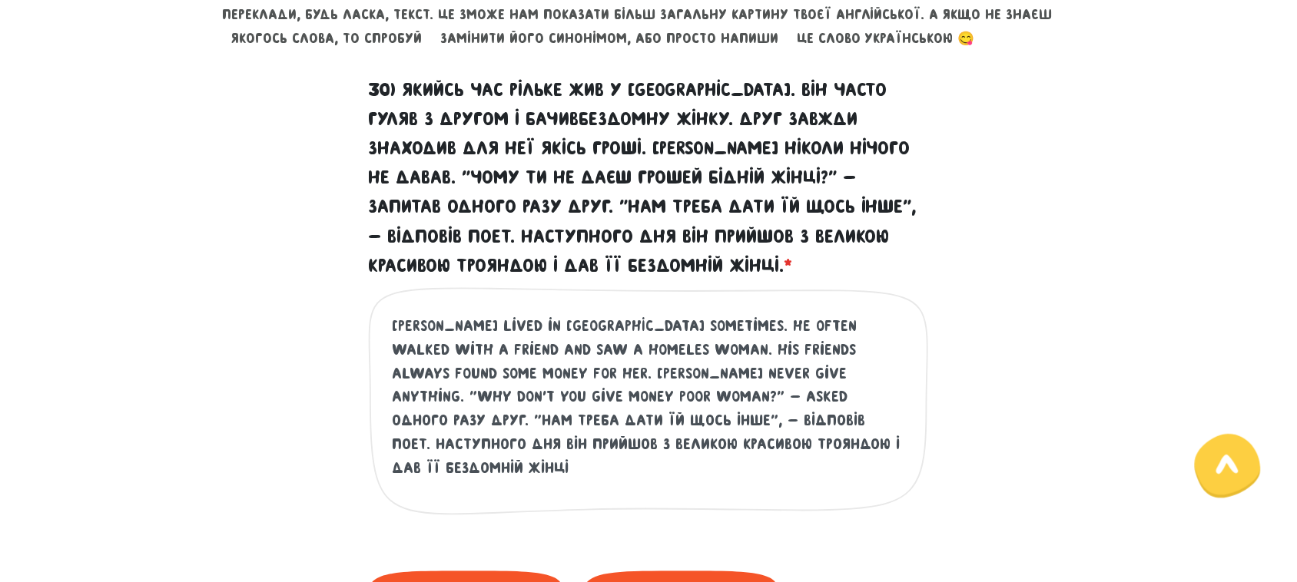
click at [579, 396] on textarea "[PERSON_NAME] lived in [GEOGRAPHIC_DATA] sometimes. He often walked with a frie…" at bounding box center [649, 409] width 515 height 189
click at [408, 393] on textarea "[PERSON_NAME] lived in [GEOGRAPHIC_DATA] sometimes. He often walked with a frie…" at bounding box center [649, 409] width 515 height 189
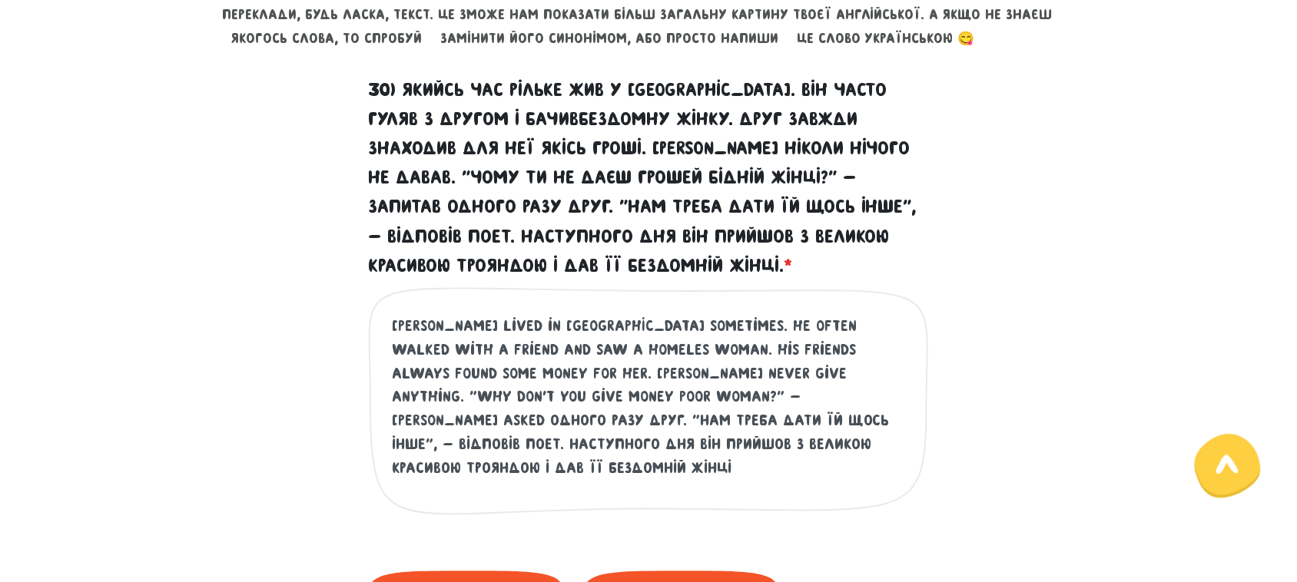
drag, startPoint x: 509, startPoint y: 392, endPoint x: 638, endPoint y: 400, distance: 128.6
click at [638, 400] on textarea "[PERSON_NAME] lived in [GEOGRAPHIC_DATA] sometimes. He often walked with a frie…" at bounding box center [649, 409] width 515 height 189
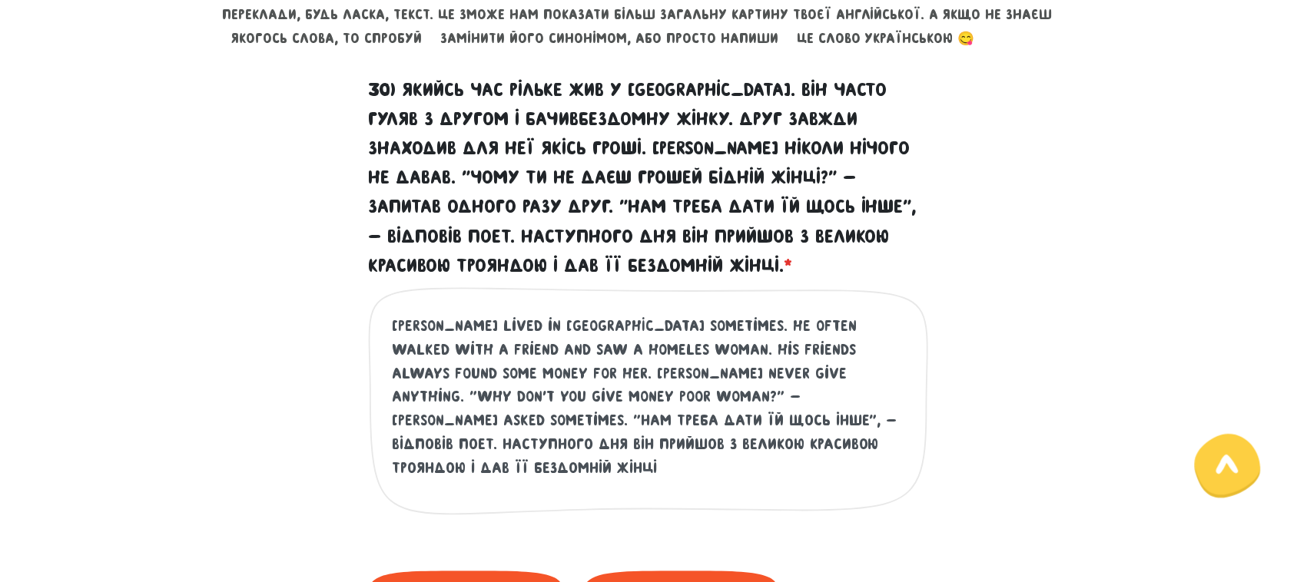
drag, startPoint x: 423, startPoint y: 400, endPoint x: 578, endPoint y: 400, distance: 154.5
click at [578, 400] on textarea "[PERSON_NAME] lived in [GEOGRAPHIC_DATA] sometimes. He often walked with a frie…" at bounding box center [649, 409] width 515 height 189
click at [579, 402] on textarea "[PERSON_NAME] lived in [GEOGRAPHIC_DATA] sometimes. He often walked with a frie…" at bounding box center [649, 409] width 515 height 189
drag, startPoint x: 596, startPoint y: 394, endPoint x: 626, endPoint y: 400, distance: 30.6
click at [626, 400] on textarea "[PERSON_NAME] lived in [GEOGRAPHIC_DATA] sometimes. He often walked with a frie…" at bounding box center [649, 409] width 515 height 189
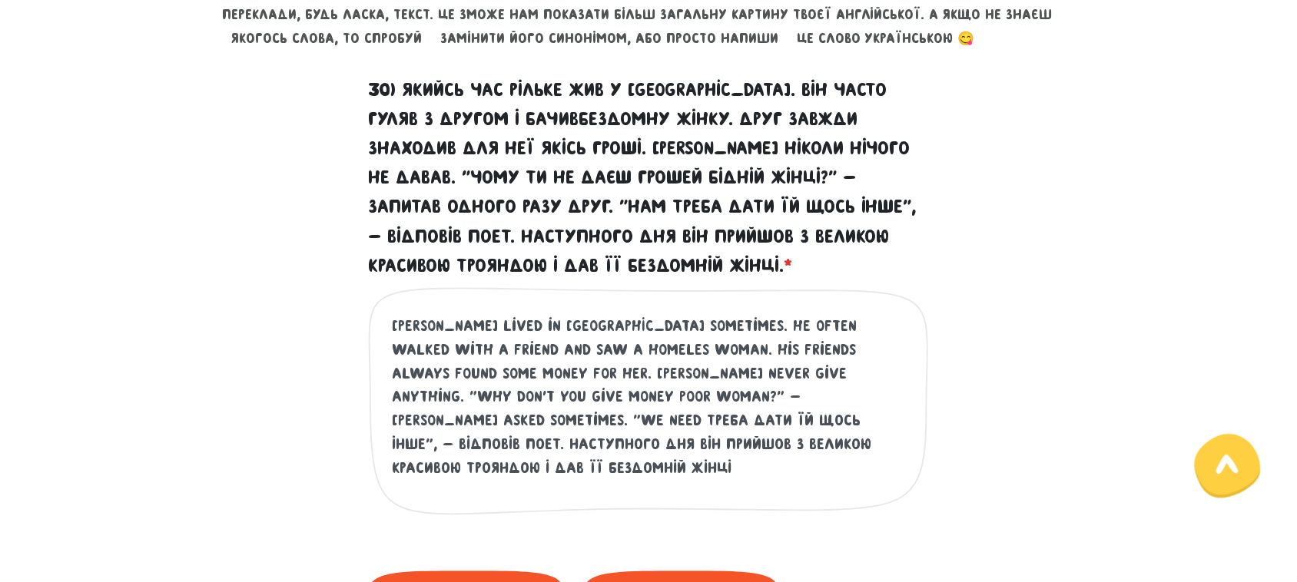
drag, startPoint x: 661, startPoint y: 393, endPoint x: 740, endPoint y: 396, distance: 79.2
click at [740, 396] on textarea "[PERSON_NAME] lived in [GEOGRAPHIC_DATA] sometimes. He often walked with a frie…" at bounding box center [649, 409] width 515 height 189
drag, startPoint x: 698, startPoint y: 396, endPoint x: 770, endPoint y: 396, distance: 72.2
click at [770, 396] on textarea "[PERSON_NAME] lived in [GEOGRAPHIC_DATA] sometimes. He often walked with a frie…" at bounding box center [649, 409] width 515 height 189
drag, startPoint x: 795, startPoint y: 396, endPoint x: 698, endPoint y: 398, distance: 97.6
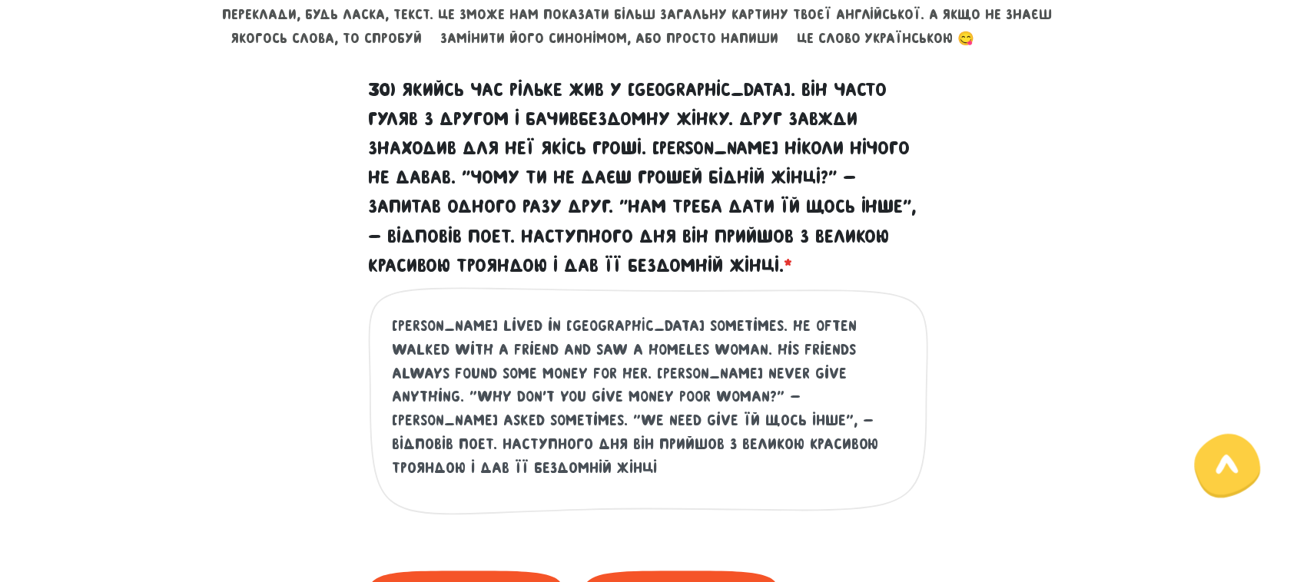
click at [698, 398] on textarea "[PERSON_NAME] lived in [GEOGRAPHIC_DATA] sometimes. He often walked with a frie…" at bounding box center [649, 409] width 515 height 189
drag, startPoint x: 596, startPoint y: 390, endPoint x: 801, endPoint y: 392, distance: 205.2
click at [801, 392] on textarea "[PERSON_NAME] lived in [GEOGRAPHIC_DATA] sometimes. He often walked with a frie…" at bounding box center [649, 409] width 515 height 189
click at [796, 398] on textarea "[PERSON_NAME] lived in [GEOGRAPHIC_DATA] sometimes. He often walked with a frie…" at bounding box center [649, 409] width 515 height 189
click at [696, 397] on textarea "[PERSON_NAME] lived in [GEOGRAPHIC_DATA] sometimes. He often walked with a frie…" at bounding box center [649, 409] width 515 height 189
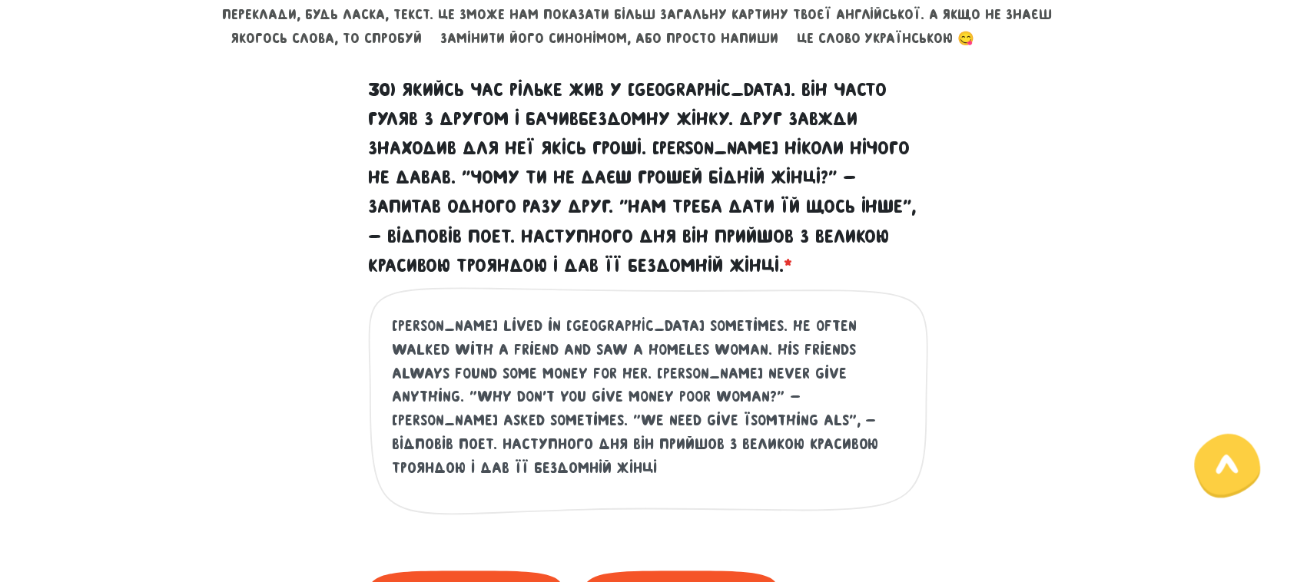
click at [701, 398] on textarea "[PERSON_NAME] lived in [GEOGRAPHIC_DATA] sometimes. He often walked with a frie…" at bounding box center [649, 409] width 515 height 189
drag, startPoint x: 771, startPoint y: 397, endPoint x: 792, endPoint y: 398, distance: 21.5
click at [792, 398] on textarea "[PERSON_NAME] lived in [GEOGRAPHIC_DATA] sometimes. He often walked with a frie…" at bounding box center [649, 409] width 515 height 189
click at [579, 394] on textarea "[PERSON_NAME] lived in [GEOGRAPHIC_DATA] sometimes. He often walked with a frie…" at bounding box center [649, 409] width 515 height 189
drag, startPoint x: 763, startPoint y: 397, endPoint x: 774, endPoint y: 408, distance: 15.2
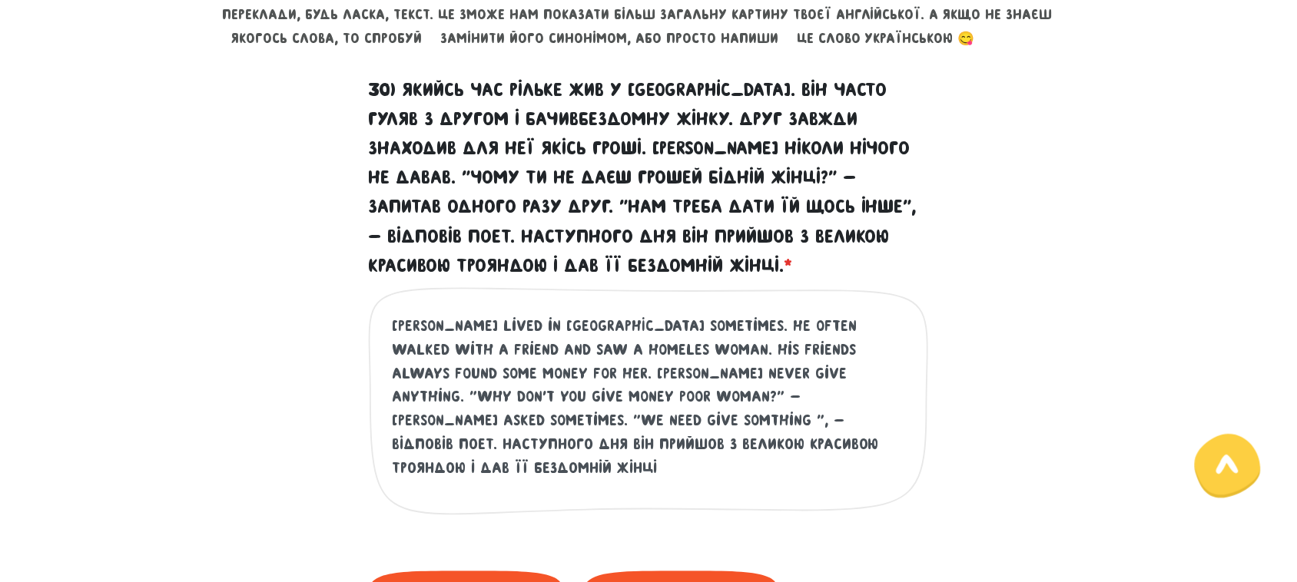
click at [765, 397] on textarea "[PERSON_NAME] lived in [GEOGRAPHIC_DATA] sometimes. He often walked with a frie…" at bounding box center [649, 409] width 515 height 189
click at [763, 396] on textarea "[PERSON_NAME] lived in [GEOGRAPHIC_DATA] sometimes. He often walked with a frie…" at bounding box center [649, 409] width 515 height 189
drag, startPoint x: 767, startPoint y: 393, endPoint x: 797, endPoint y: 393, distance: 30.0
click at [797, 393] on textarea "[PERSON_NAME] lived in [GEOGRAPHIC_DATA] sometimes. He often walked with a frie…" at bounding box center [649, 409] width 515 height 189
drag, startPoint x: 834, startPoint y: 396, endPoint x: 853, endPoint y: 406, distance: 21.7
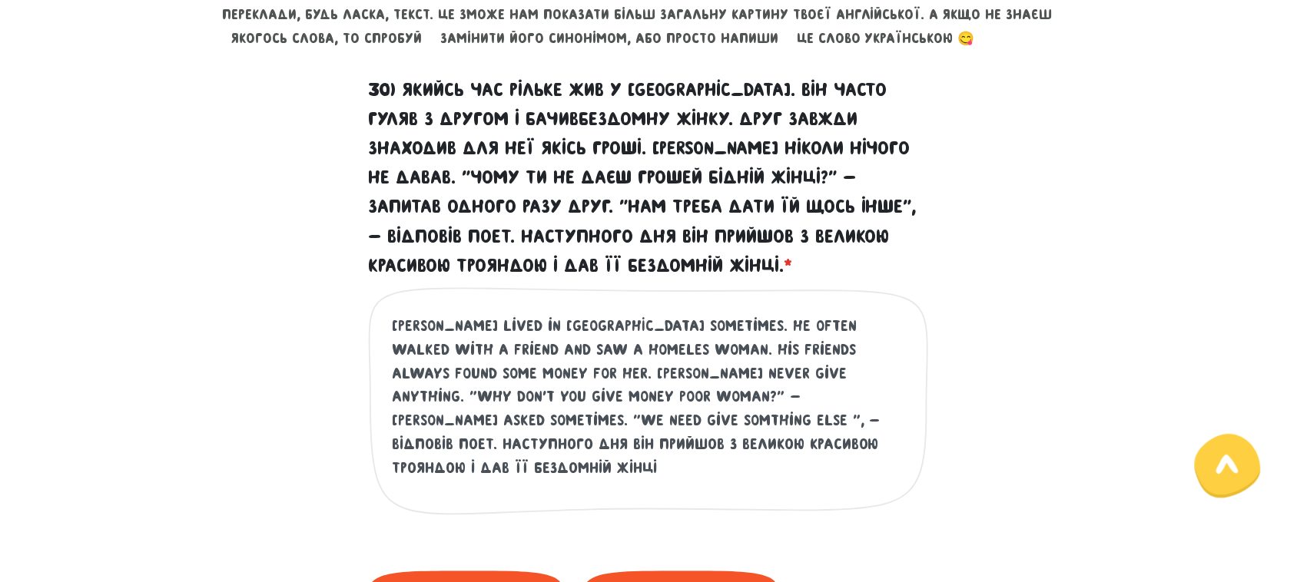
click at [853, 406] on textarea "[PERSON_NAME] lived in [GEOGRAPHIC_DATA] sometimes. He often walked with a frie…" at bounding box center [649, 409] width 515 height 189
click at [818, 389] on textarea "[PERSON_NAME] lived in [GEOGRAPHIC_DATA] sometimes. He often walked with a frie…" at bounding box center [649, 409] width 515 height 189
drag, startPoint x: 834, startPoint y: 393, endPoint x: 423, endPoint y: 416, distance: 411.0
click at [423, 416] on textarea "[PERSON_NAME] lived in [GEOGRAPHIC_DATA] sometimes. He often walked with a frie…" at bounding box center [649, 409] width 515 height 189
drag, startPoint x: 463, startPoint y: 416, endPoint x: 575, endPoint y: 442, distance: 115.2
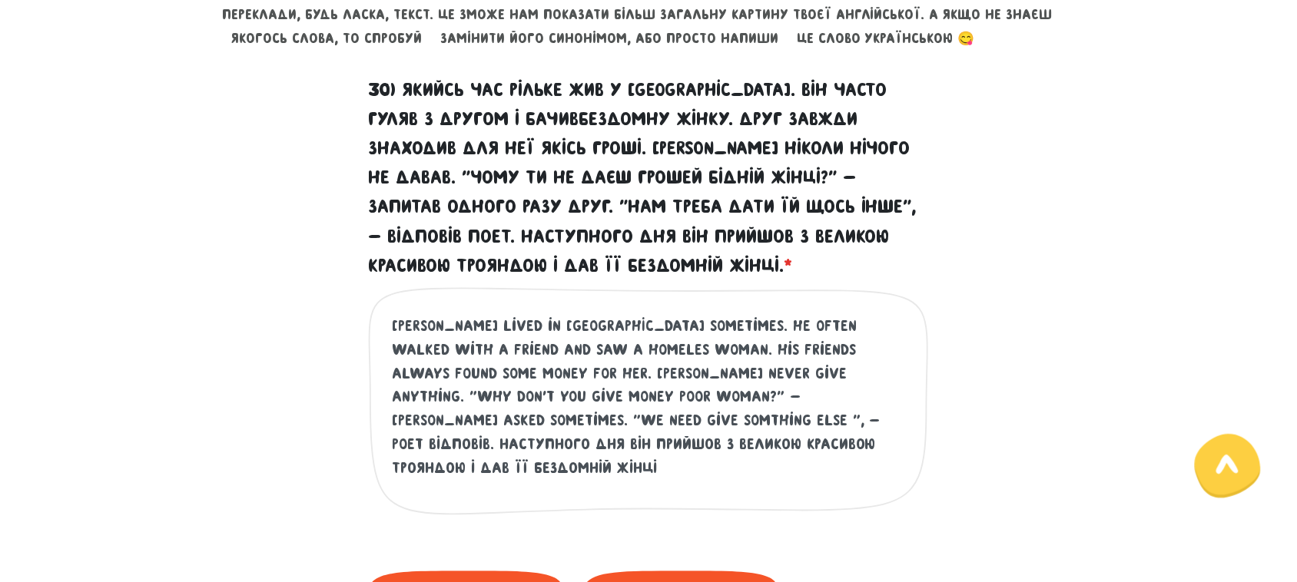
click at [575, 442] on textarea "[PERSON_NAME] lived in [GEOGRAPHIC_DATA] sometimes. He often walked with a frie…" at bounding box center [649, 409] width 515 height 189
paste textarea "he came with a large, beautiful rose and gave it to the homeless woman a next d…"
click at [821, 420] on textarea "[PERSON_NAME] lived in [GEOGRAPHIC_DATA] sometimes. He often walked with a frie…" at bounding box center [649, 409] width 515 height 189
click at [456, 447] on textarea "[PERSON_NAME] lived in [GEOGRAPHIC_DATA] sometimes. He often walked with a frie…" at bounding box center [649, 409] width 515 height 189
click at [626, 435] on textarea "[PERSON_NAME] lived in [GEOGRAPHIC_DATA] sometimes. He often walked with a frie…" at bounding box center [649, 409] width 515 height 189
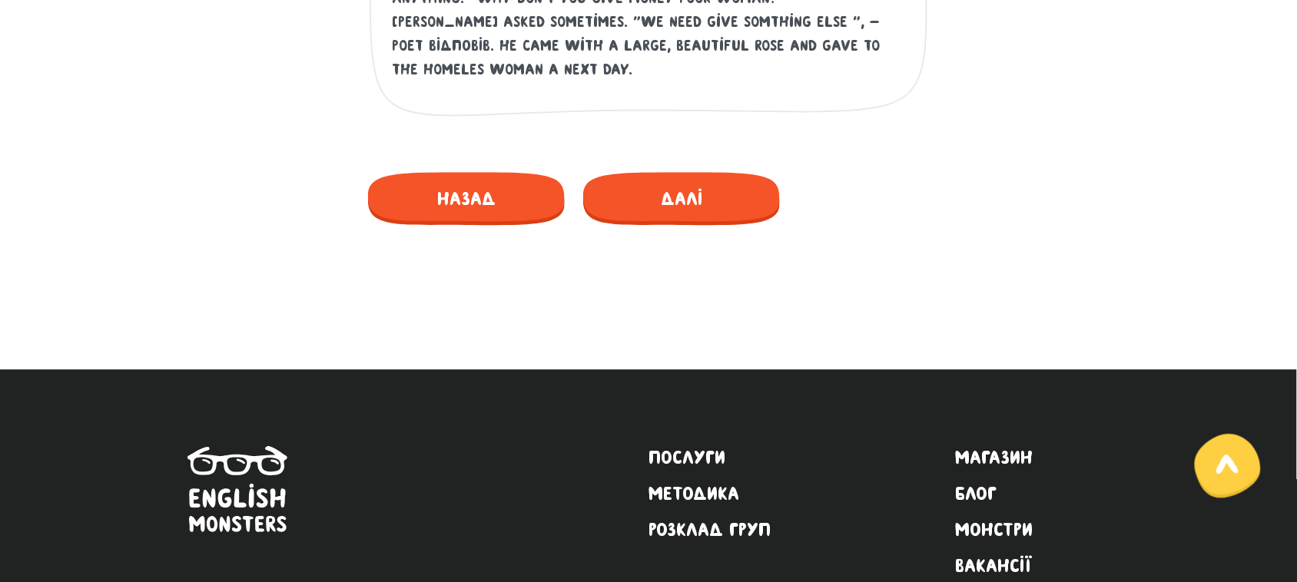
scroll to position [876, 0]
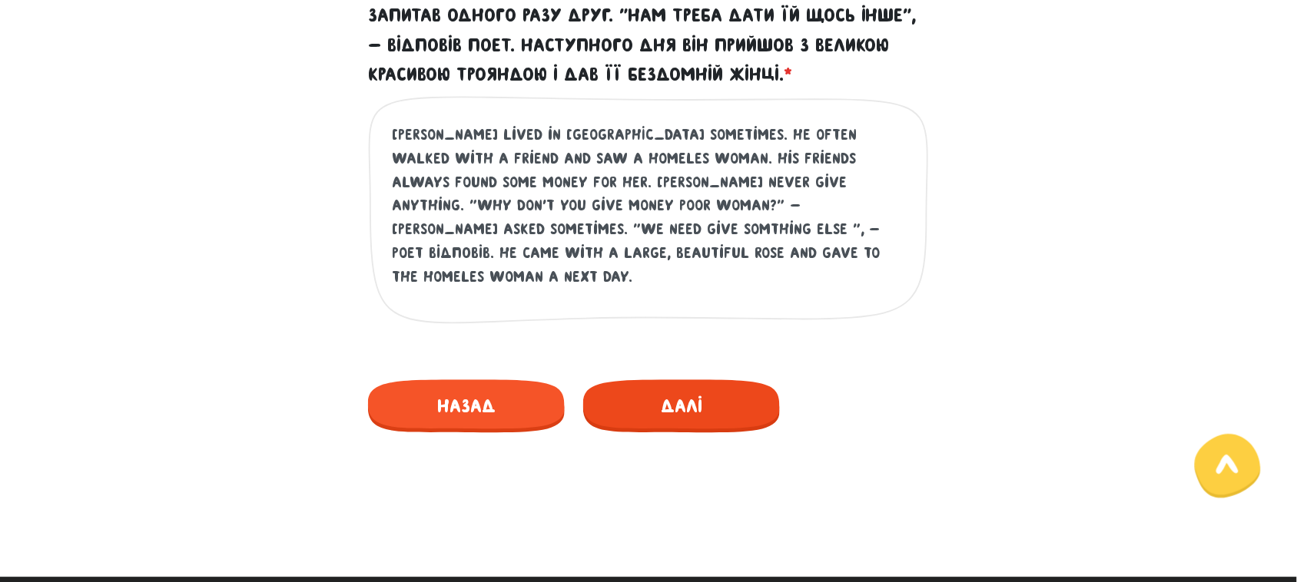
type textarea "[PERSON_NAME] lived in [GEOGRAPHIC_DATA] sometimes. He often walked with a frie…"
click at [689, 411] on span "Далі" at bounding box center [681, 406] width 197 height 53
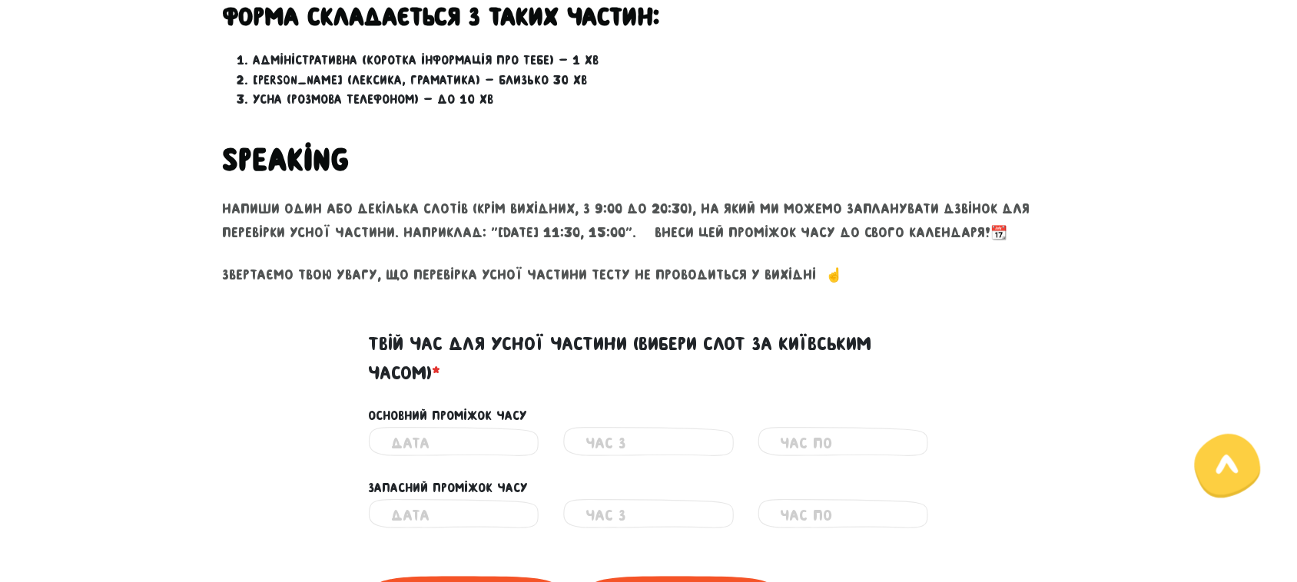
scroll to position [552, 0]
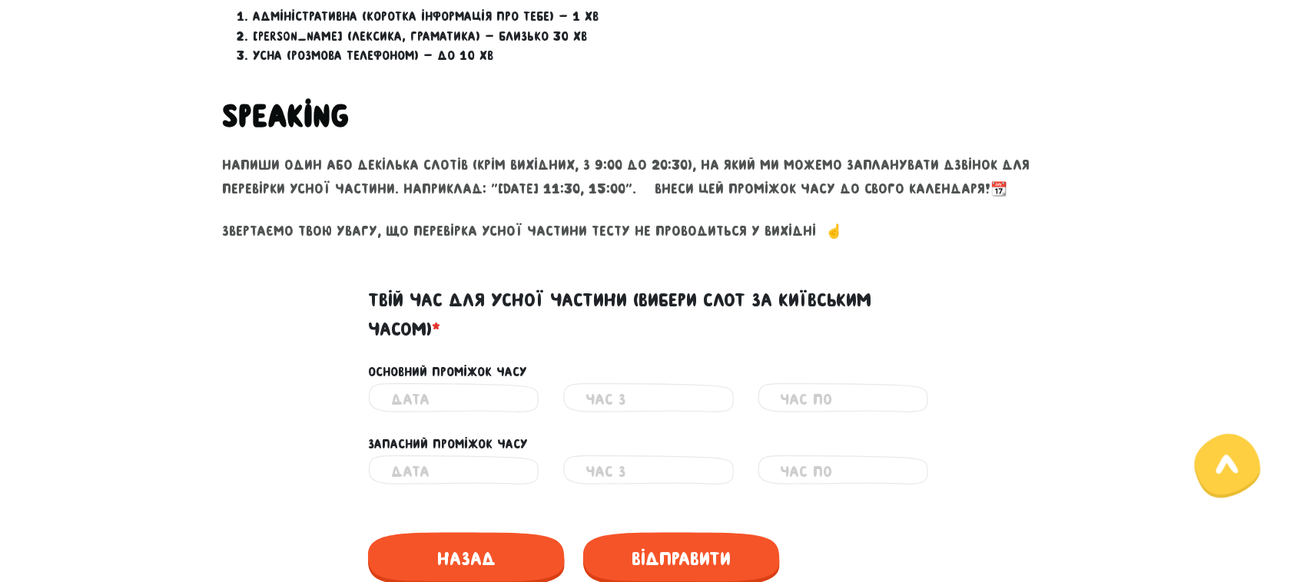
click at [455, 404] on input "text" at bounding box center [453, 400] width 125 height 35
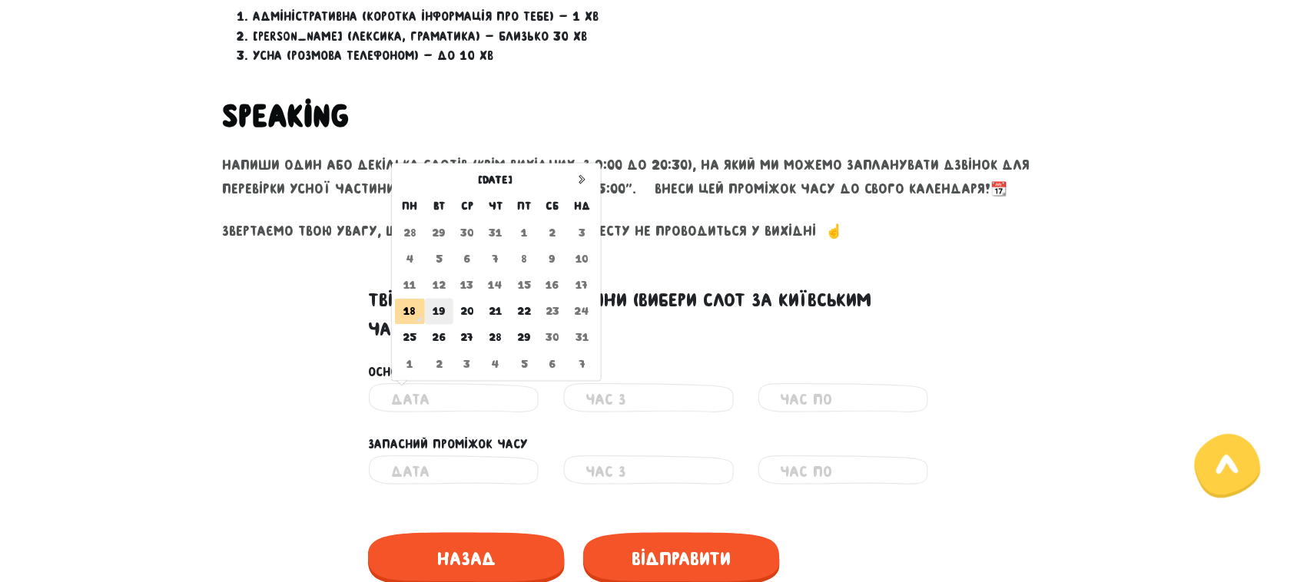
click at [436, 314] on td "19" at bounding box center [439, 312] width 28 height 26
type input "[DATE]"
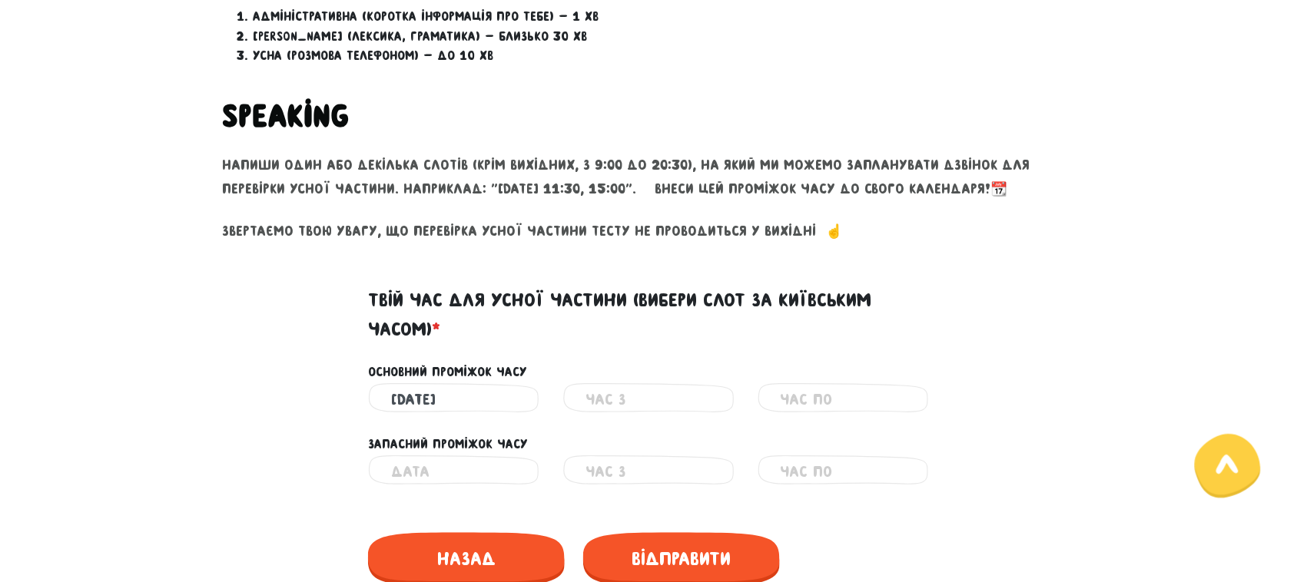
click at [621, 405] on input "text" at bounding box center [648, 400] width 125 height 35
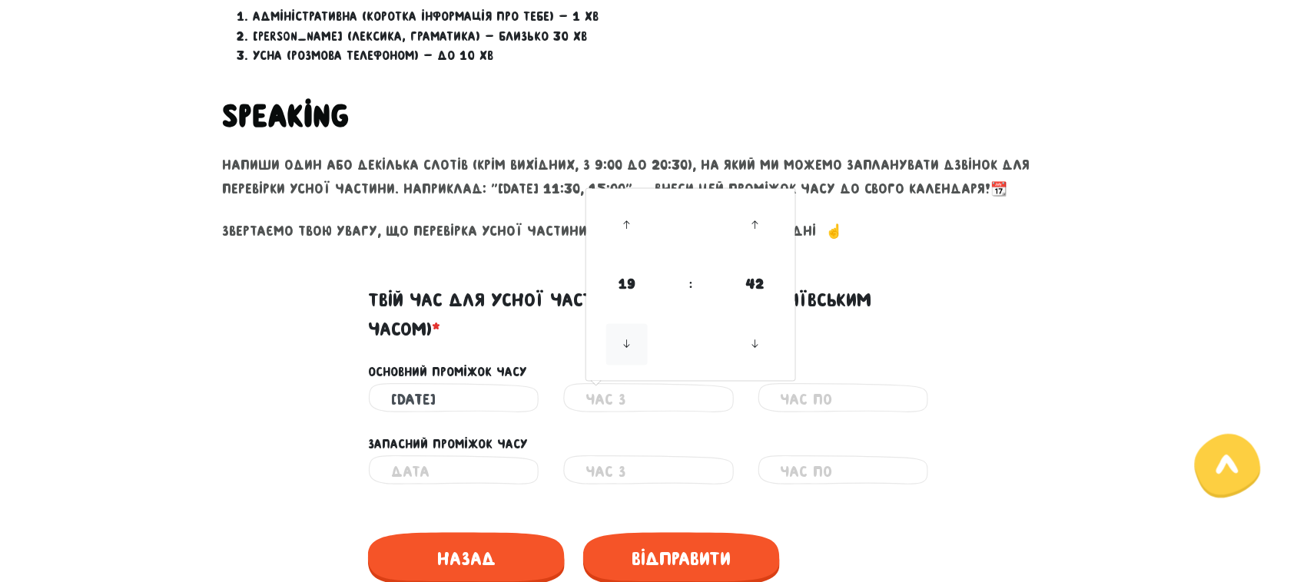
click at [626, 350] on icon at bounding box center [626, 344] width 41 height 41
click at [758, 344] on icon at bounding box center [755, 344] width 41 height 41
click at [757, 346] on icon at bounding box center [755, 344] width 41 height 41
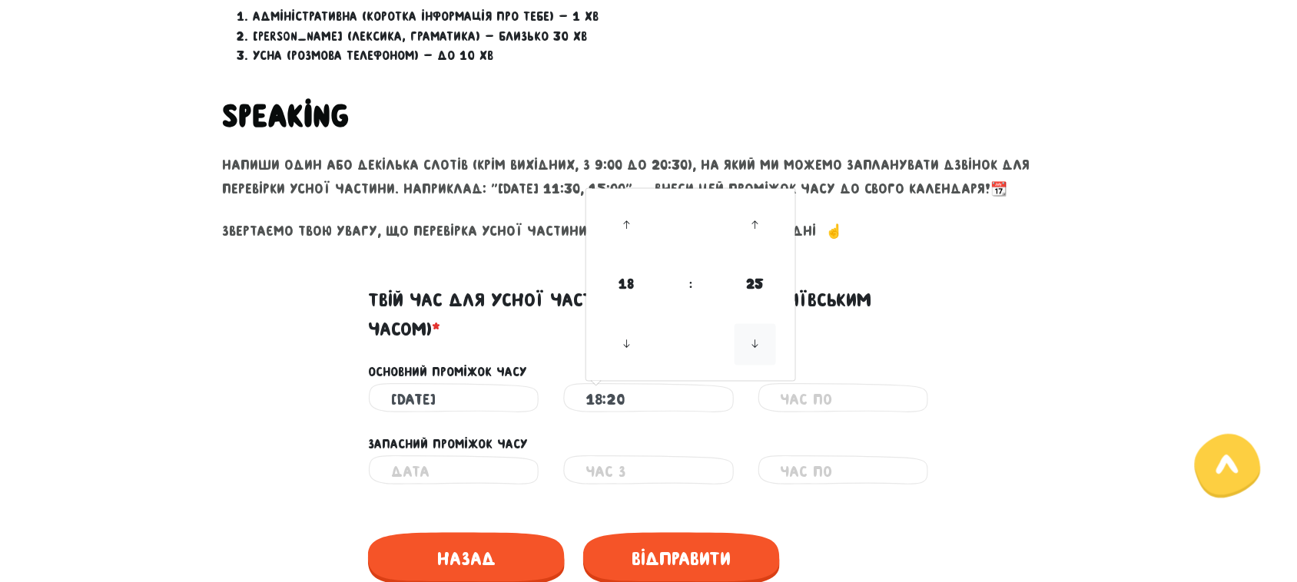
click at [757, 346] on icon at bounding box center [755, 344] width 41 height 41
type input "18:10"
click at [823, 397] on input "text" at bounding box center [843, 400] width 125 height 35
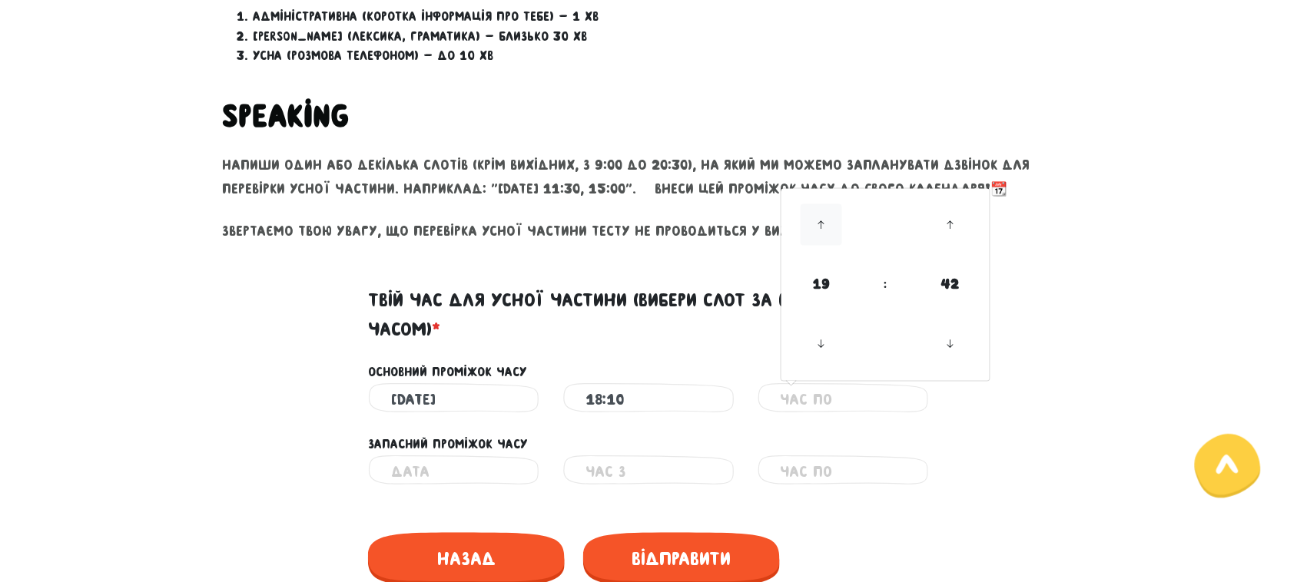
click at [819, 224] on icon at bounding box center [821, 224] width 41 height 41
click at [825, 227] on icon at bounding box center [821, 224] width 41 height 41
drag, startPoint x: 818, startPoint y: 278, endPoint x: 811, endPoint y: 247, distance: 32.3
click at [811, 247] on table "19 : 42" at bounding box center [886, 285] width 203 height 186
click at [951, 227] on icon at bounding box center [949, 224] width 41 height 41
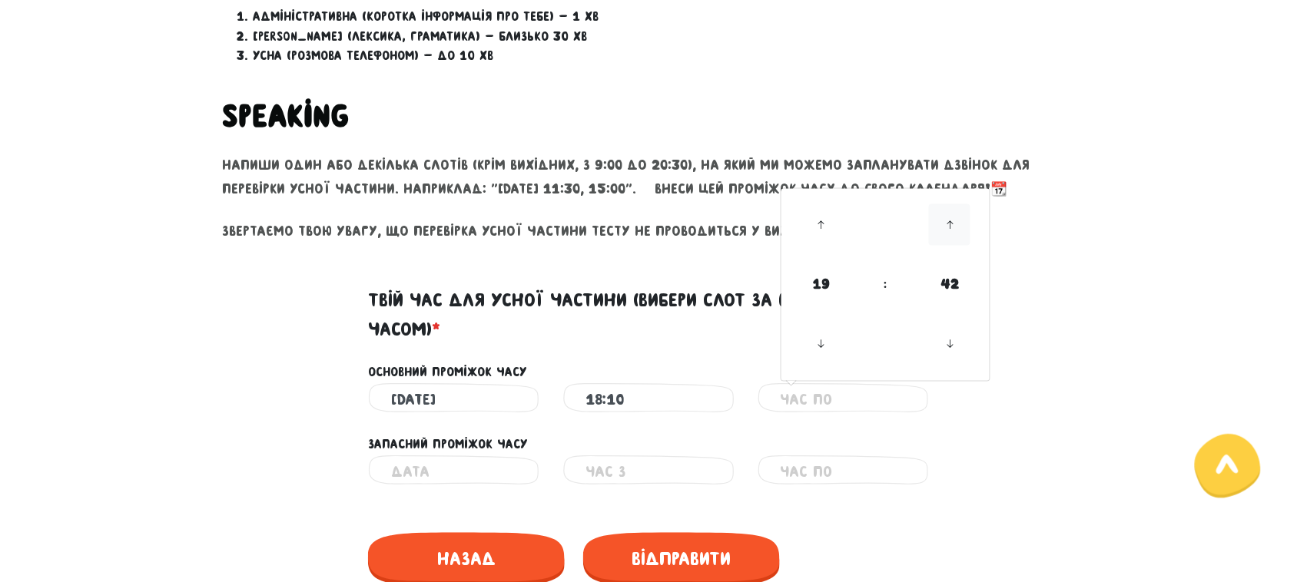
click at [951, 227] on icon at bounding box center [949, 224] width 41 height 41
click at [955, 336] on icon at bounding box center [949, 344] width 41 height 41
click at [957, 340] on icon at bounding box center [949, 344] width 41 height 41
drag, startPoint x: 947, startPoint y: 275, endPoint x: 913, endPoint y: 289, distance: 37.2
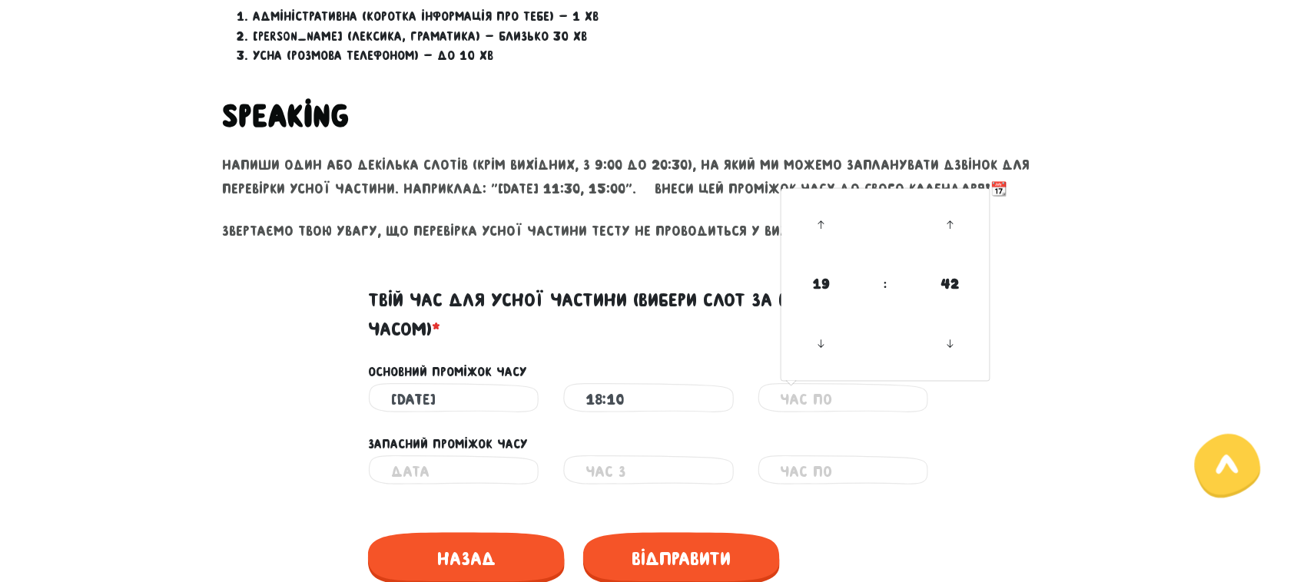
click at [949, 280] on span "42" at bounding box center [949, 284] width 41 height 41
click at [805, 400] on input "text" at bounding box center [843, 400] width 125 height 35
click at [811, 393] on input "text" at bounding box center [843, 400] width 125 height 35
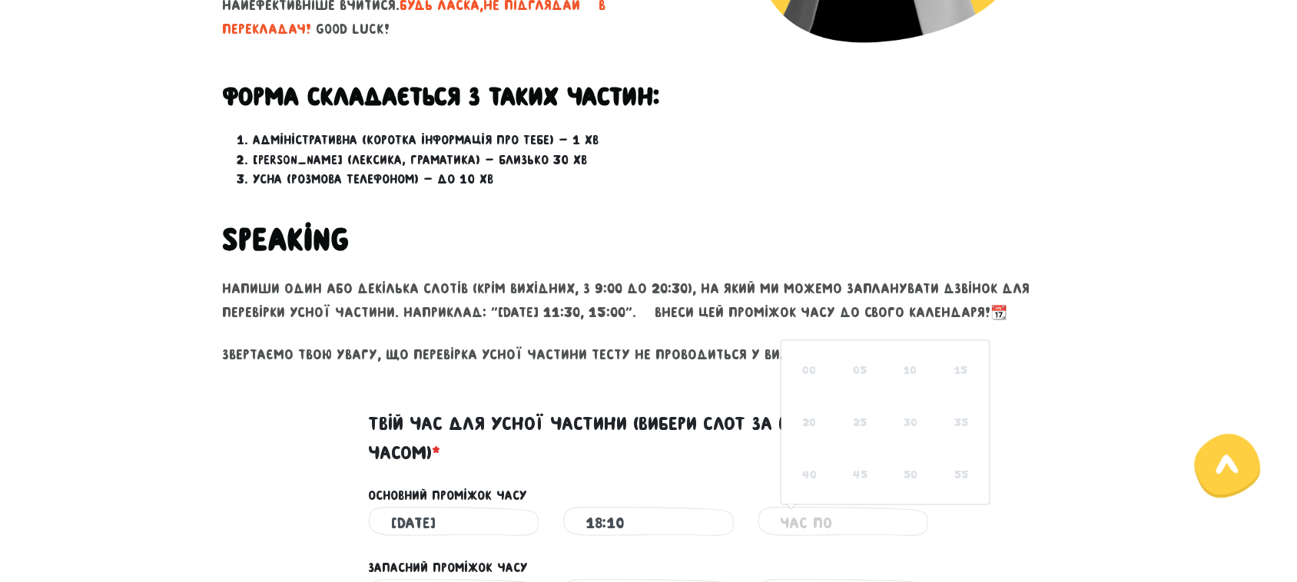
scroll to position [648, 0]
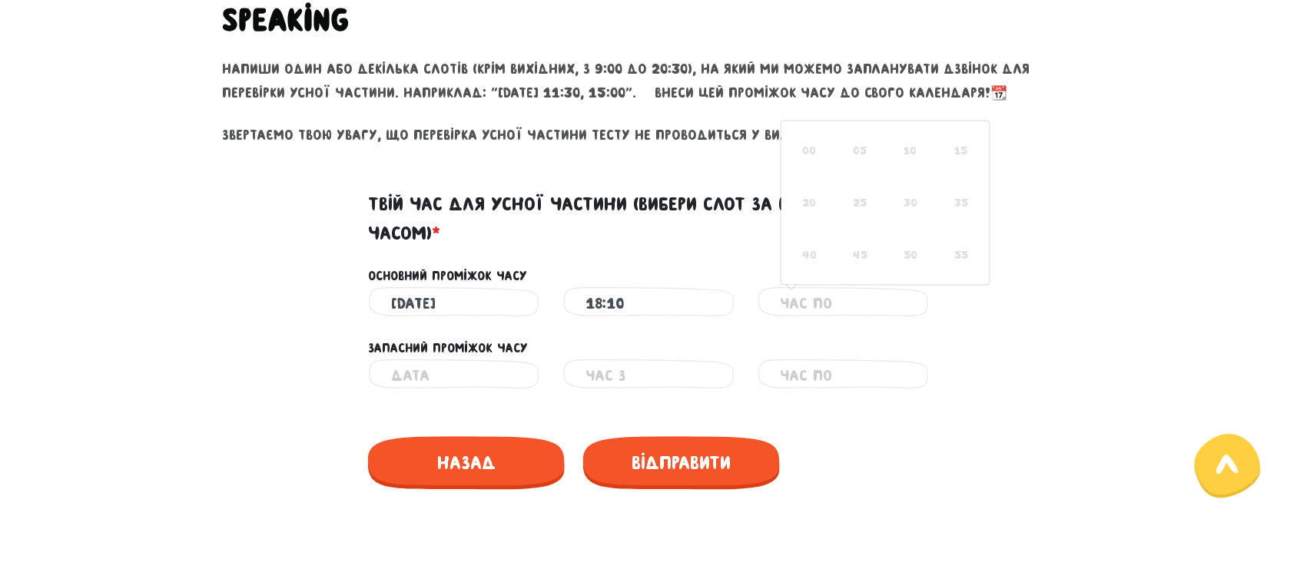
drag, startPoint x: 1041, startPoint y: 311, endPoint x: 888, endPoint y: 311, distance: 153.7
click at [1039, 311] on div "[DATE] Неправильний час 18:10 Неправильний час 19 : 42 00 01 02 03 04 05 06 07 …" at bounding box center [649, 304] width 876 height 35
click at [868, 311] on input "text" at bounding box center [843, 304] width 125 height 35
click at [825, 486] on icon at bounding box center [821, 479] width 41 height 41
click at [827, 482] on icon at bounding box center [821, 479] width 41 height 41
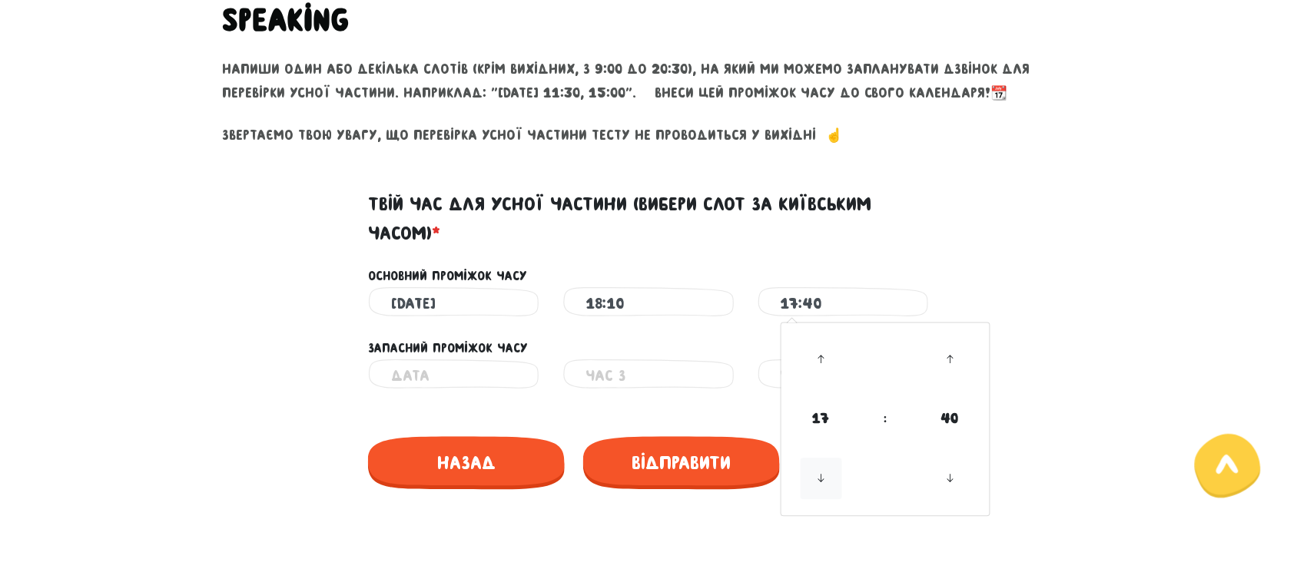
click at [828, 481] on icon at bounding box center [821, 479] width 41 height 41
click at [825, 355] on icon at bounding box center [821, 360] width 41 height 41
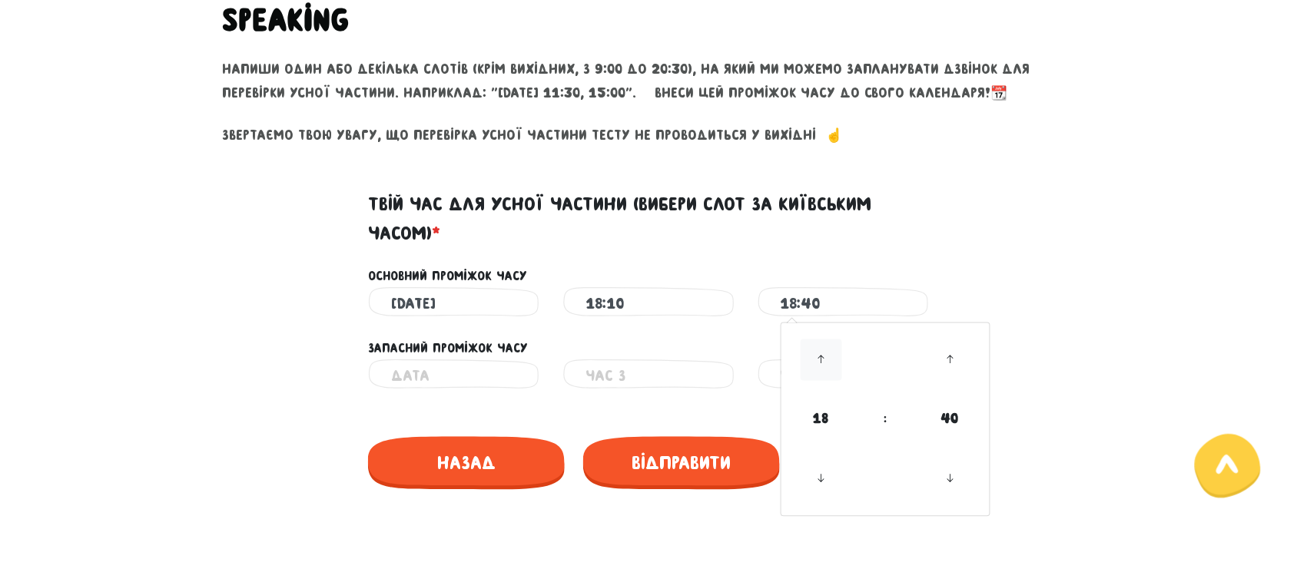
click at [824, 354] on icon at bounding box center [821, 360] width 41 height 41
drag, startPoint x: 824, startPoint y: 354, endPoint x: 931, endPoint y: 359, distance: 106.9
click at [826, 354] on icon at bounding box center [821, 360] width 41 height 41
click at [958, 358] on icon at bounding box center [949, 360] width 41 height 41
click at [957, 357] on icon at bounding box center [949, 360] width 41 height 41
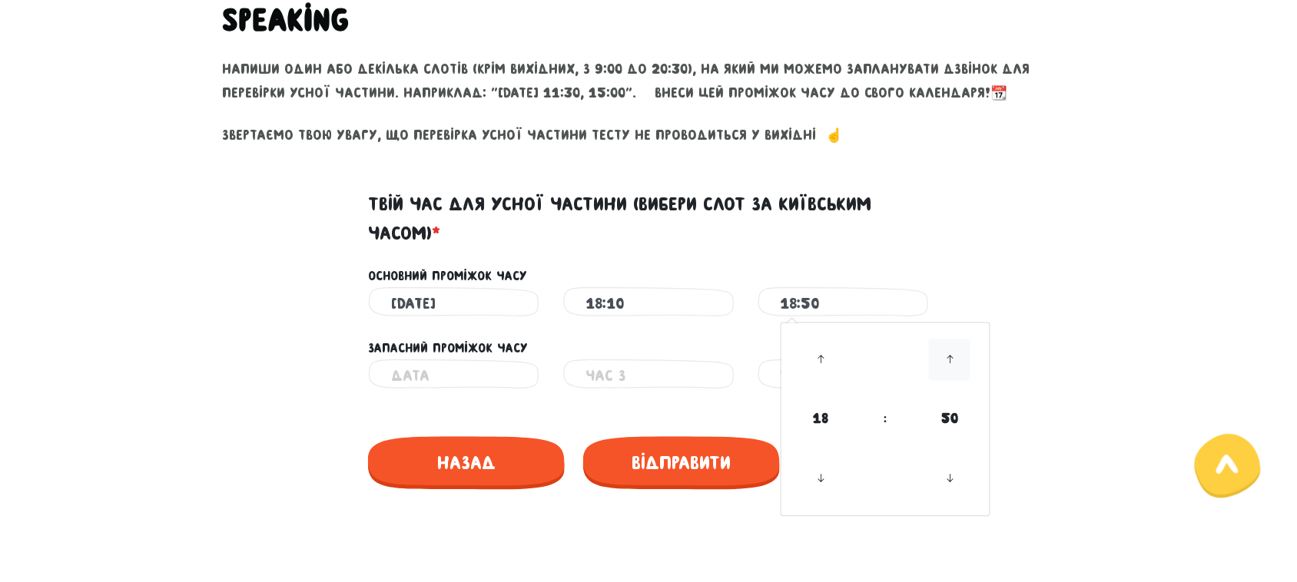
click at [957, 357] on icon at bounding box center [949, 360] width 41 height 41
click at [818, 363] on icon at bounding box center [821, 360] width 41 height 41
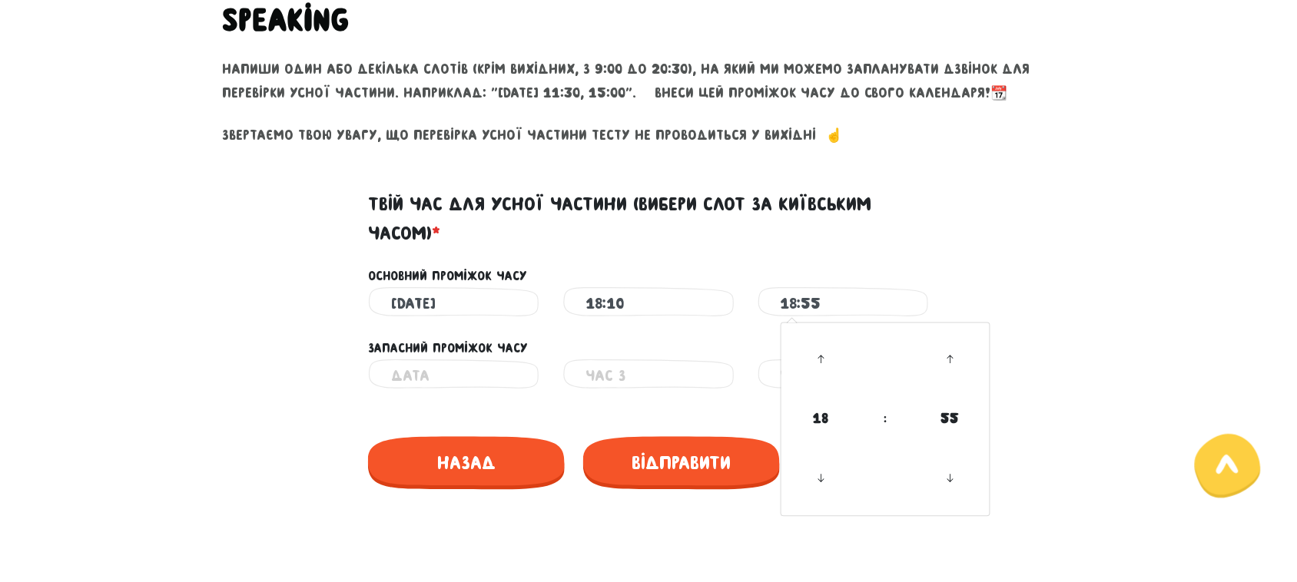
drag, startPoint x: 818, startPoint y: 362, endPoint x: 931, endPoint y: 289, distance: 134.5
click at [818, 360] on icon at bounding box center [821, 360] width 41 height 41
drag, startPoint x: 931, startPoint y: 289, endPoint x: 994, endPoint y: 265, distance: 66.6
click at [862, 296] on input "18:55" at bounding box center [843, 304] width 125 height 35
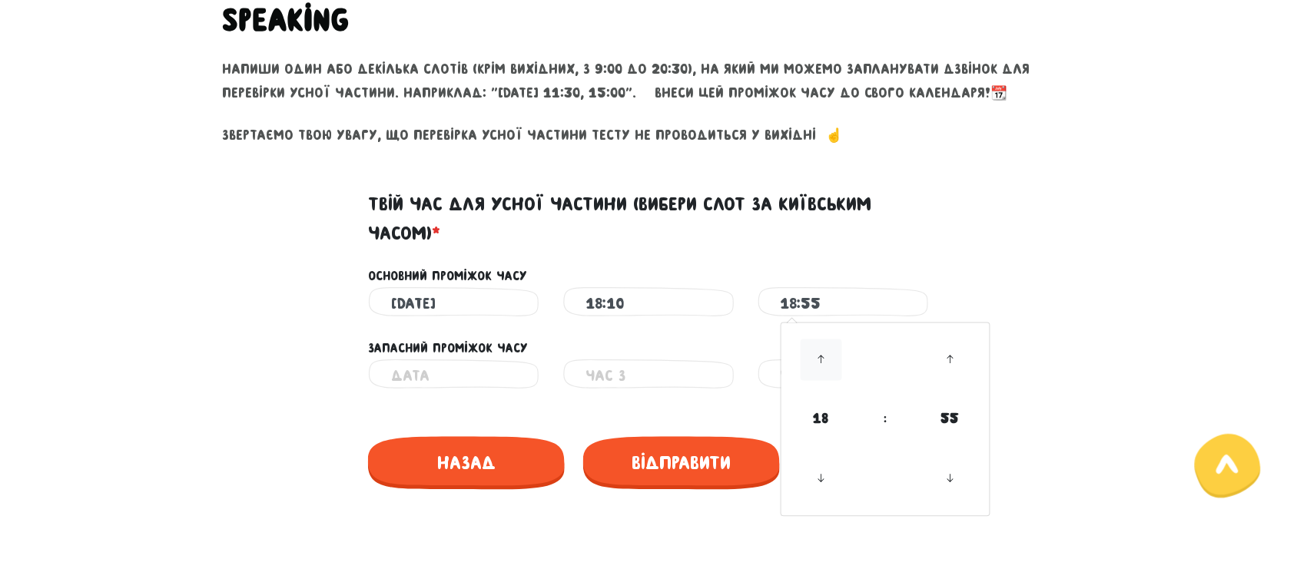
click at [831, 362] on icon at bounding box center [821, 360] width 41 height 41
drag, startPoint x: 1049, startPoint y: 282, endPoint x: 954, endPoint y: 335, distance: 108.4
click at [1047, 281] on div "Основний проміжок часу" at bounding box center [649, 268] width 876 height 38
click at [882, 296] on input "18:55" at bounding box center [843, 304] width 125 height 35
click at [831, 397] on td "18" at bounding box center [822, 419] width 74 height 53
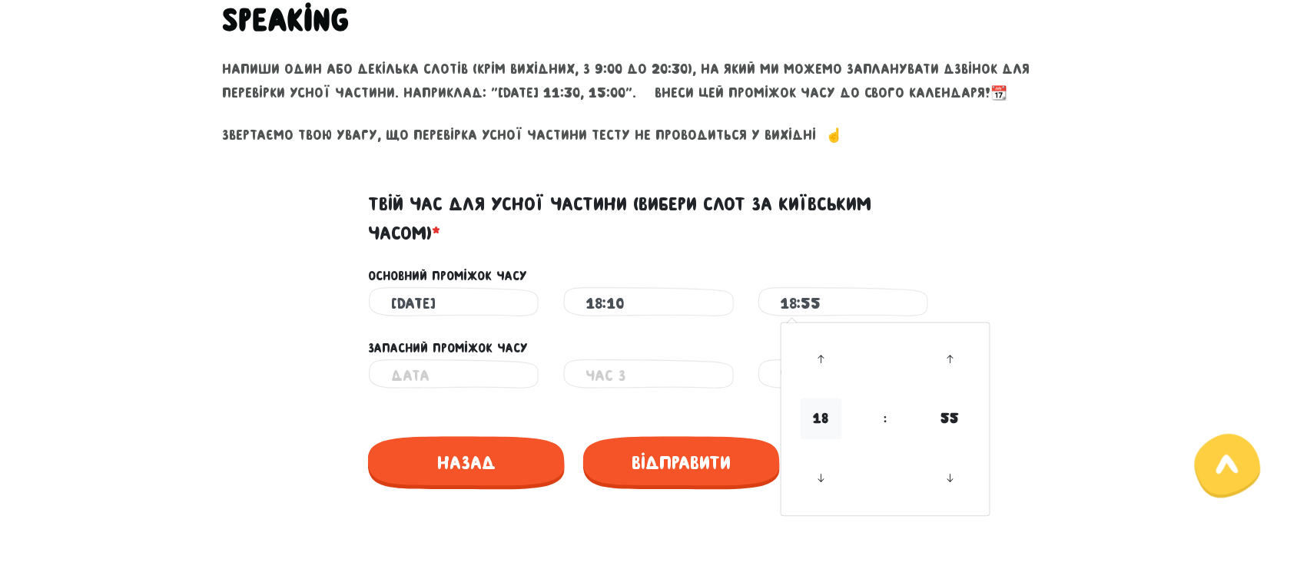
click at [832, 420] on span "18" at bounding box center [821, 419] width 41 height 41
click at [863, 411] on td "09" at bounding box center [860, 406] width 51 height 32
click at [832, 297] on input "09:55" at bounding box center [843, 304] width 125 height 35
drag, startPoint x: 1031, startPoint y: 306, endPoint x: 996, endPoint y: 300, distance: 35.8
click at [1030, 306] on div "[DATE] Неправильний час 18:10 Неправильний час 09:55 Неправильний час" at bounding box center [649, 304] width 876 height 35
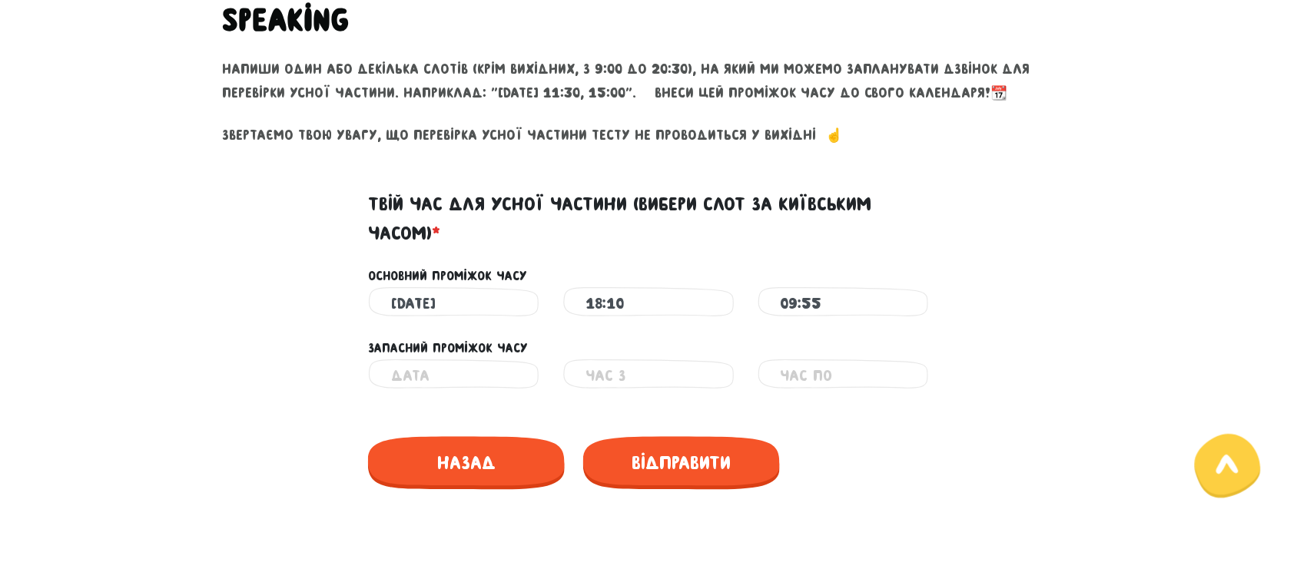
click at [832, 301] on input "09:55" at bounding box center [843, 304] width 125 height 35
click at [828, 363] on icon at bounding box center [821, 360] width 41 height 41
click at [827, 362] on icon at bounding box center [821, 360] width 41 height 41
click at [826, 361] on icon at bounding box center [821, 360] width 41 height 41
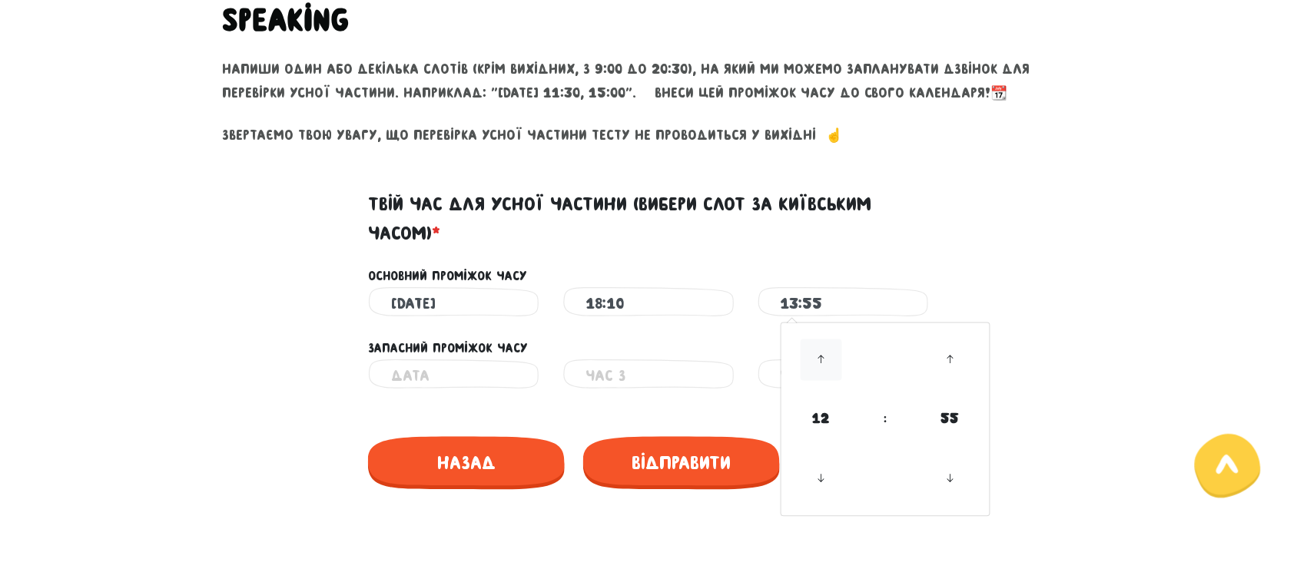
click at [825, 360] on icon at bounding box center [821, 360] width 41 height 41
click at [825, 359] on icon at bounding box center [821, 360] width 41 height 41
click at [825, 358] on icon at bounding box center [821, 360] width 41 height 41
click at [824, 357] on icon at bounding box center [821, 360] width 41 height 41
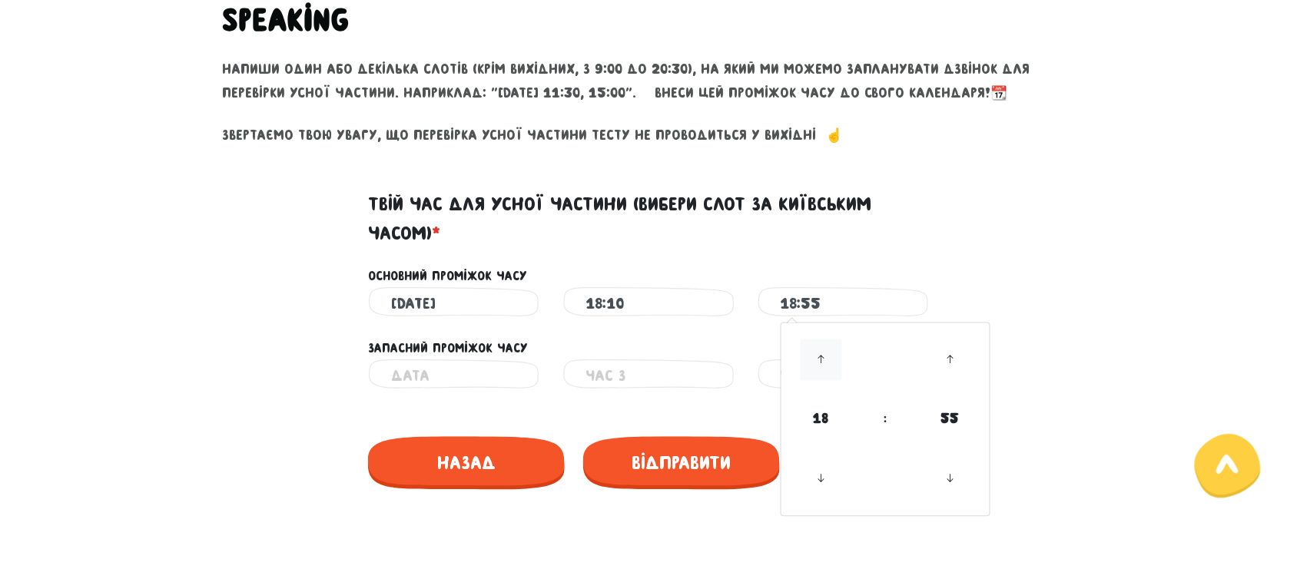
click at [824, 357] on icon at bounding box center [821, 360] width 41 height 41
drag, startPoint x: 824, startPoint y: 357, endPoint x: 846, endPoint y: 379, distance: 31.0
click at [840, 370] on icon at bounding box center [821, 360] width 41 height 41
click at [888, 419] on td ":" at bounding box center [885, 419] width 55 height 53
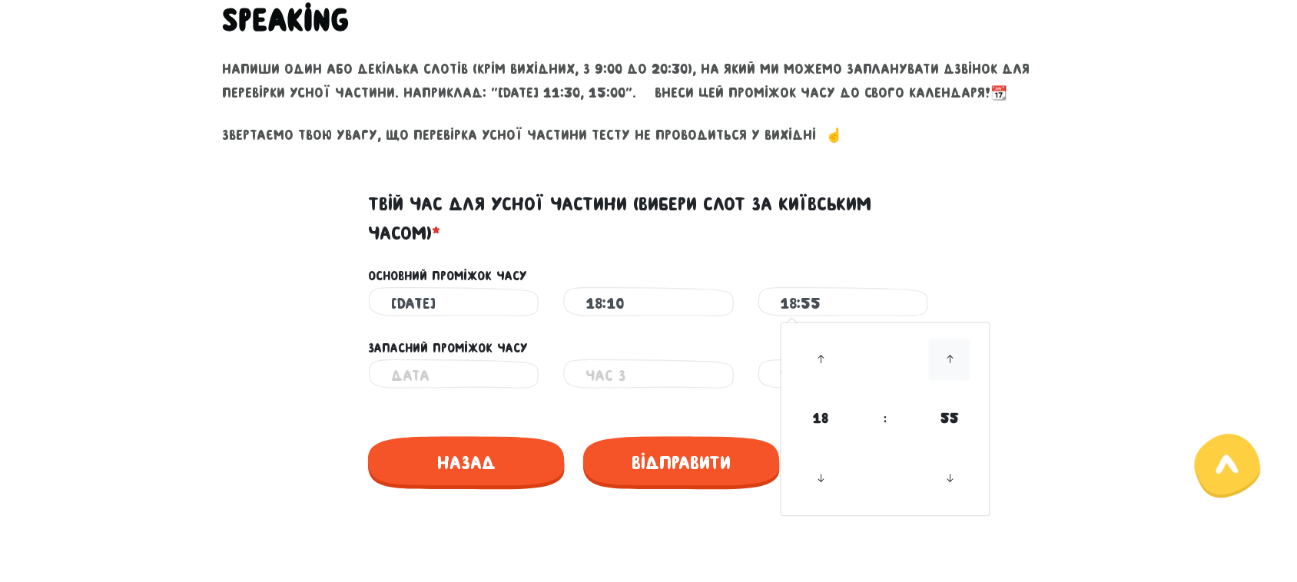
click at [949, 366] on icon at bounding box center [949, 360] width 41 height 41
drag, startPoint x: 949, startPoint y: 366, endPoint x: 950, endPoint y: 382, distance: 16.2
click at [950, 374] on icon at bounding box center [949, 360] width 41 height 41
click at [954, 476] on icon at bounding box center [949, 479] width 41 height 41
click at [1065, 366] on div "Неправильний час Неправильний час Неправильний час" at bounding box center [649, 377] width 876 height 35
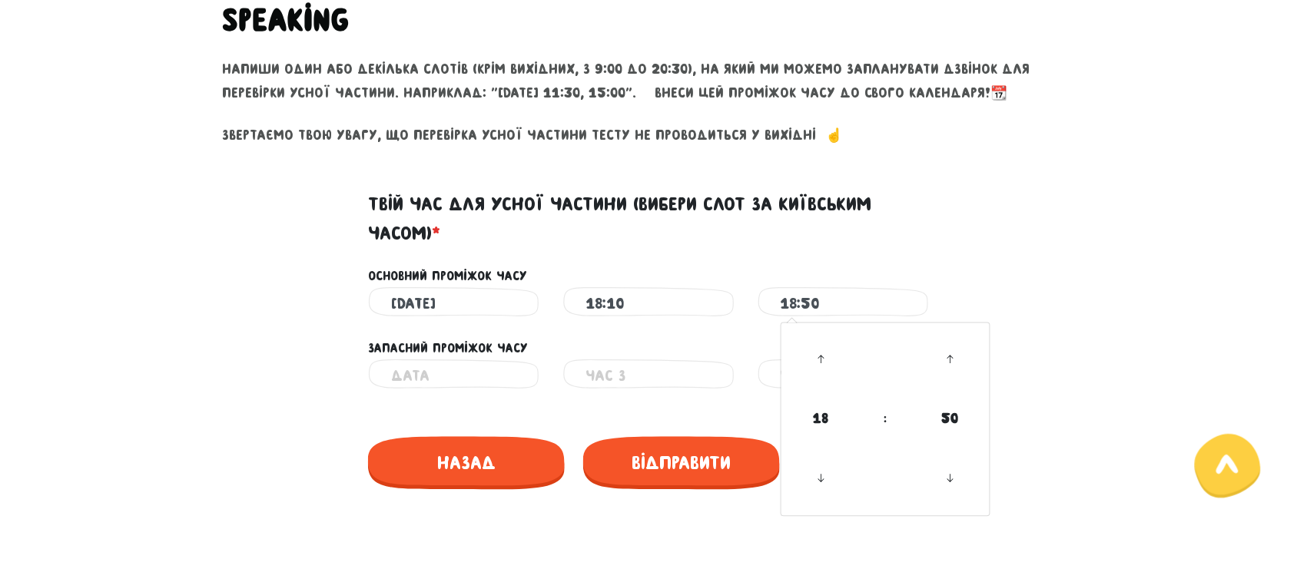
drag, startPoint x: 761, startPoint y: 309, endPoint x: 709, endPoint y: 309, distance: 51.5
click at [709, 309] on div "[DATE] Неправильний час 18:10 Неправильний час 18:50 18 : 50 00 01 02 03 04 05 …" at bounding box center [649, 304] width 584 height 35
click at [718, 320] on div "18:10 Неправильний час" at bounding box center [647, 304] width 171 height 35
click at [801, 290] on input "18:50" at bounding box center [843, 304] width 125 height 35
click at [811, 360] on icon at bounding box center [821, 360] width 41 height 41
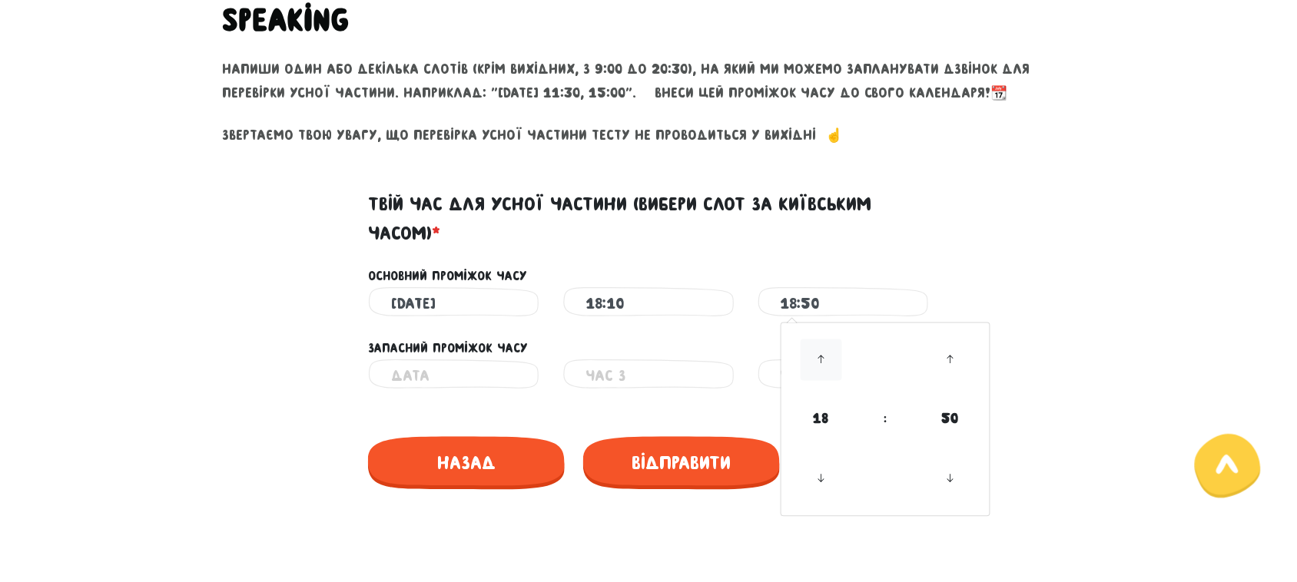
click at [825, 359] on icon at bounding box center [821, 360] width 41 height 41
click at [844, 296] on input "18:50" at bounding box center [843, 304] width 125 height 35
click at [940, 355] on icon at bounding box center [949, 360] width 41 height 41
type input "18:55"
click at [940, 354] on icon at bounding box center [949, 360] width 41 height 41
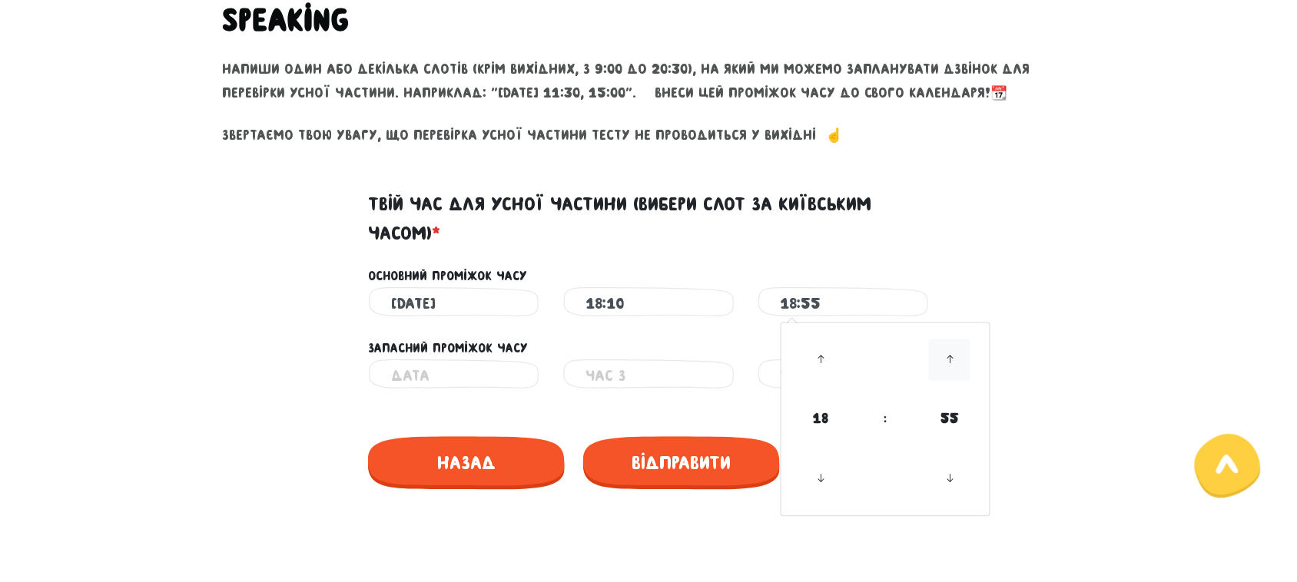
click at [940, 354] on icon at bounding box center [949, 360] width 41 height 41
click at [723, 366] on div "Неправильний час" at bounding box center [647, 377] width 171 height 35
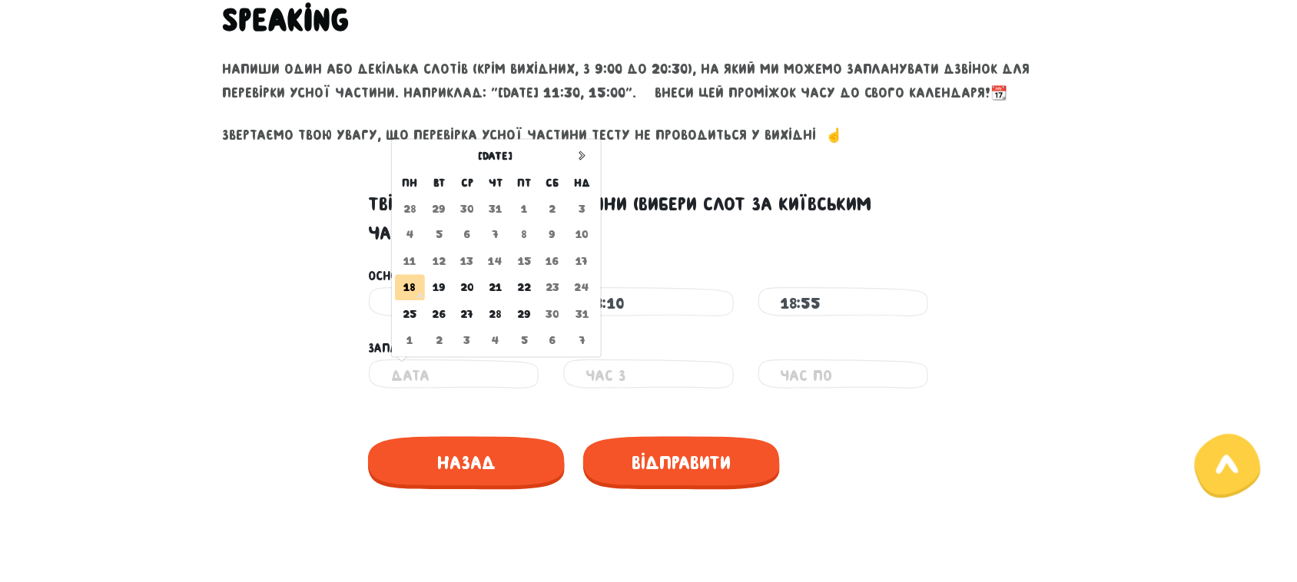
click at [506, 379] on input "text" at bounding box center [453, 377] width 125 height 35
drag, startPoint x: 466, startPoint y: 281, endPoint x: 562, endPoint y: 327, distance: 107.2
click at [466, 279] on td "20" at bounding box center [467, 288] width 28 height 26
type input "[DATE]"
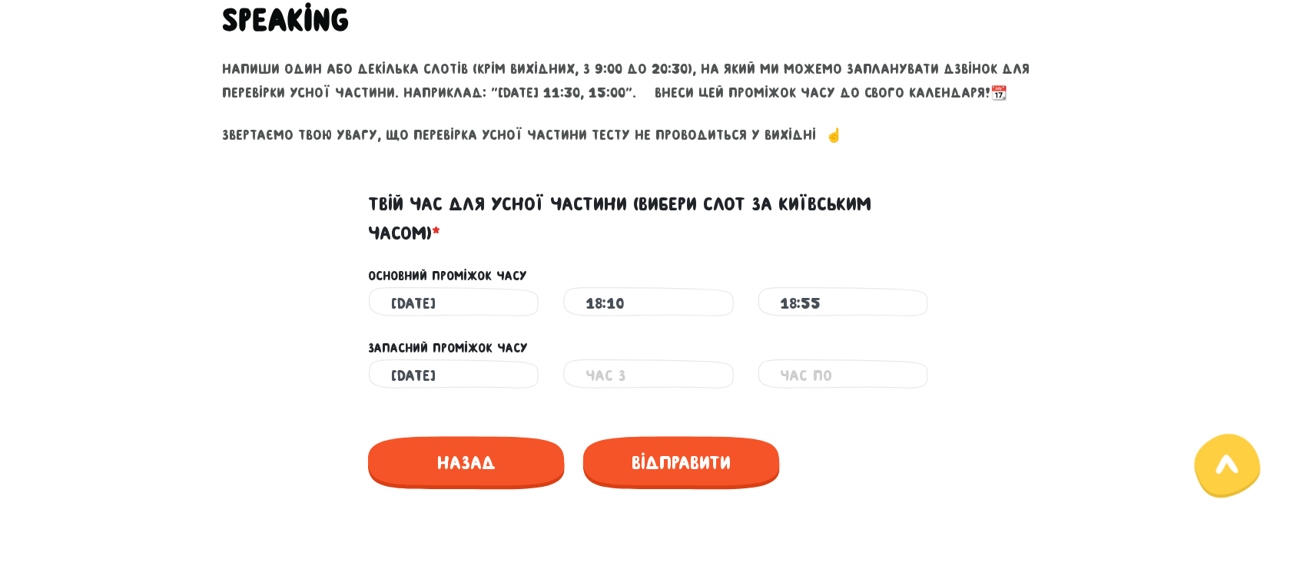
click at [671, 373] on input "text" at bounding box center [648, 377] width 125 height 35
click at [624, 324] on icon at bounding box center [626, 320] width 41 height 41
click at [758, 321] on icon at bounding box center [755, 320] width 41 height 41
click at [757, 323] on icon at bounding box center [755, 320] width 41 height 41
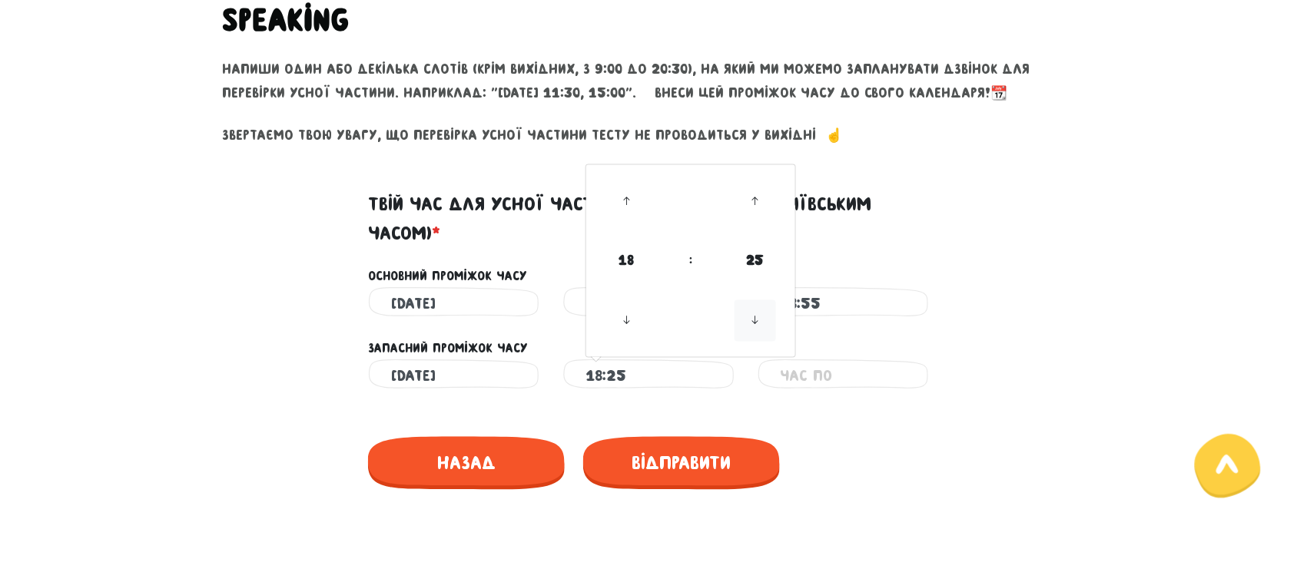
click at [755, 323] on icon at bounding box center [755, 320] width 41 height 41
type input "18:10"
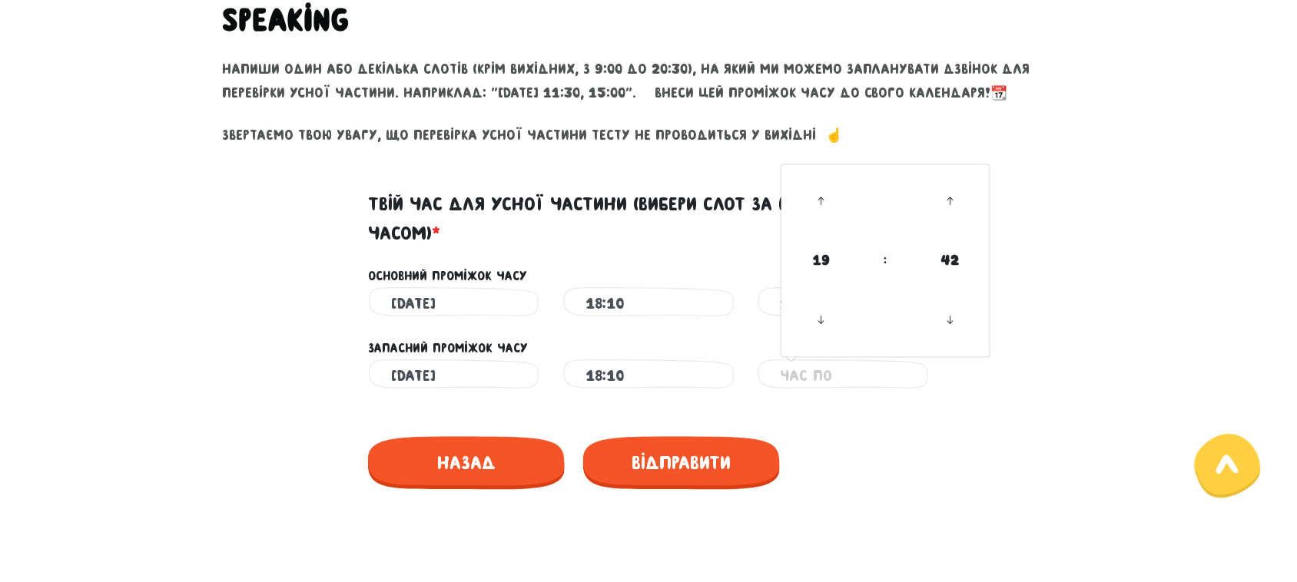
click at [867, 380] on input "text" at bounding box center [843, 377] width 125 height 35
click at [825, 261] on span "19" at bounding box center [821, 261] width 41 height 41
click at [963, 302] on td "19" at bounding box center [961, 306] width 51 height 32
click at [1100, 351] on main "Увага! При перезавантаженні цієї сторінки ваші відповіді зберігаються на деякий…" at bounding box center [648, 39] width 1297 height 1221
drag, startPoint x: 847, startPoint y: 401, endPoint x: 824, endPoint y: 370, distance: 38.4
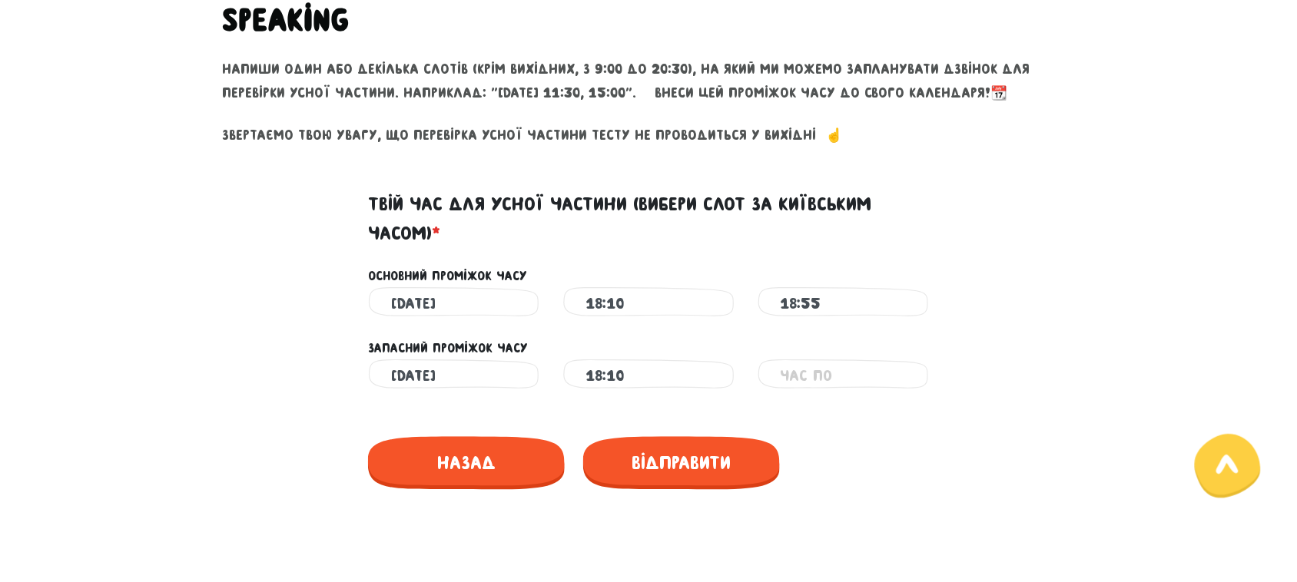
click at [843, 398] on div "Це обов'язкове поле" at bounding box center [649, 400] width 876 height 12
click at [824, 370] on input "text" at bounding box center [843, 377] width 125 height 35
click at [957, 320] on icon at bounding box center [949, 320] width 41 height 41
click at [951, 197] on icon at bounding box center [949, 201] width 41 height 41
click at [957, 320] on icon at bounding box center [949, 320] width 41 height 41
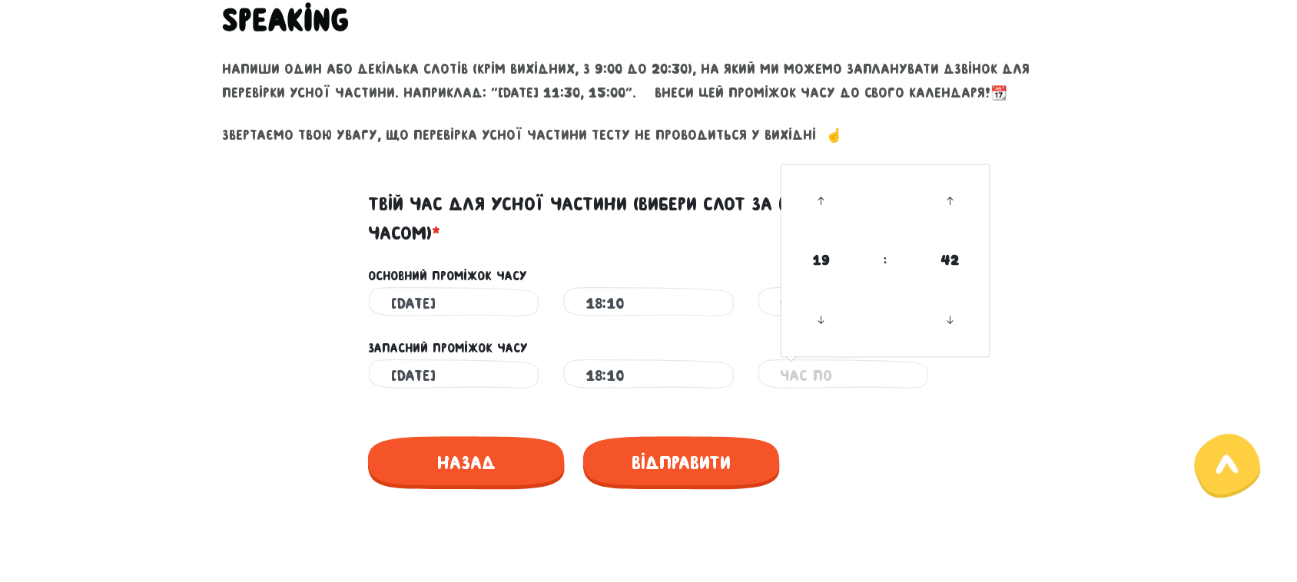
drag, startPoint x: 957, startPoint y: 320, endPoint x: 862, endPoint y: 314, distance: 94.8
click at [954, 320] on icon at bounding box center [949, 320] width 41 height 41
click at [817, 324] on icon at bounding box center [821, 320] width 41 height 41
click at [821, 200] on icon at bounding box center [821, 201] width 41 height 41
click at [818, 193] on icon at bounding box center [821, 201] width 41 height 41
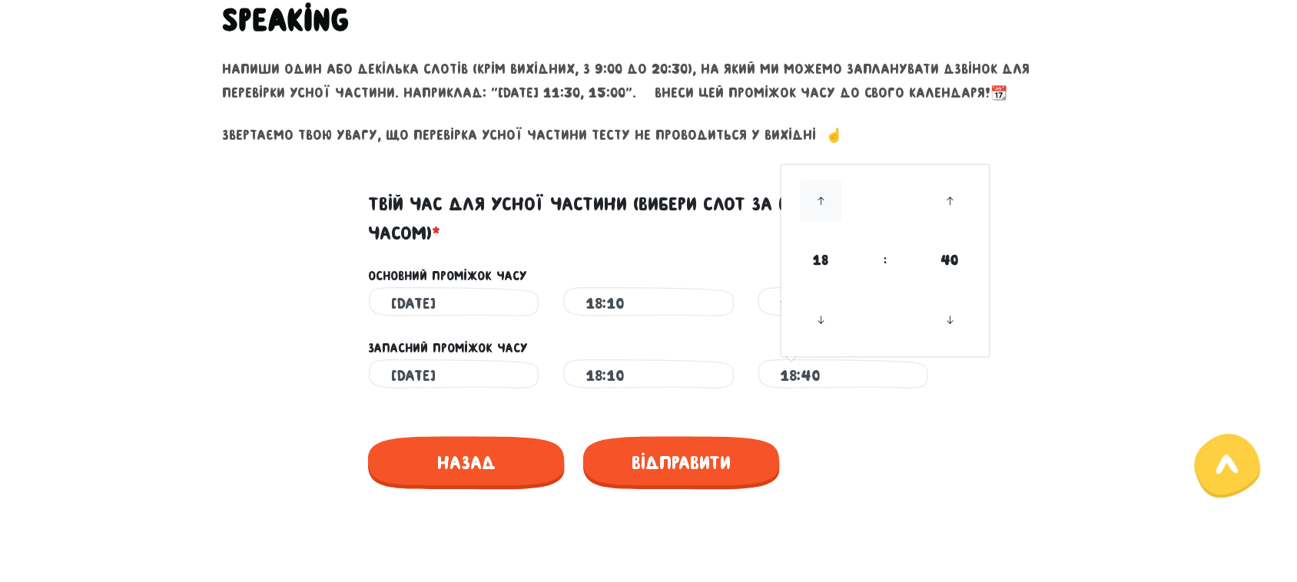
click at [818, 193] on icon at bounding box center [821, 201] width 41 height 41
click at [958, 201] on icon at bounding box center [949, 201] width 41 height 41
type input "18:55"
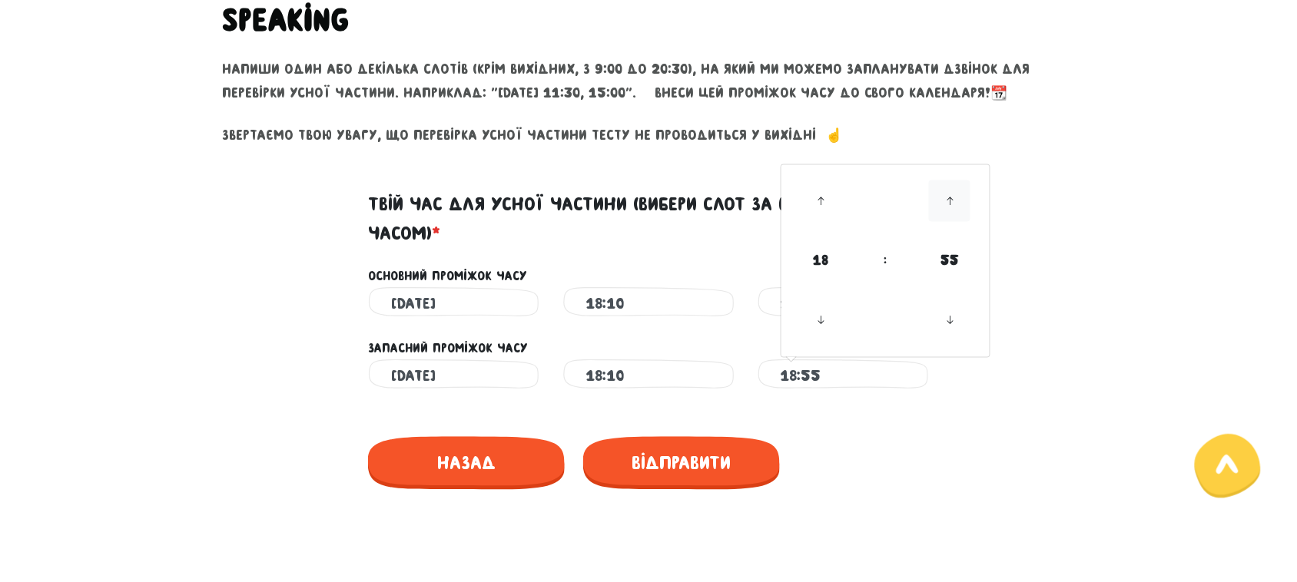
click at [958, 201] on icon at bounding box center [949, 201] width 41 height 41
click at [861, 458] on div "Назад" at bounding box center [648, 461] width 561 height 84
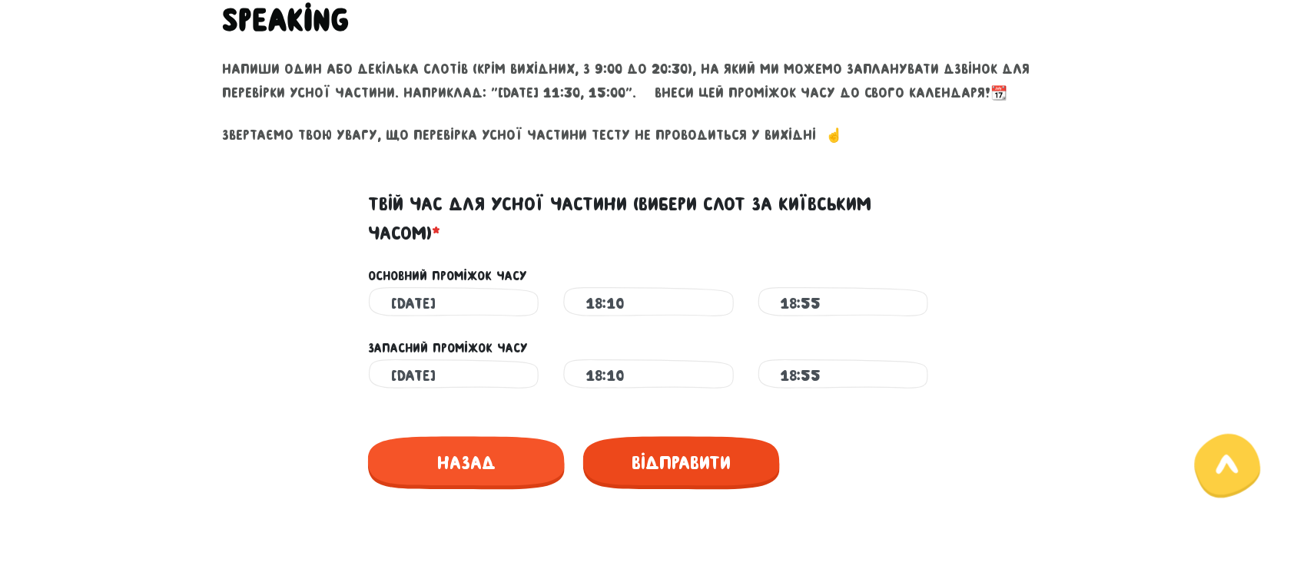
click at [695, 469] on span "Відправити" at bounding box center [681, 463] width 197 height 53
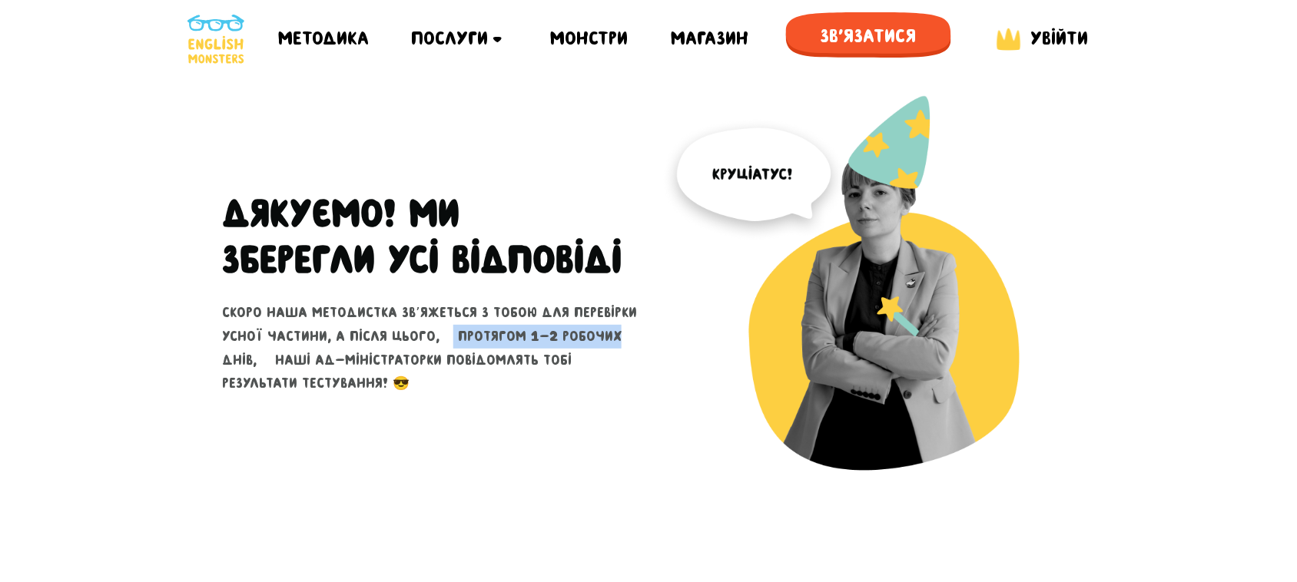
drag, startPoint x: 443, startPoint y: 332, endPoint x: 613, endPoint y: 338, distance: 170.7
click at [613, 338] on p "скоро наша методистка звʼяжеться з тобою для перевірки усної частини, а після ц…" at bounding box center [429, 348] width 415 height 95
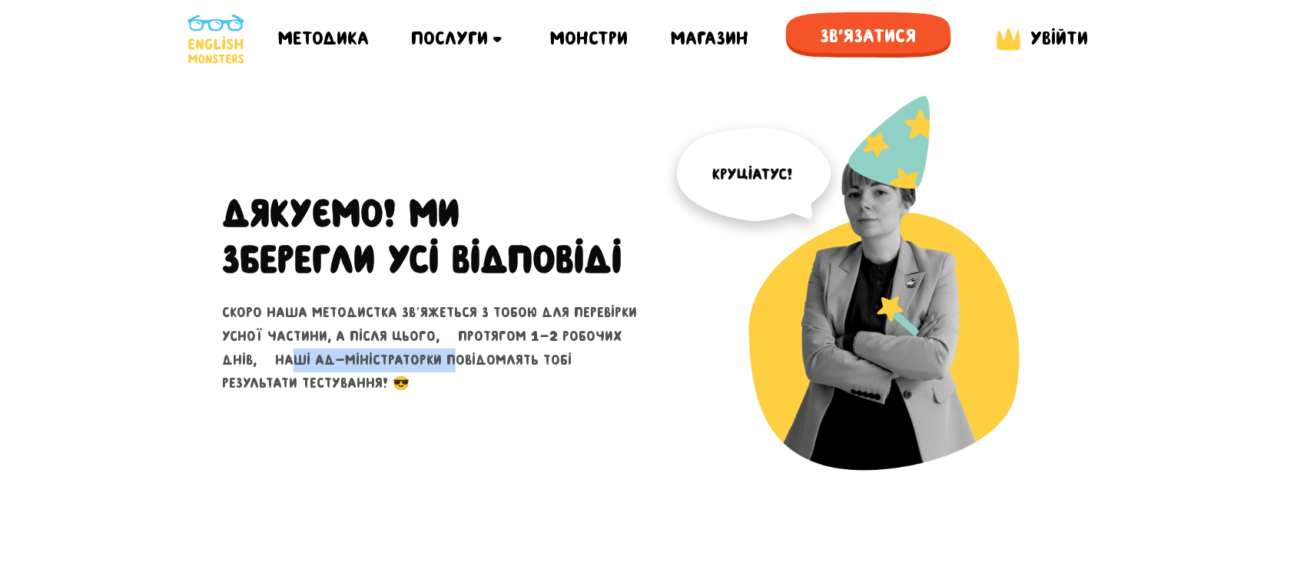
drag, startPoint x: 293, startPoint y: 363, endPoint x: 444, endPoint y: 363, distance: 151.4
click at [444, 363] on p "скоро наша методистка звʼяжеться з тобою для перевірки усної частини, а після ц…" at bounding box center [429, 348] width 415 height 95
click at [448, 359] on p "скоро наша методистка звʼяжеться з тобою для перевірки усної частини, а після ц…" at bounding box center [429, 348] width 415 height 95
click at [732, 48] on div "Магазин" at bounding box center [710, 38] width 78 height 77
